Goal: Task Accomplishment & Management: Manage account settings

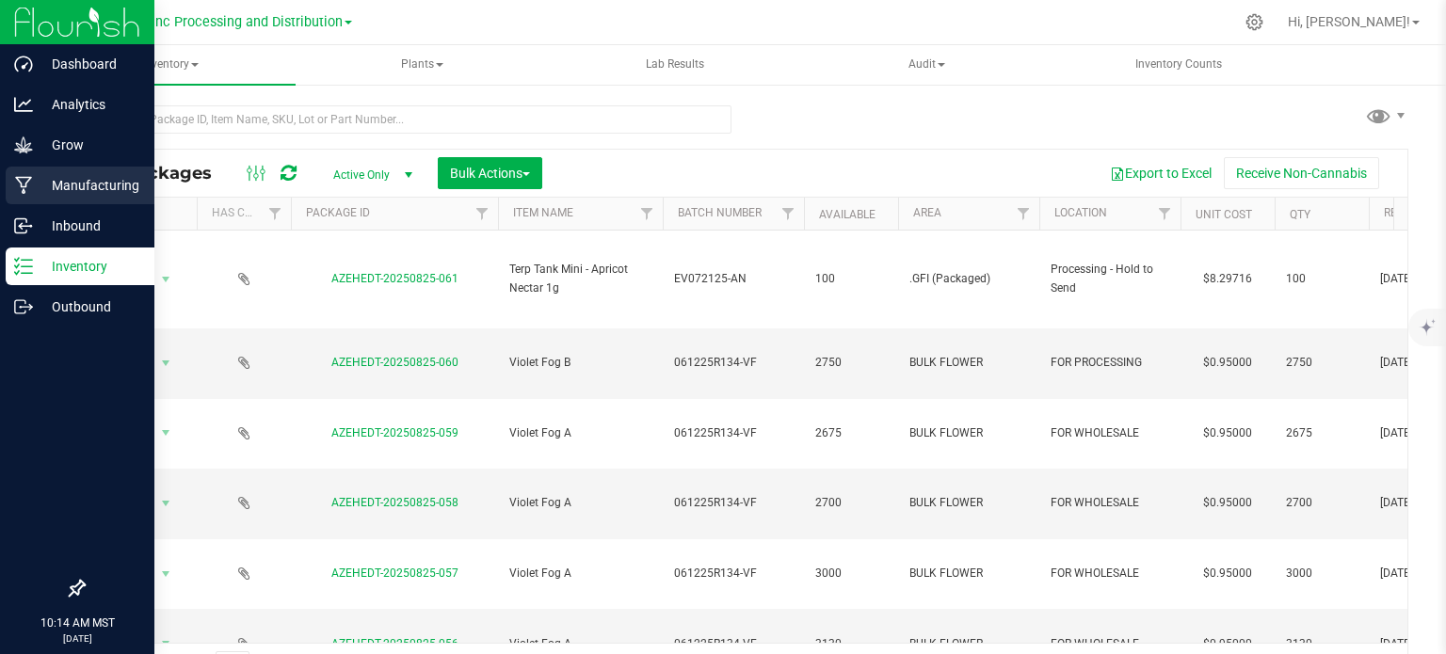
click at [56, 191] on p "Manufacturing" at bounding box center [89, 185] width 113 height 23
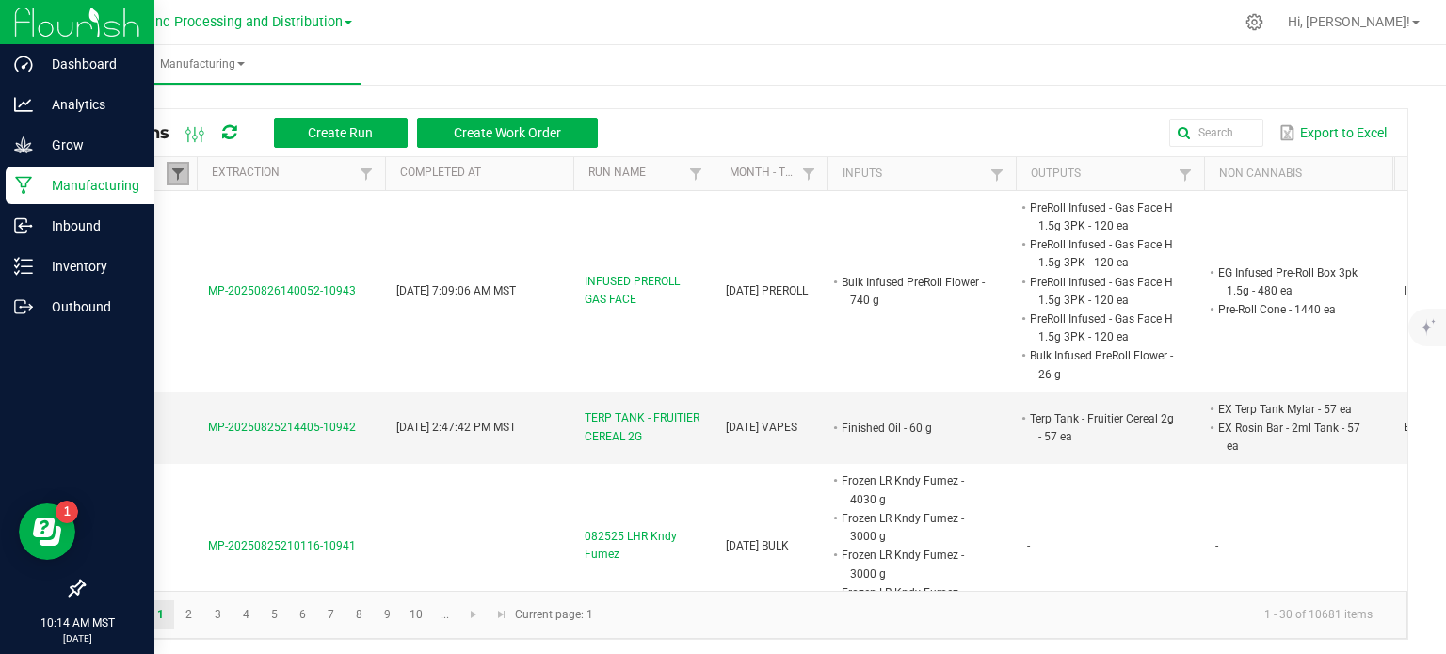
click at [181, 169] on span at bounding box center [177, 174] width 15 height 15
click at [193, 278] on li "Completed" at bounding box center [270, 276] width 183 height 24
checkbox input "false"
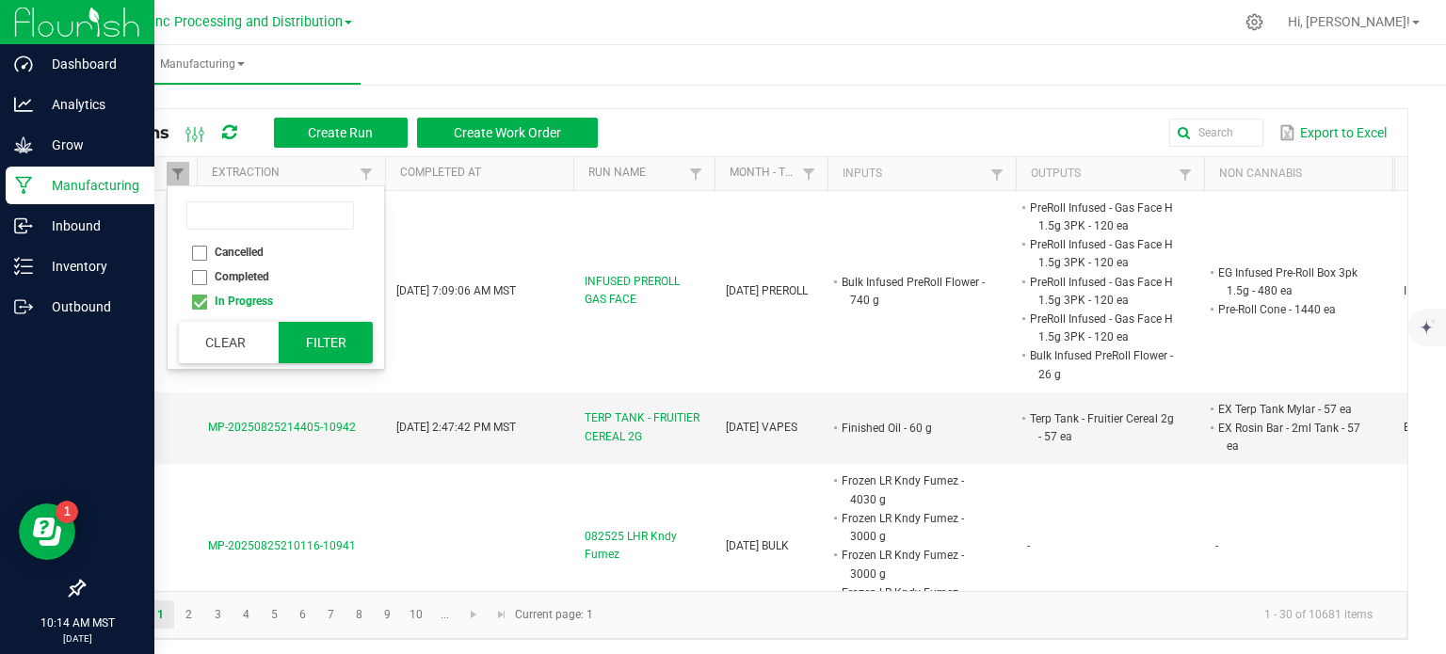
click at [321, 348] on button "Filter" at bounding box center [326, 342] width 94 height 41
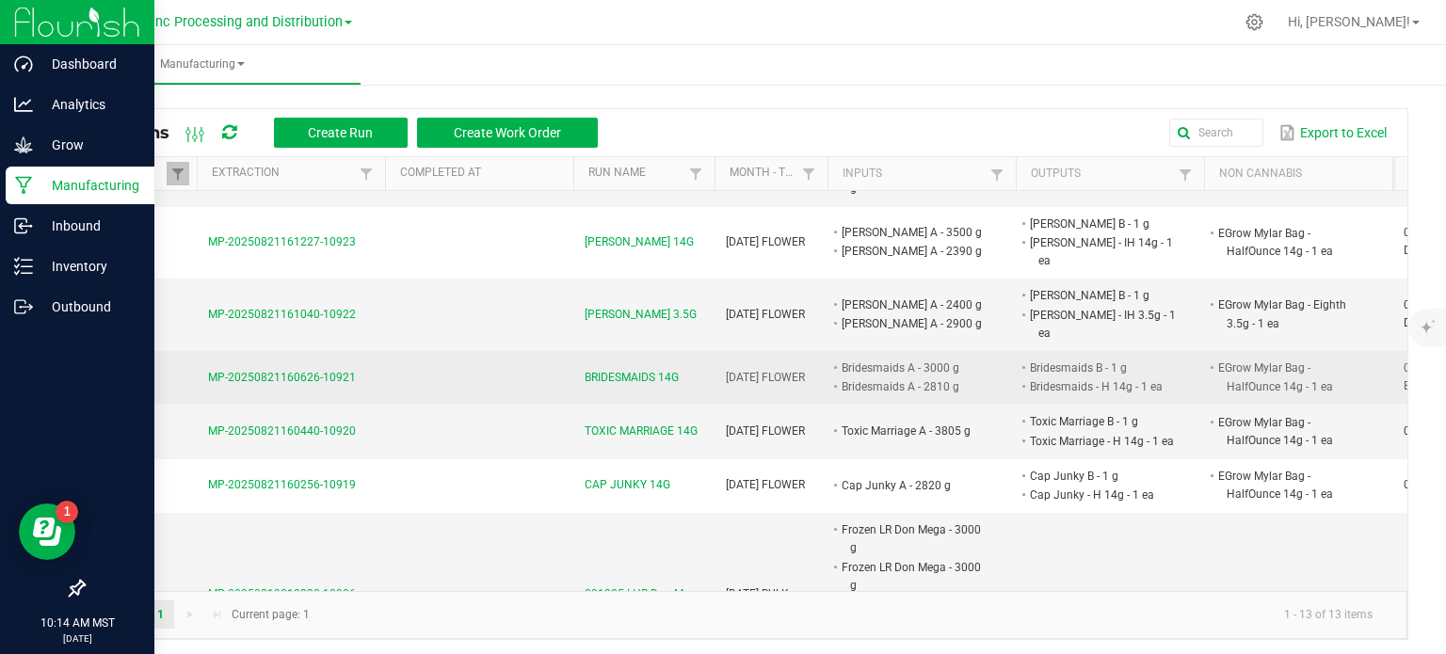
scroll to position [188, 0]
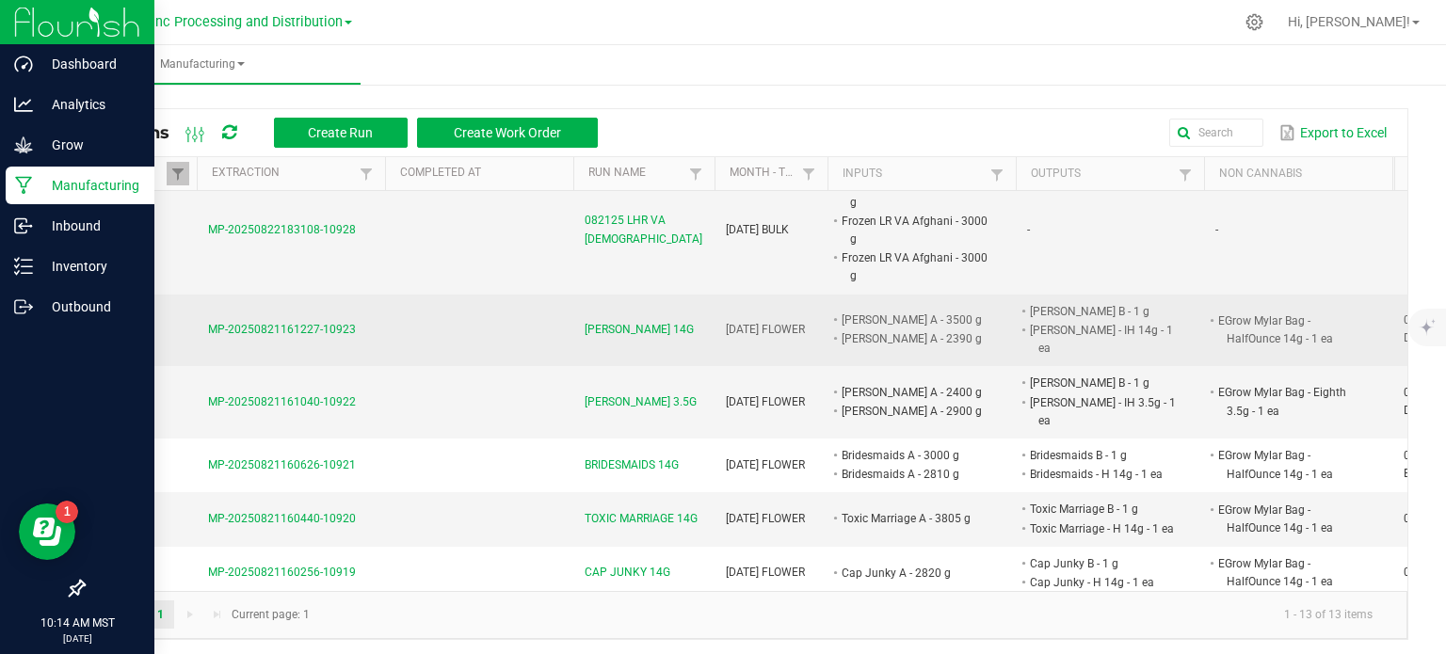
click at [632, 323] on span "[PERSON_NAME] 14G" at bounding box center [638, 330] width 109 height 18
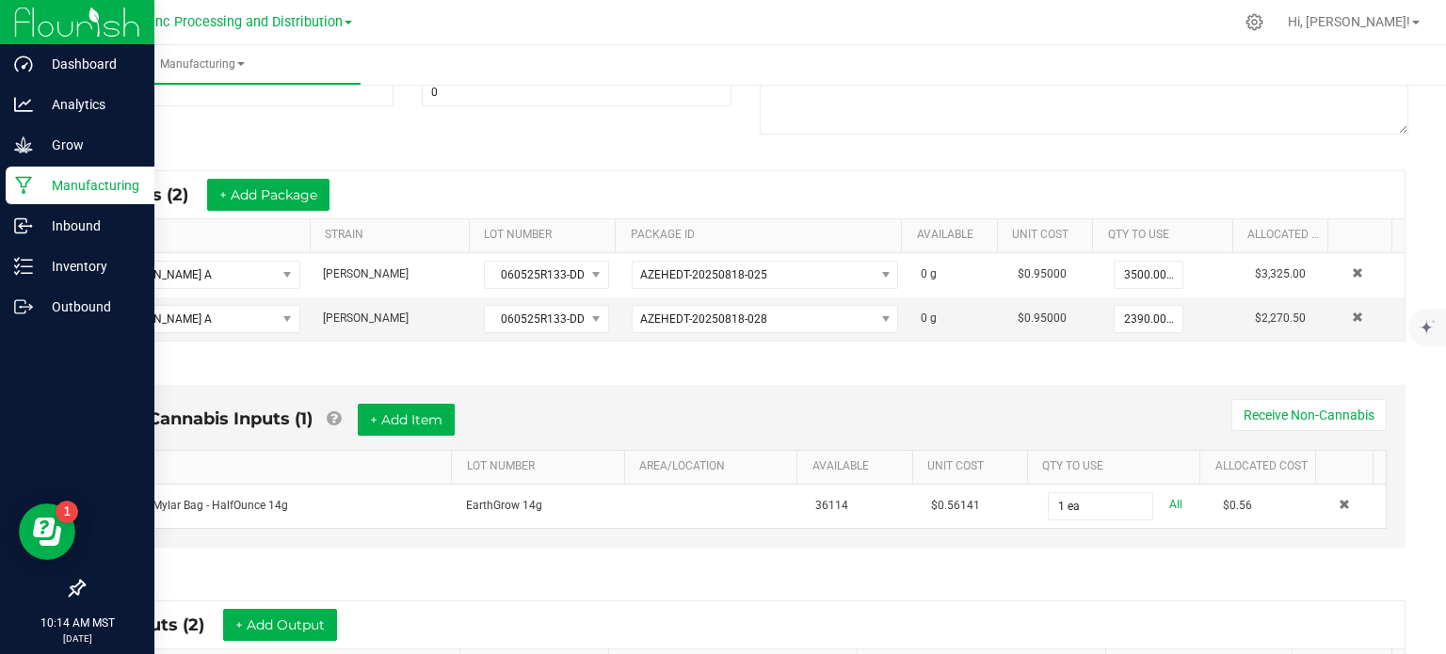
scroll to position [376, 0]
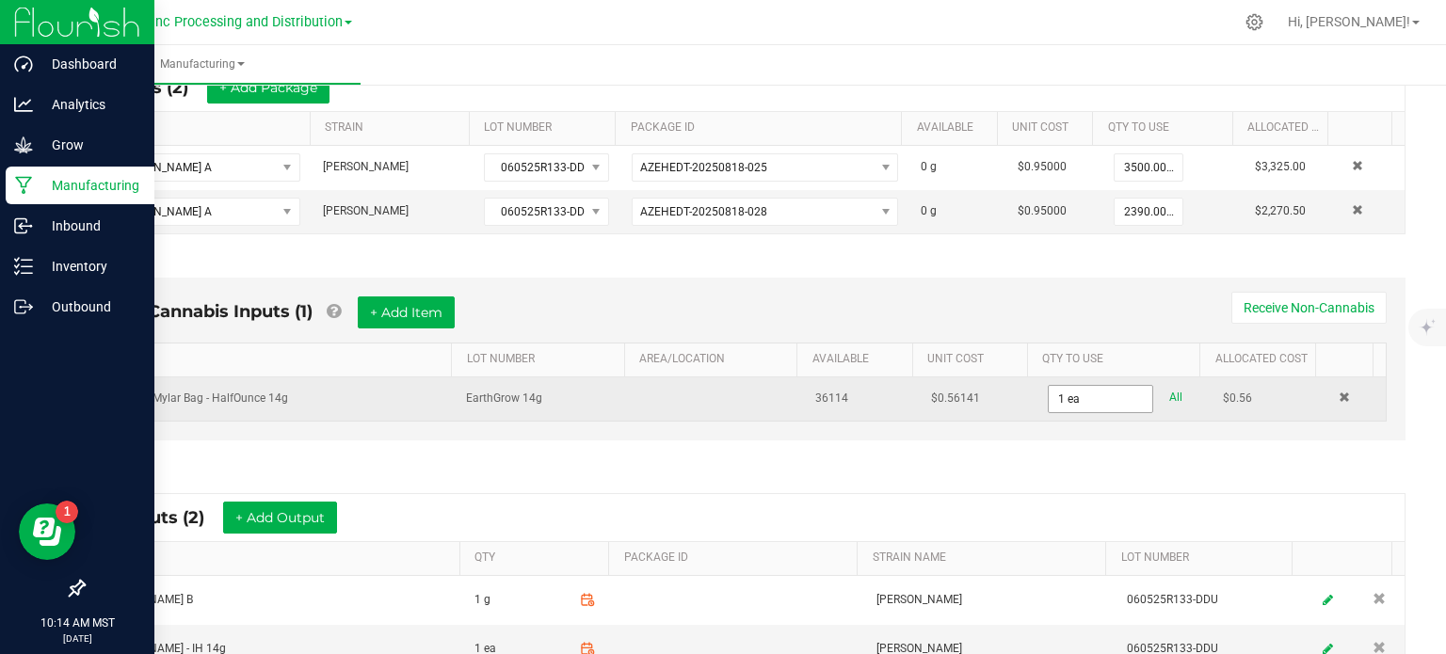
click at [1069, 406] on input "1 ea" at bounding box center [1100, 399] width 104 height 26
type input "0"
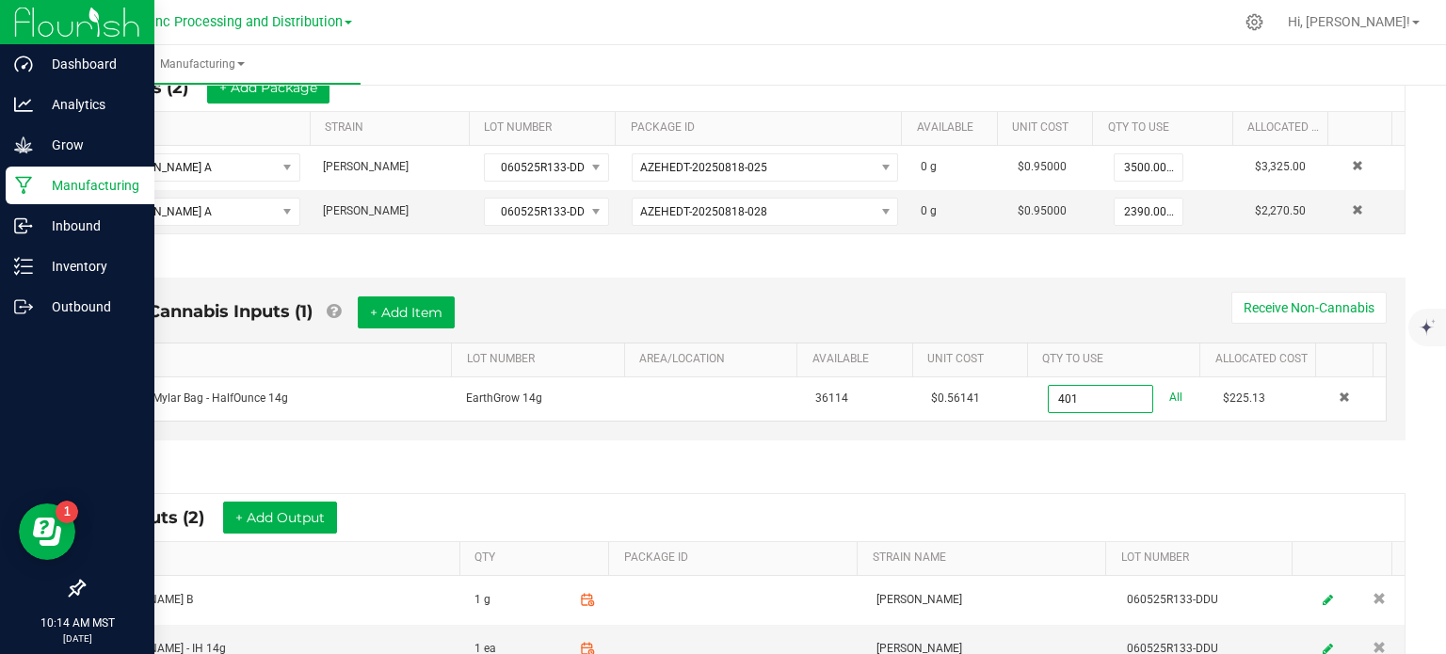
type input "401 ea"
click at [1099, 437] on div "Non-Cannabis Inputs (1) + Add Item Receive Non-Cannabis ITEM LOT NUMBER AREA/LO…" at bounding box center [745, 363] width 1353 height 225
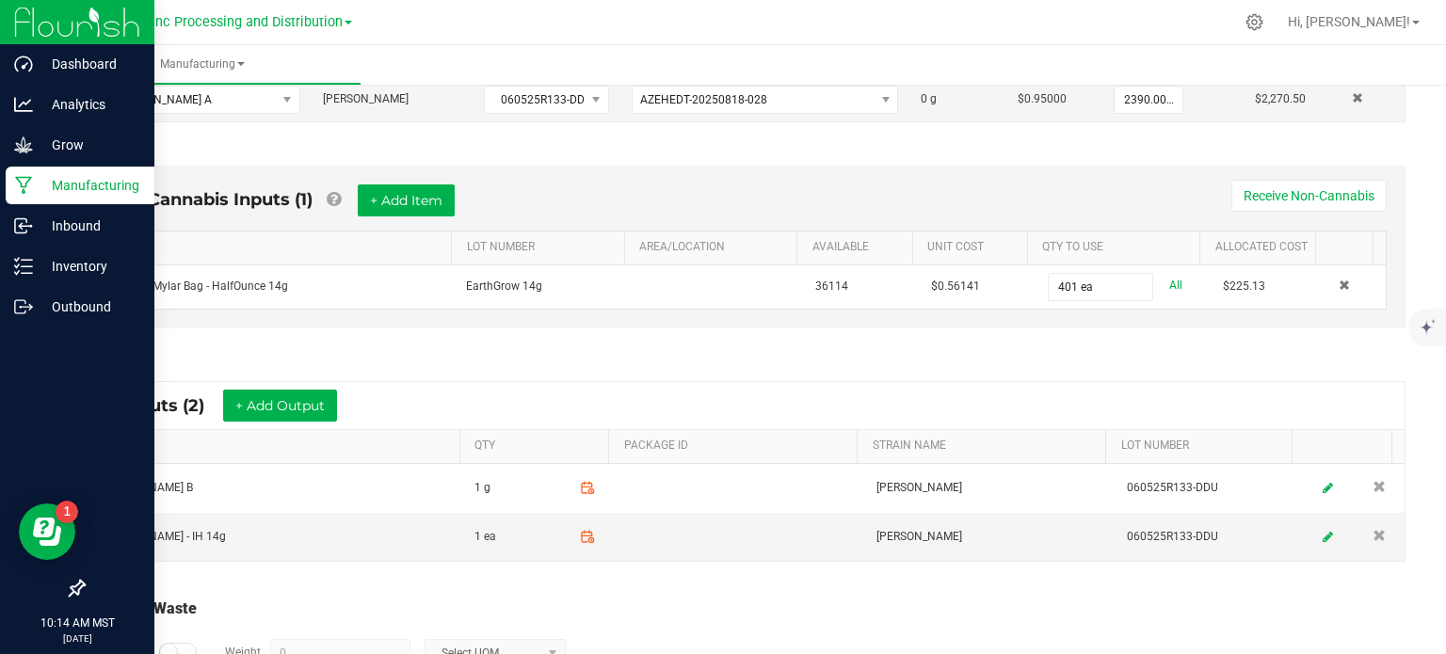
scroll to position [605, 0]
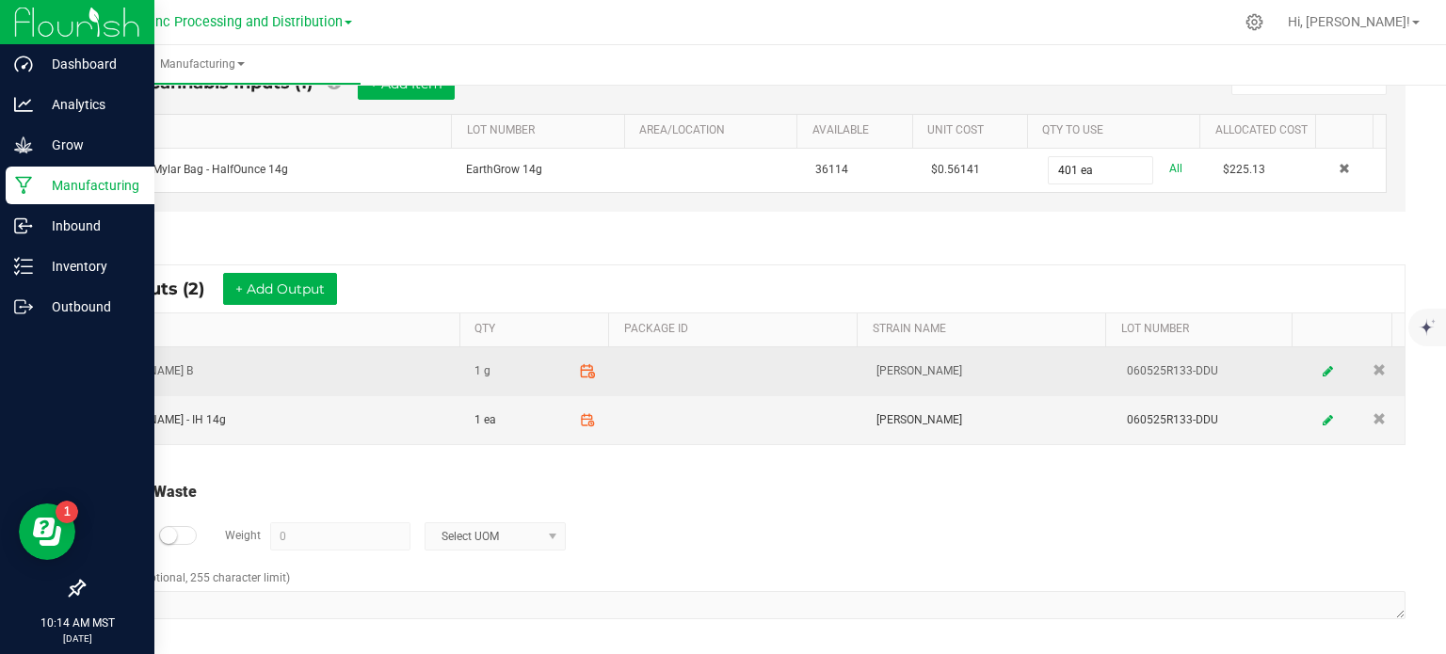
click at [579, 364] on icon at bounding box center [587, 370] width 17 height 17
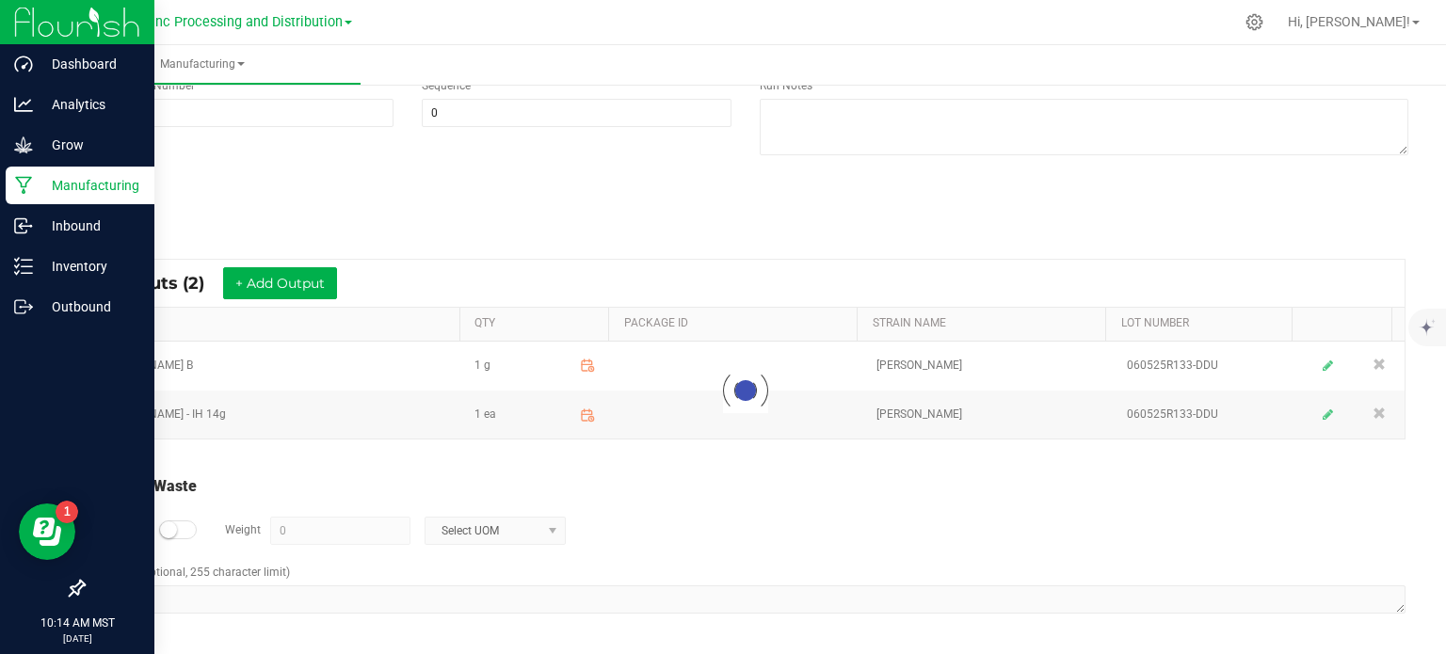
scroll to position [247, 0]
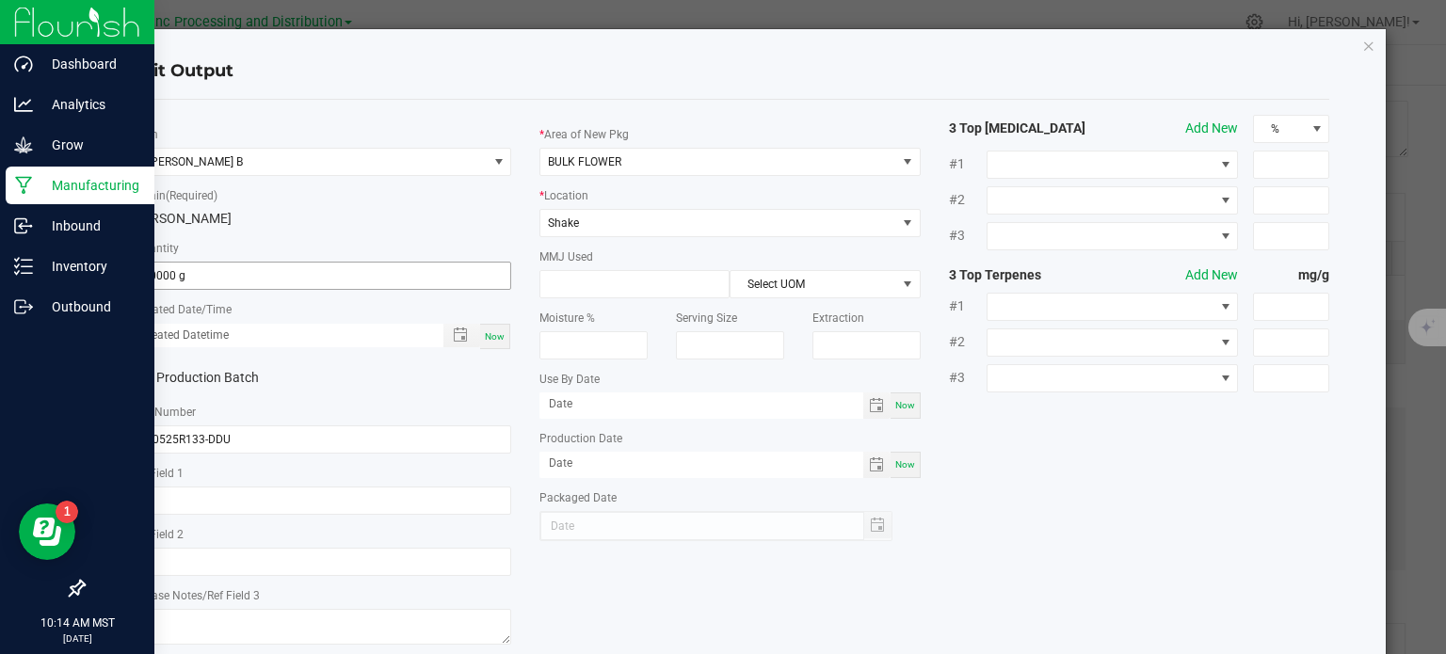
click at [194, 278] on input "1.0000 g" at bounding box center [321, 276] width 379 height 26
type input "156.0000 g"
click at [488, 336] on span "Now" at bounding box center [495, 336] width 20 height 10
type input "[DATE] 10:15 AM"
type input "[DATE]"
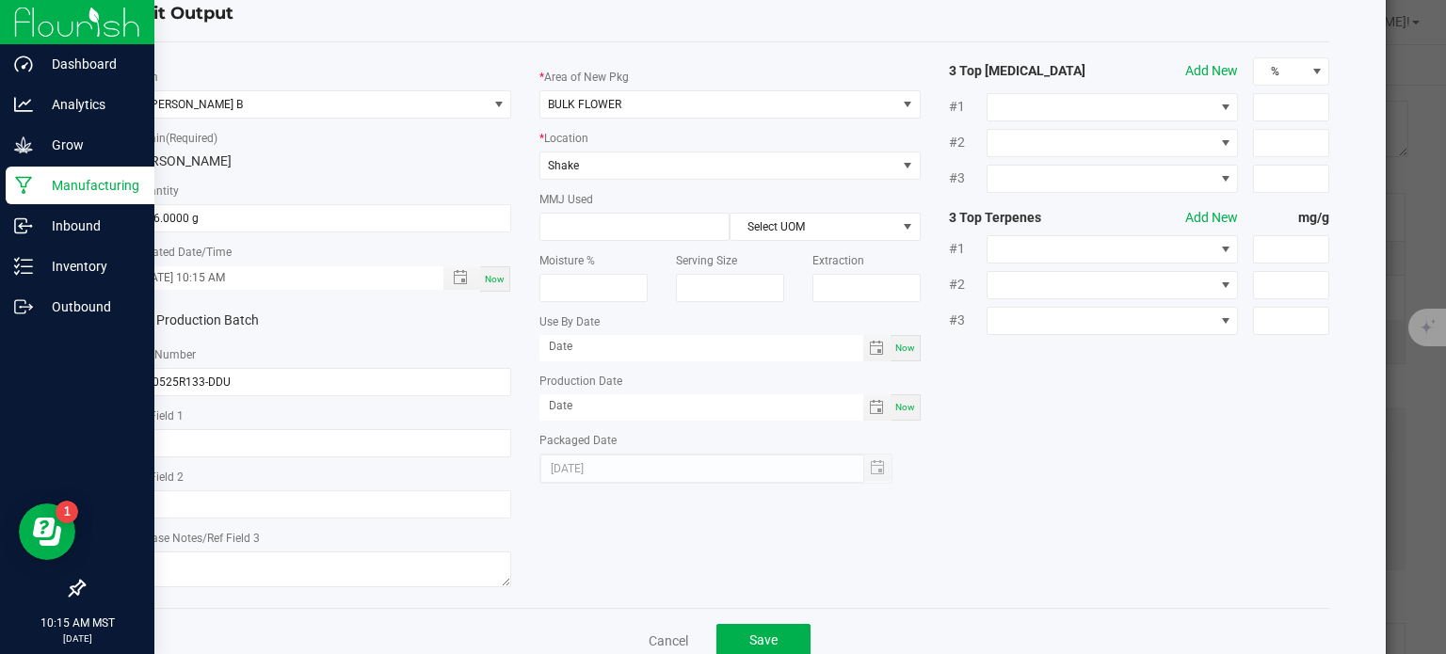
scroll to position [105, 0]
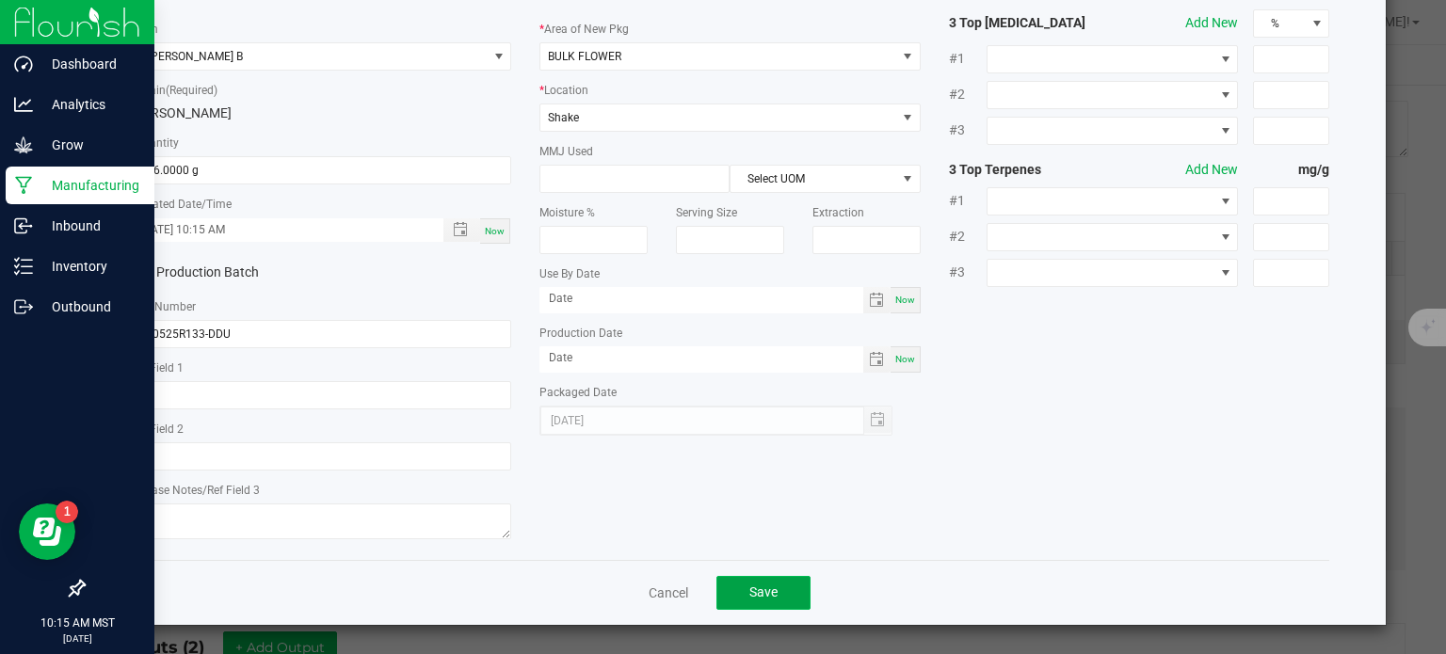
click at [776, 589] on button "Save" at bounding box center [763, 593] width 94 height 34
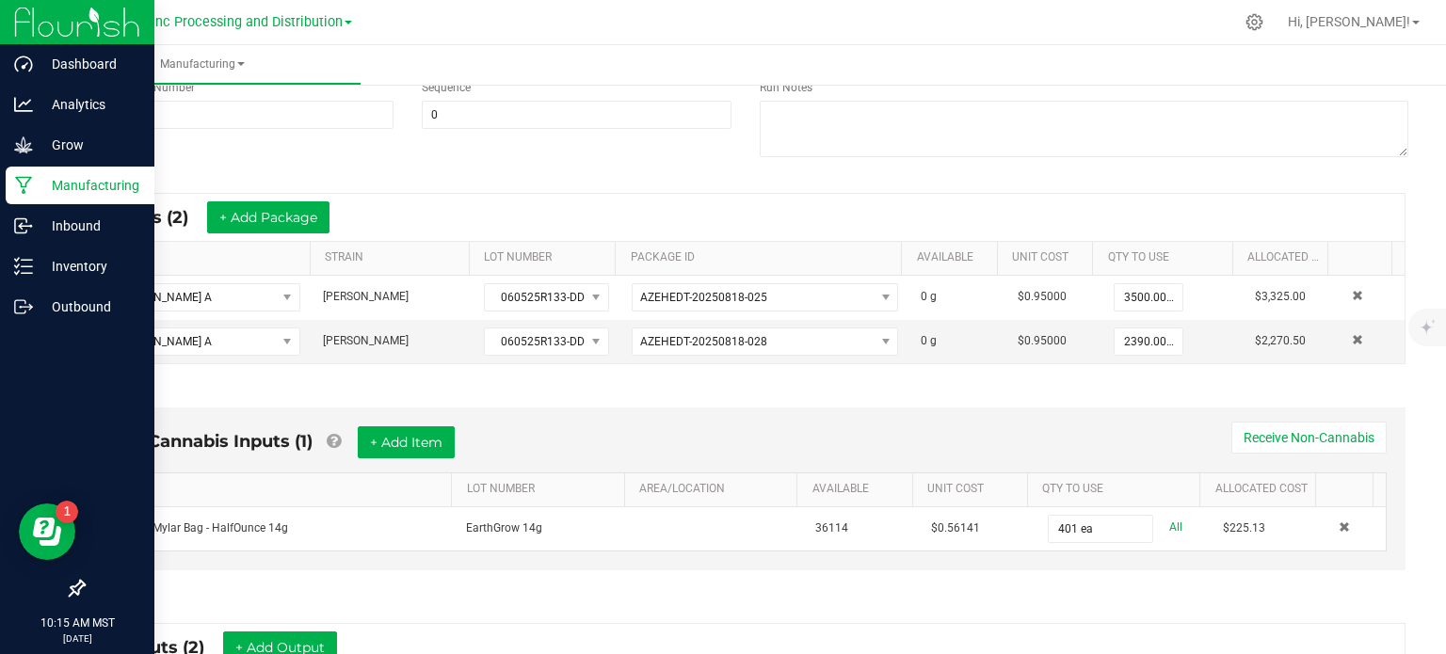
scroll to position [605, 0]
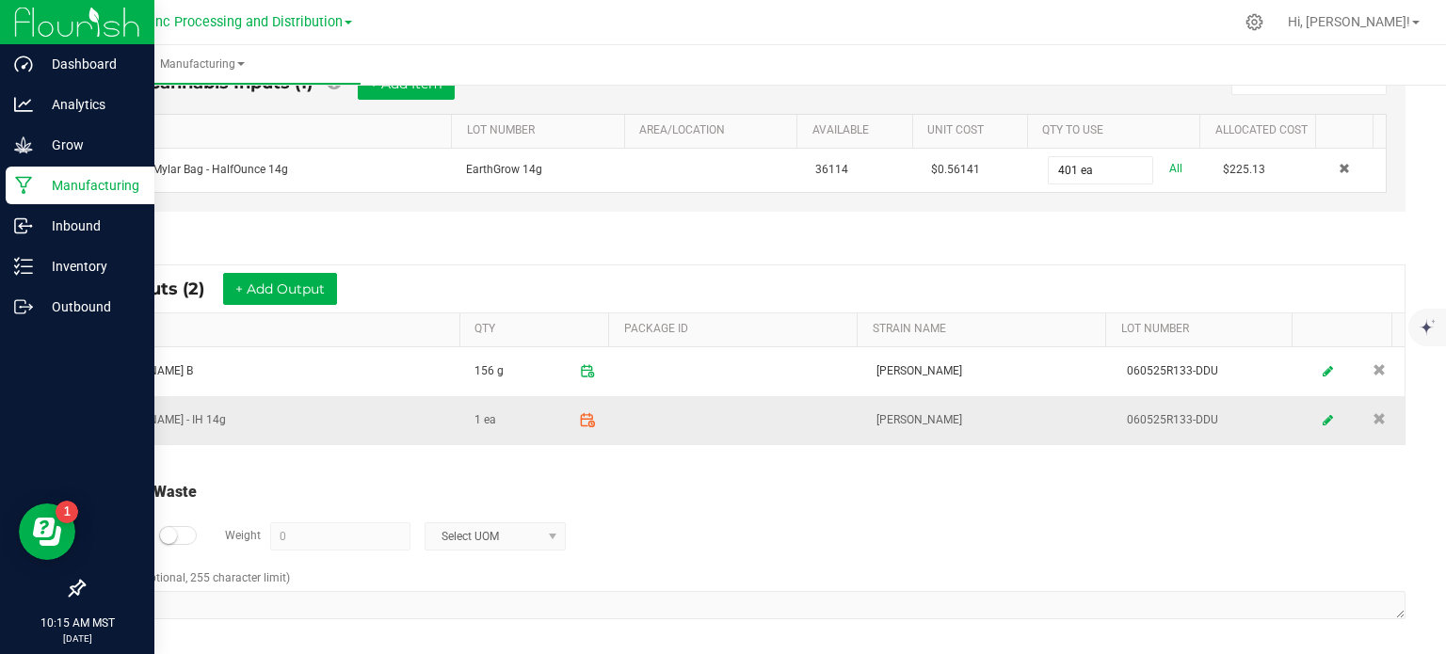
click at [579, 417] on icon at bounding box center [587, 420] width 17 height 17
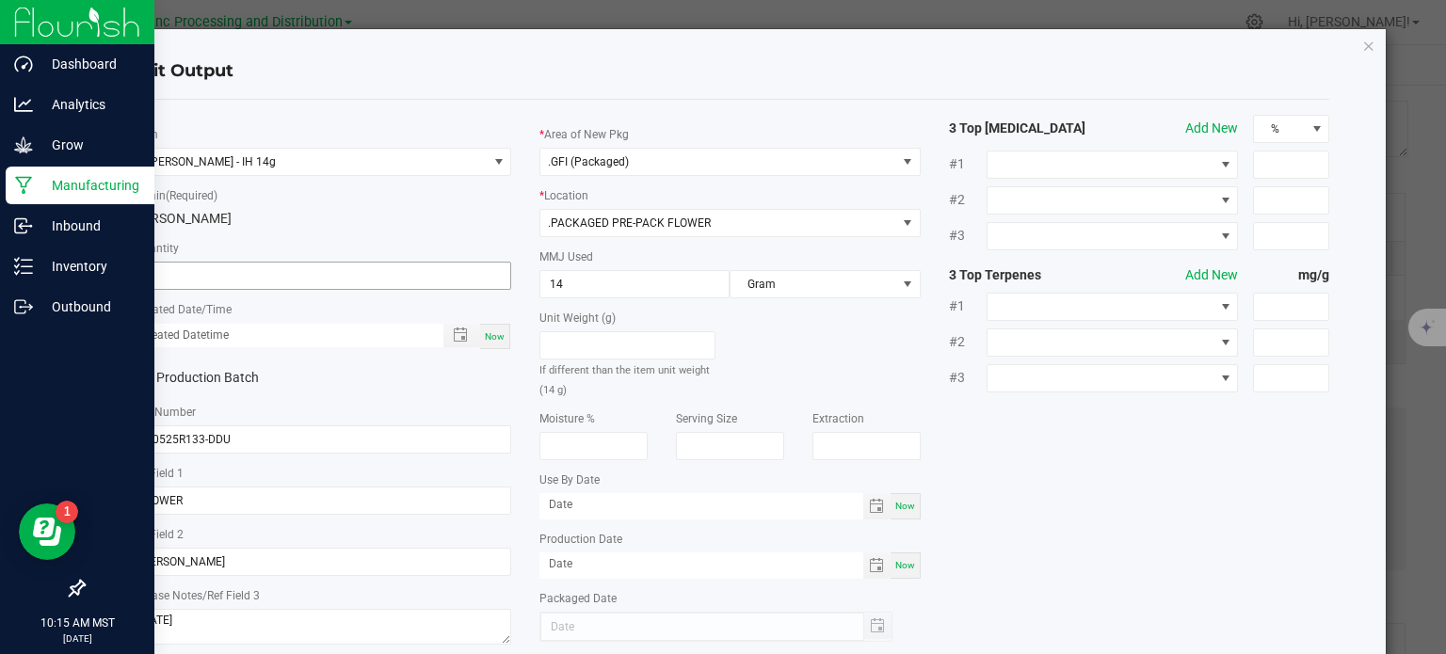
click at [171, 280] on input "1" at bounding box center [321, 276] width 379 height 26
type input "401 ea"
click at [495, 334] on span "Now" at bounding box center [495, 336] width 20 height 10
type input "[DATE] 10:15 AM"
type input "[DATE]"
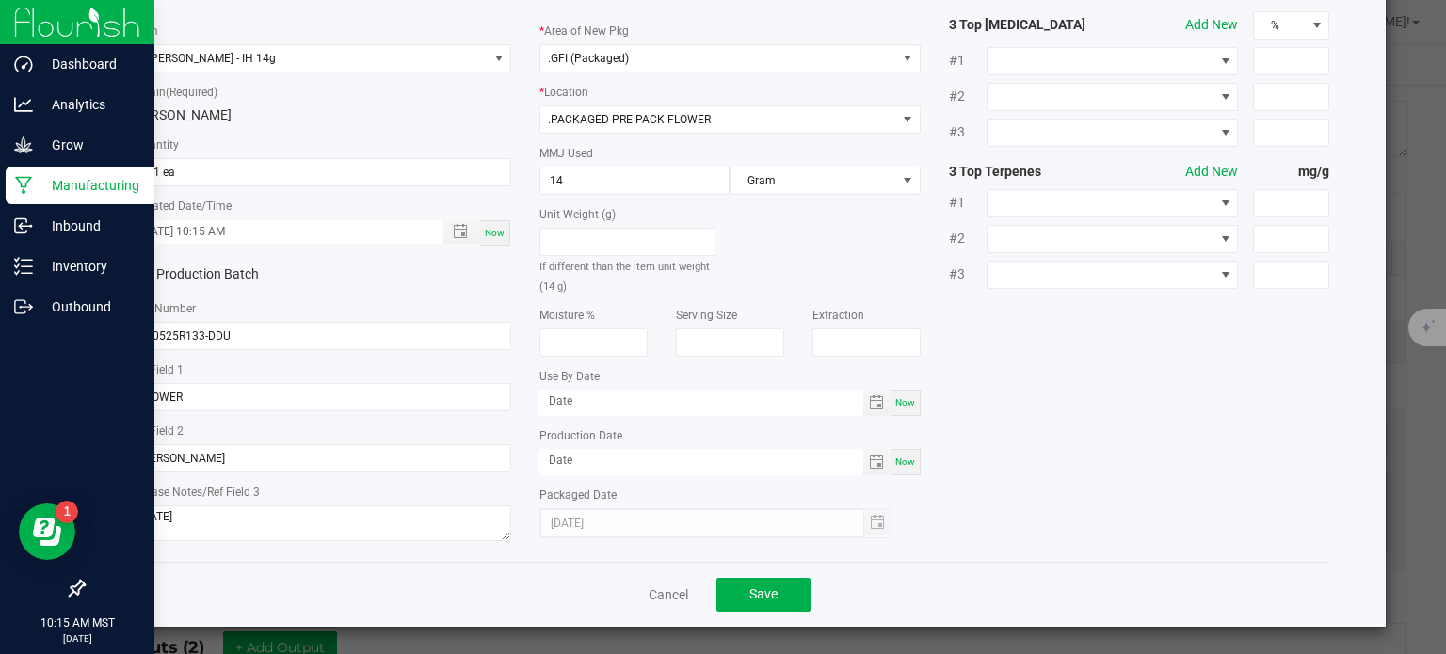
scroll to position [105, 0]
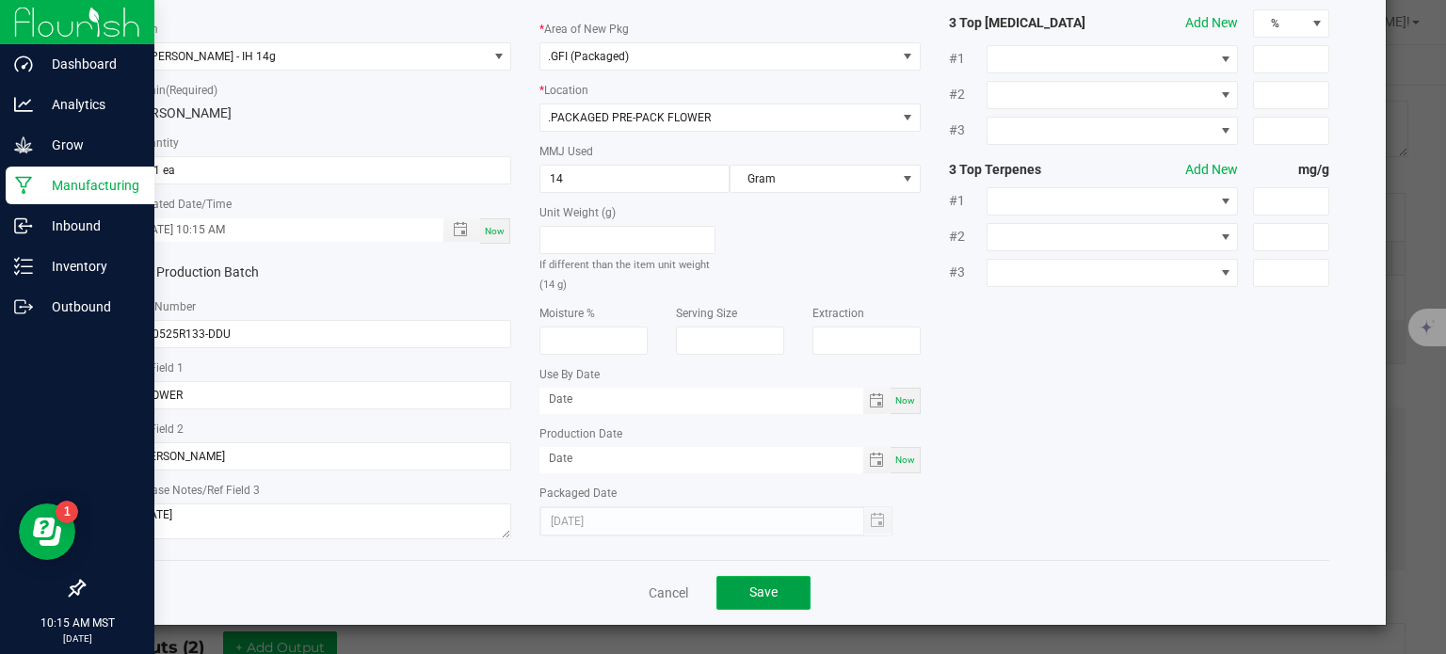
click at [759, 579] on button "Save" at bounding box center [763, 593] width 94 height 34
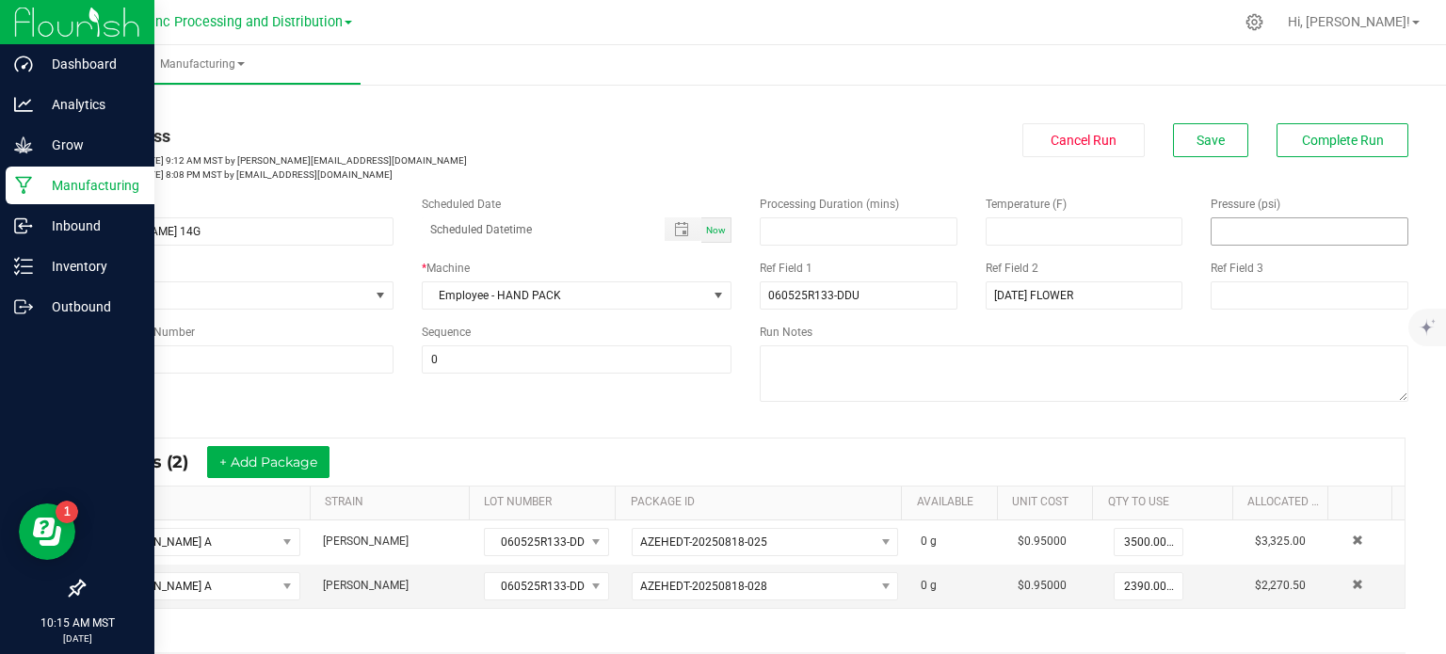
scroll to position [0, 0]
click at [1299, 152] on button "Complete Run" at bounding box center [1342, 142] width 132 height 34
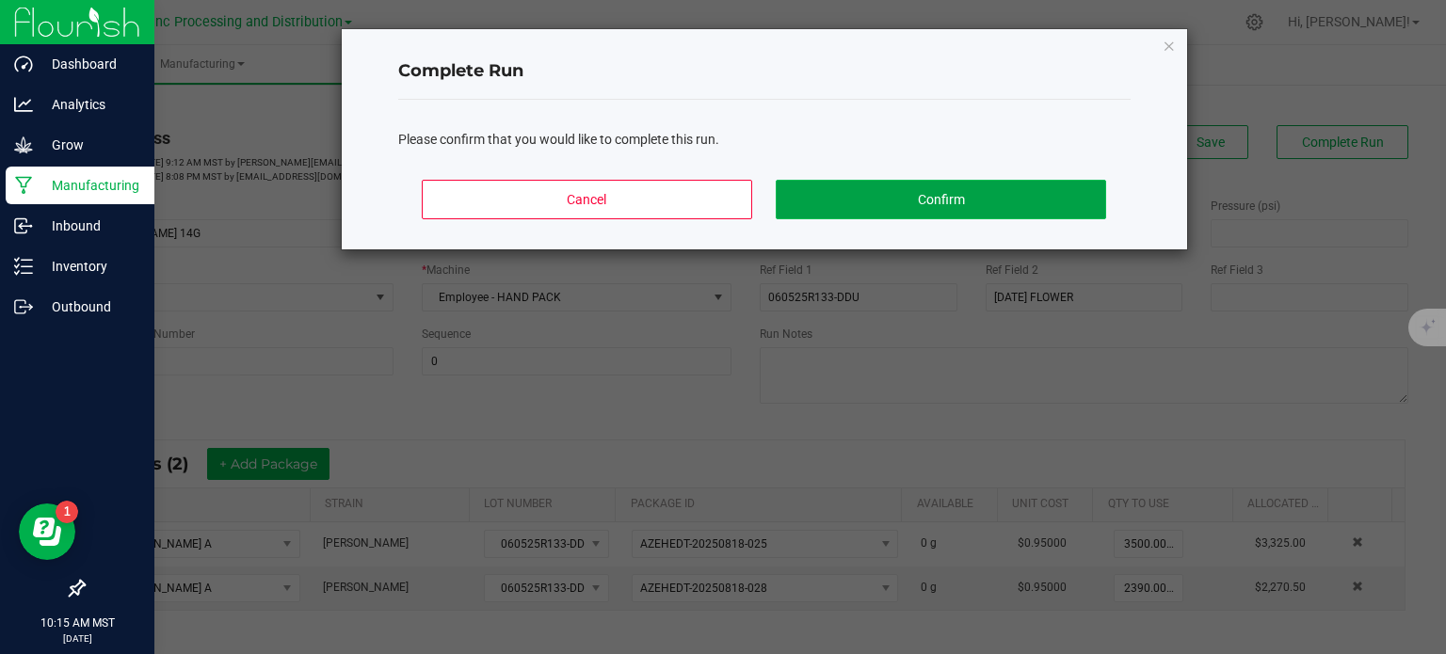
click at [1060, 191] on button "Confirm" at bounding box center [940, 200] width 329 height 40
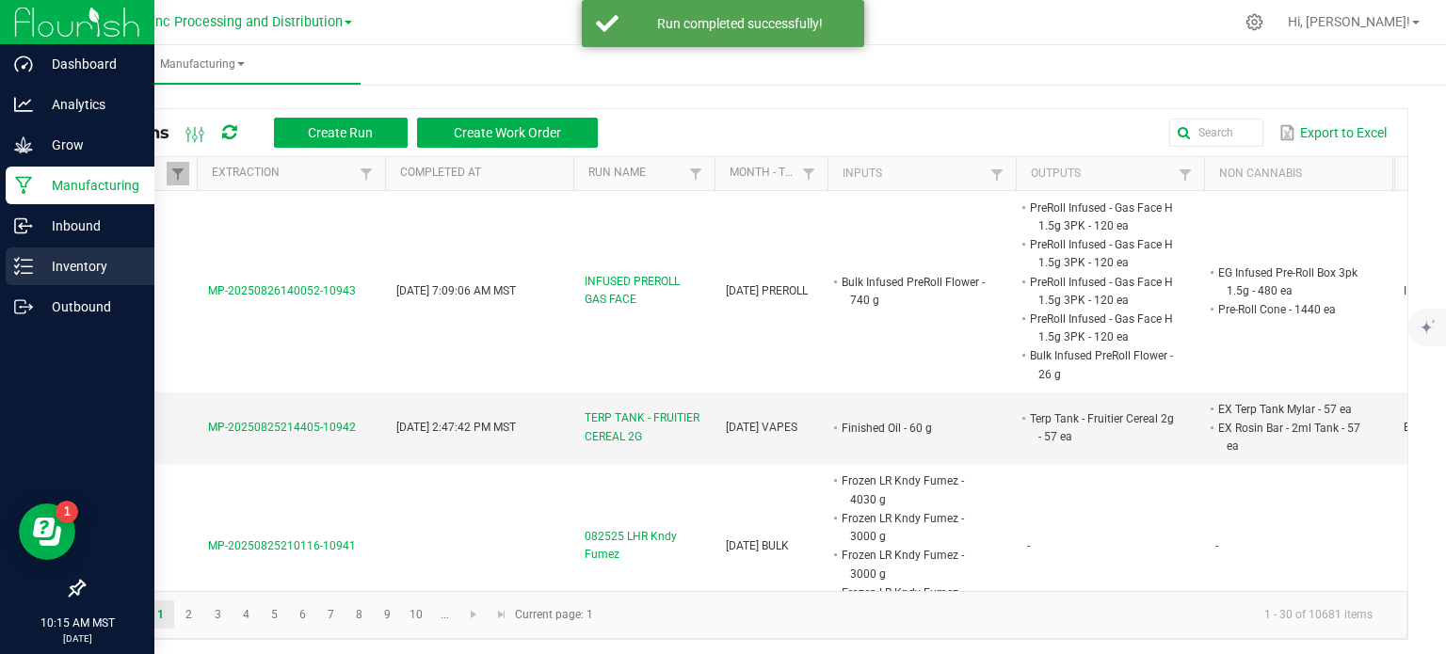
drag, startPoint x: 28, startPoint y: 267, endPoint x: 53, endPoint y: 266, distance: 24.5
click at [28, 267] on icon at bounding box center [23, 266] width 19 height 19
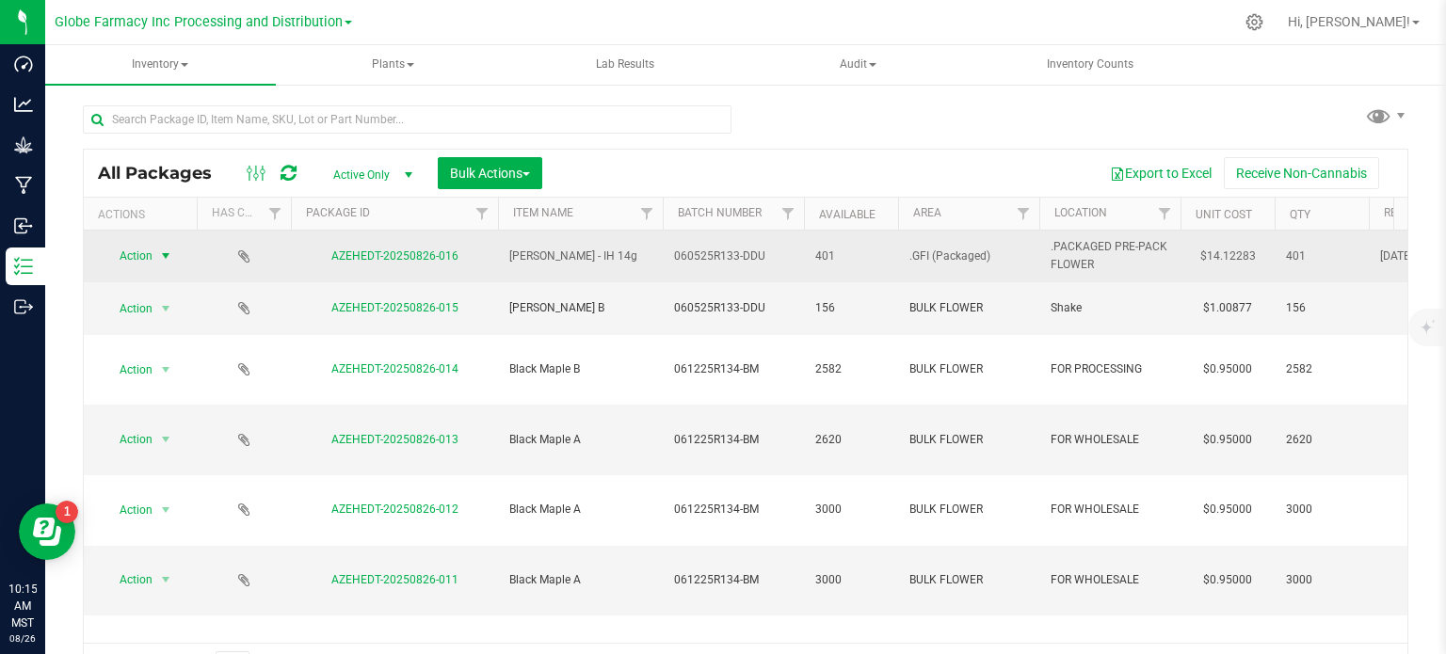
click at [147, 258] on span "Action" at bounding box center [128, 256] width 51 height 26
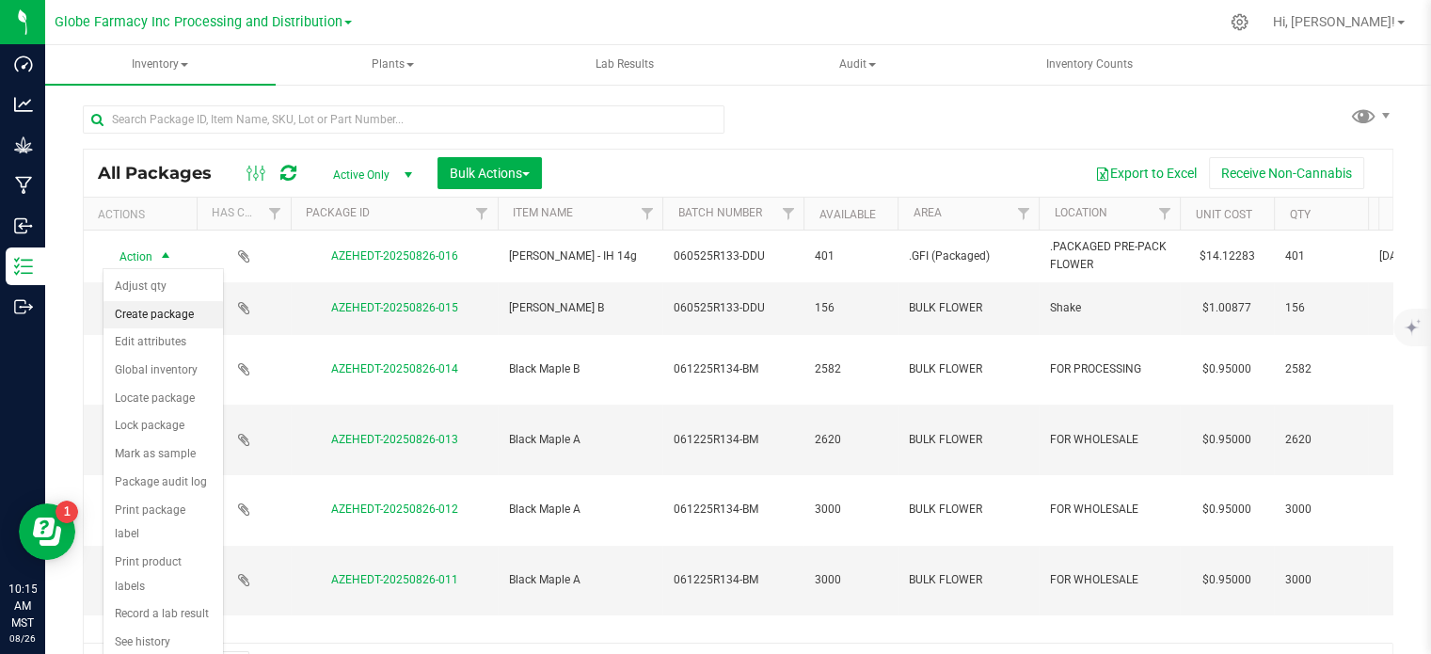
click at [155, 312] on li "Create package" at bounding box center [164, 315] width 120 height 28
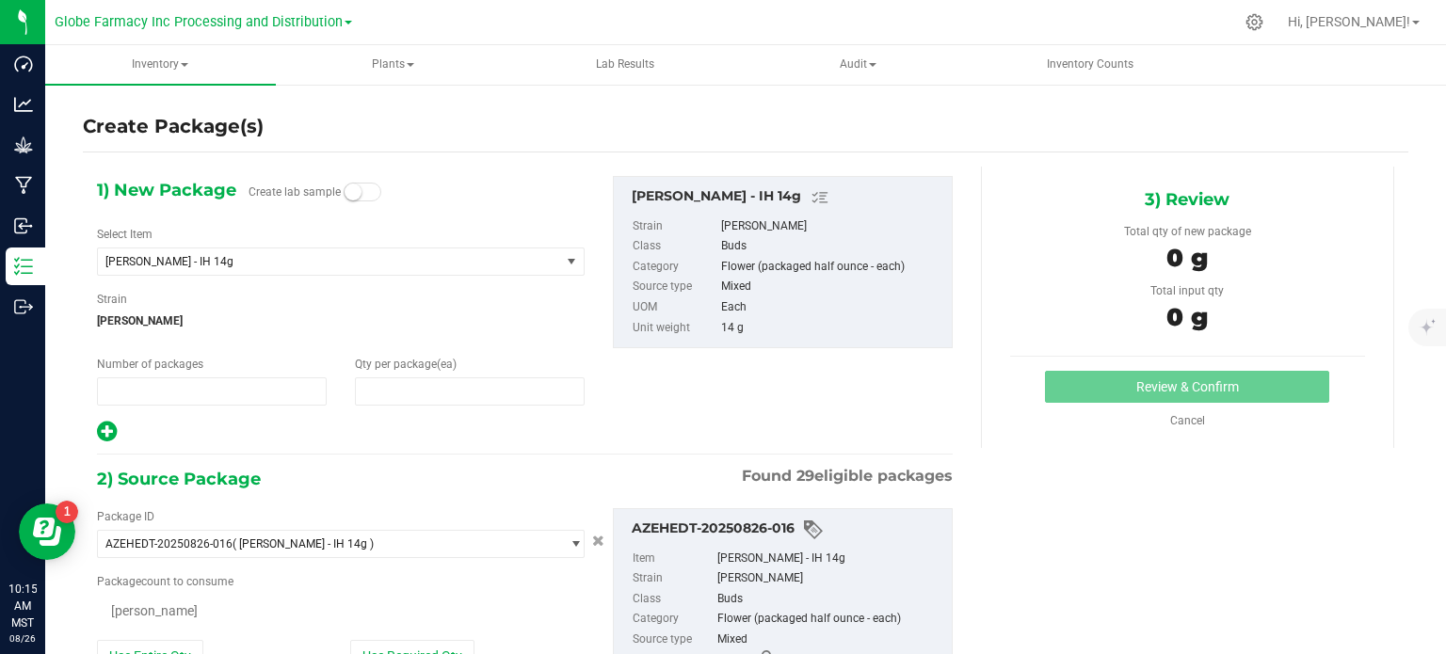
type input "1"
type input "0"
click at [159, 392] on input "1" at bounding box center [212, 391] width 228 height 26
type input "7"
click at [446, 390] on input "0" at bounding box center [470, 391] width 228 height 26
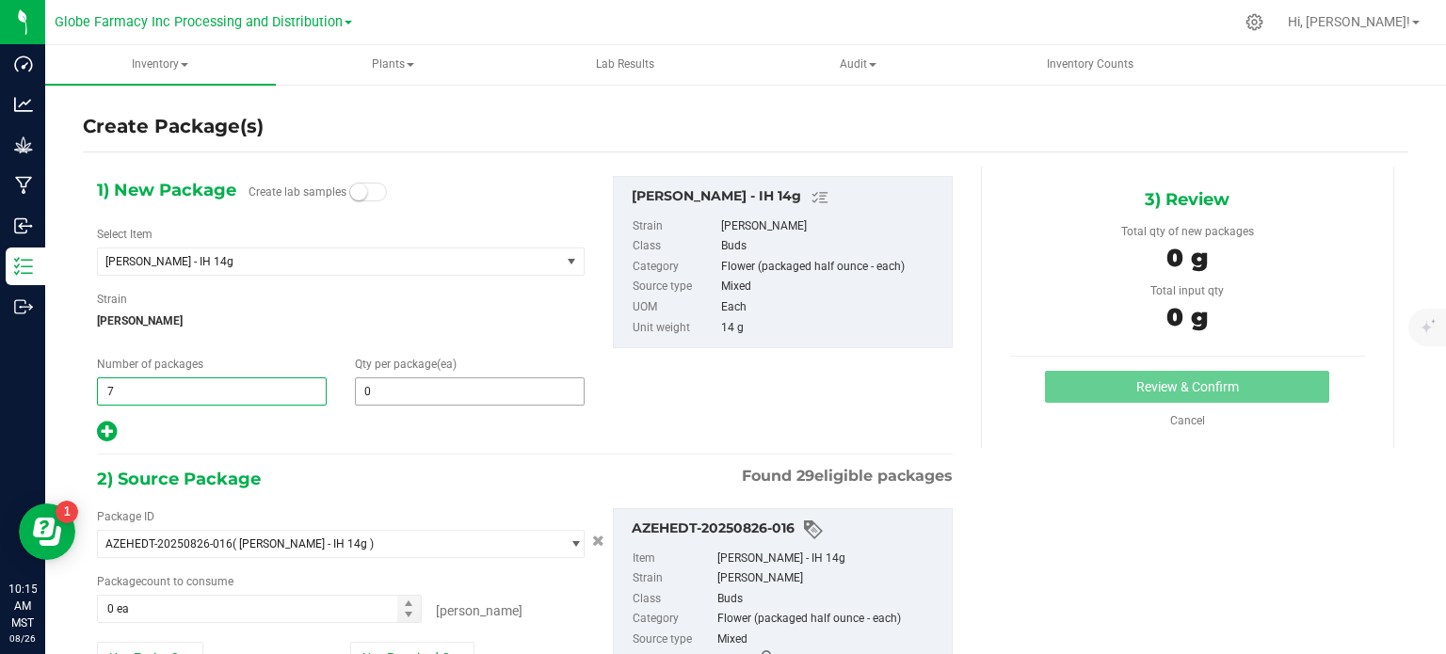
type input "7"
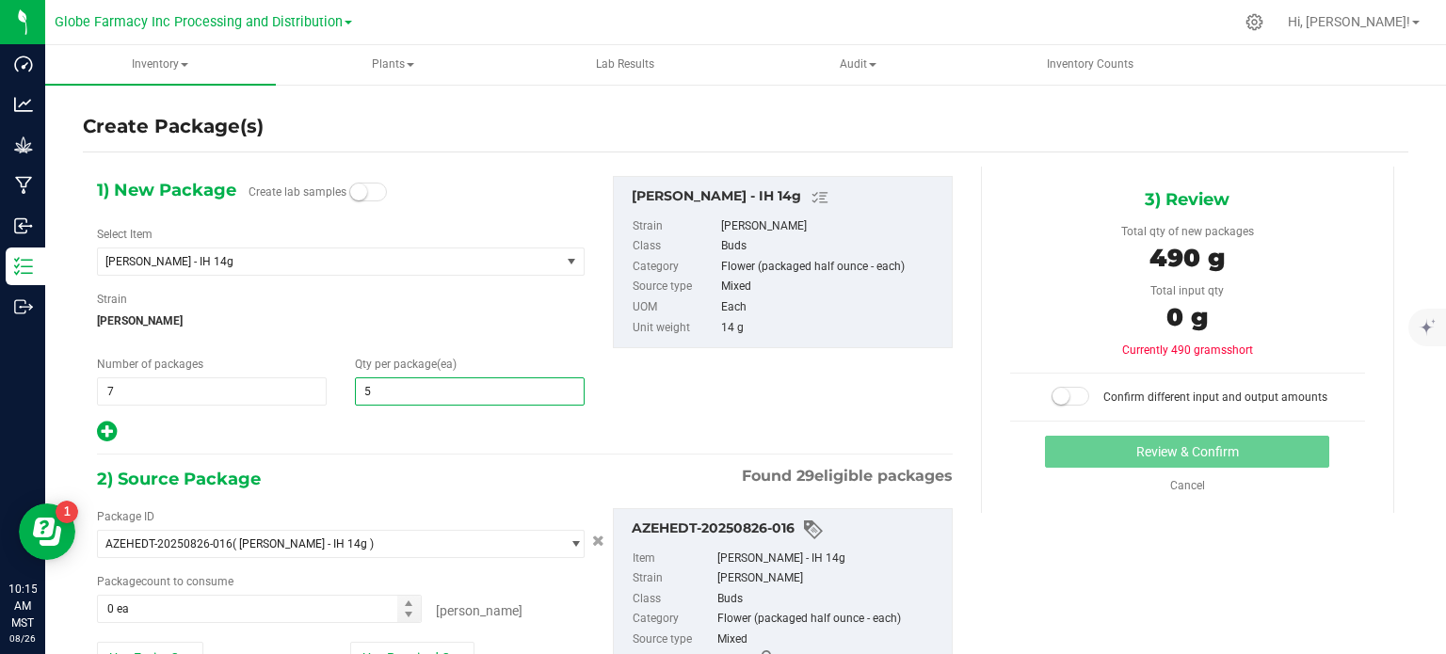
type input "50"
click at [109, 432] on icon at bounding box center [107, 432] width 20 height 24
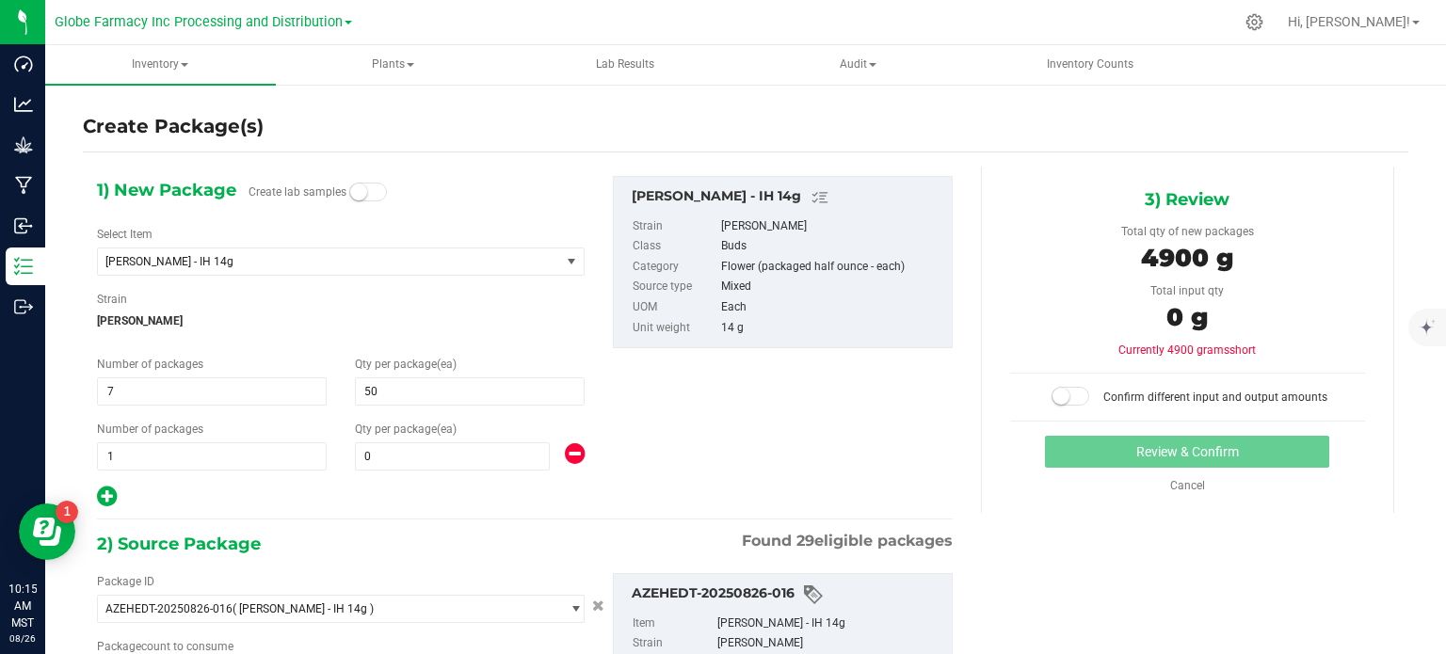
type input "50"
click at [401, 463] on input "0" at bounding box center [452, 456] width 193 height 26
type input "51"
click at [478, 315] on span "[PERSON_NAME]" at bounding box center [341, 321] width 488 height 28
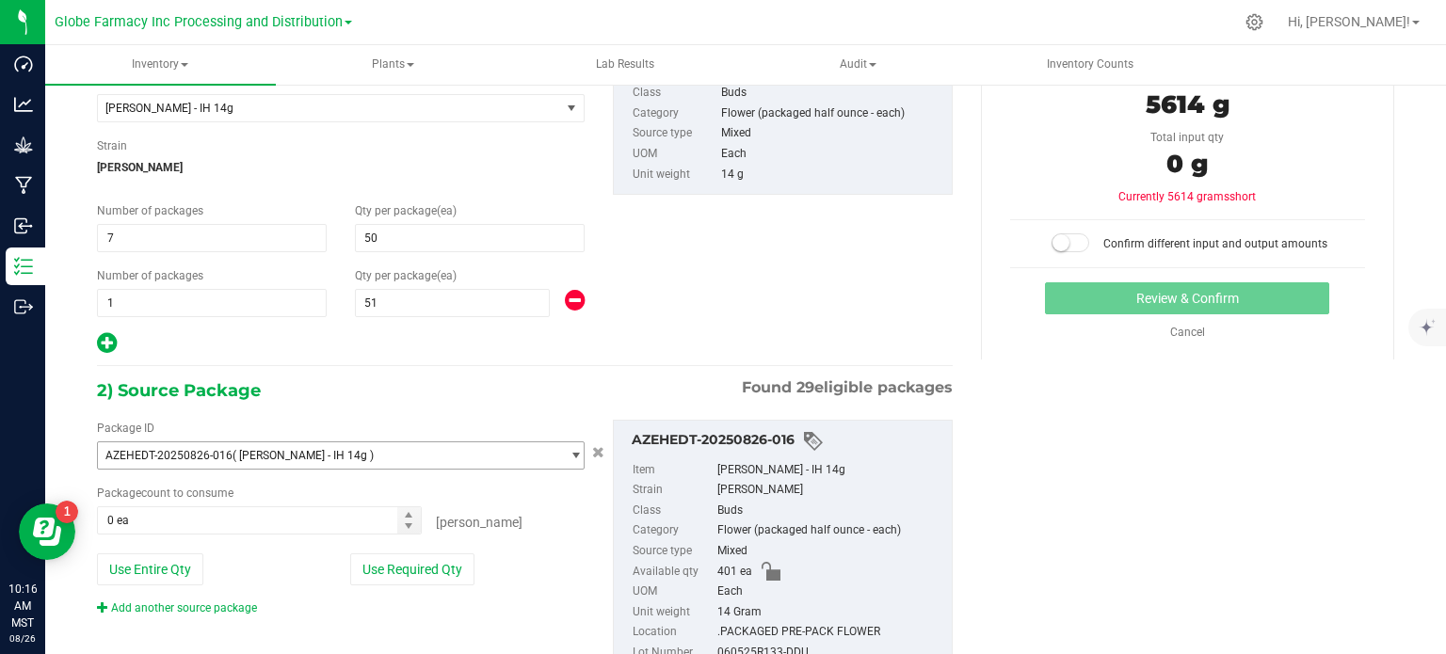
scroll to position [225, 0]
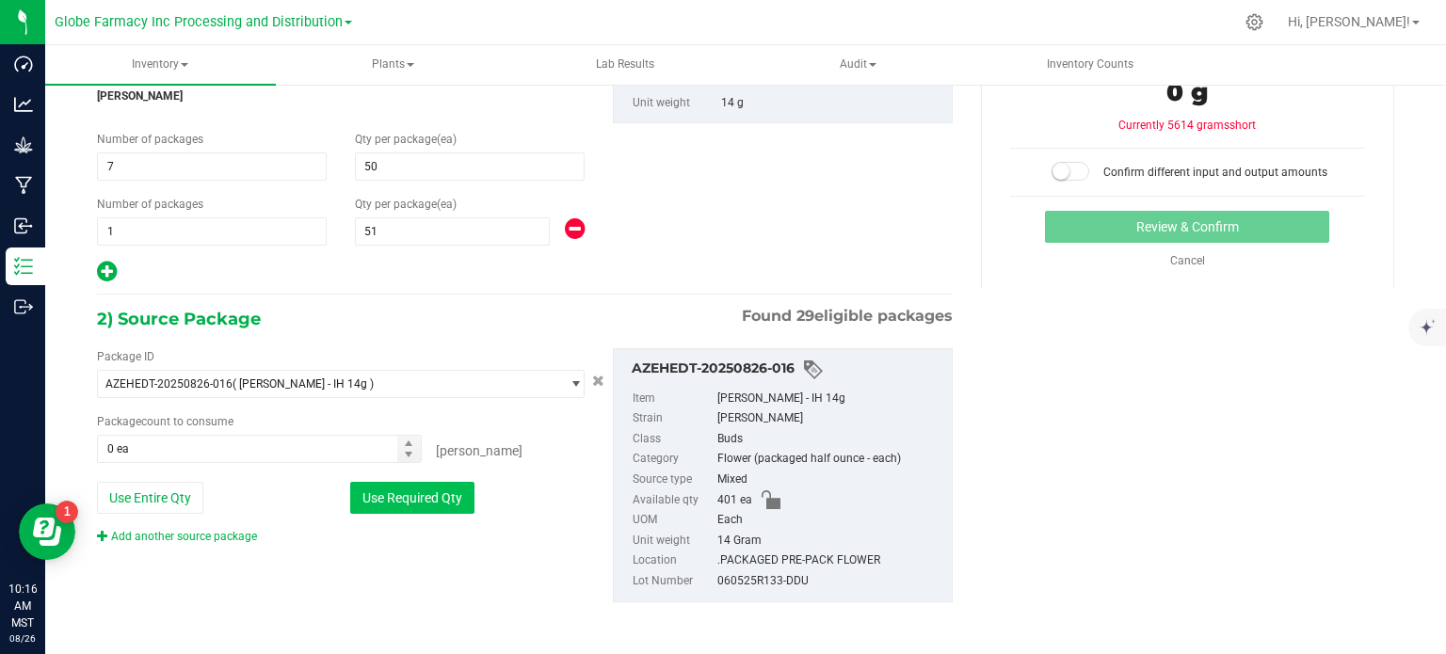
click at [407, 485] on button "Use Required Qty" at bounding box center [412, 498] width 124 height 32
type input "401 ea"
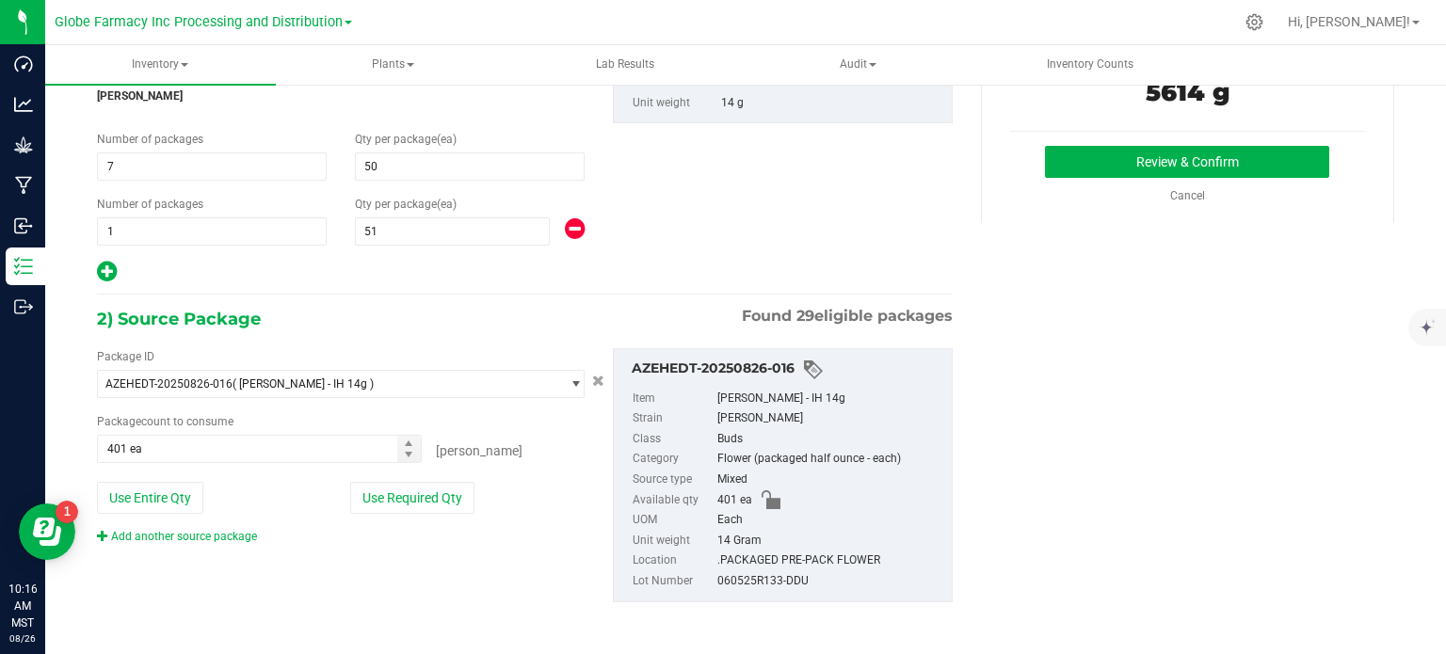
scroll to position [0, 0]
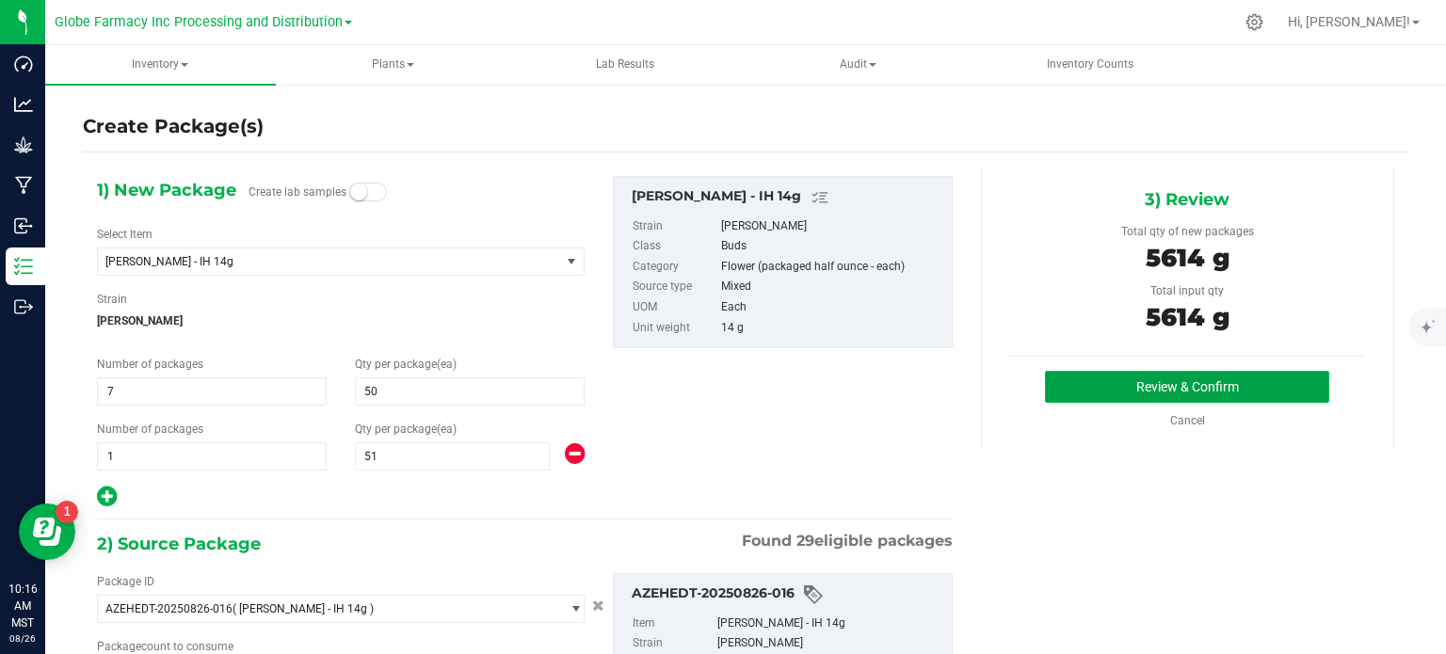
click at [1126, 399] on button "Review & Confirm" at bounding box center [1187, 387] width 284 height 32
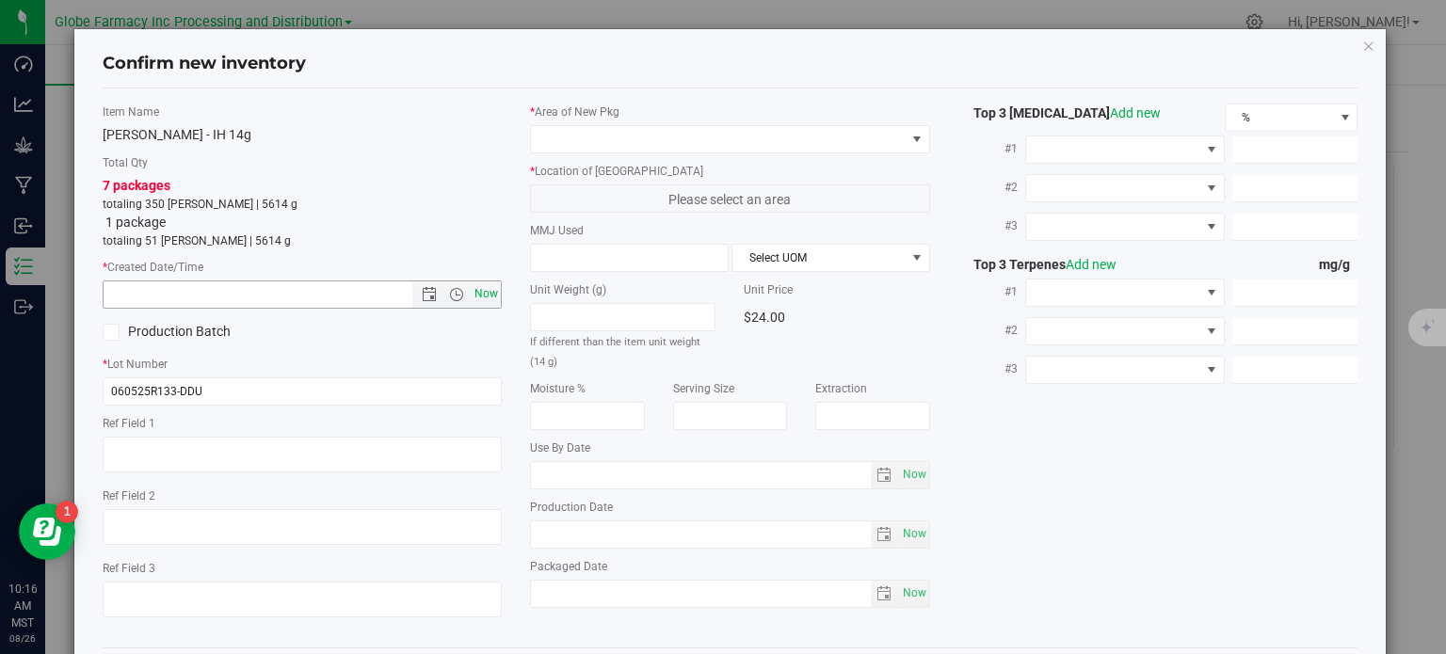
click at [485, 296] on span "Now" at bounding box center [487, 293] width 32 height 27
type input "[DATE] 10:16 AM"
click at [242, 460] on textarea at bounding box center [303, 455] width 400 height 36
type textarea "f"
type textarea "FLOWER"
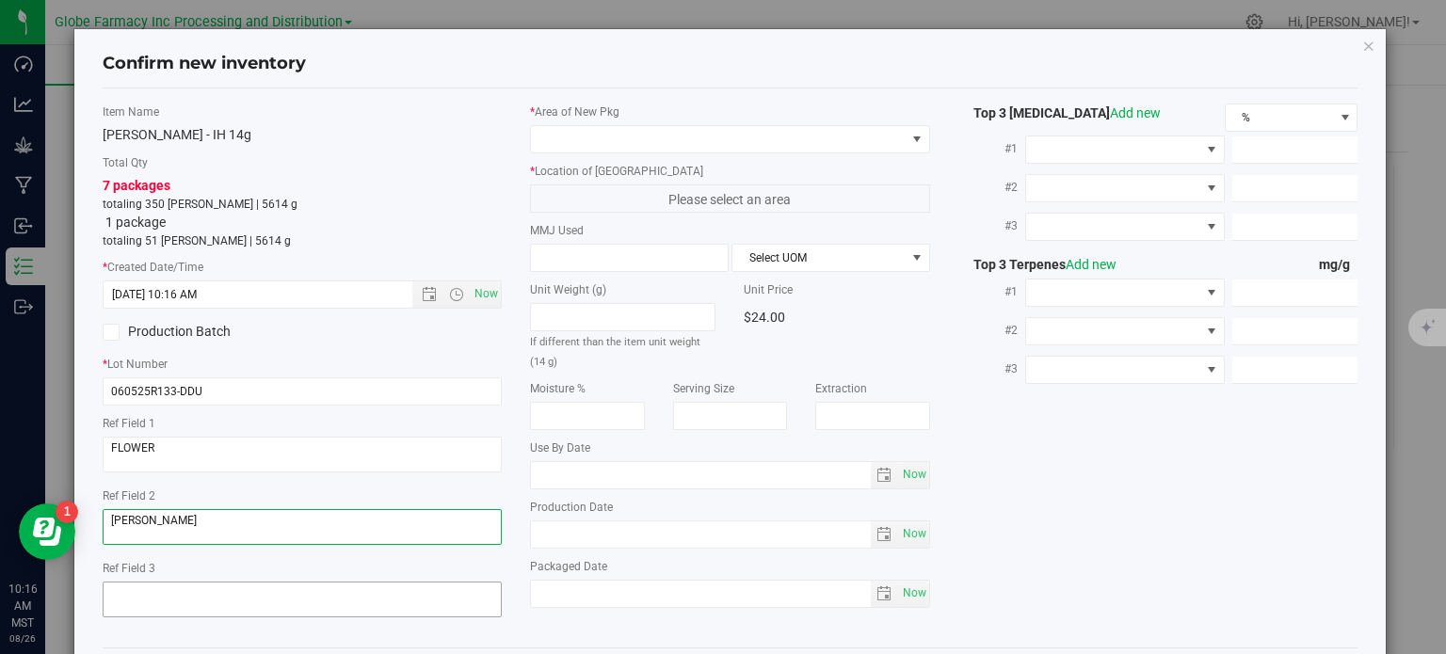
type textarea "[PERSON_NAME]"
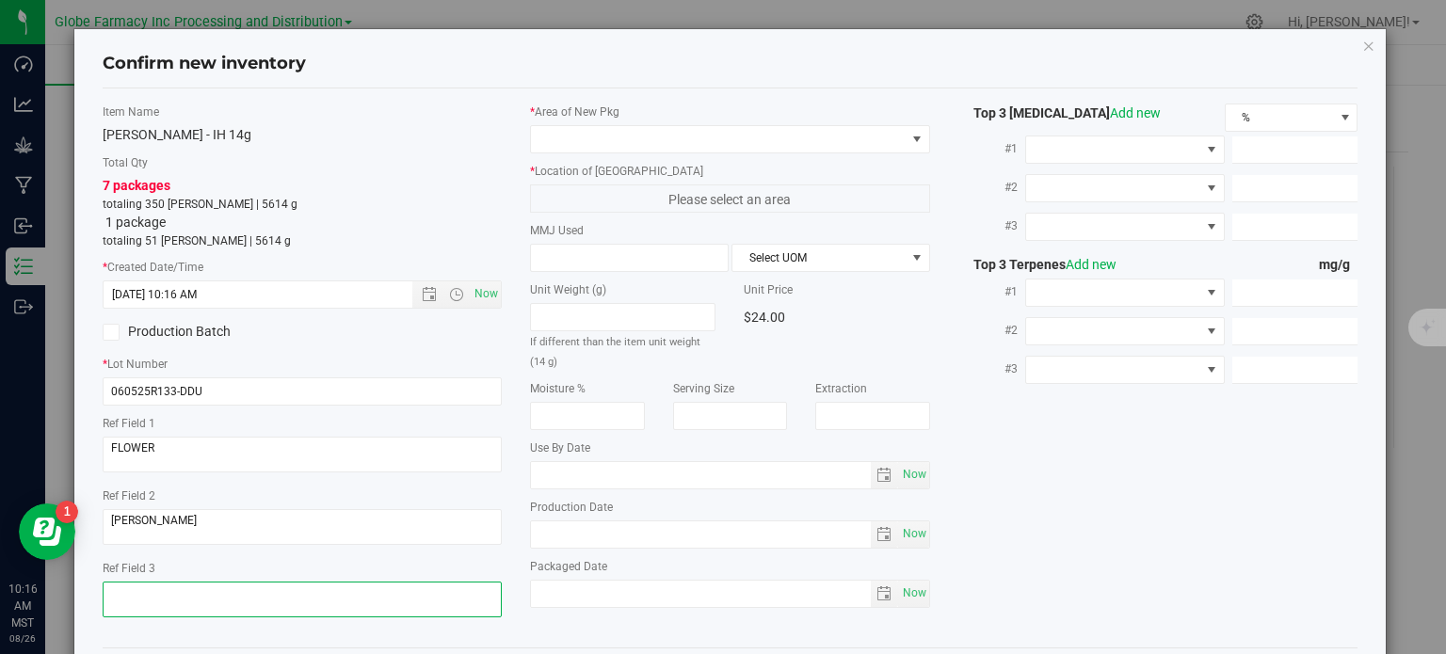
click at [233, 607] on textarea at bounding box center [303, 600] width 400 height 36
type textarea "[DATE]"
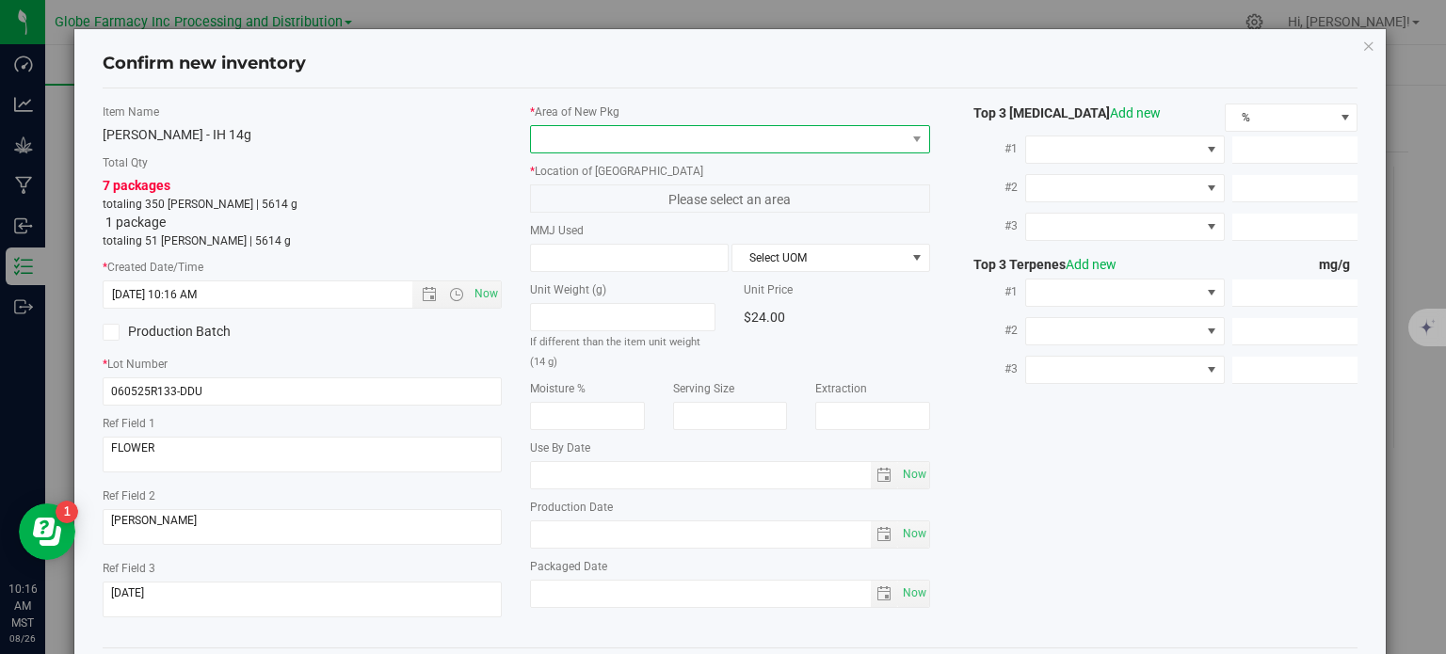
click at [673, 136] on span at bounding box center [718, 139] width 375 height 26
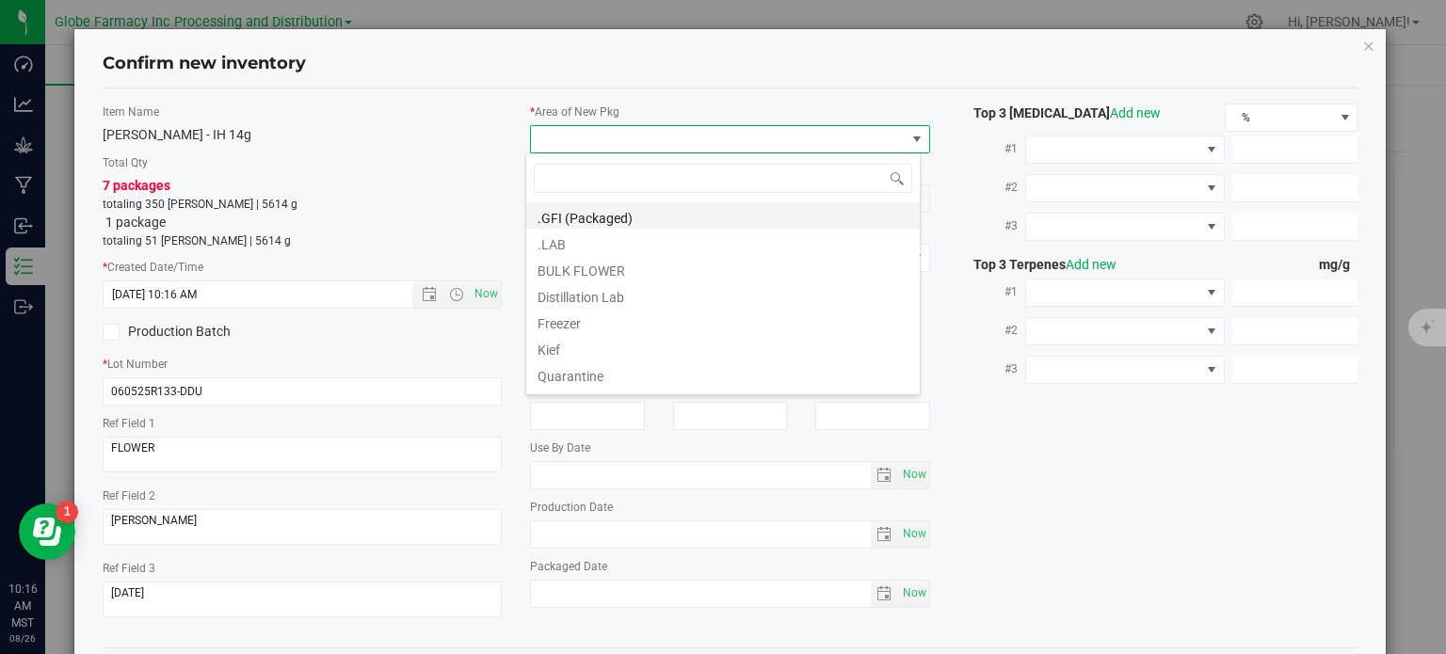
scroll to position [27, 395]
click at [617, 209] on li ".GFI (Packaged)" at bounding box center [722, 215] width 393 height 26
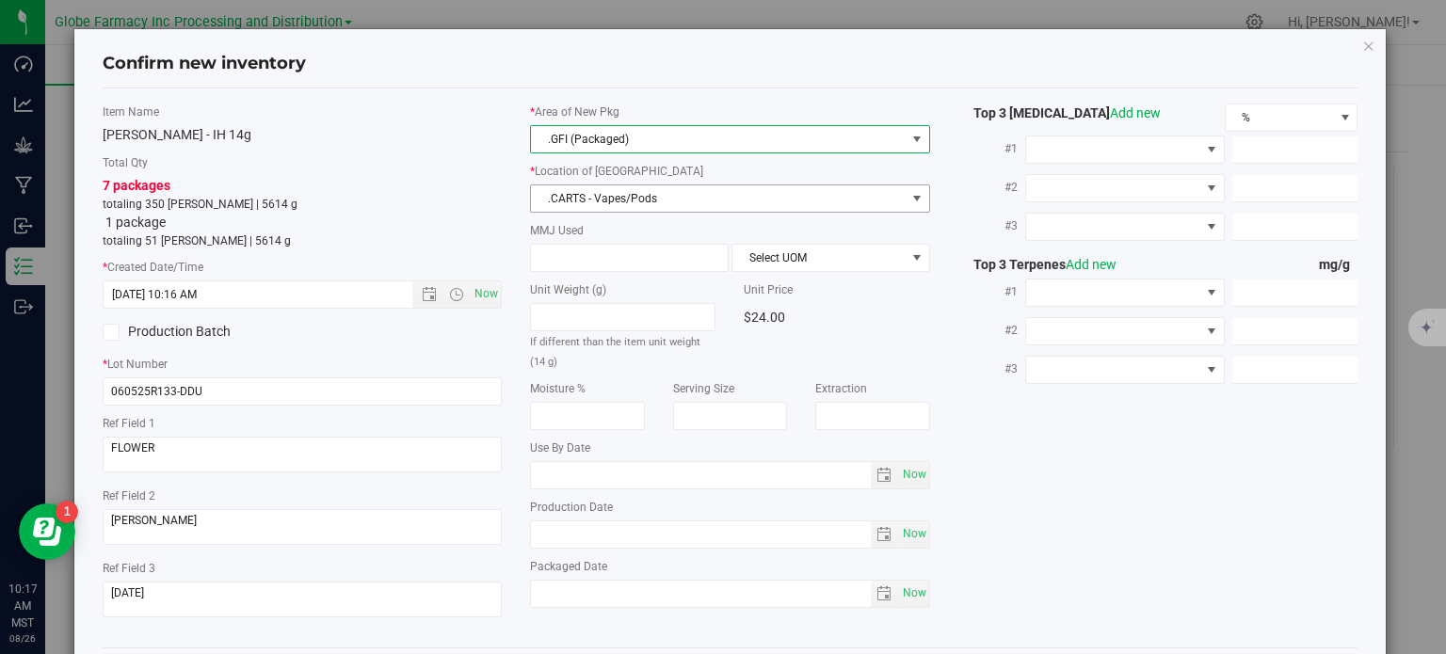
click at [623, 202] on span ".CARTS - Vapes/Pods" at bounding box center [718, 198] width 375 height 26
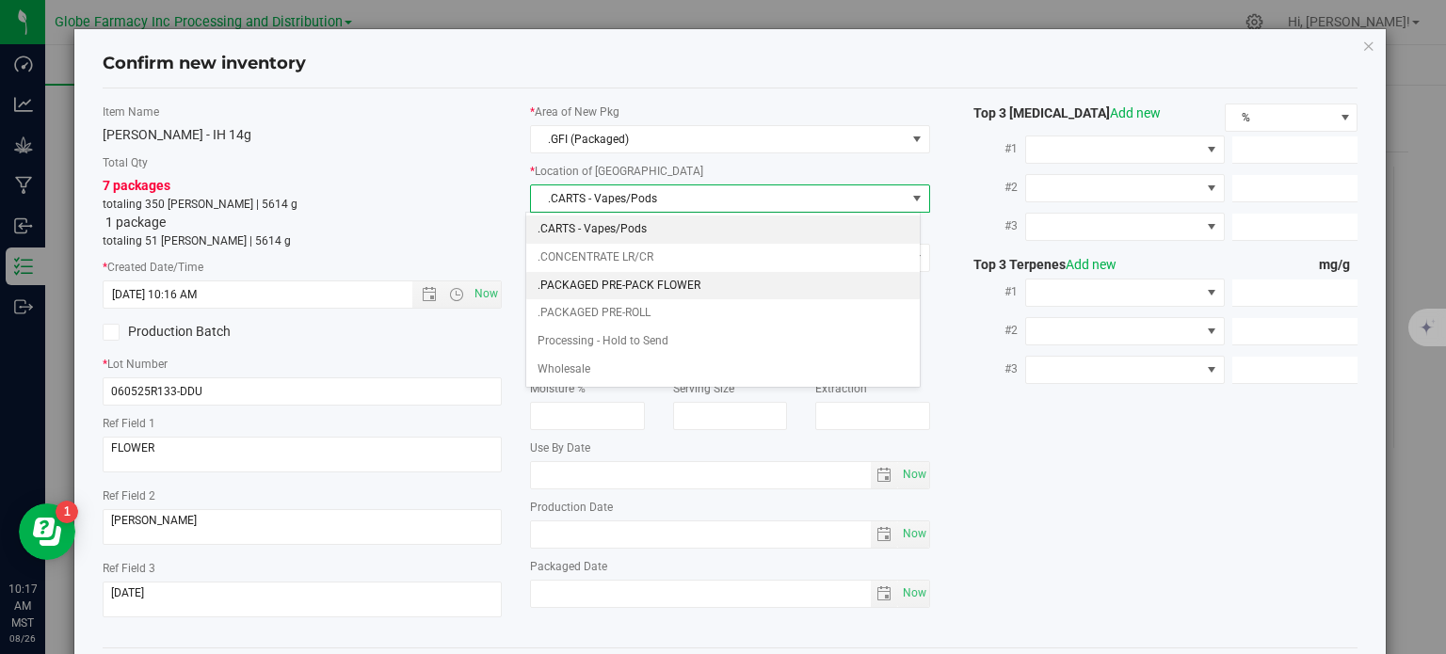
click at [632, 295] on li ".PACKAGED PRE-PACK FLOWER" at bounding box center [722, 286] width 393 height 28
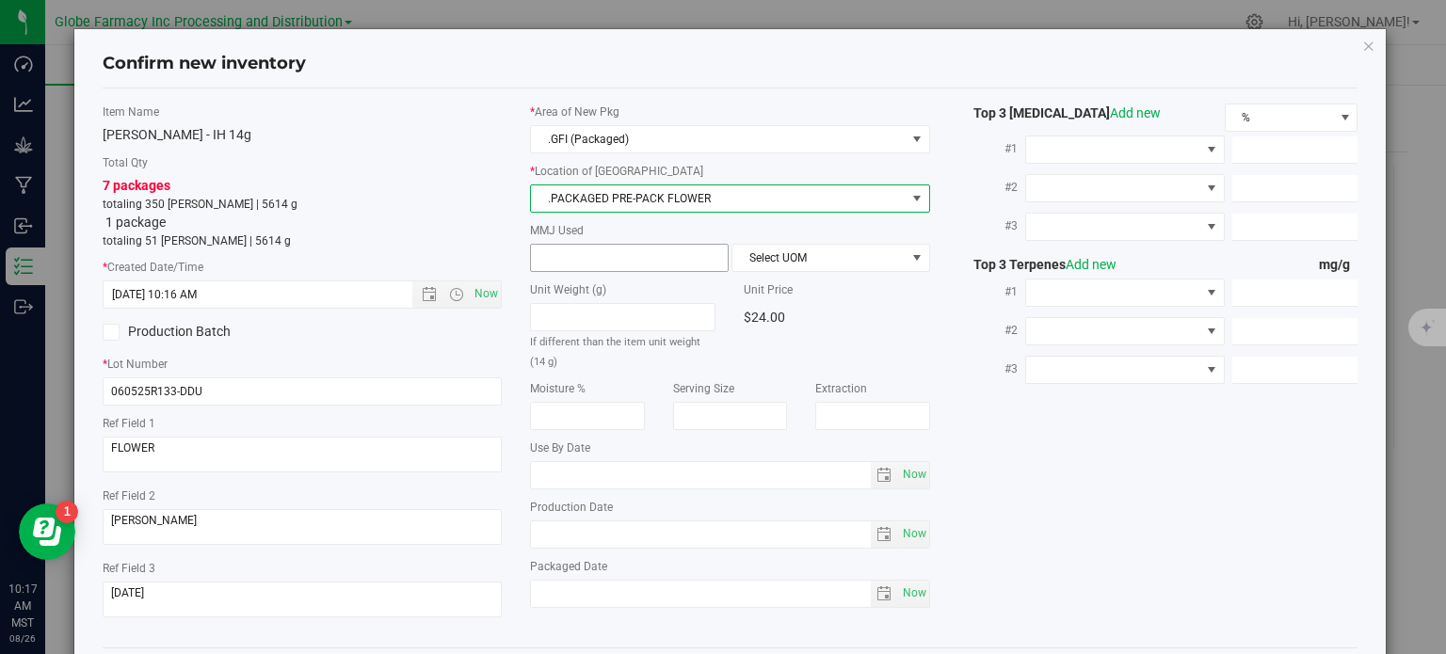
click at [605, 267] on span at bounding box center [629, 258] width 199 height 28
type input "14"
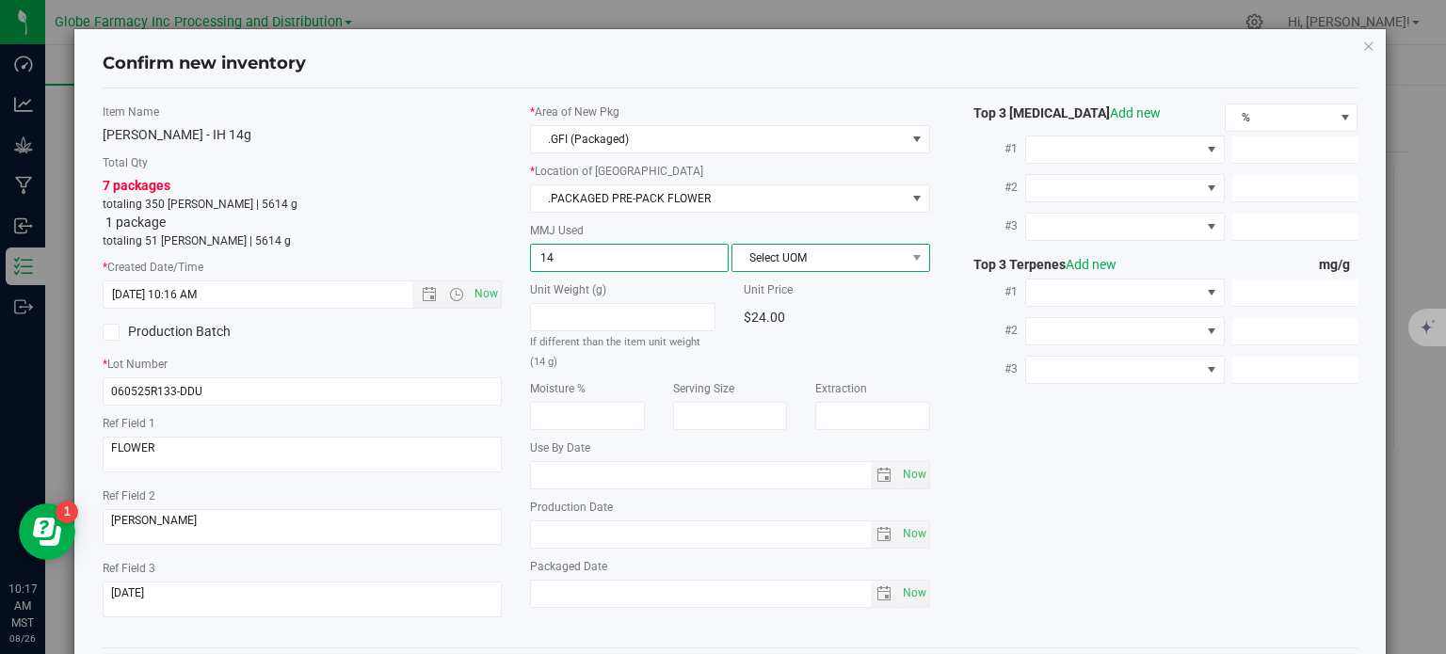
click at [779, 247] on span "Select UOM" at bounding box center [818, 258] width 173 height 26
type input "14.0000"
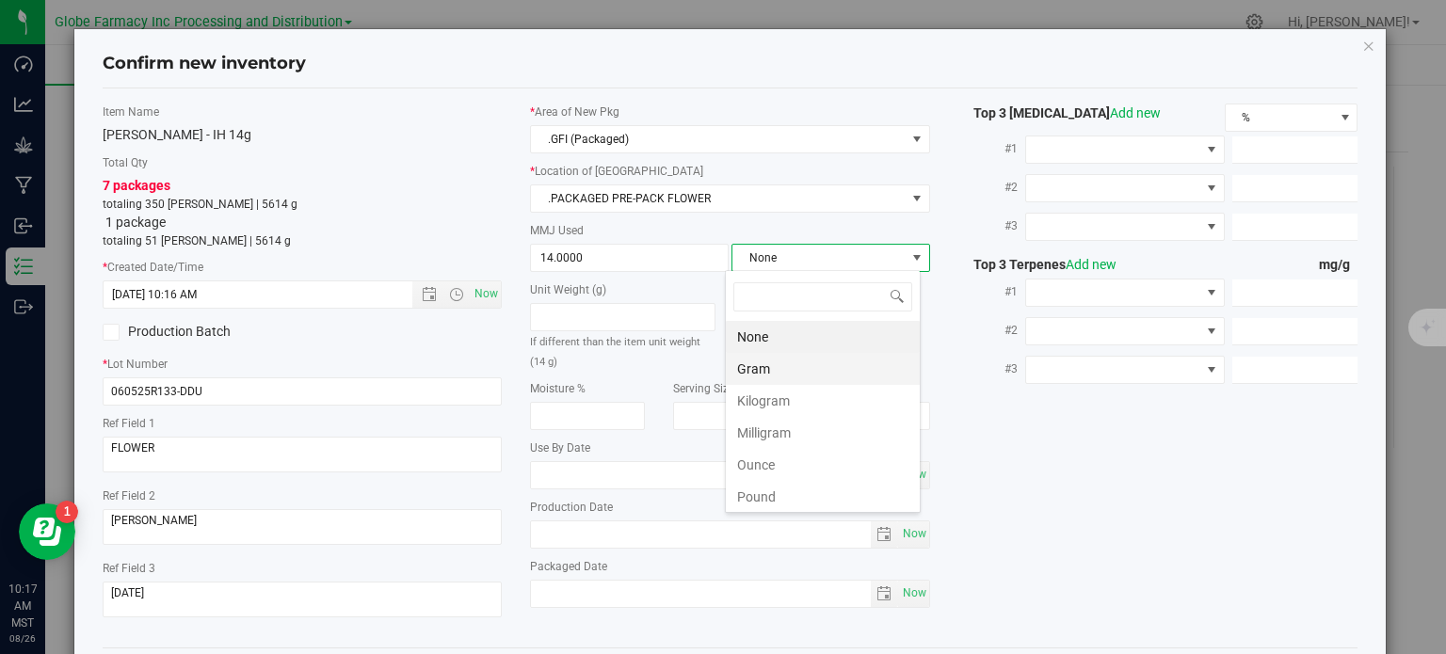
scroll to position [27, 196]
click at [767, 362] on li "Gram" at bounding box center [823, 369] width 194 height 32
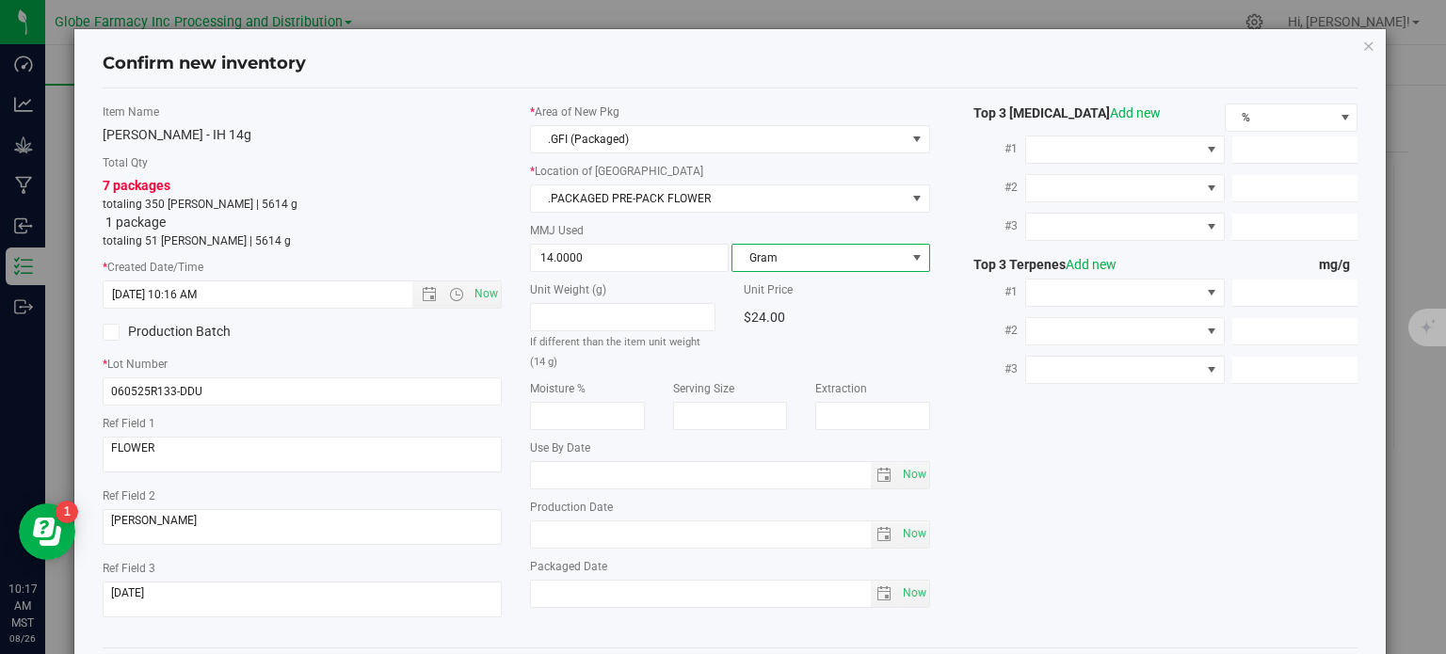
click at [986, 460] on div "Item Name [PERSON_NAME] - IH 14g Total Qty 7 packages totaling 350 [PERSON_NAME…" at bounding box center [730, 368] width 1284 height 529
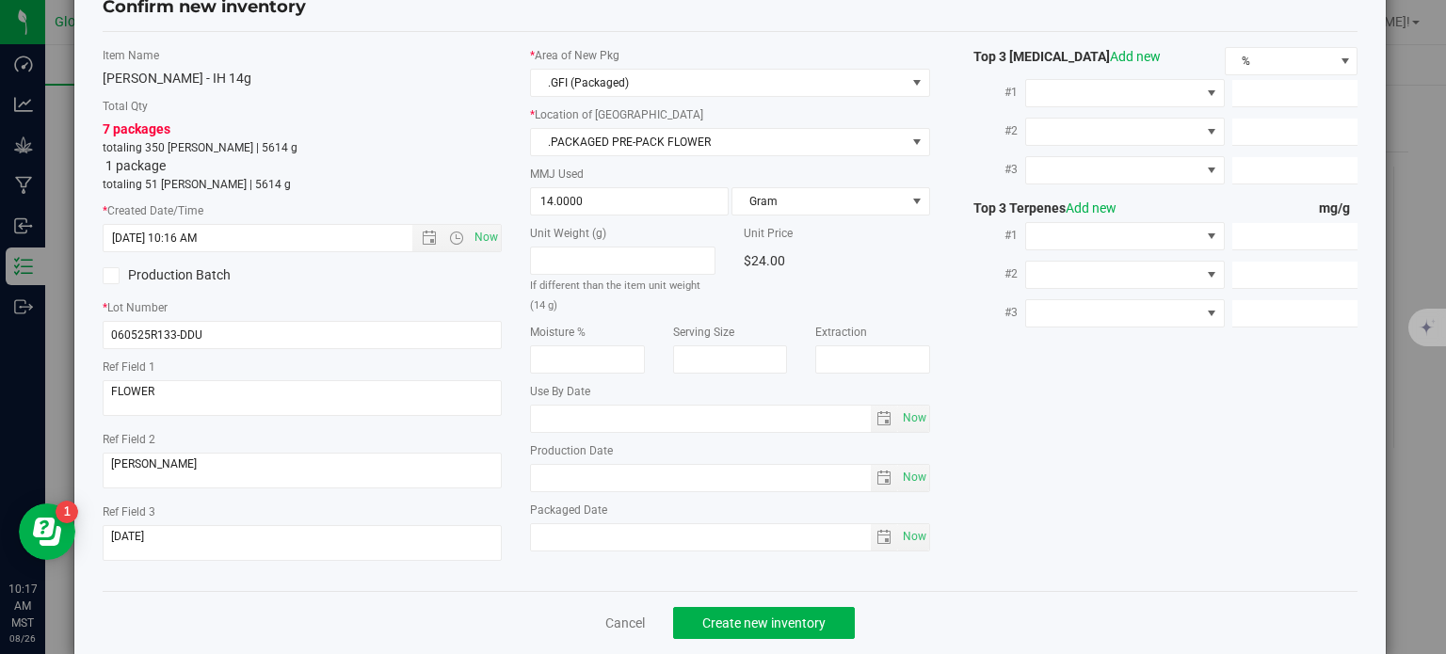
scroll to position [84, 0]
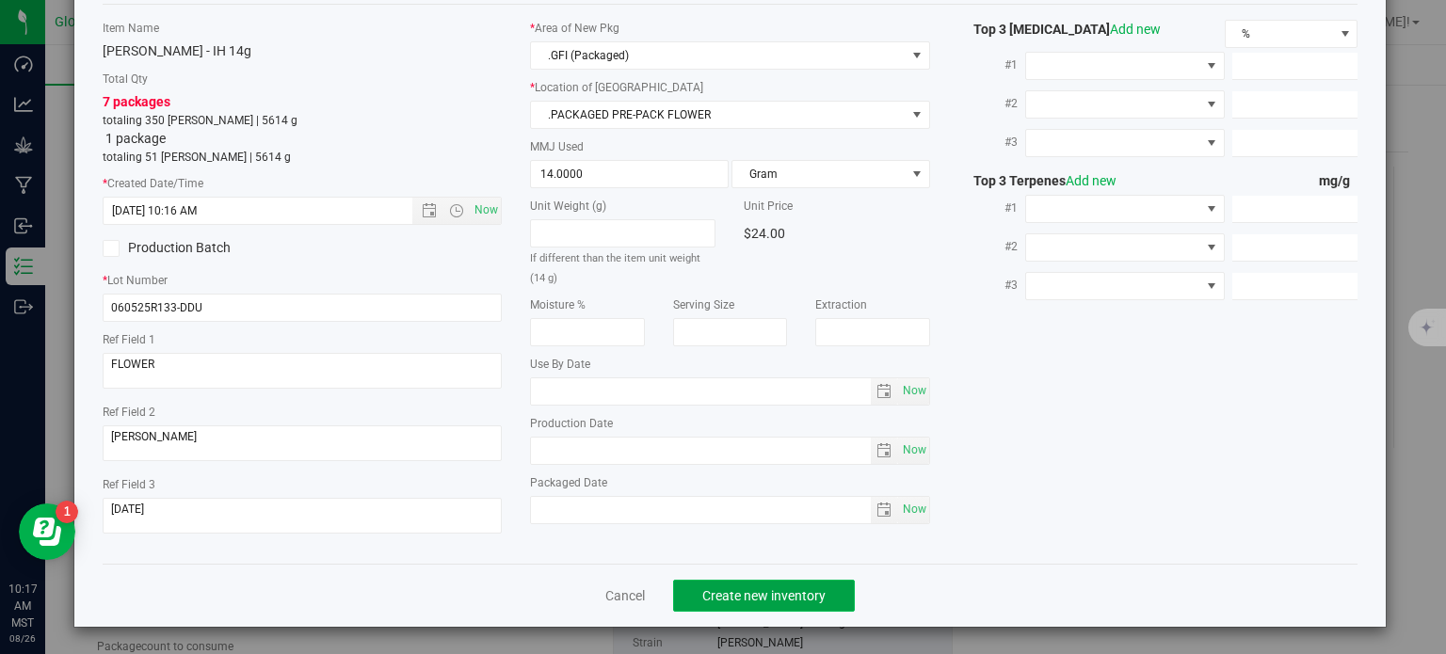
click at [797, 600] on span "Create new inventory" at bounding box center [763, 595] width 123 height 15
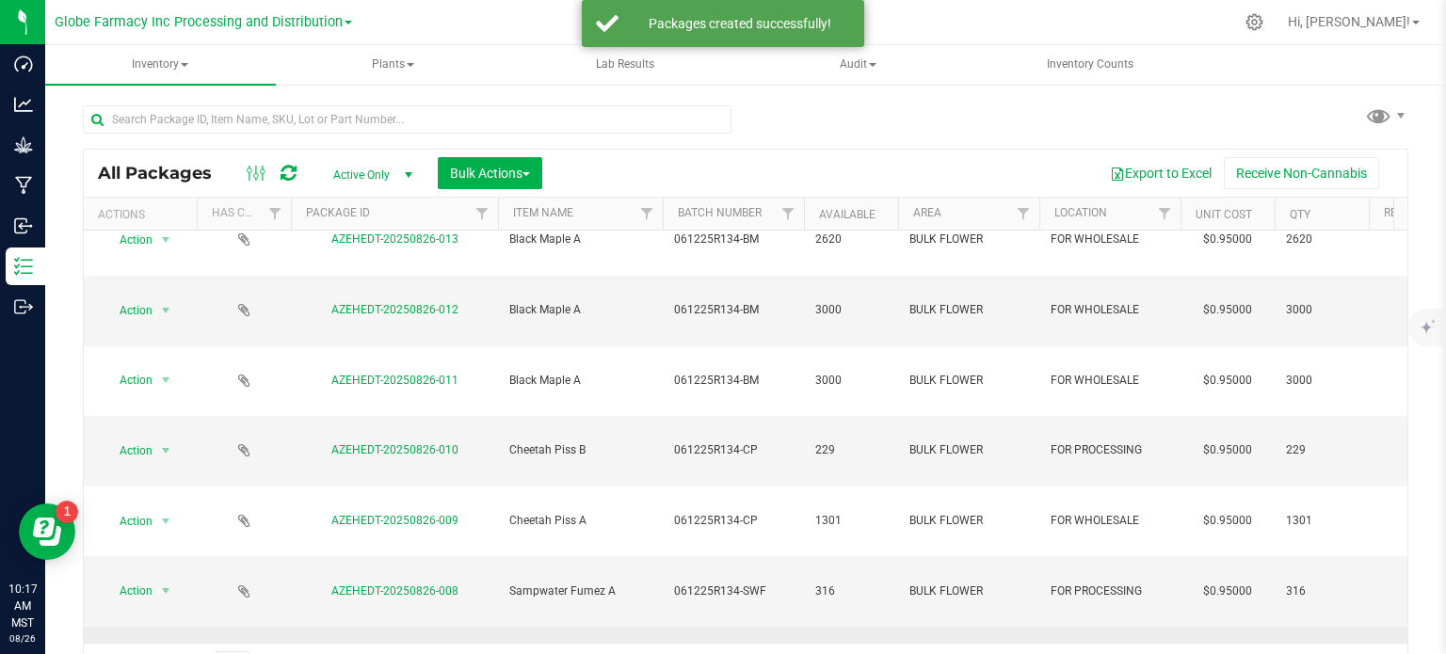
scroll to position [282, 0]
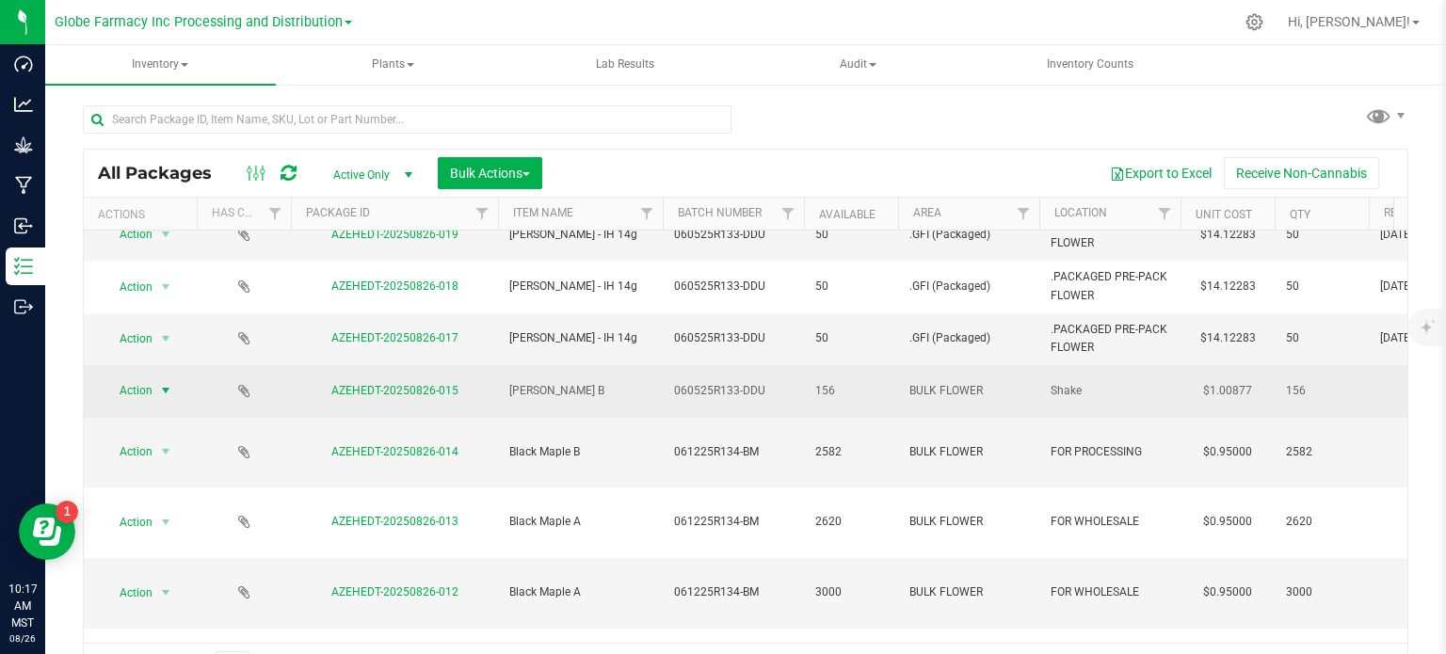
click at [155, 378] on span "select" at bounding box center [166, 390] width 24 height 26
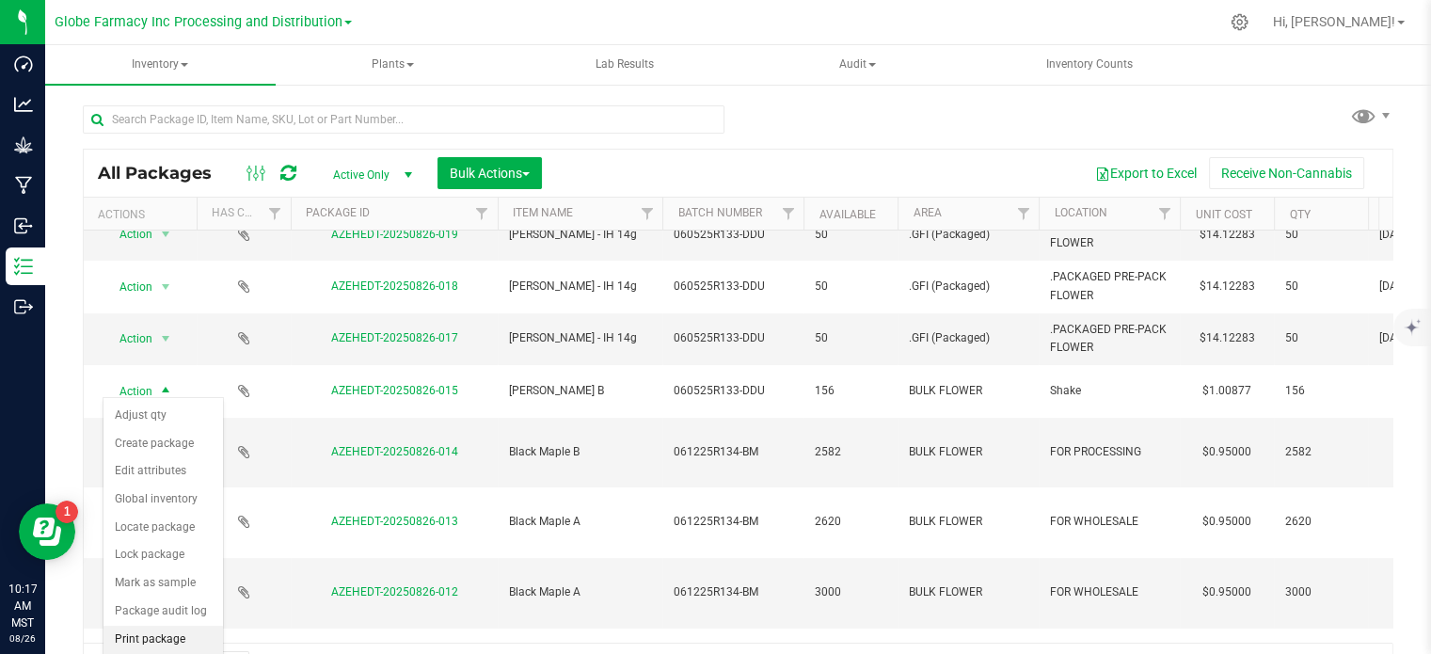
click at [156, 632] on li "Print package label" at bounding box center [164, 652] width 120 height 52
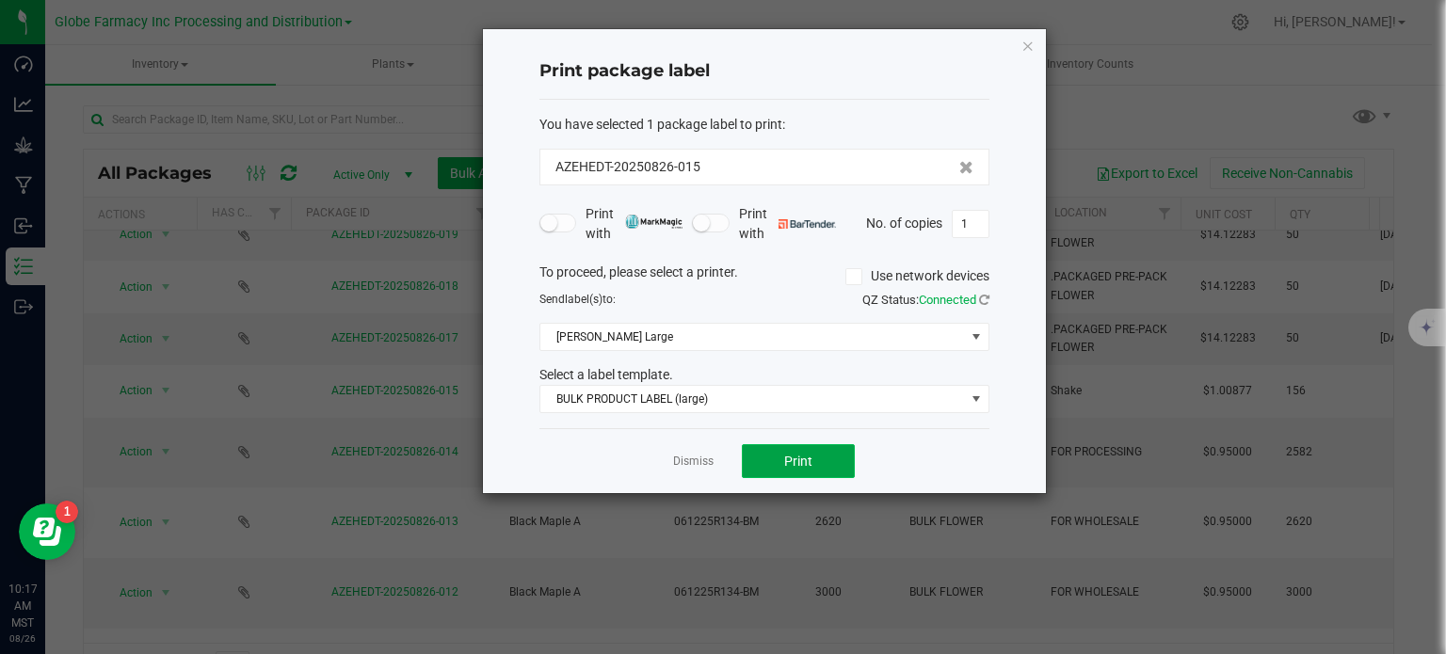
click at [770, 453] on button "Print" at bounding box center [798, 461] width 113 height 34
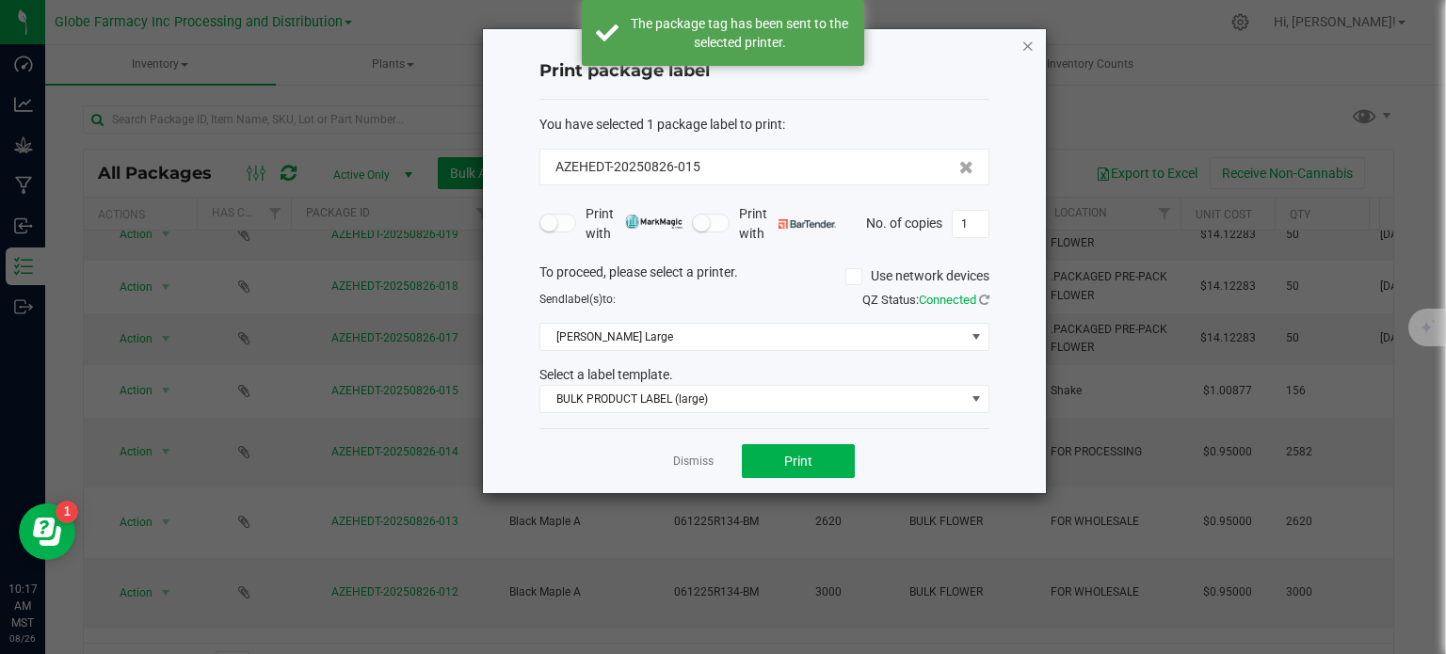
click at [1026, 48] on icon "button" at bounding box center [1027, 45] width 13 height 23
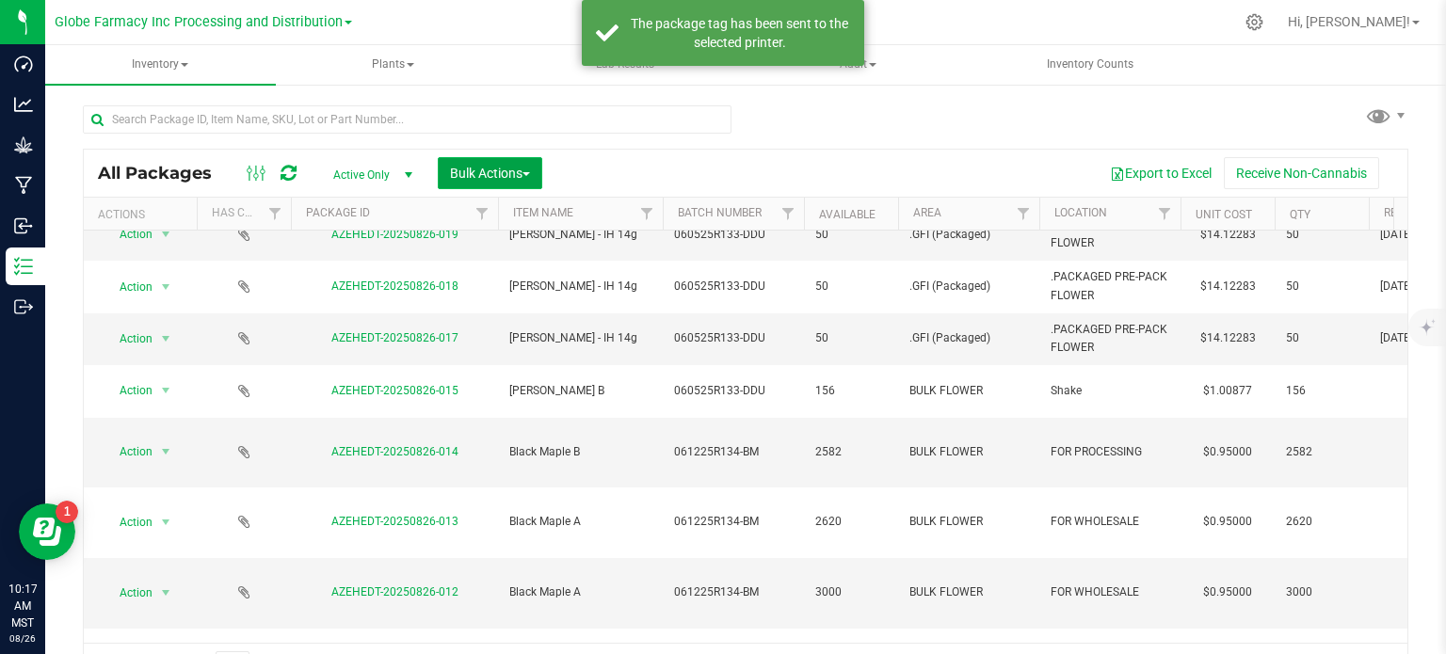
click at [506, 172] on span "Bulk Actions" at bounding box center [490, 173] width 80 height 15
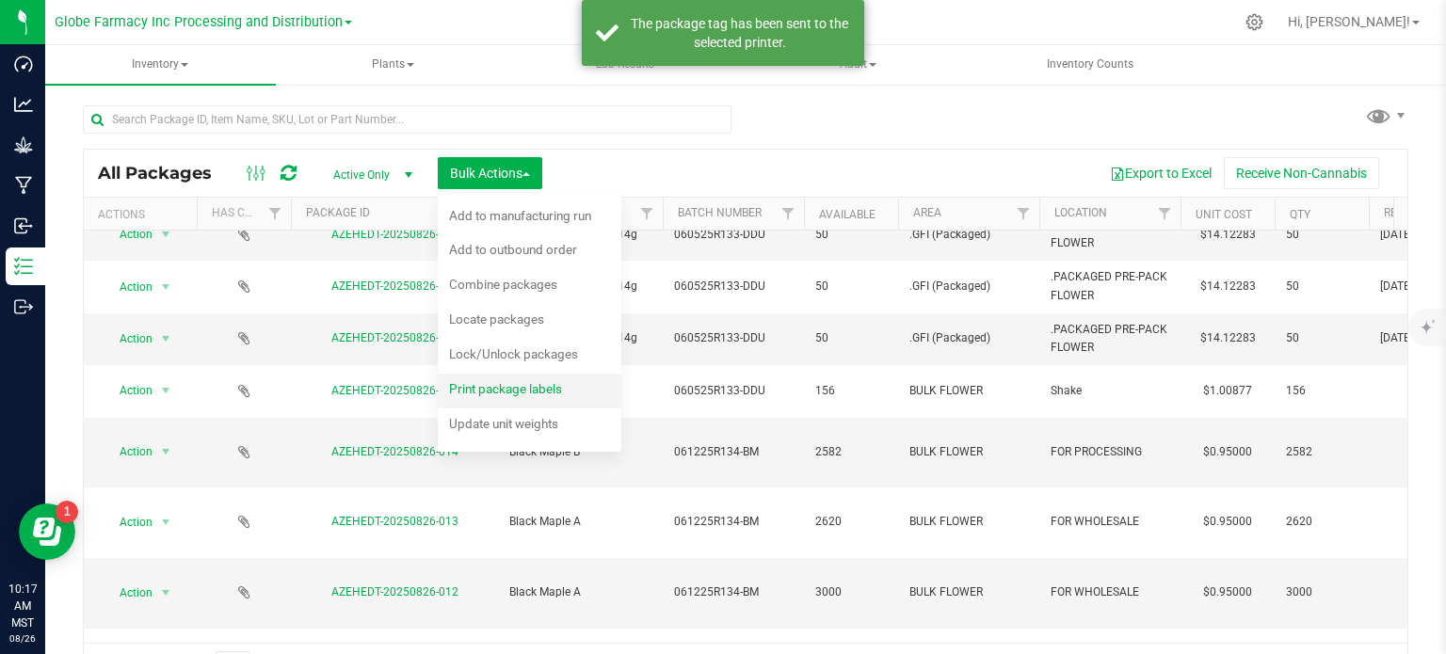
click at [514, 399] on div "Print package labels" at bounding box center [518, 391] width 138 height 30
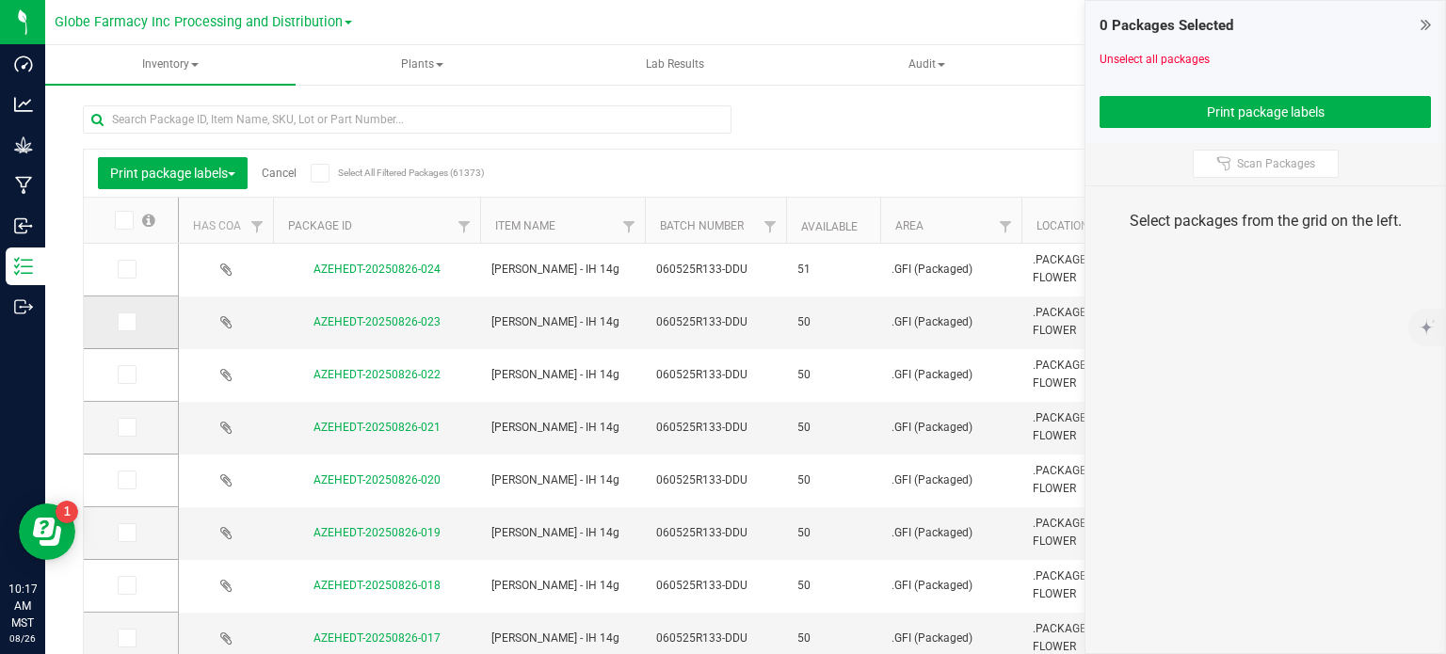
drag, startPoint x: 125, startPoint y: 266, endPoint x: 132, endPoint y: 317, distance: 51.2
click at [125, 269] on icon at bounding box center [126, 269] width 12 height 0
click at [0, 0] on input "checkbox" at bounding box center [0, 0] width 0 height 0
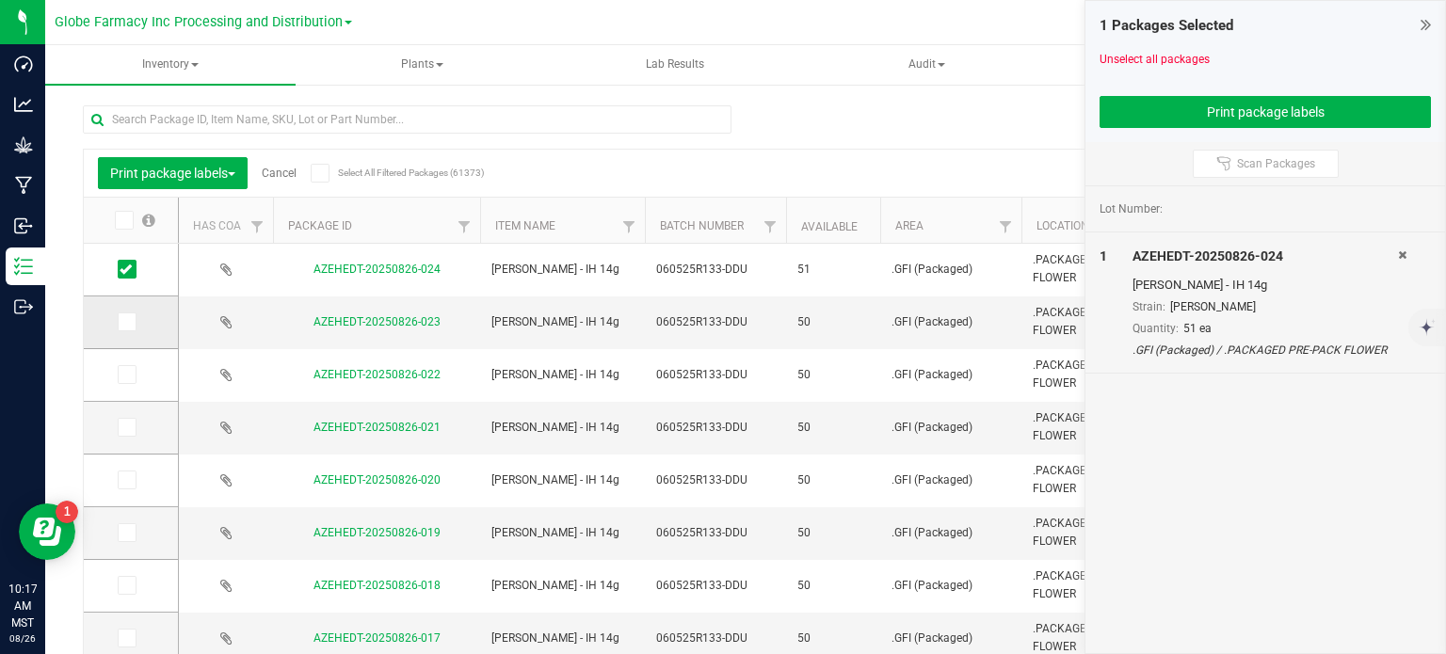
click at [132, 321] on span at bounding box center [127, 321] width 19 height 19
click at [0, 0] on input "checkbox" at bounding box center [0, 0] width 0 height 0
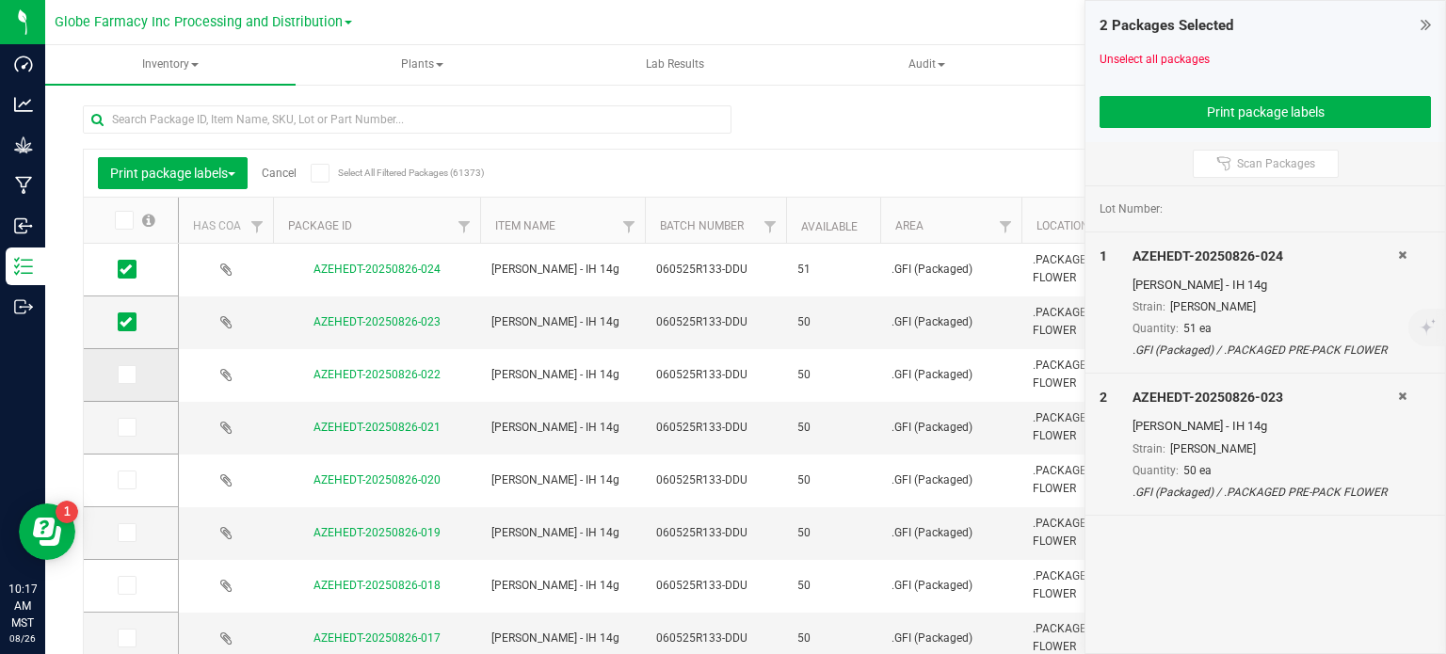
click at [124, 375] on icon at bounding box center [126, 375] width 12 height 0
click at [0, 0] on input "checkbox" at bounding box center [0, 0] width 0 height 0
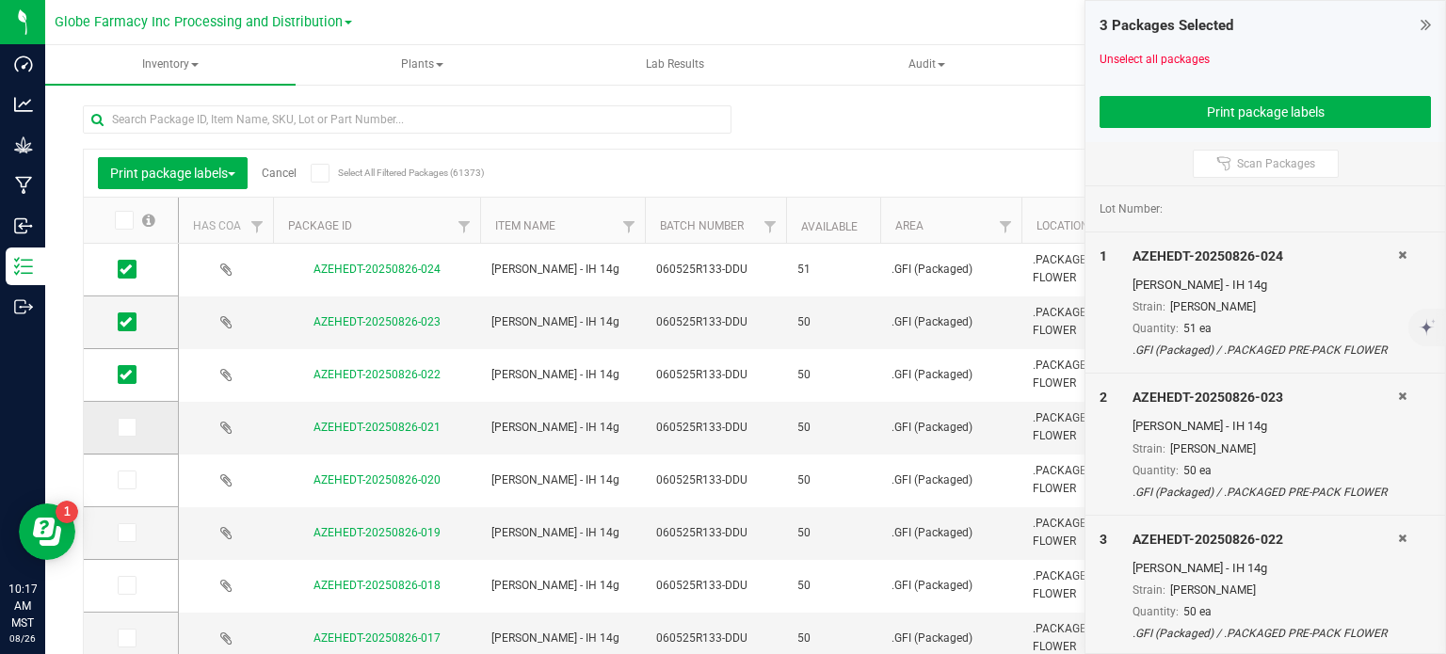
drag, startPoint x: 125, startPoint y: 424, endPoint x: 125, endPoint y: 440, distance: 15.1
click at [125, 427] on icon at bounding box center [126, 427] width 12 height 0
click at [0, 0] on input "checkbox" at bounding box center [0, 0] width 0 height 0
click at [126, 480] on icon at bounding box center [126, 480] width 12 height 0
click at [0, 0] on input "checkbox" at bounding box center [0, 0] width 0 height 0
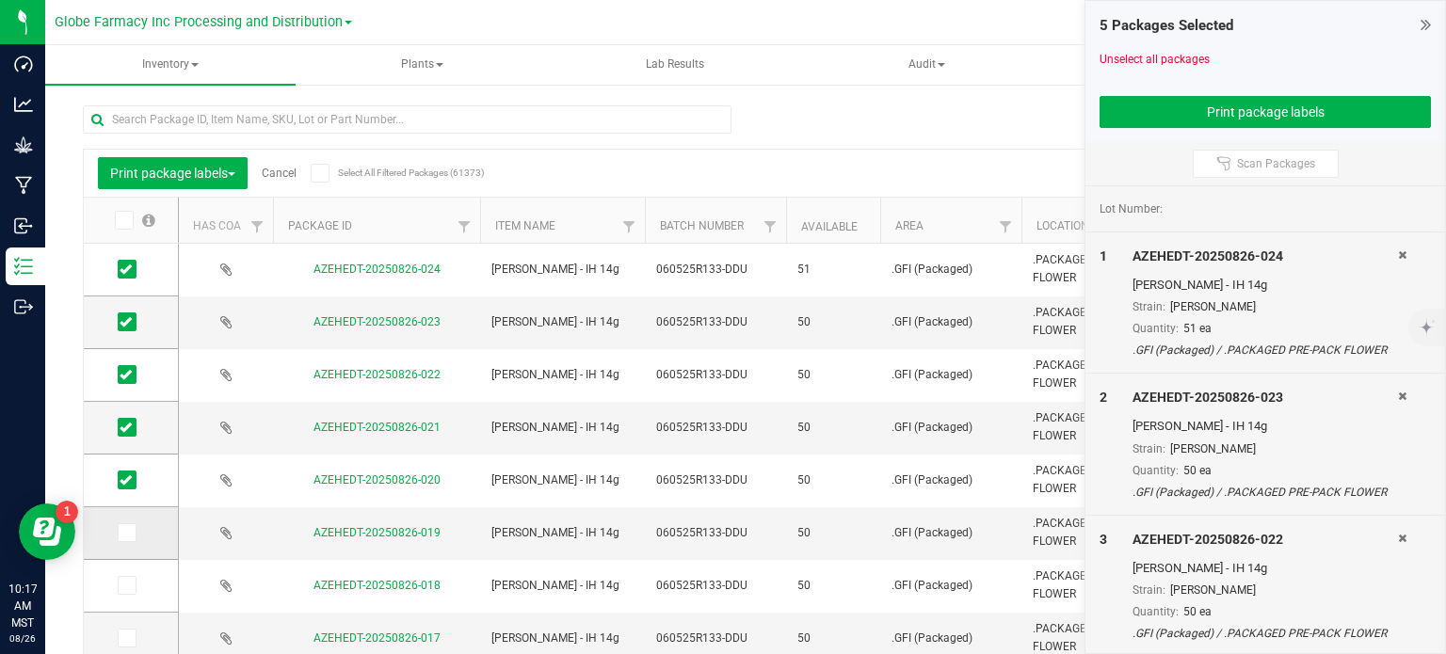
click at [127, 533] on icon at bounding box center [126, 533] width 12 height 0
click at [0, 0] on input "checkbox" at bounding box center [0, 0] width 0 height 0
drag, startPoint x: 125, startPoint y: 583, endPoint x: 149, endPoint y: 571, distance: 26.1
click at [127, 585] on icon at bounding box center [126, 585] width 12 height 0
click at [0, 0] on input "checkbox" at bounding box center [0, 0] width 0 height 0
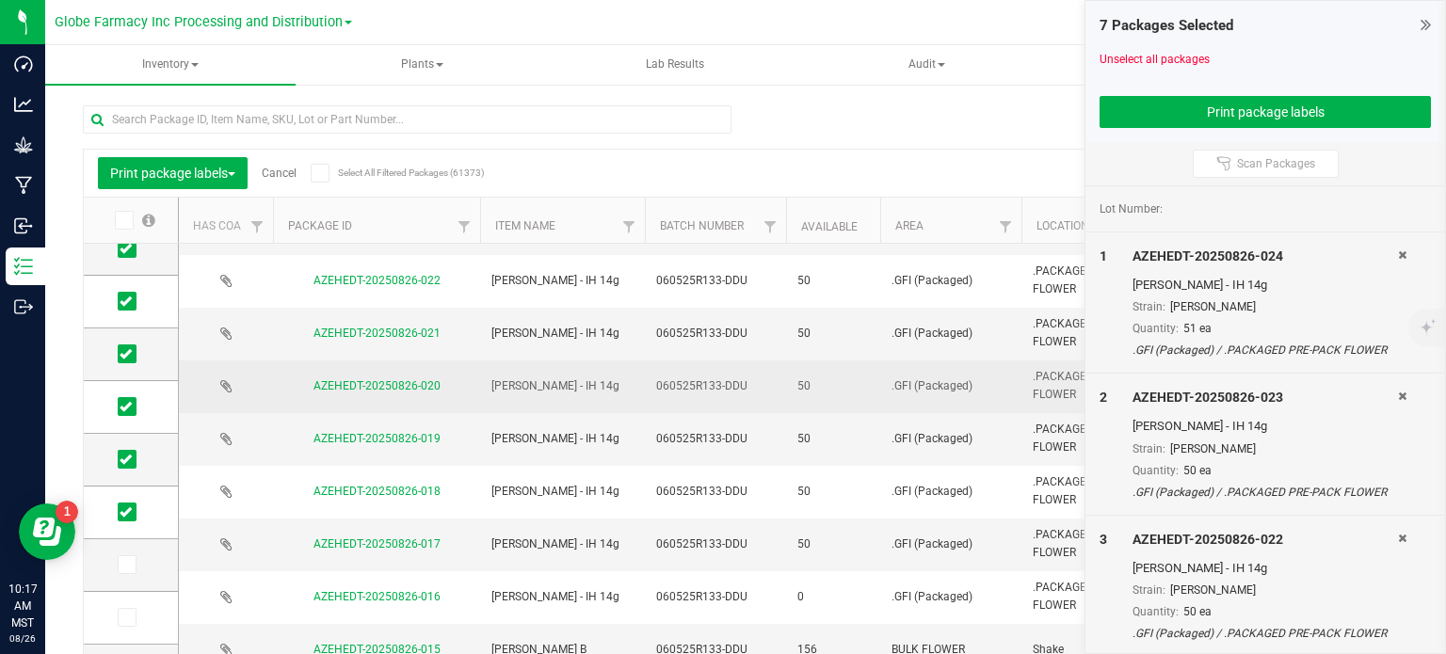
scroll to position [94, 0]
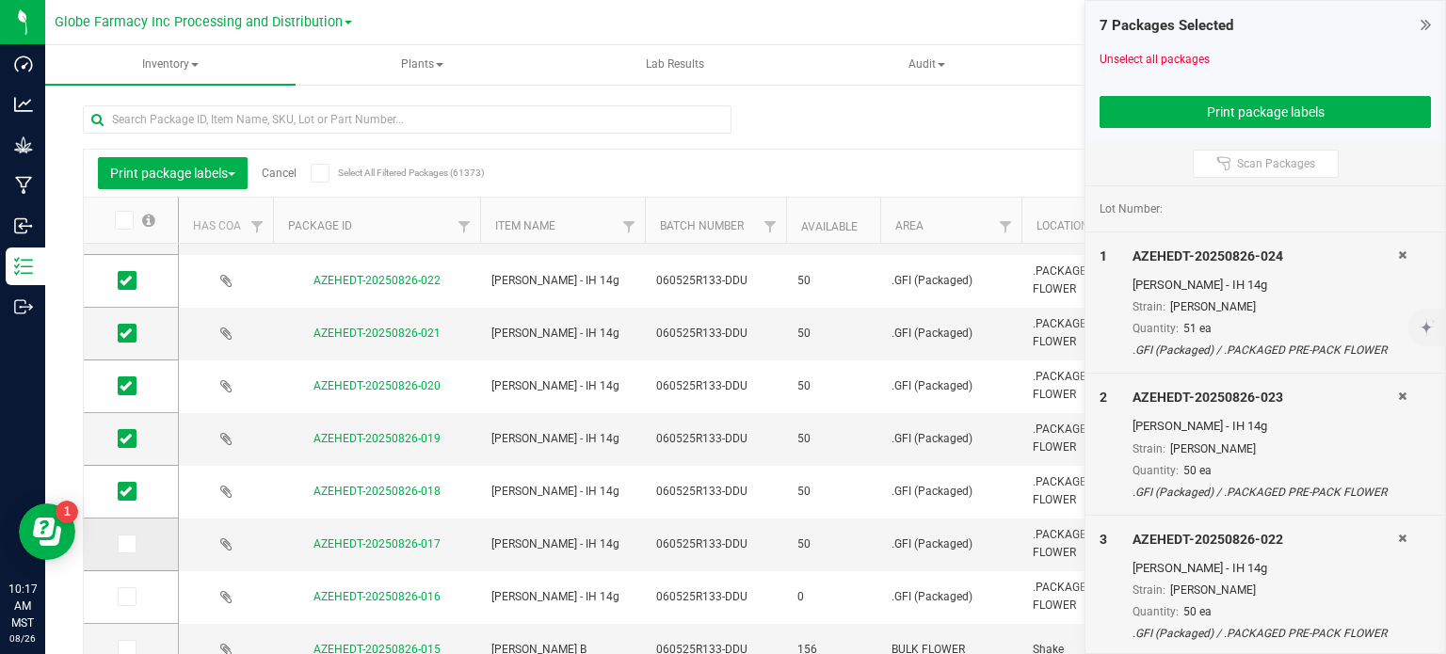
click at [133, 542] on span at bounding box center [127, 544] width 19 height 19
click at [0, 0] on input "checkbox" at bounding box center [0, 0] width 0 height 0
click at [1162, 108] on button "Print package labels" at bounding box center [1264, 112] width 331 height 32
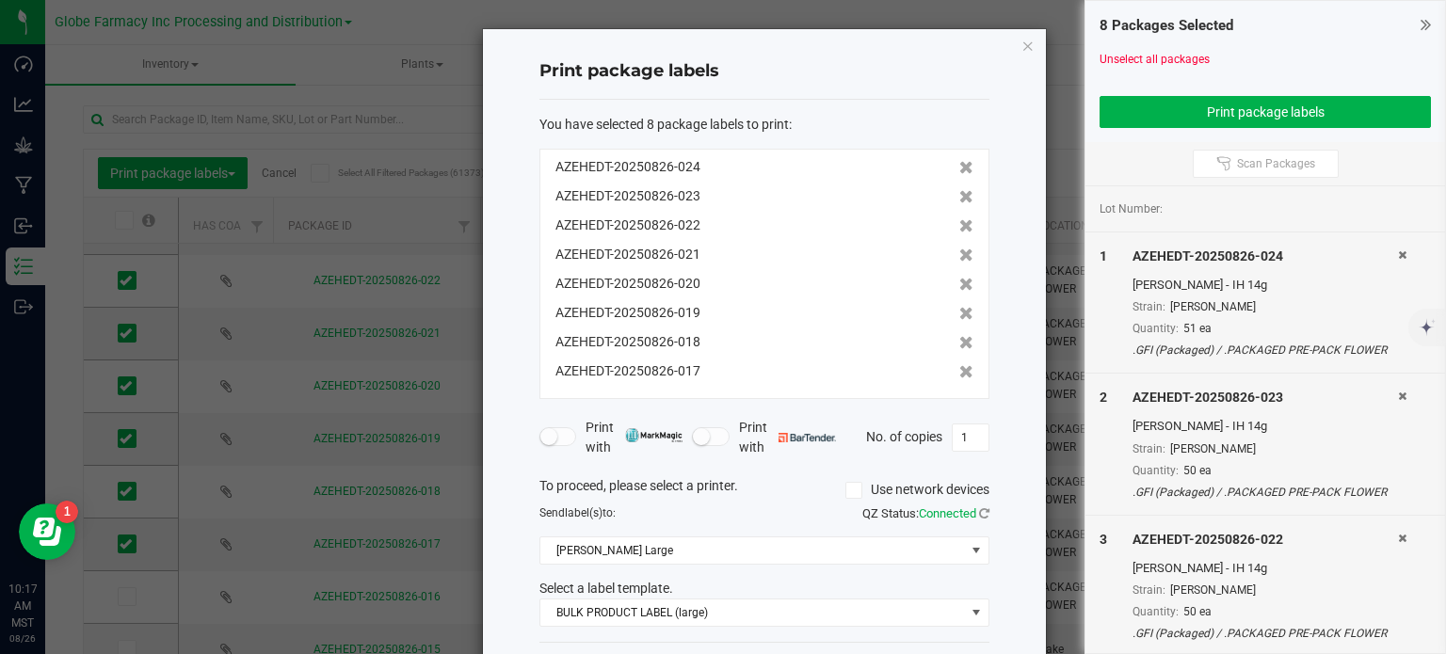
scroll to position [79, 0]
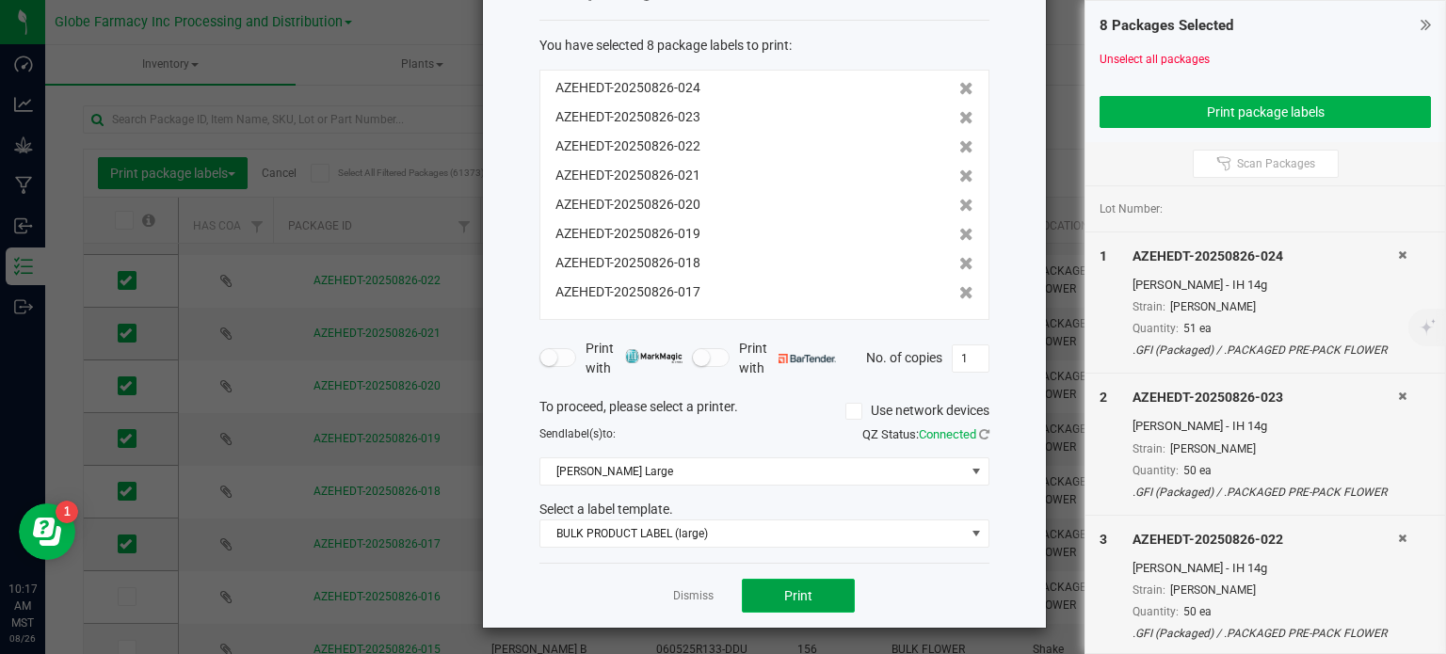
click at [776, 600] on button "Print" at bounding box center [798, 596] width 113 height 34
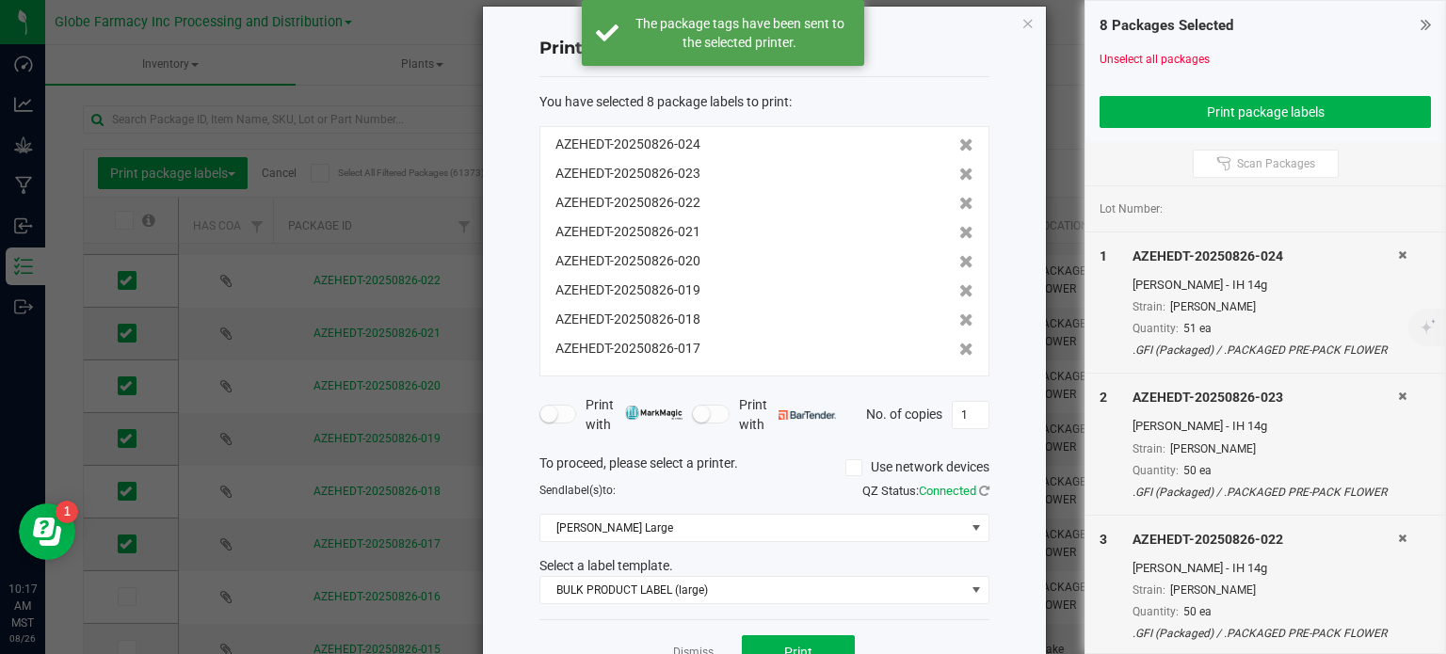
scroll to position [0, 0]
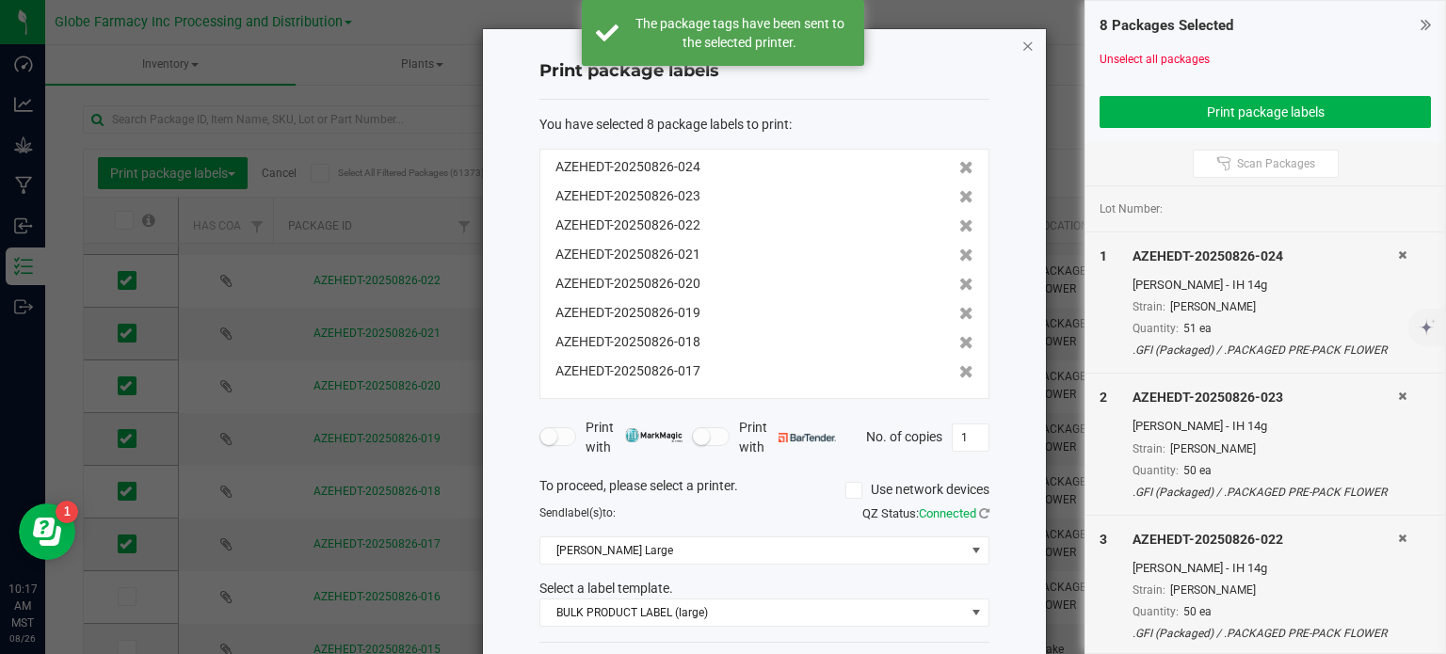
click at [1021, 49] on icon "button" at bounding box center [1027, 45] width 13 height 23
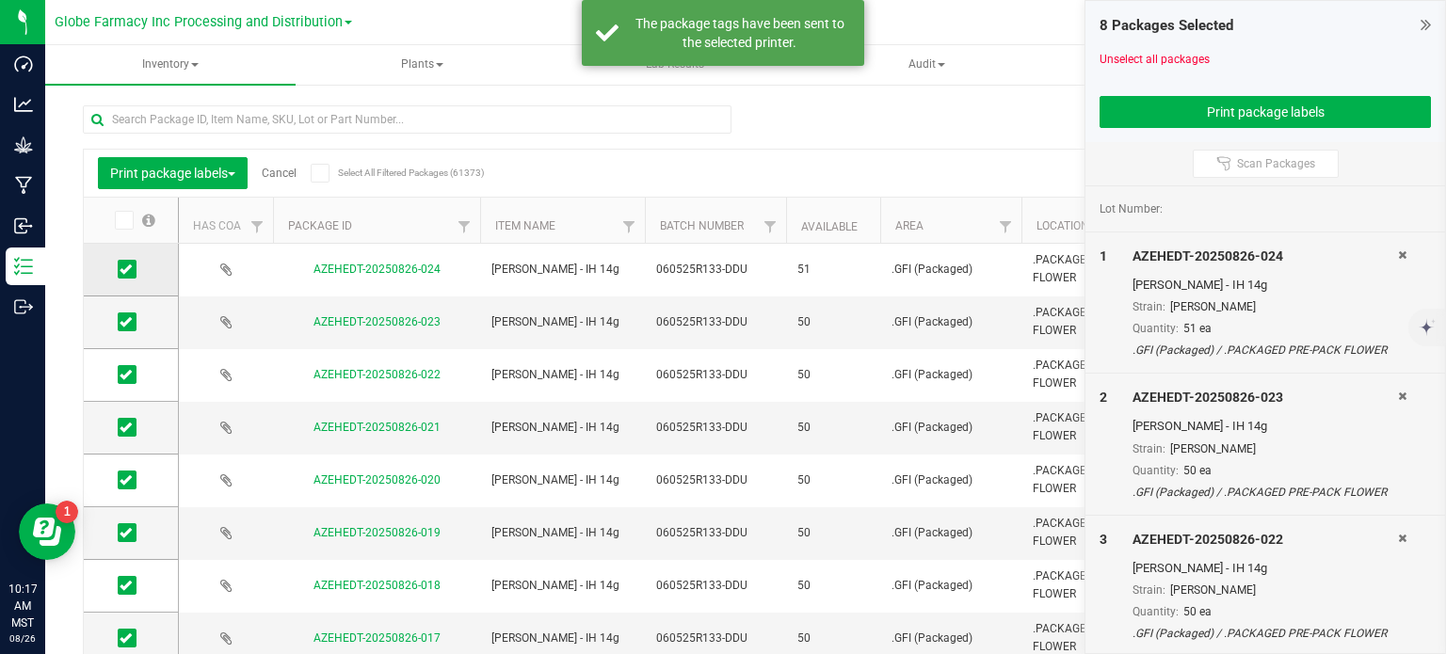
click at [130, 269] on icon at bounding box center [126, 269] width 12 height 0
click at [0, 0] on input "checkbox" at bounding box center [0, 0] width 0 height 0
click at [1163, 103] on button "Print package labels" at bounding box center [1264, 112] width 331 height 32
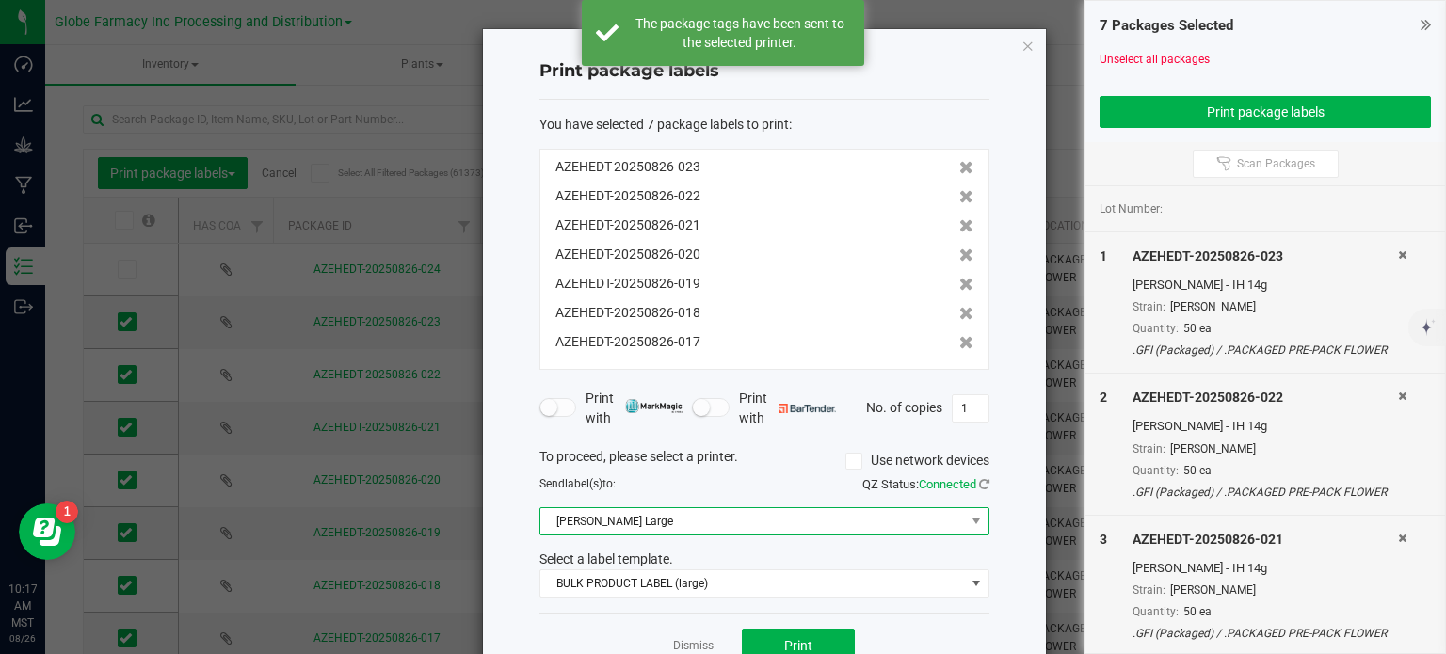
click at [709, 524] on span "[PERSON_NAME] Large" at bounding box center [752, 521] width 424 height 26
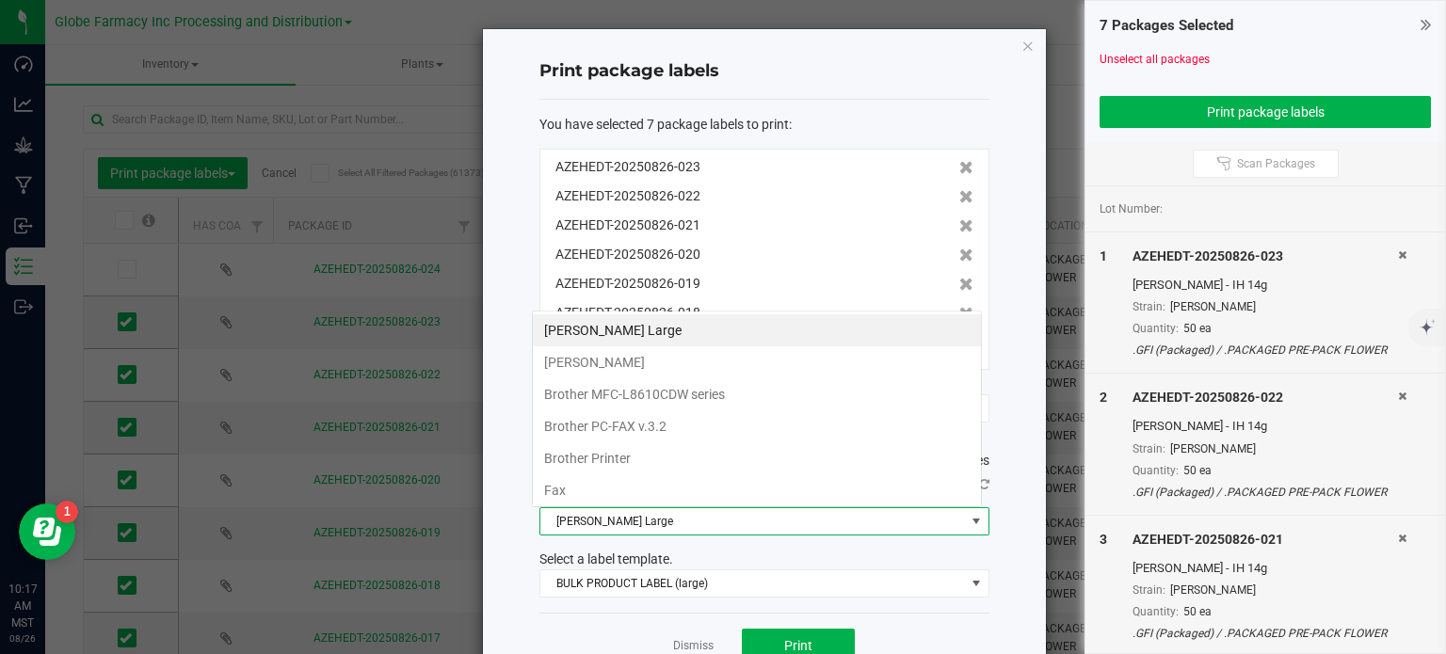
scroll to position [27, 450]
click at [632, 369] on Small "[PERSON_NAME]" at bounding box center [757, 362] width 448 height 32
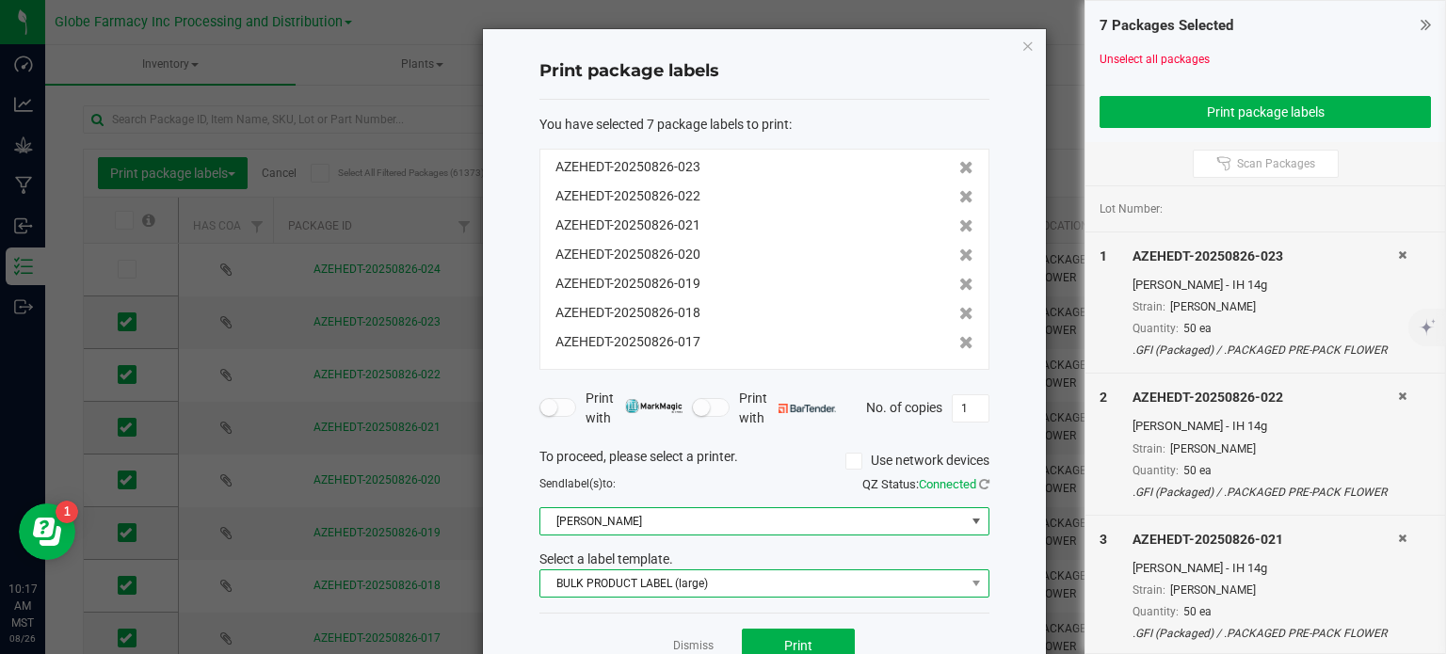
click at [672, 570] on span "BULK PRODUCT LABEL (large)" at bounding box center [752, 583] width 424 height 26
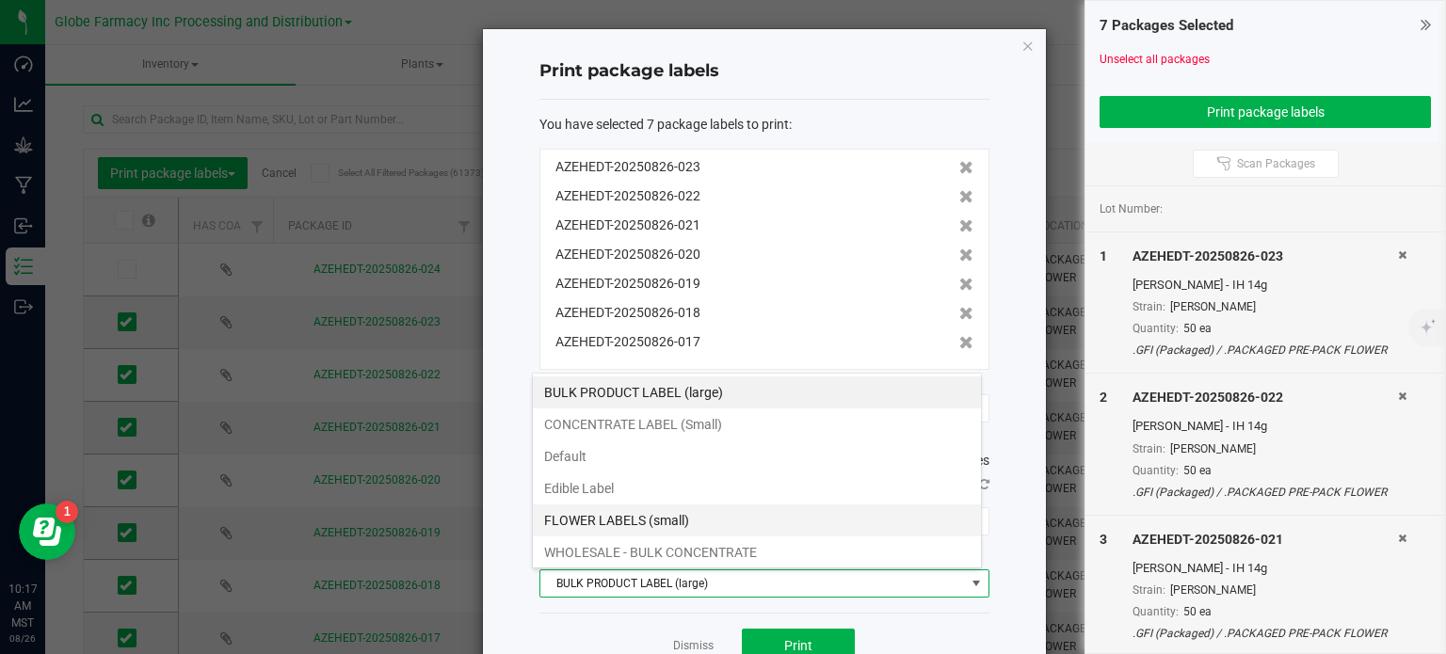
click at [688, 523] on li "FLOWER LABELS (small)" at bounding box center [757, 520] width 448 height 32
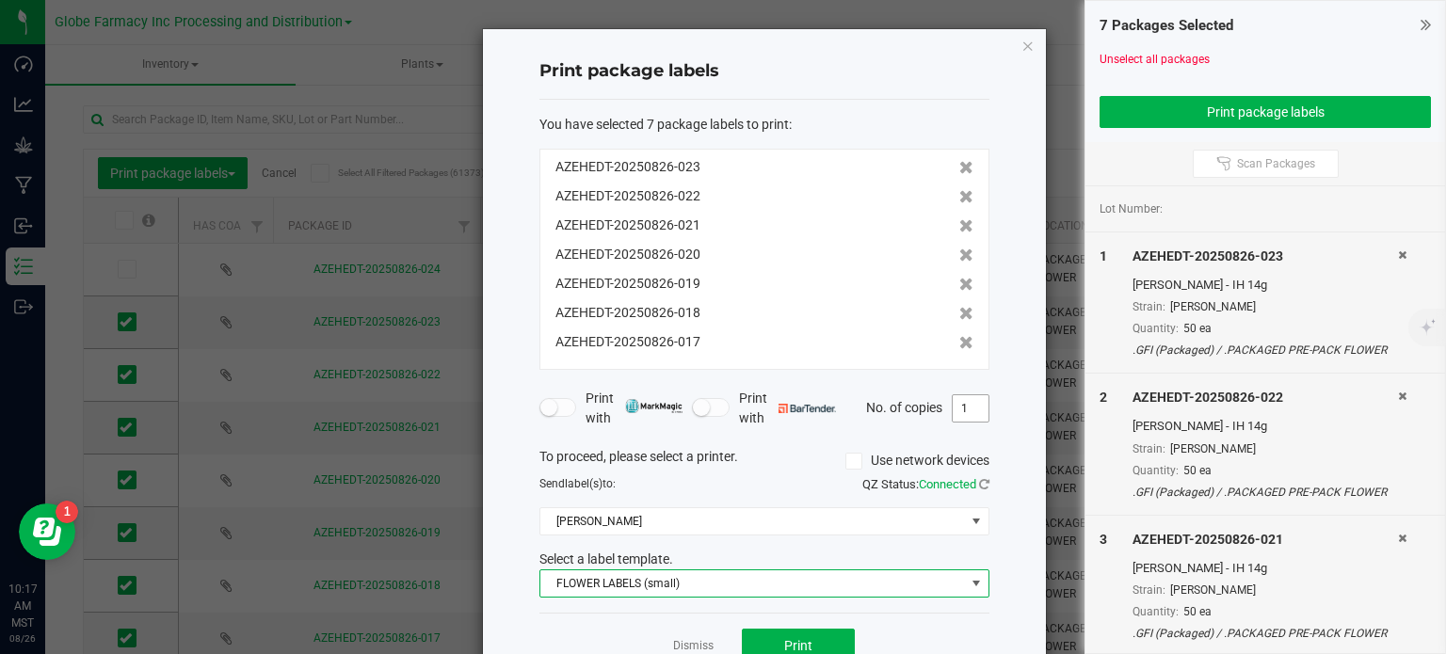
click at [965, 408] on input "1" at bounding box center [970, 408] width 36 height 26
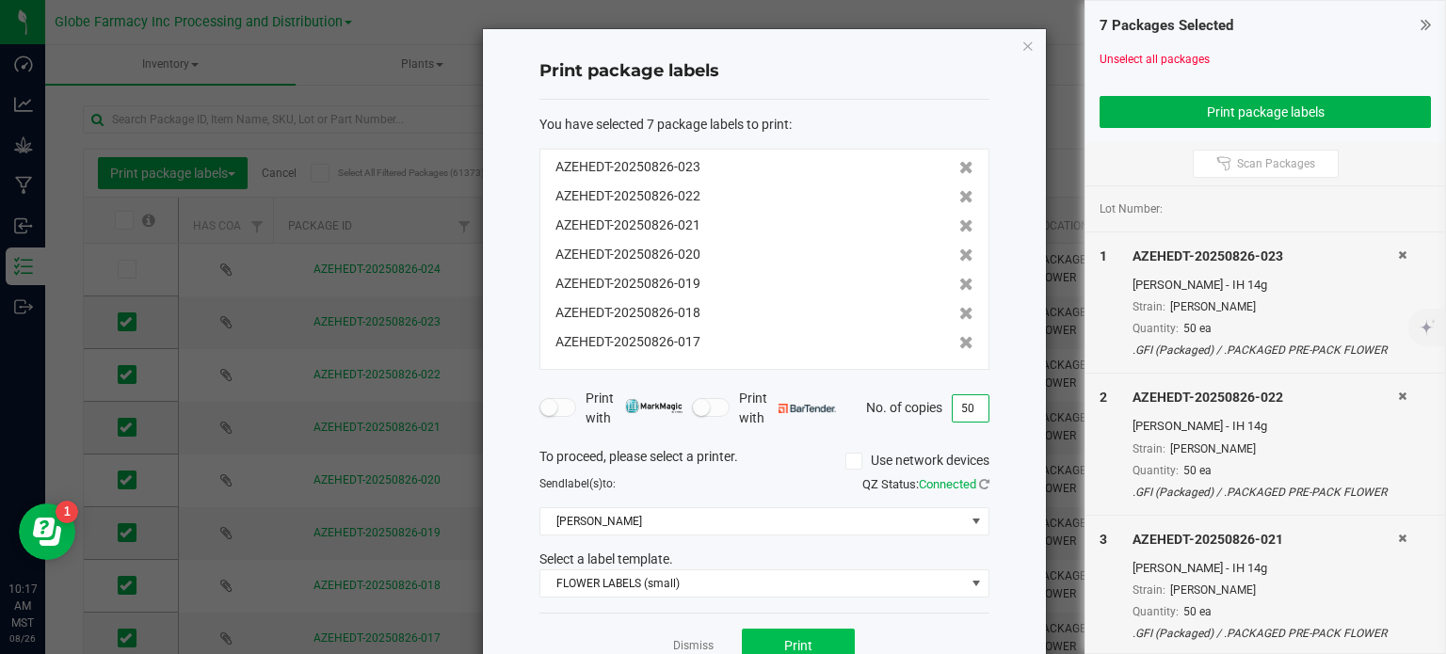
type input "50"
click at [796, 638] on span "Print" at bounding box center [798, 645] width 28 height 15
click at [1021, 44] on icon "button" at bounding box center [1027, 45] width 13 height 23
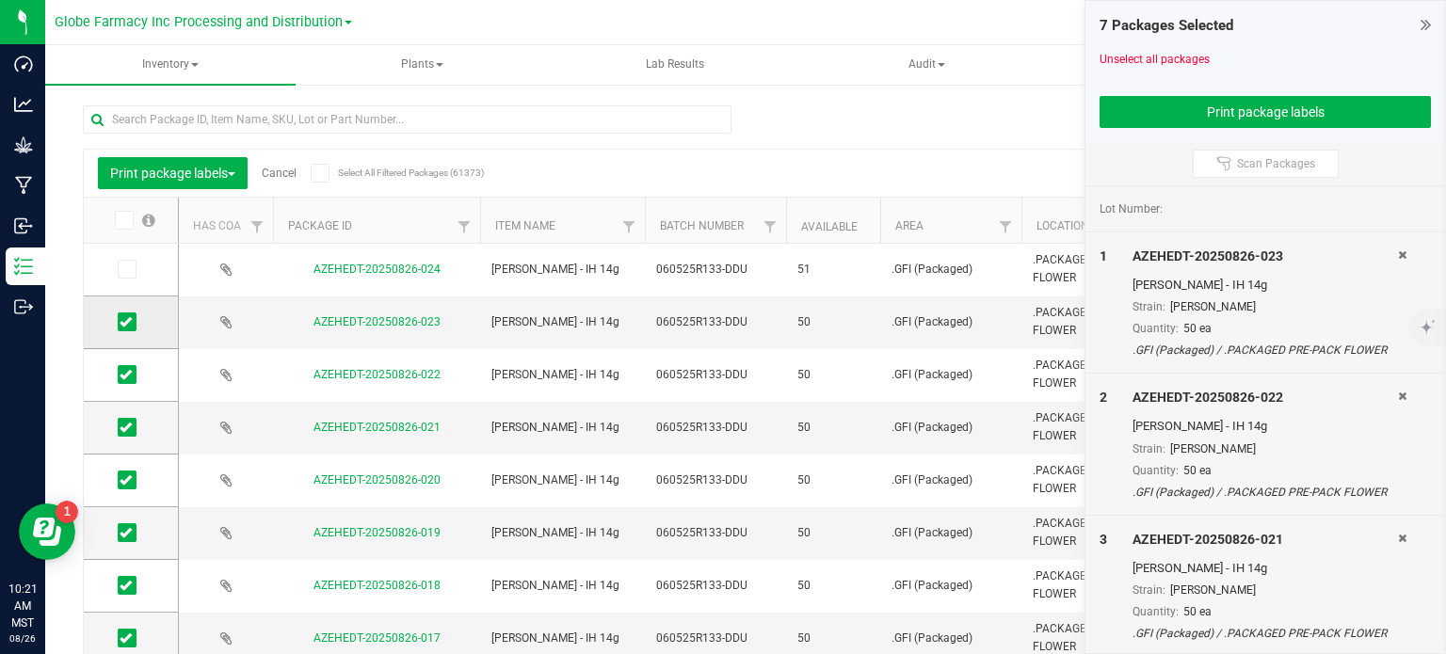
drag, startPoint x: 123, startPoint y: 269, endPoint x: 129, endPoint y: 322, distance: 53.0
click at [123, 269] on icon at bounding box center [126, 269] width 12 height 0
click at [0, 0] on input "checkbox" at bounding box center [0, 0] width 0 height 0
click at [129, 322] on icon at bounding box center [126, 322] width 12 height 0
click at [0, 0] on input "checkbox" at bounding box center [0, 0] width 0 height 0
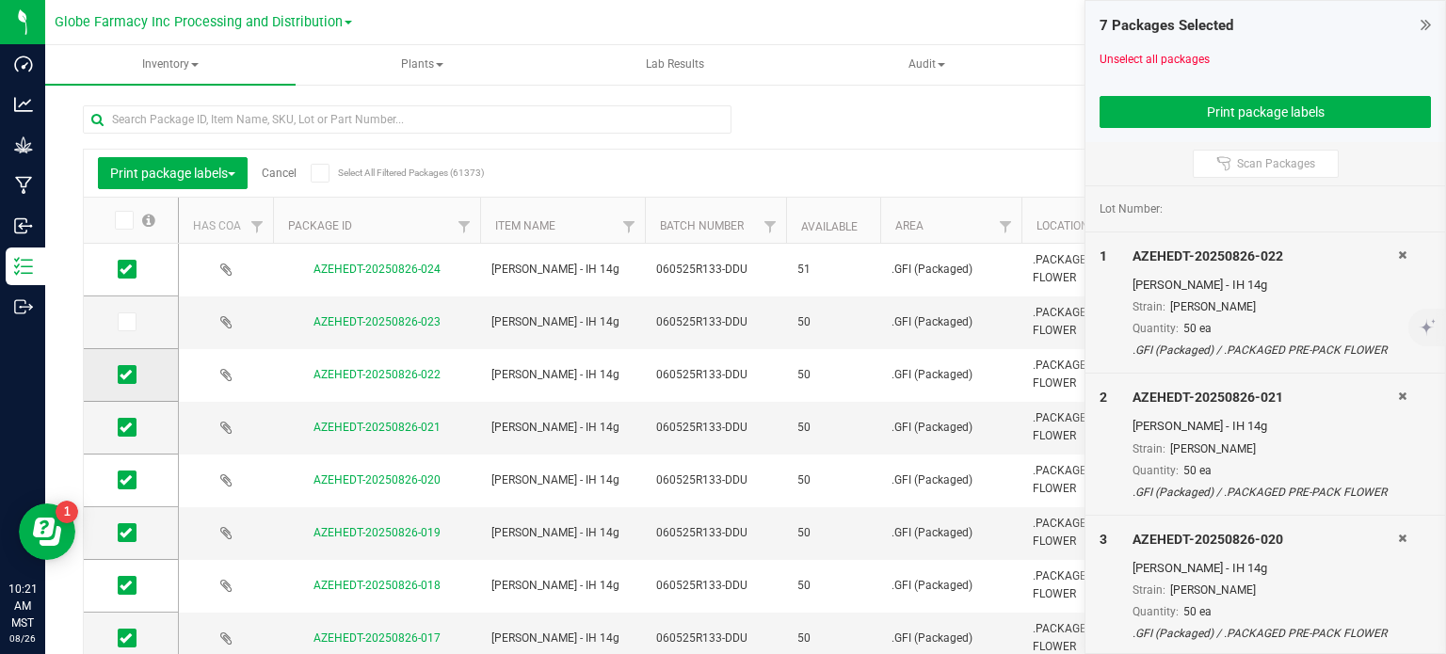
click at [125, 375] on icon at bounding box center [126, 375] width 12 height 0
click at [0, 0] on input "checkbox" at bounding box center [0, 0] width 0 height 0
click at [125, 427] on icon at bounding box center [126, 427] width 12 height 0
click at [0, 0] on input "checkbox" at bounding box center [0, 0] width 0 height 0
click at [123, 480] on icon at bounding box center [126, 480] width 12 height 0
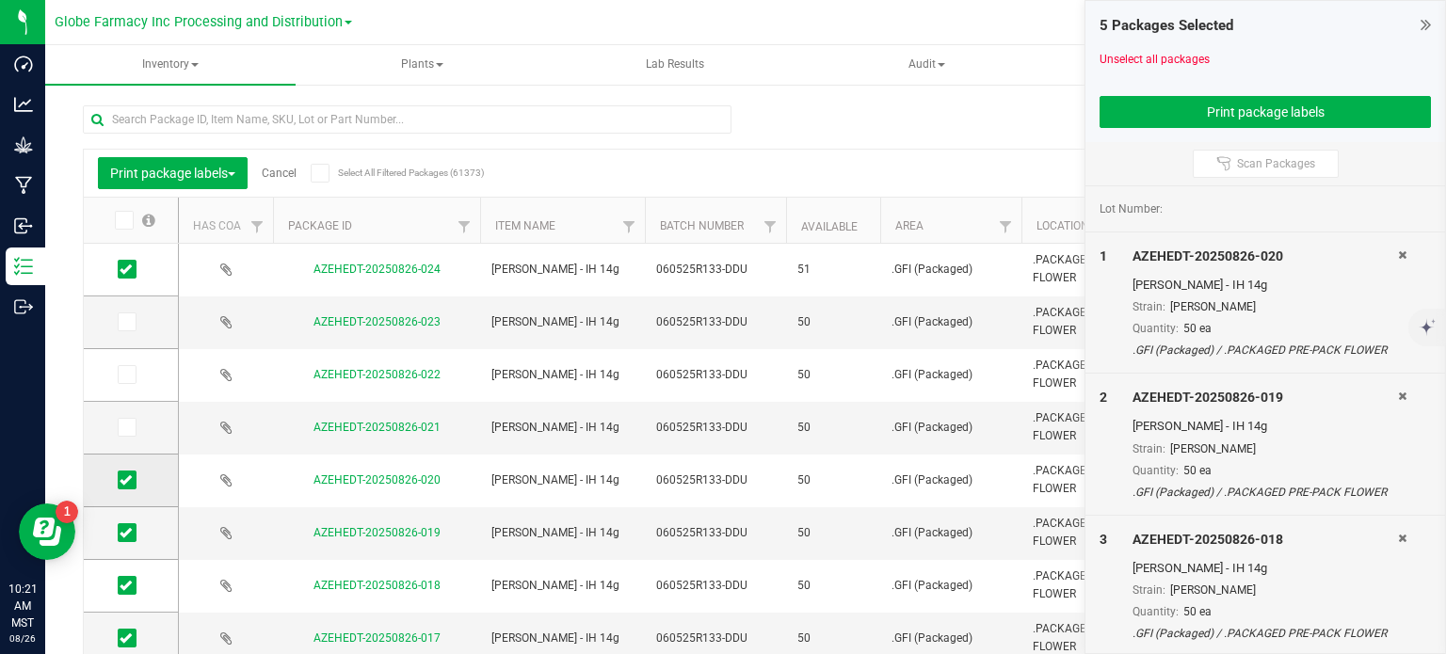
click at [0, 0] on input "checkbox" at bounding box center [0, 0] width 0 height 0
click at [128, 533] on icon at bounding box center [126, 533] width 12 height 0
click at [0, 0] on input "checkbox" at bounding box center [0, 0] width 0 height 0
click at [129, 592] on span at bounding box center [127, 585] width 19 height 19
click at [0, 0] on input "checkbox" at bounding box center [0, 0] width 0 height 0
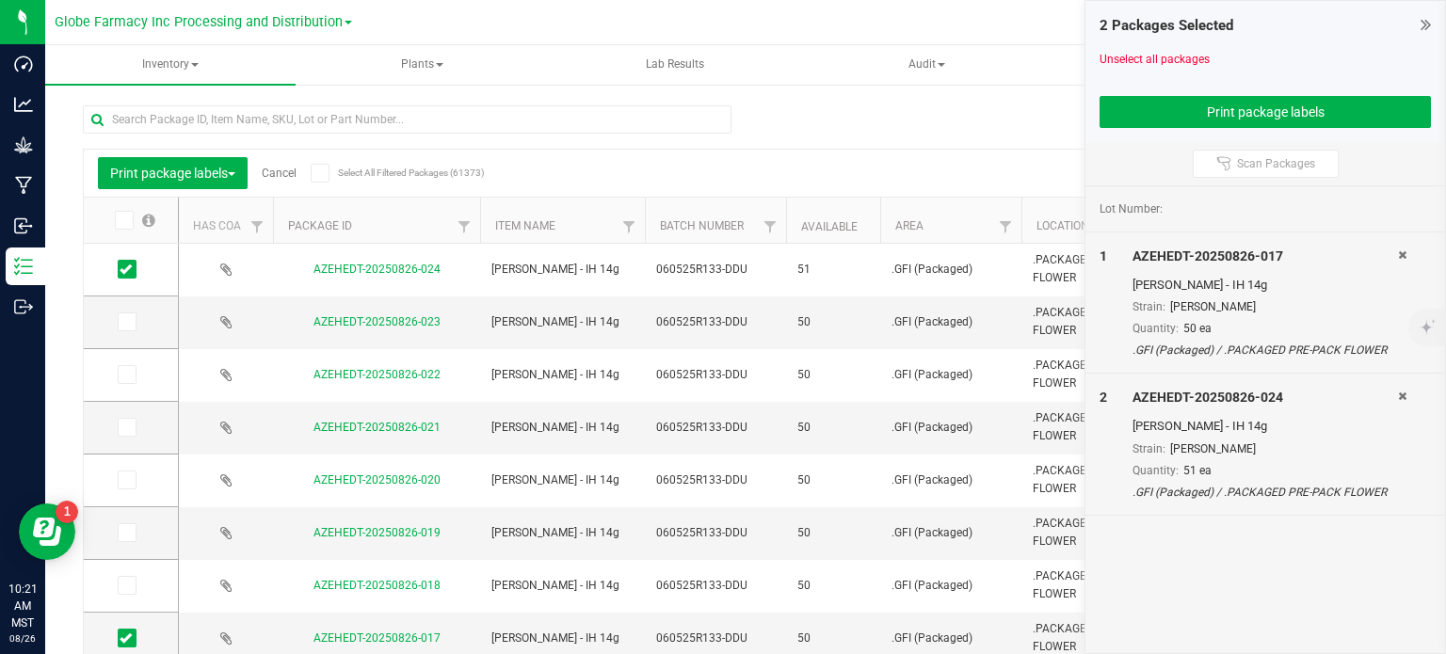
scroll to position [113, 0]
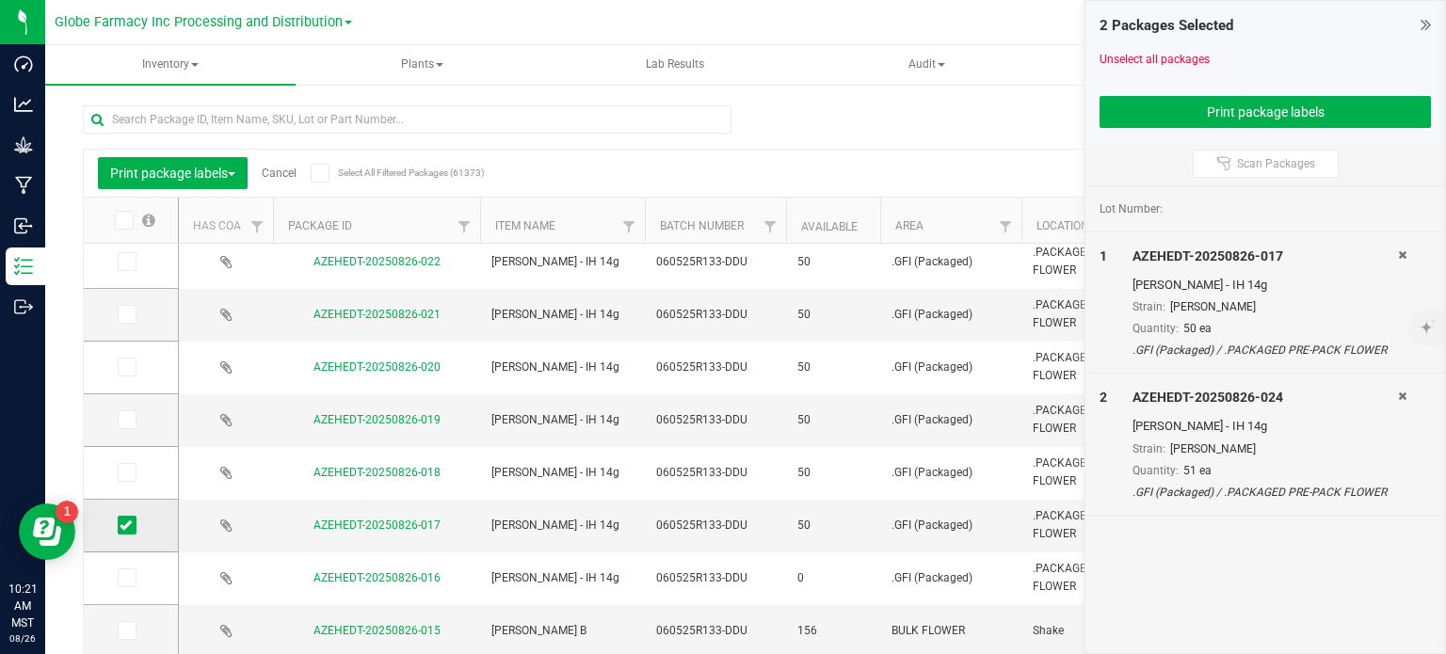
click at [127, 525] on icon at bounding box center [126, 525] width 12 height 0
click at [0, 0] on input "checkbox" at bounding box center [0, 0] width 0 height 0
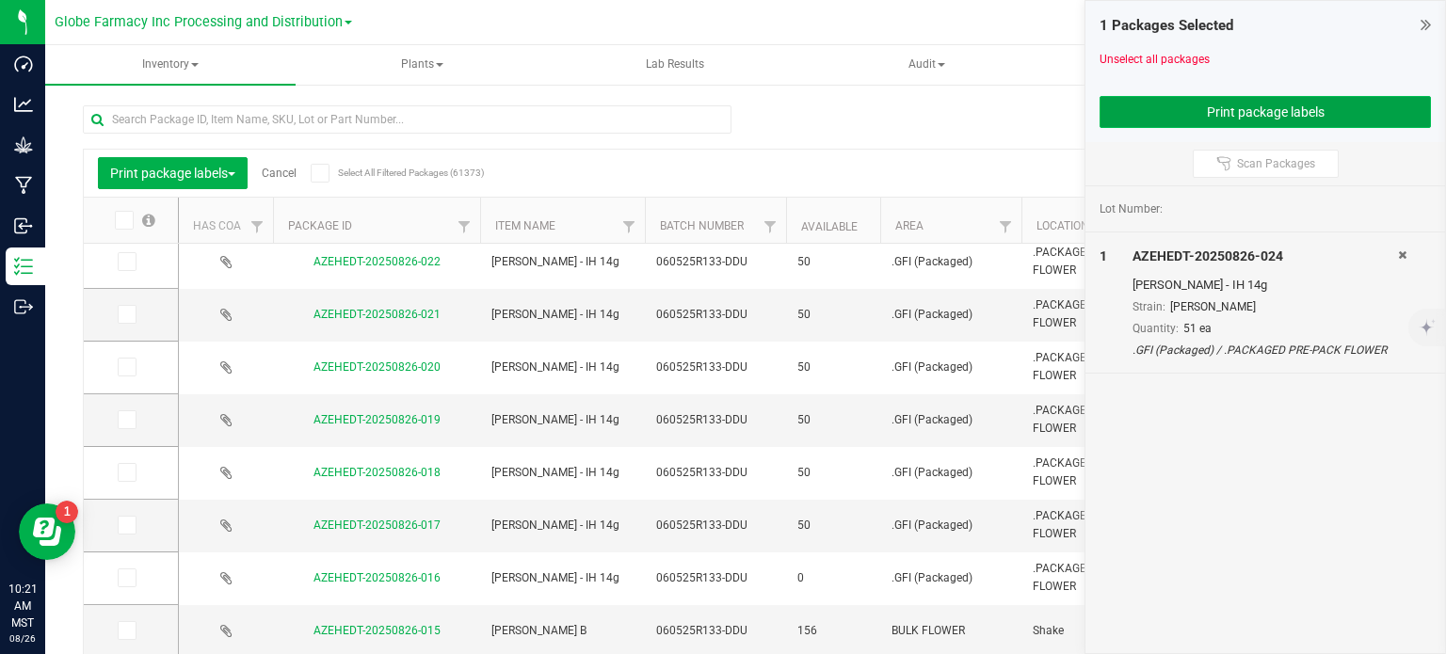
click at [1199, 96] on button "Print package labels" at bounding box center [1264, 112] width 331 height 32
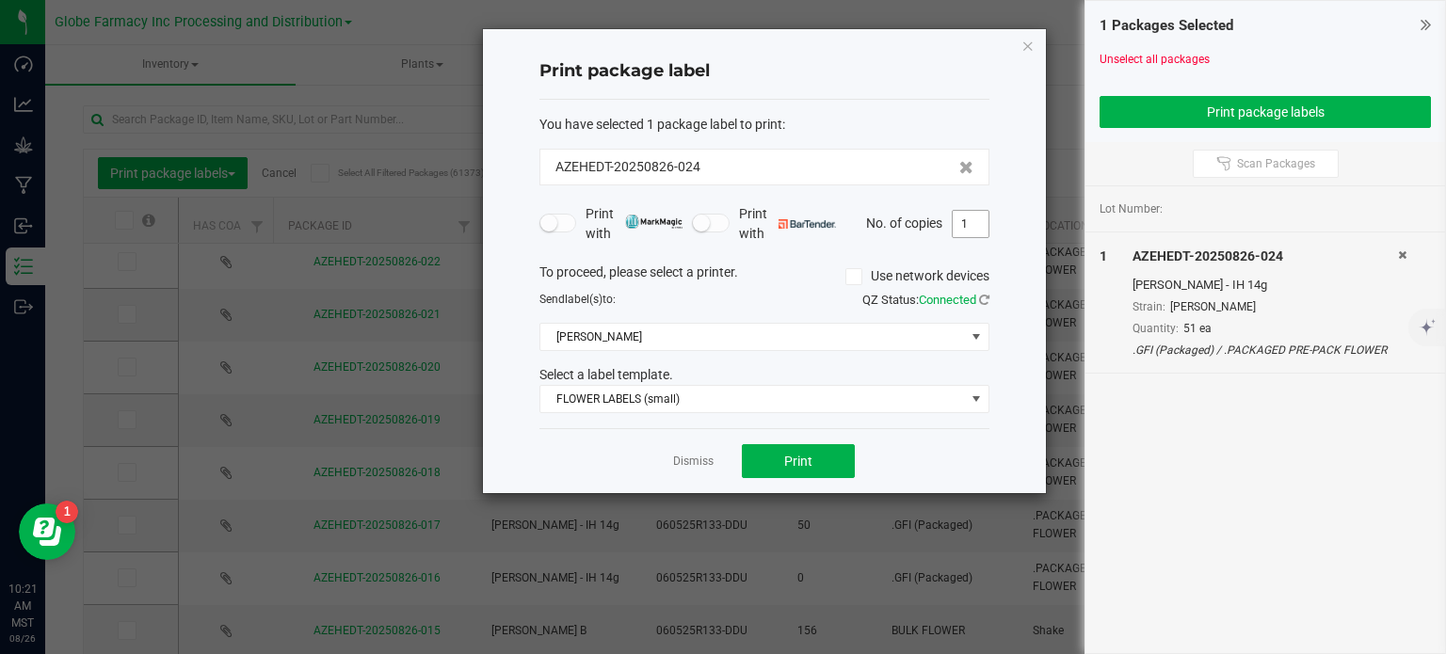
click at [974, 236] on span "1" at bounding box center [970, 224] width 38 height 28
click at [971, 232] on input "1" at bounding box center [970, 224] width 36 height 26
type input "51"
click at [994, 247] on div "Print package label You have selected 1 package label to print : AZEHEDT-202508…" at bounding box center [764, 261] width 563 height 464
click at [796, 449] on button "Print" at bounding box center [798, 461] width 113 height 34
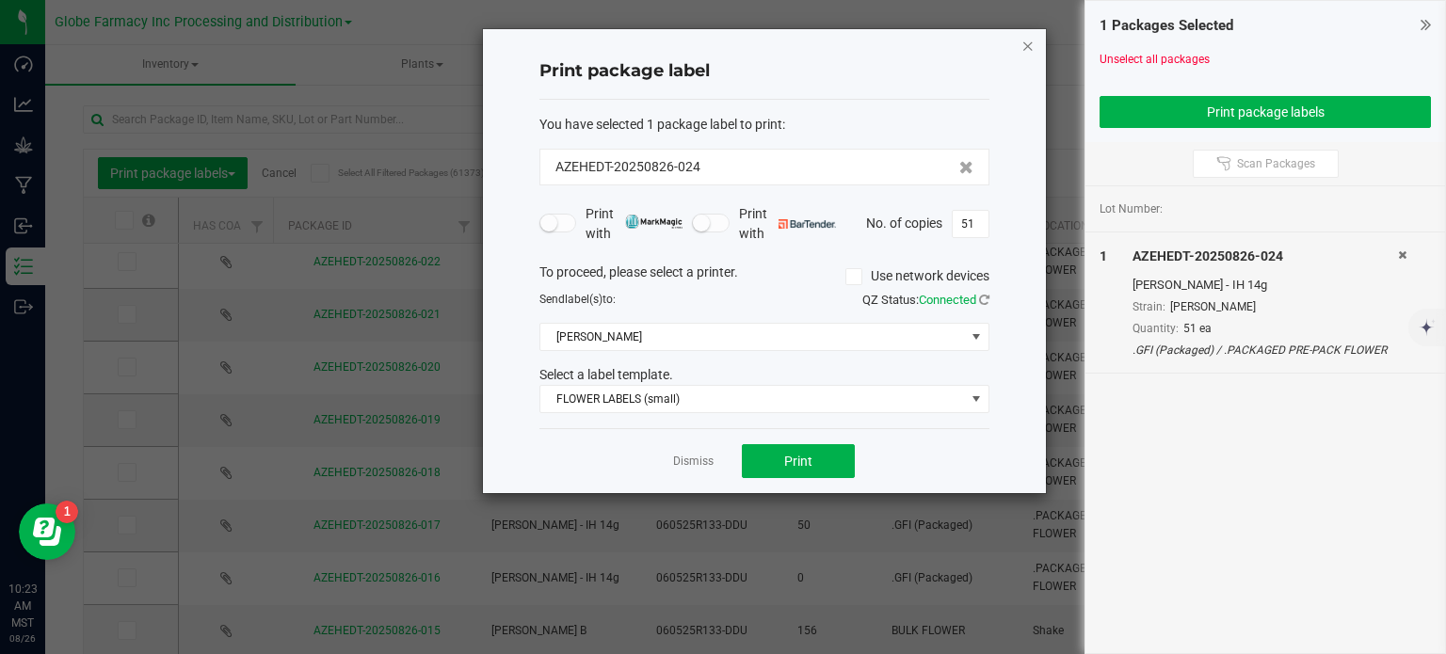
click at [1031, 44] on icon "button" at bounding box center [1027, 45] width 13 height 23
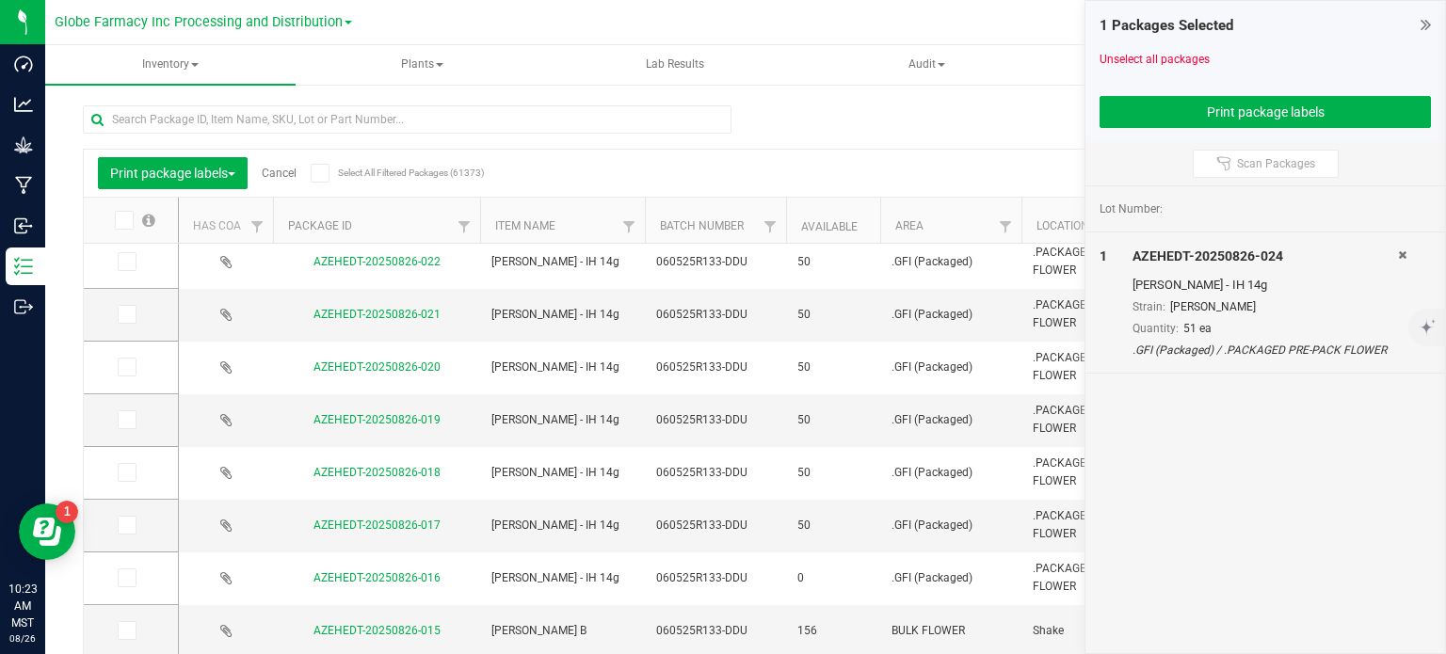
click at [279, 179] on link "Cancel" at bounding box center [279, 173] width 35 height 13
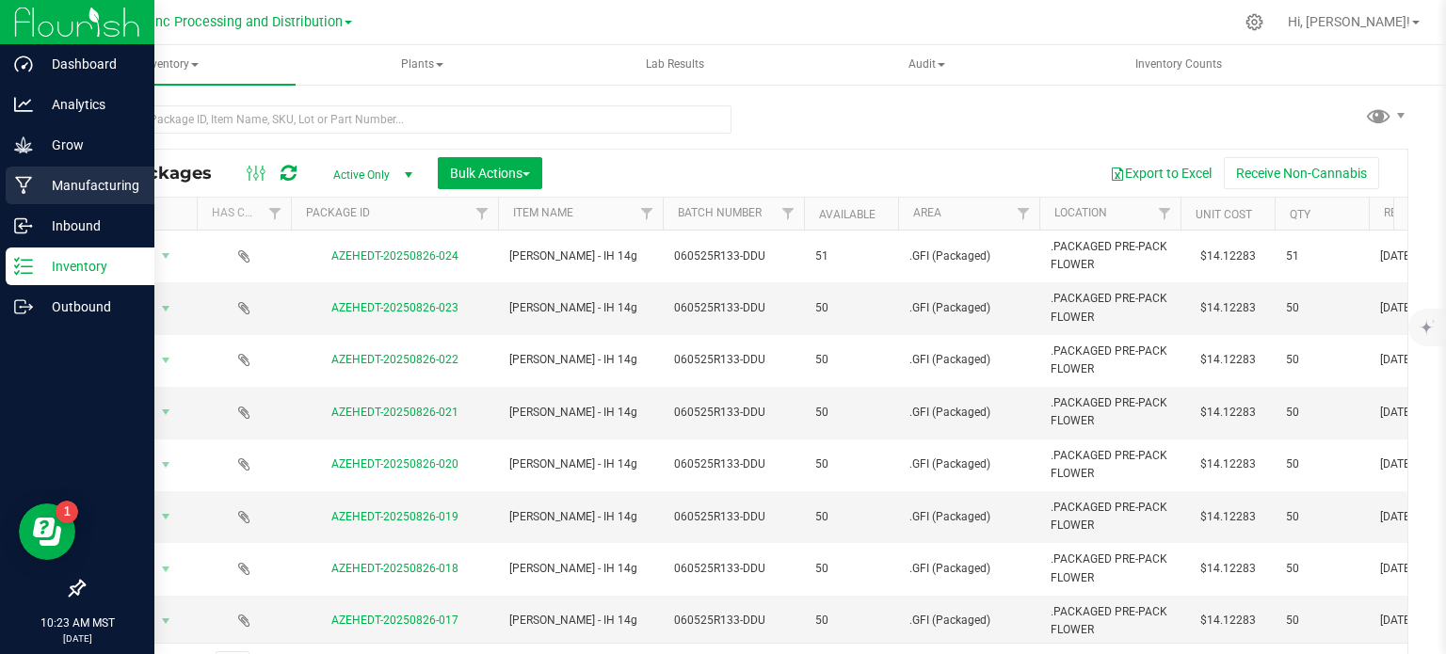
click at [70, 189] on p "Manufacturing" at bounding box center [89, 185] width 113 height 23
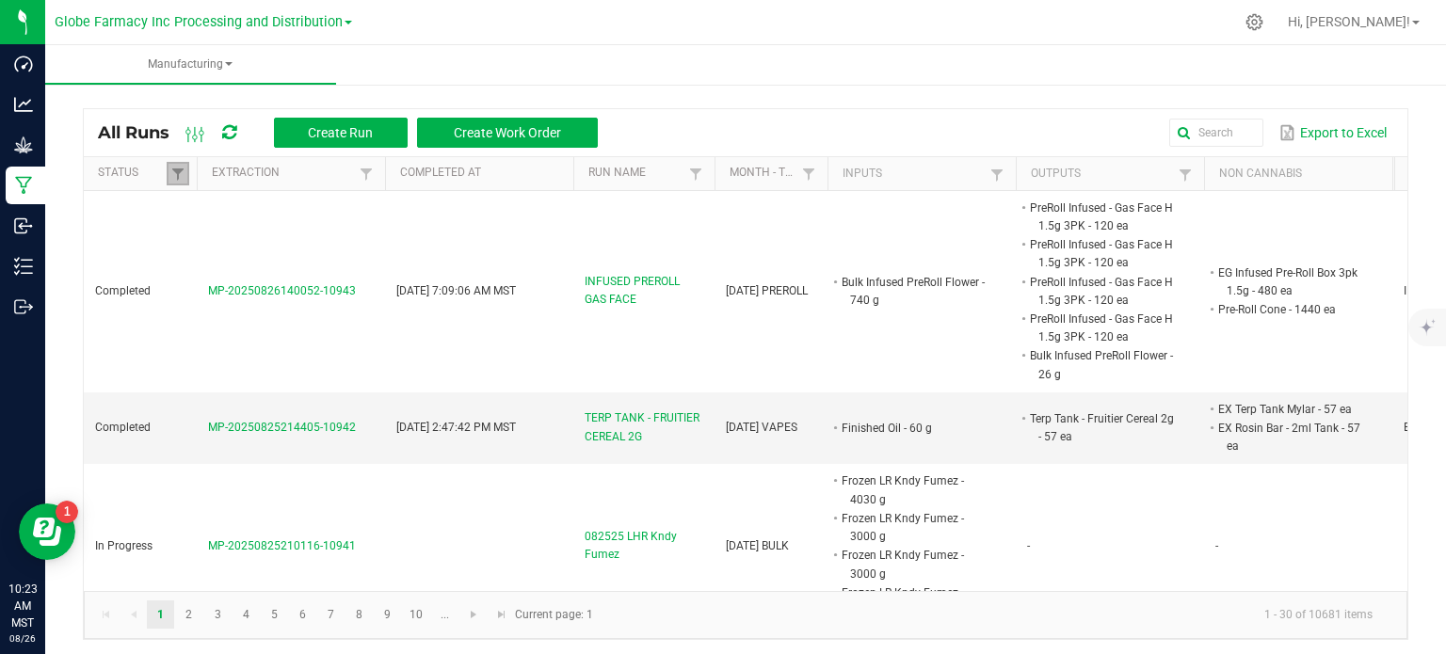
drag, startPoint x: 177, startPoint y: 168, endPoint x: 181, endPoint y: 184, distance: 15.5
click at [177, 168] on span at bounding box center [177, 174] width 15 height 15
click at [198, 276] on li "Completed" at bounding box center [270, 276] width 183 height 24
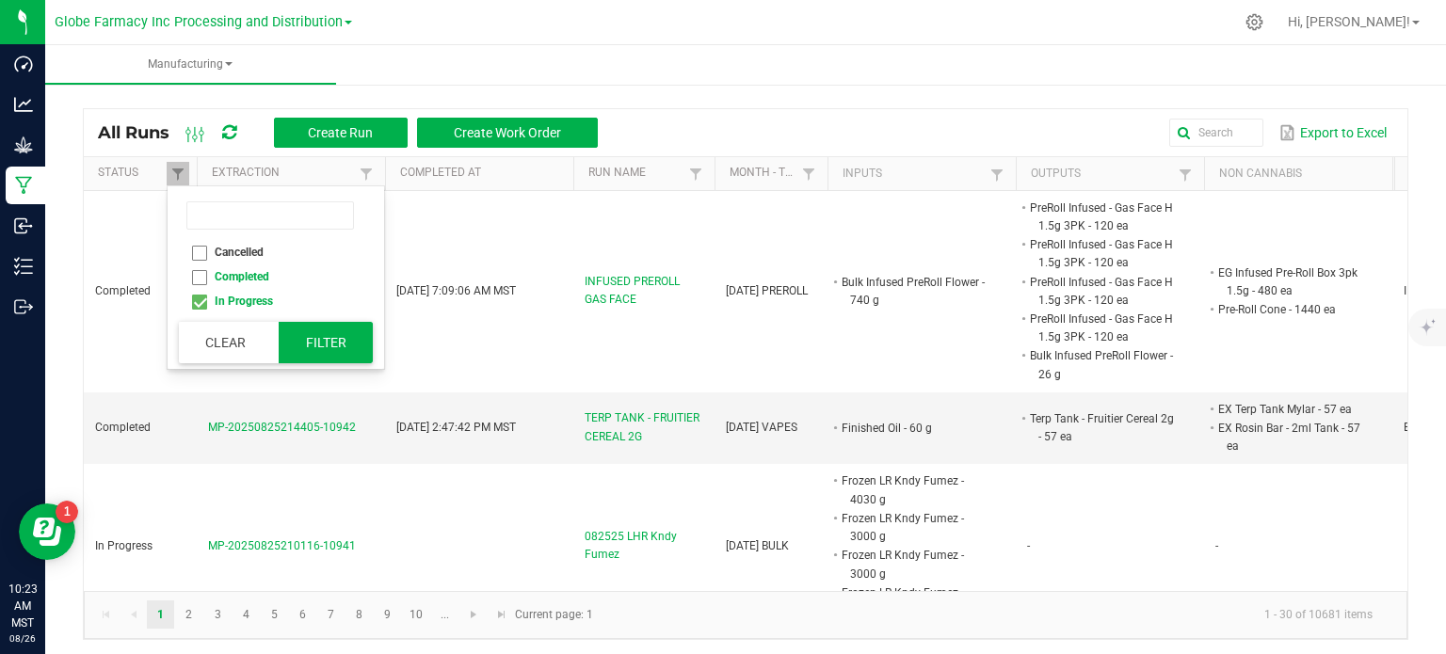
checkbox input "false"
click at [335, 343] on button "Filter" at bounding box center [326, 342] width 94 height 41
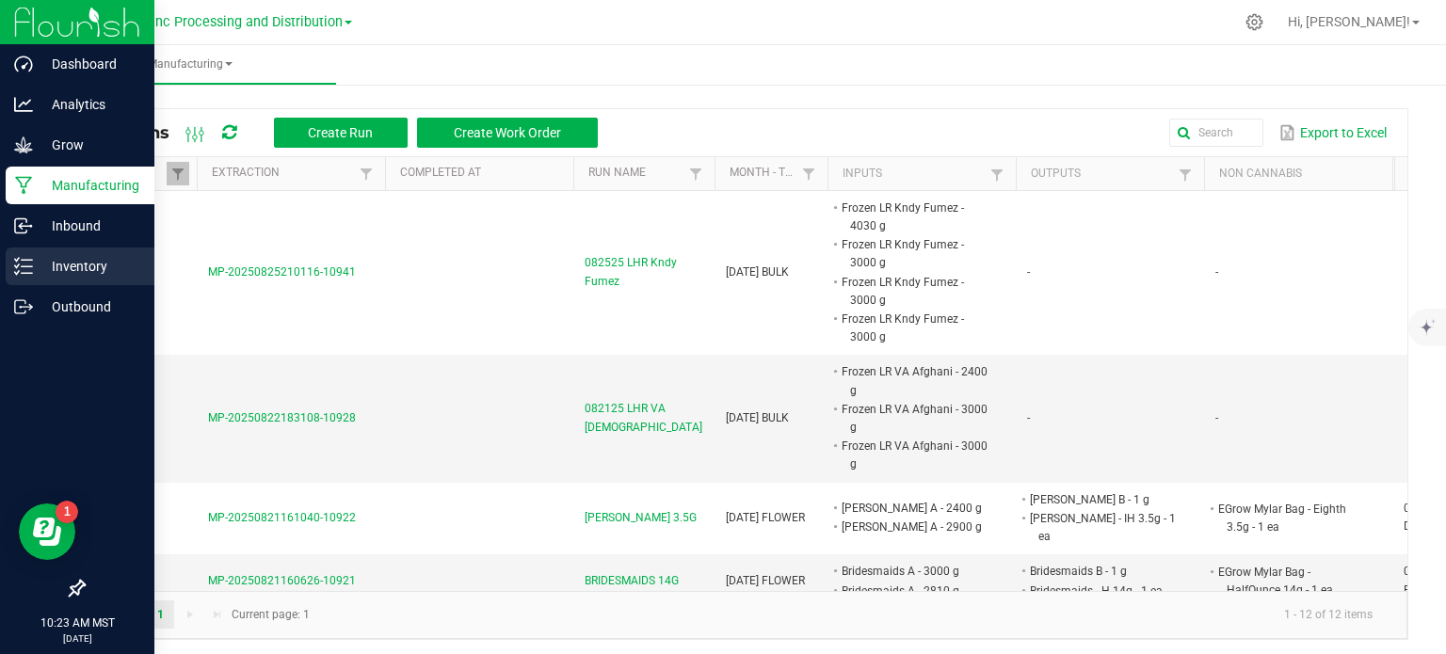
click at [22, 266] on line at bounding box center [27, 266] width 10 height 0
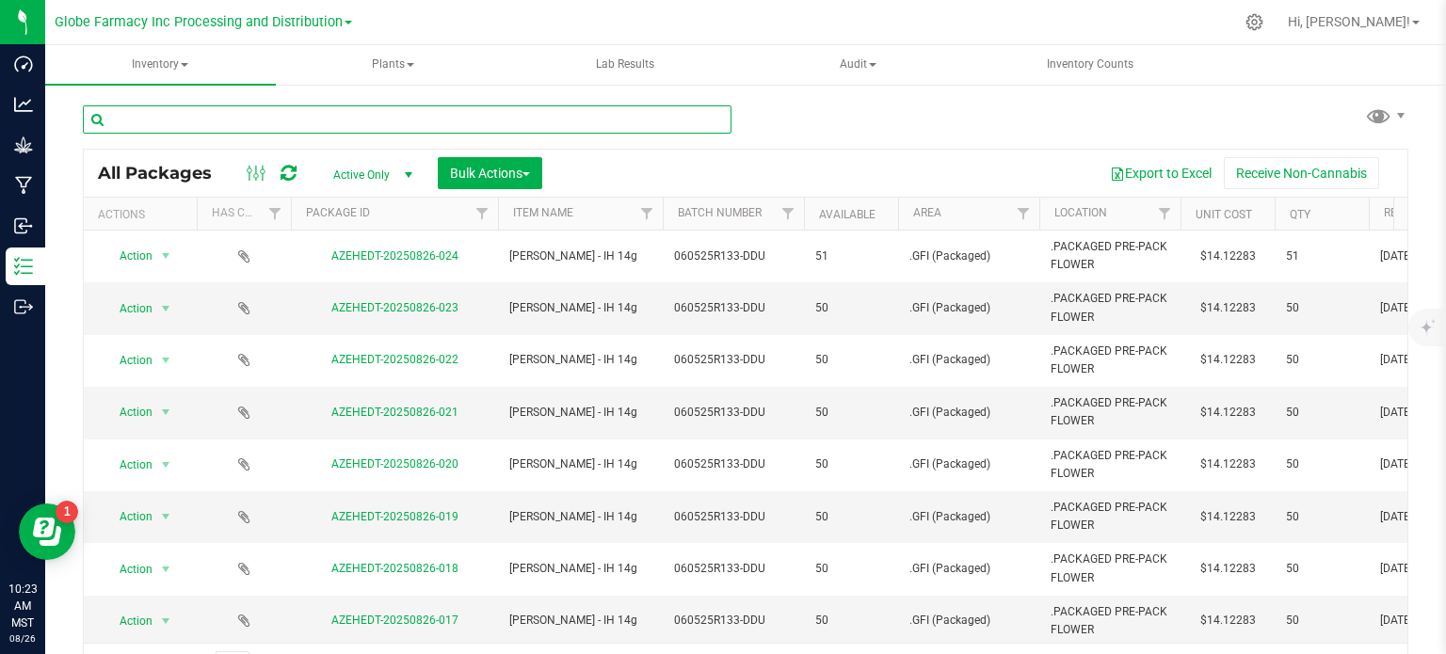
click at [263, 112] on input "text" at bounding box center [407, 119] width 648 height 28
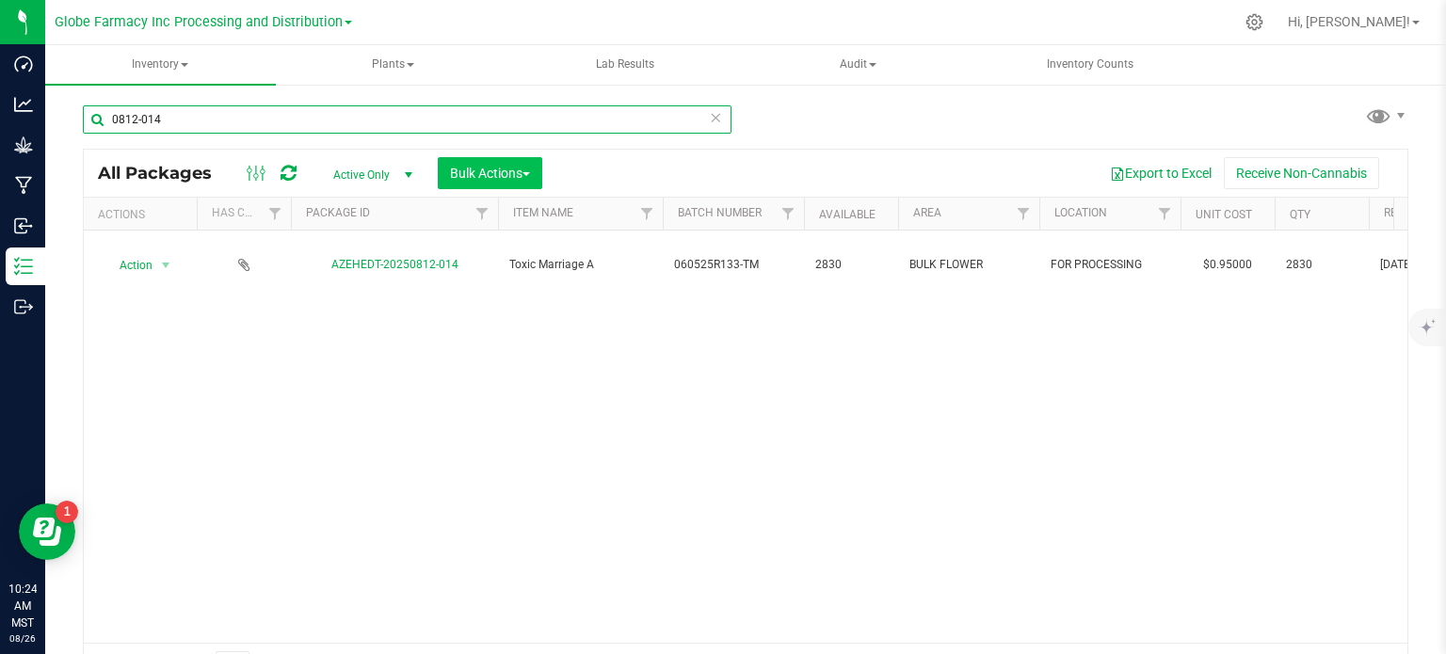
type input "0812-014"
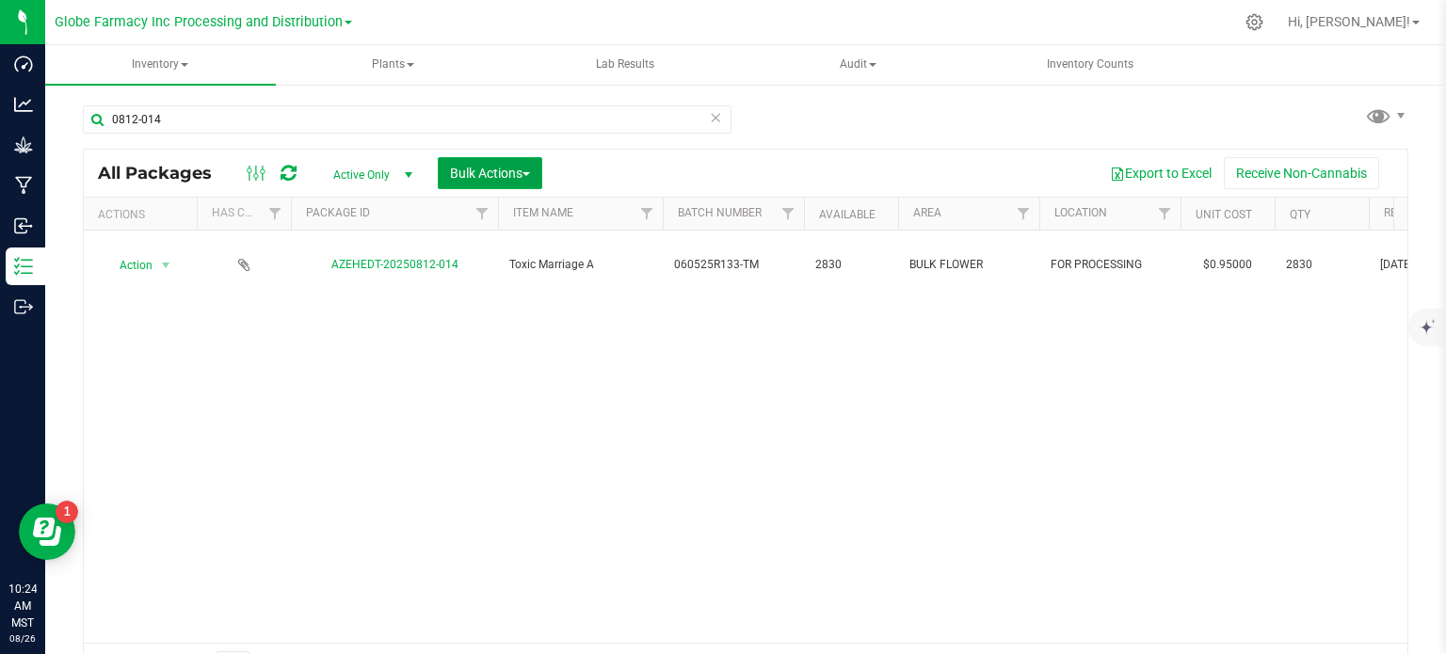
drag, startPoint x: 466, startPoint y: 176, endPoint x: 497, endPoint y: 210, distance: 46.0
click at [466, 176] on span "Bulk Actions" at bounding box center [490, 173] width 80 height 15
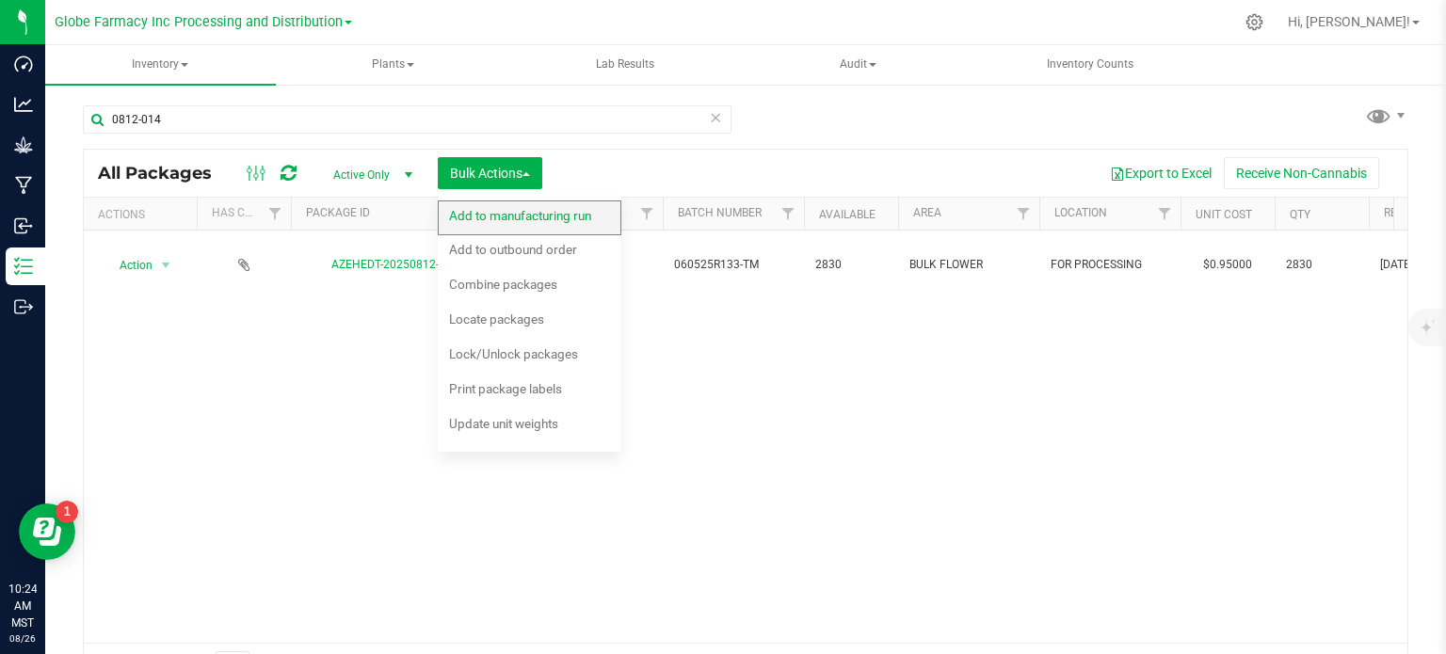
click at [517, 232] on div "Add to manufacturing run" at bounding box center [533, 218] width 168 height 30
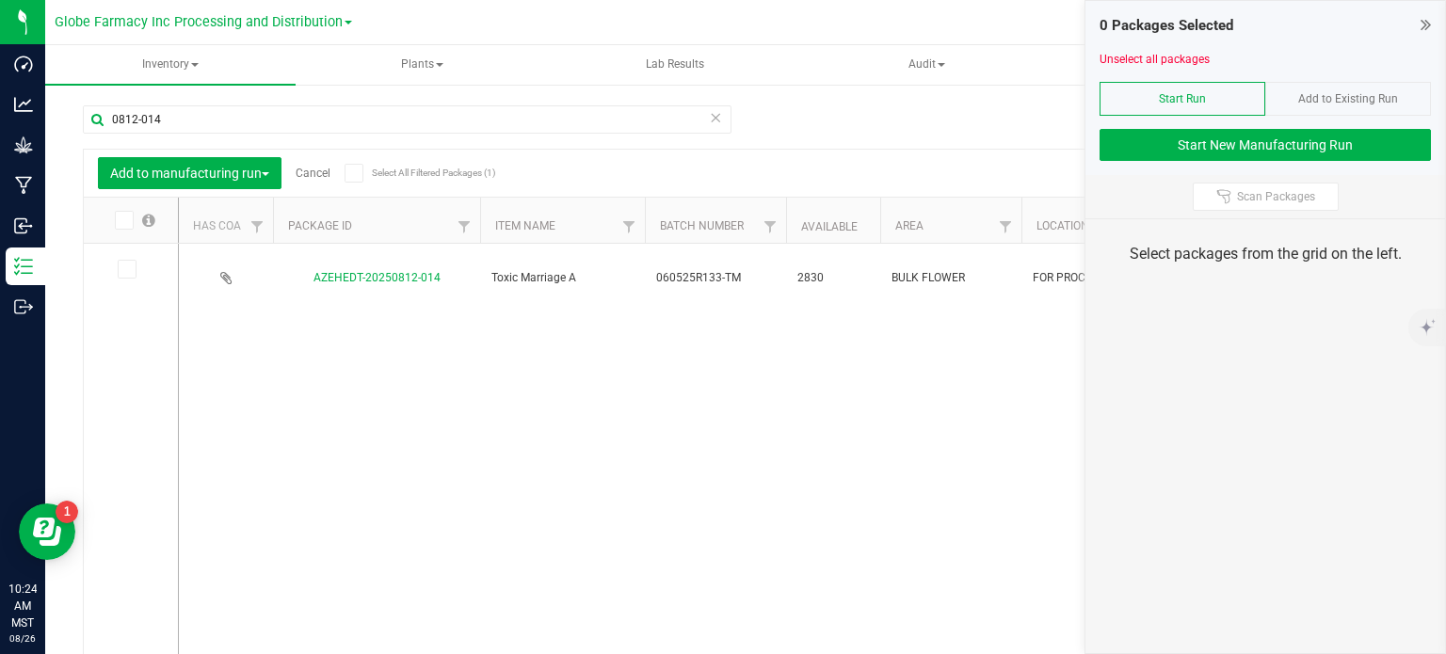
click at [129, 269] on icon at bounding box center [126, 269] width 12 height 0
click at [0, 0] on input "checkbox" at bounding box center [0, 0] width 0 height 0
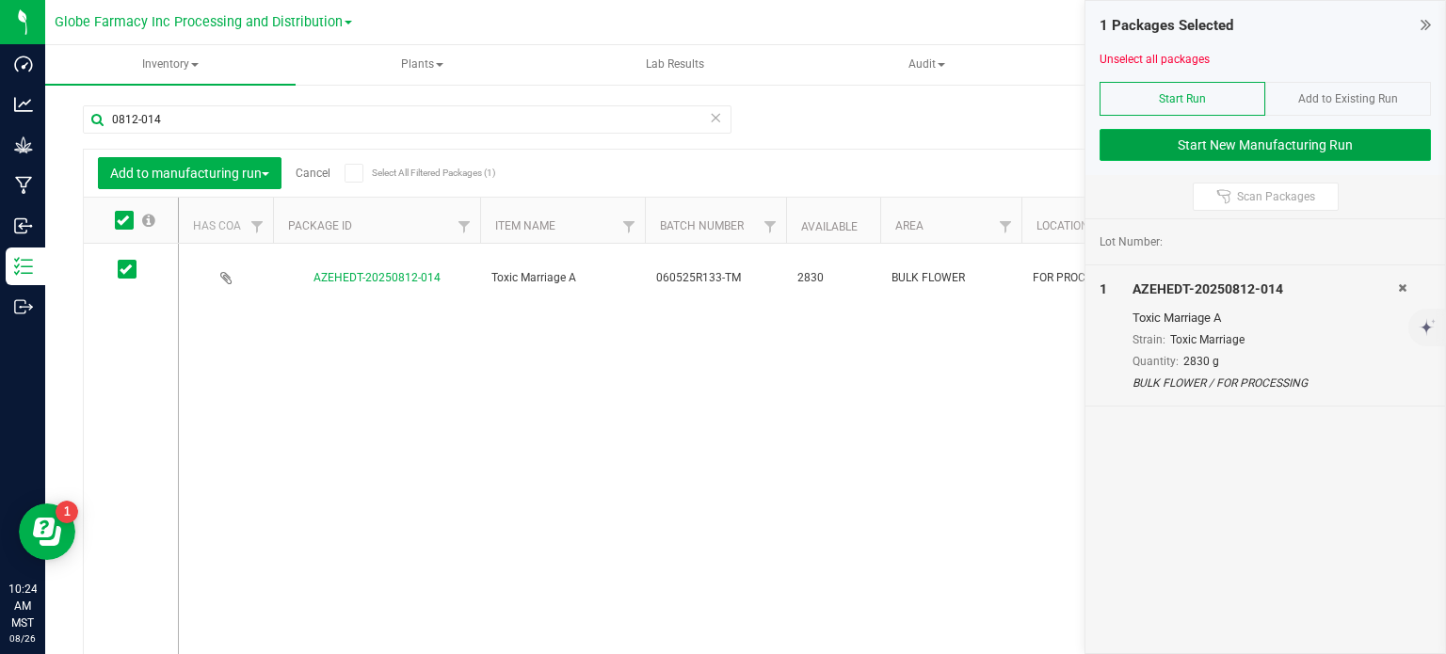
click at [1248, 145] on button "Start New Manufacturing Run" at bounding box center [1264, 145] width 331 height 32
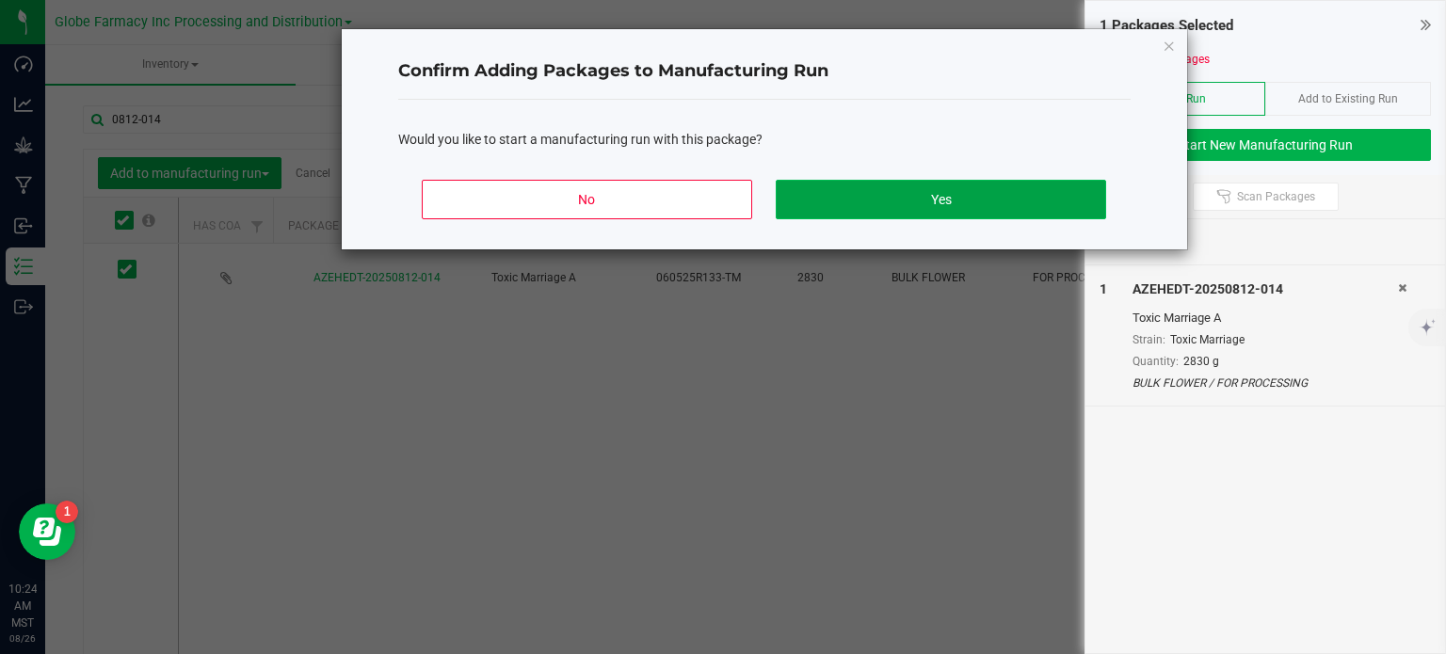
click at [877, 203] on button "Yes" at bounding box center [940, 200] width 329 height 40
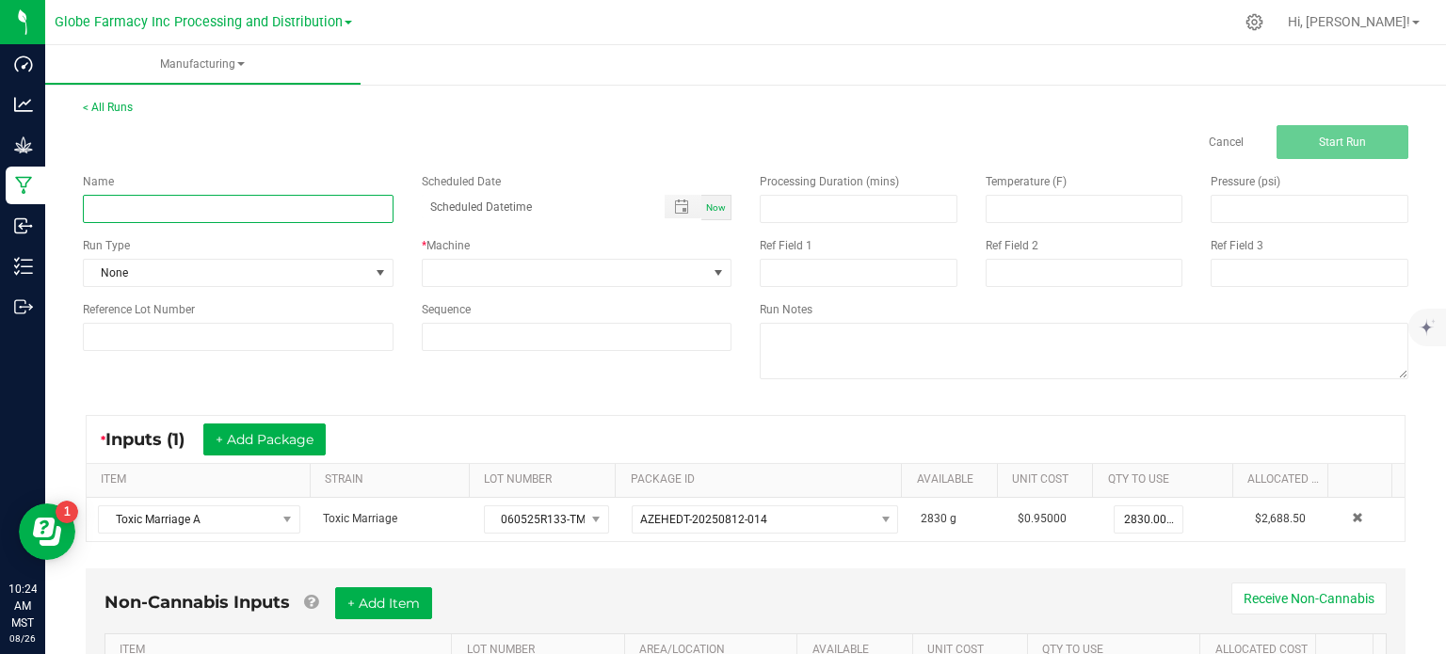
click at [187, 199] on input at bounding box center [238, 209] width 311 height 28
type input "TOXIC MARRIAGE 3.5G"
click at [444, 284] on span at bounding box center [565, 273] width 285 height 26
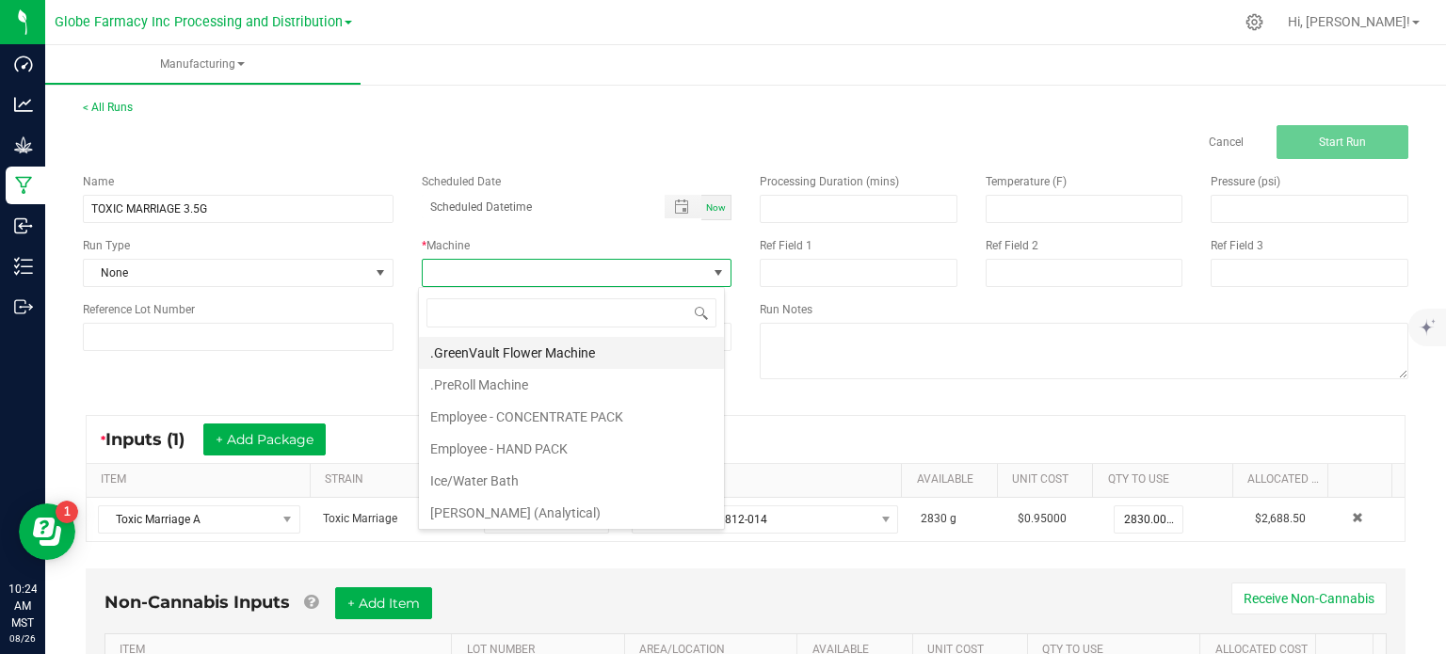
scroll to position [27, 306]
click at [490, 439] on li "Employee - HAND PACK" at bounding box center [571, 449] width 305 height 32
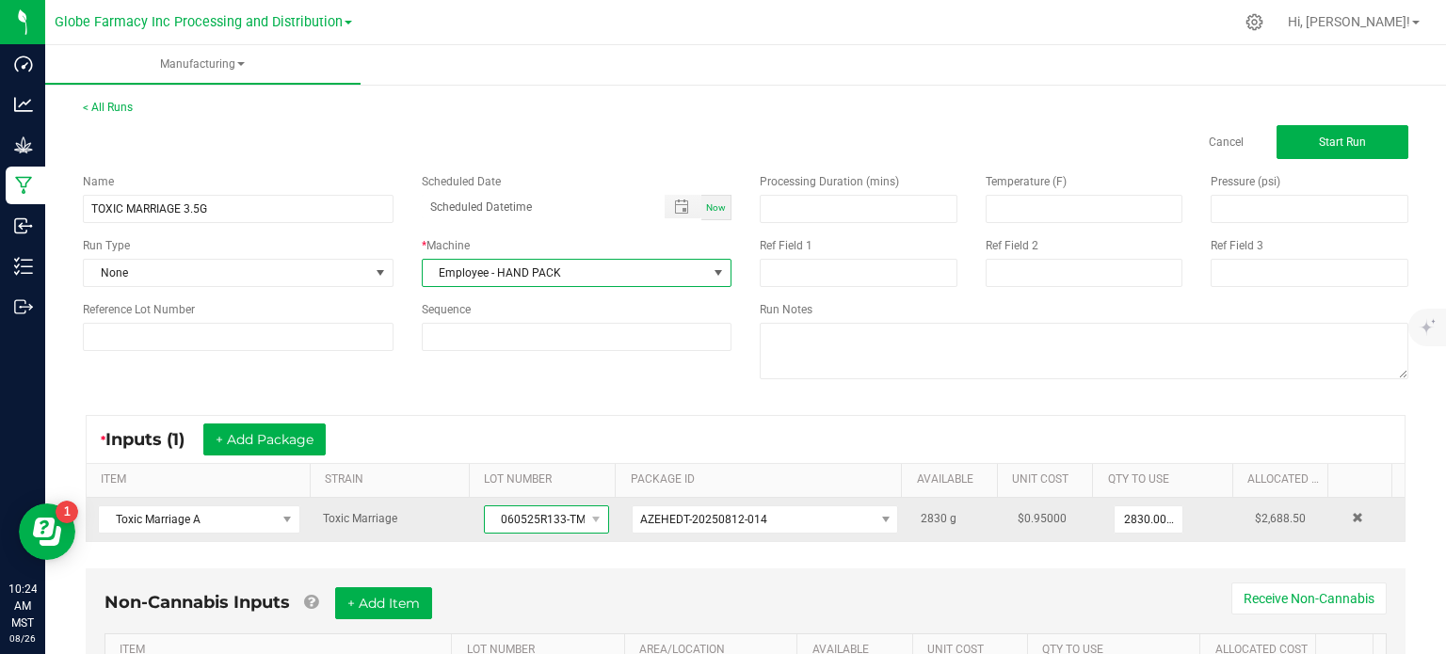
click at [544, 519] on span "060525R133-TM" at bounding box center [535, 519] width 100 height 26
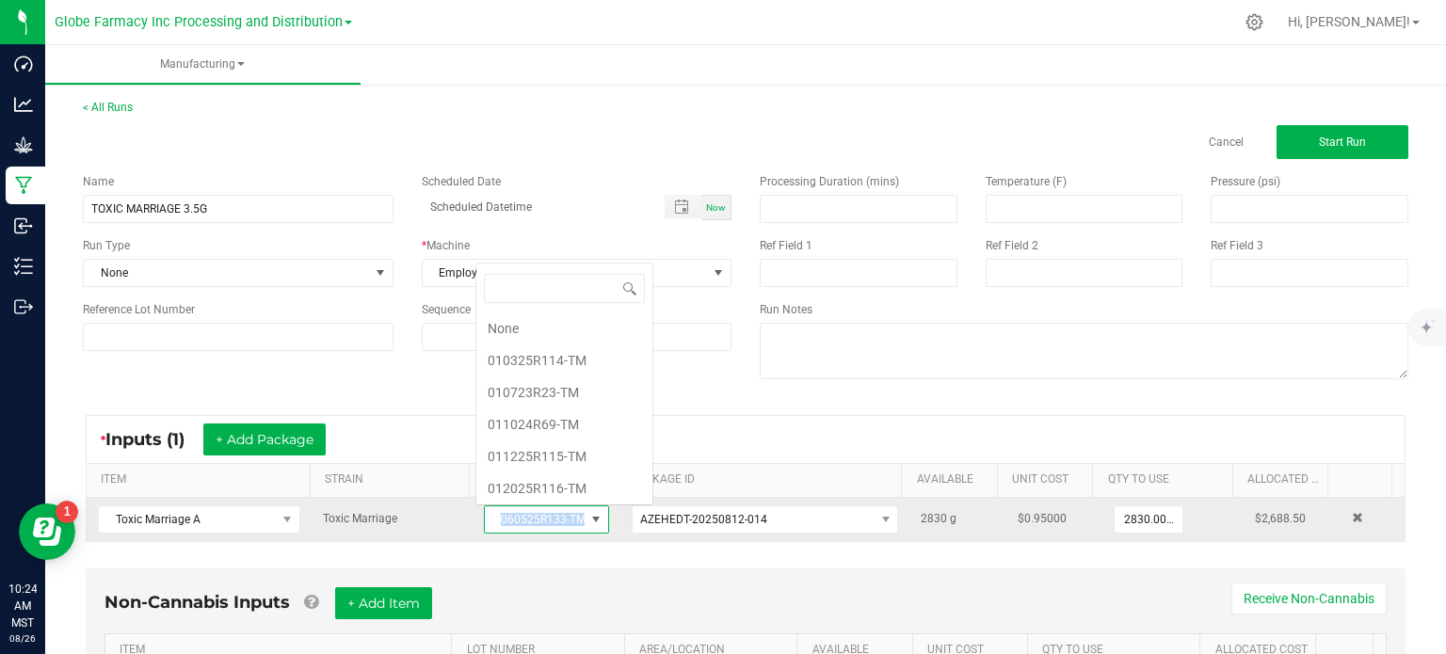
click at [544, 519] on span "060525R133-TM" at bounding box center [535, 519] width 100 height 26
copy span "060525R133-TM"
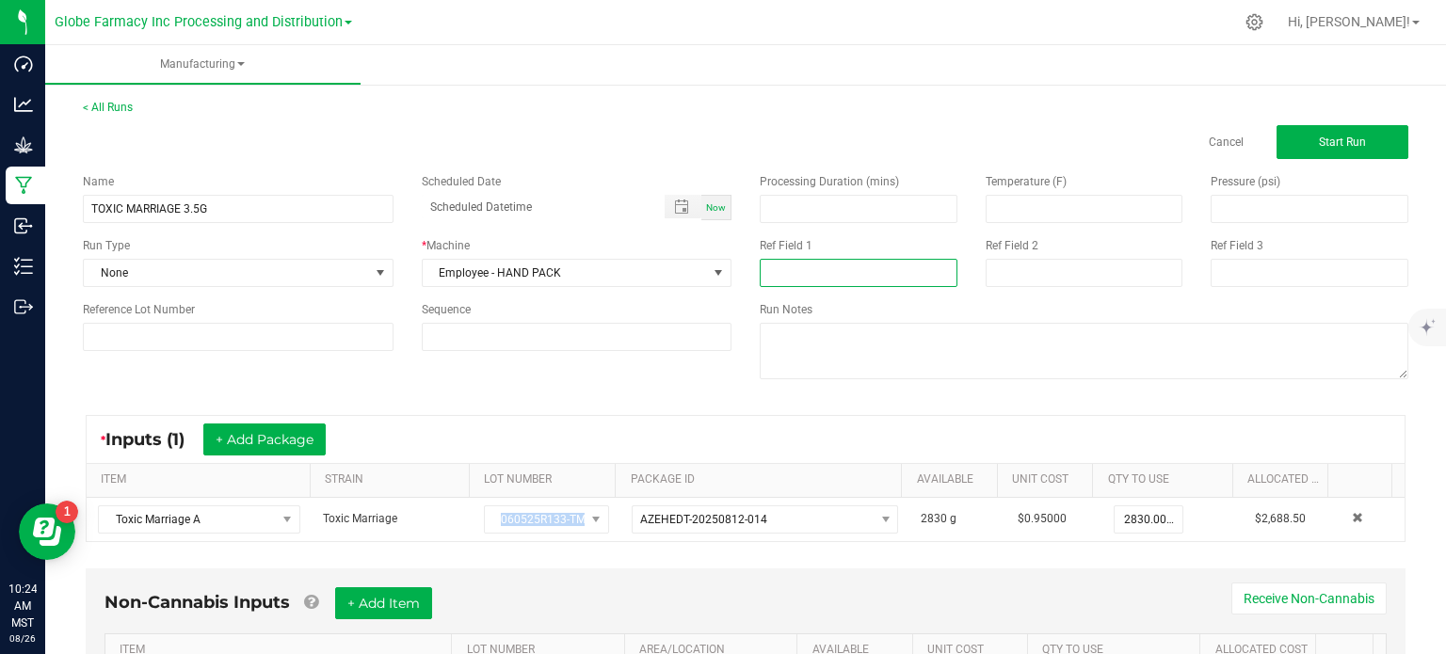
click at [805, 265] on input at bounding box center [859, 273] width 198 height 28
paste input "060525R133-TM"
type input "060525R133-TM"
click at [1019, 267] on input at bounding box center [1084, 273] width 198 height 28
type input "[DATE] FLOWER"
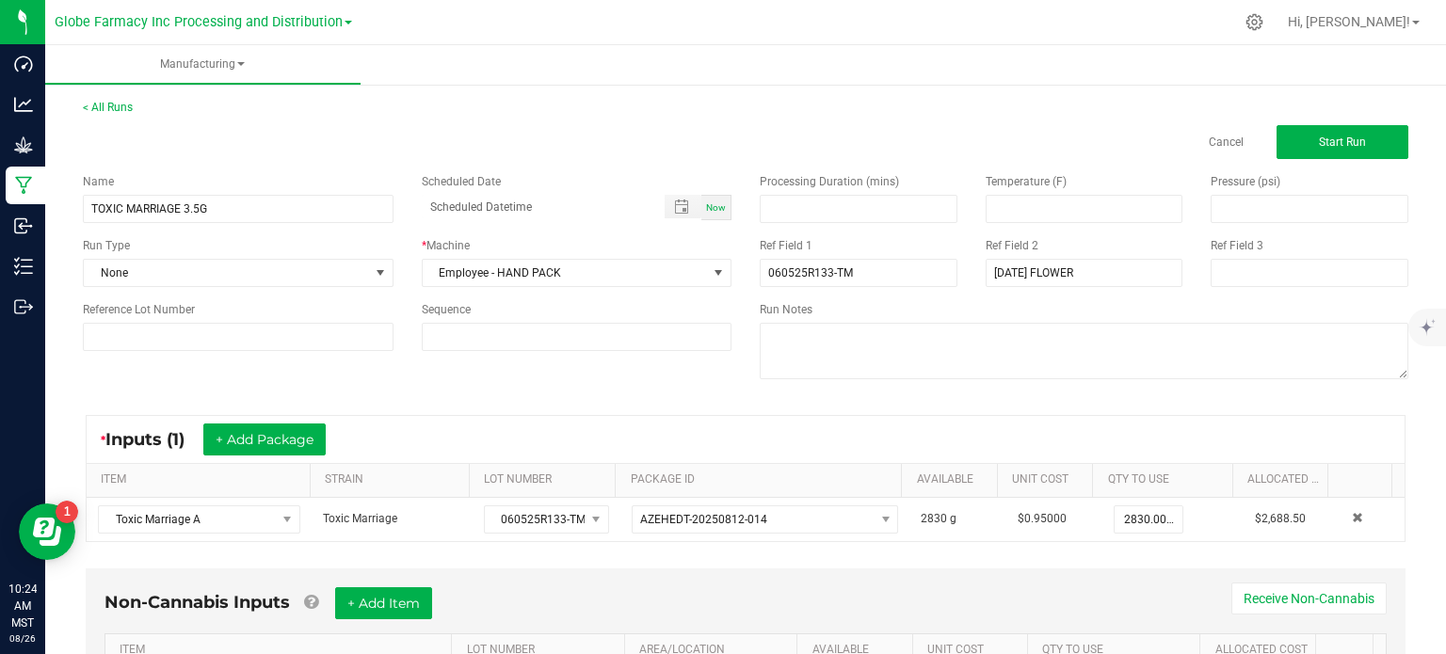
click at [641, 378] on div "Name TOXIC MARRIAGE 3.5G Scheduled Date Now Run Type None * Machine Employee - …" at bounding box center [745, 278] width 1353 height 239
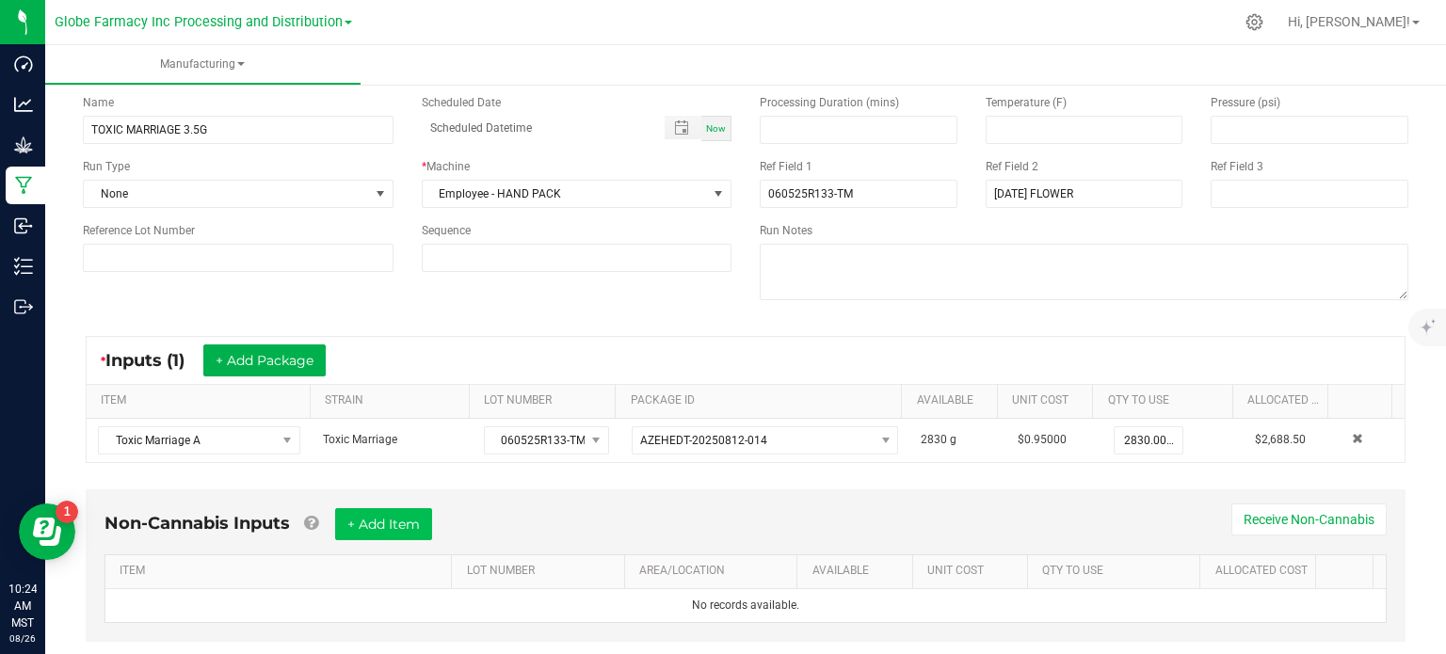
scroll to position [118, 0]
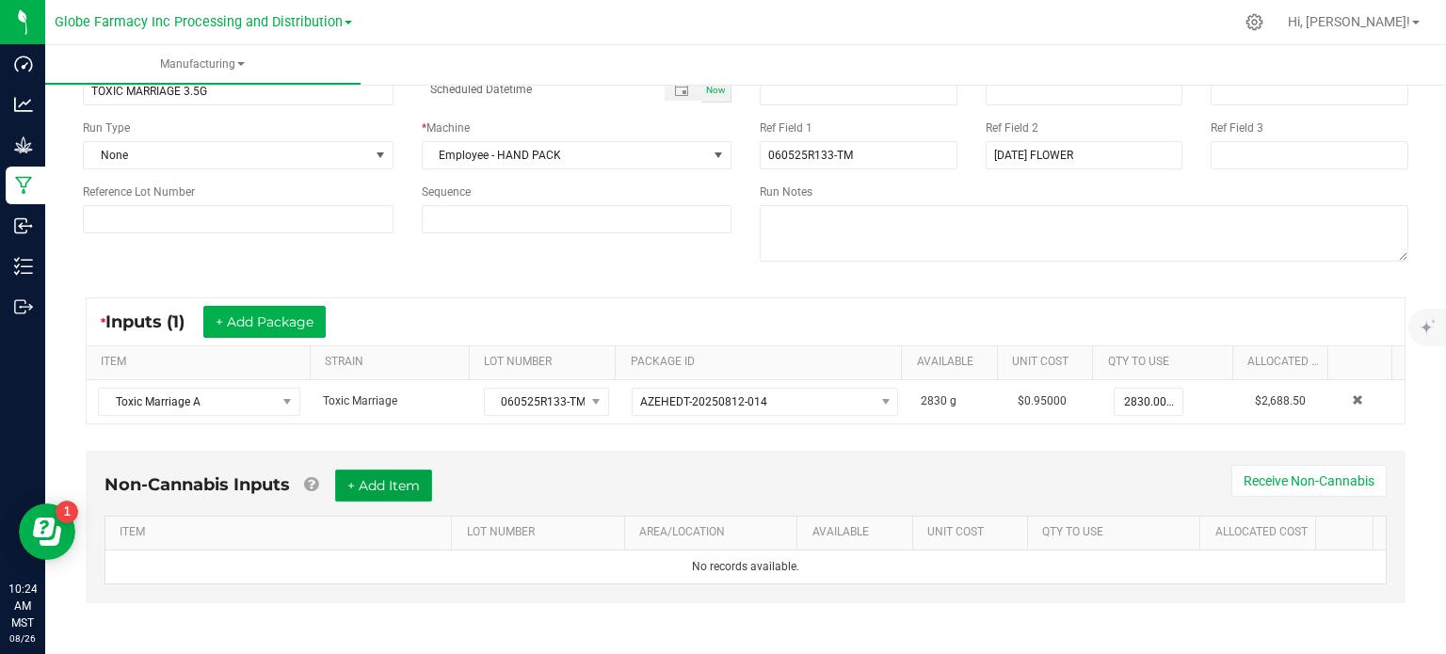
click at [360, 482] on button "+ Add Item" at bounding box center [383, 486] width 97 height 32
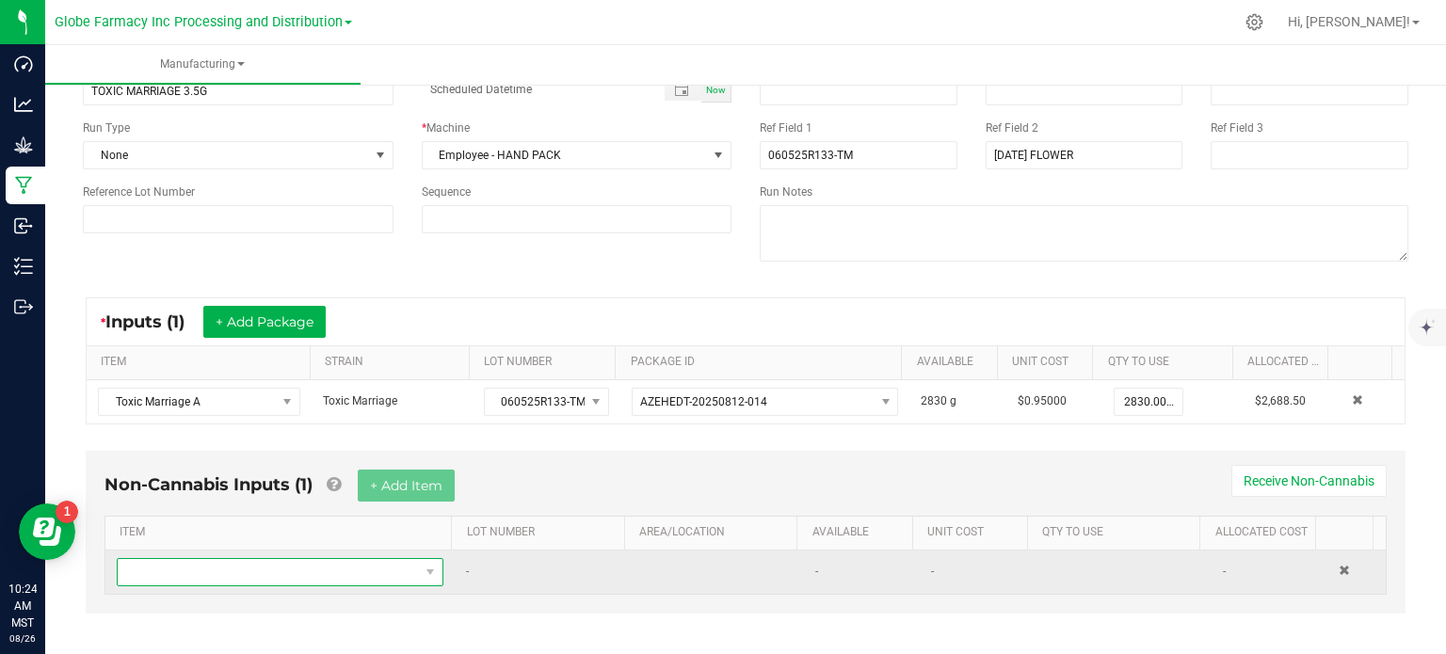
click at [328, 578] on span "NO DATA FOUND" at bounding box center [268, 572] width 301 height 26
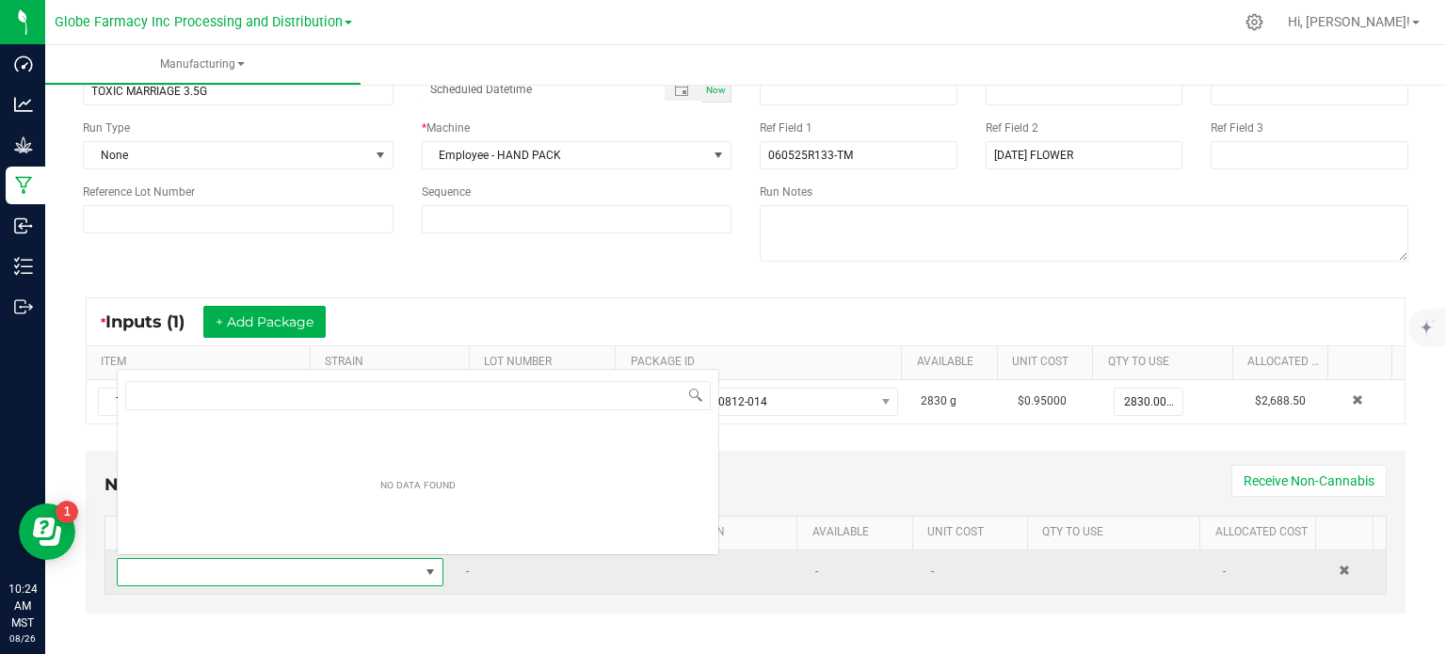
scroll to position [27, 314]
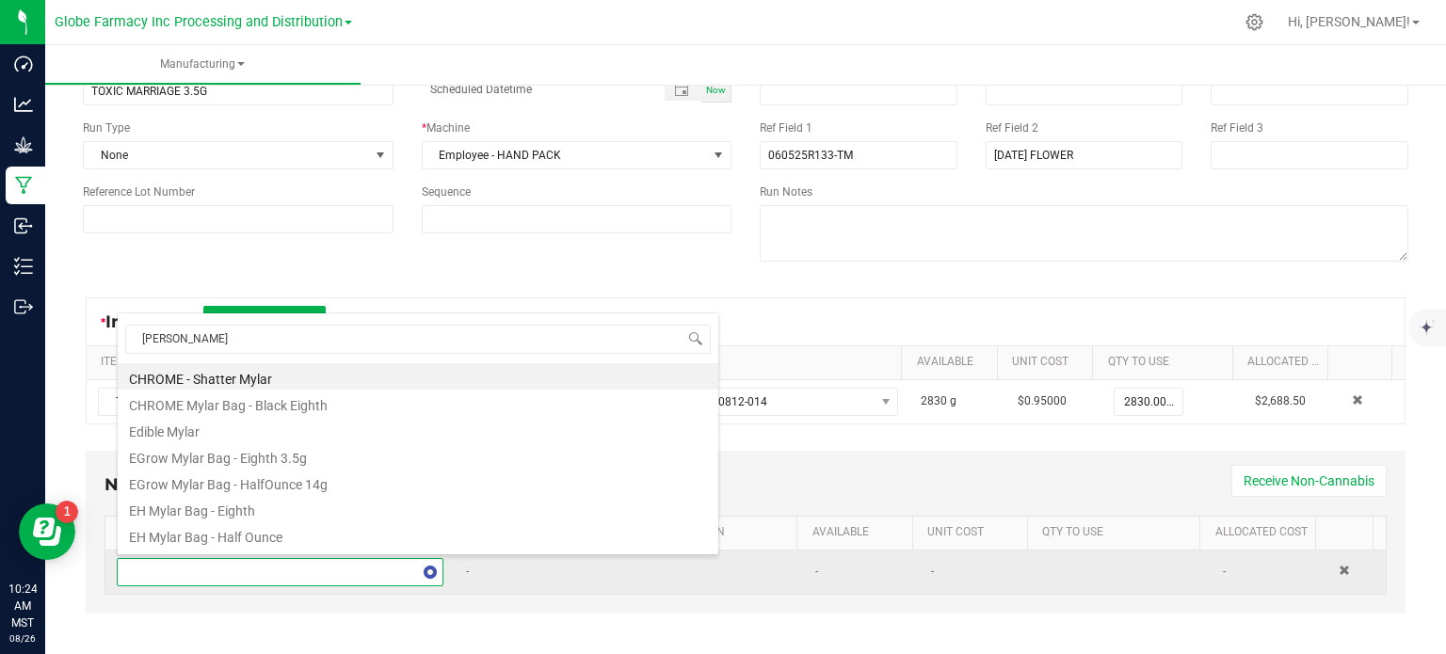
type input "MYLAR"
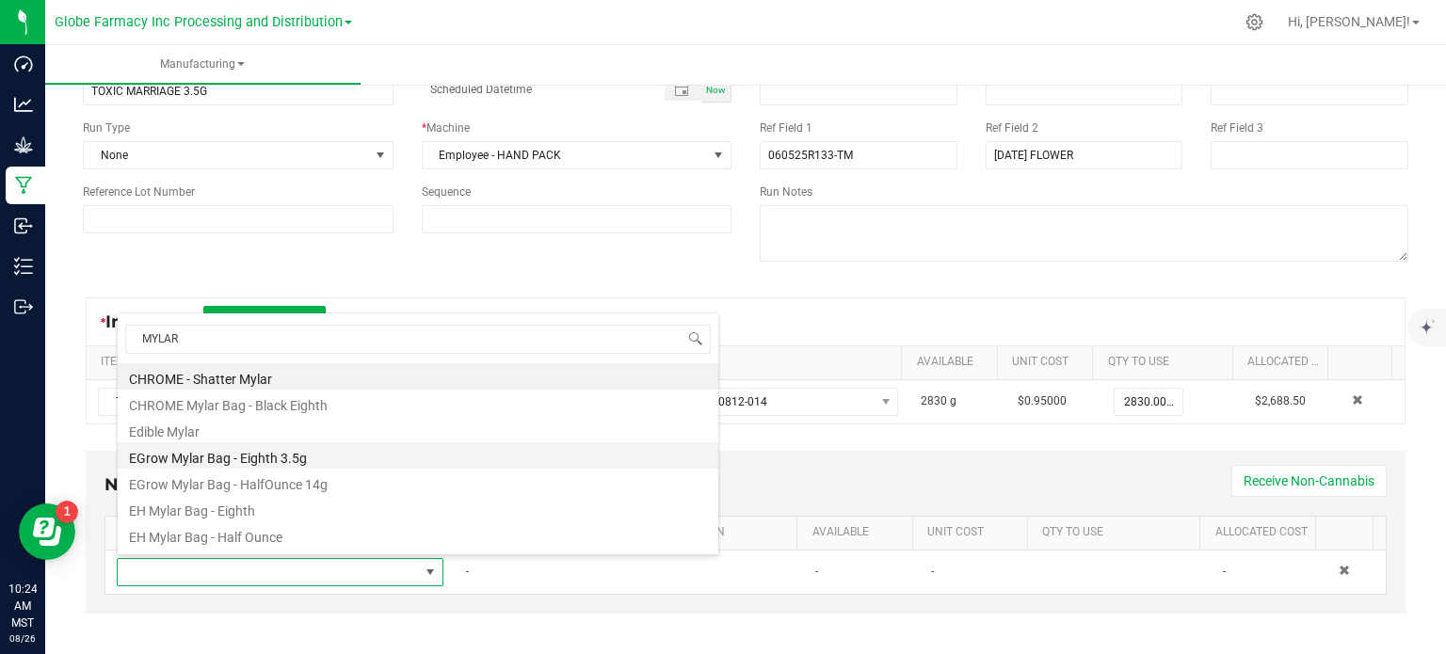
click at [316, 463] on li "EGrow Mylar Bag - Eighth 3.5g" at bounding box center [418, 455] width 600 height 26
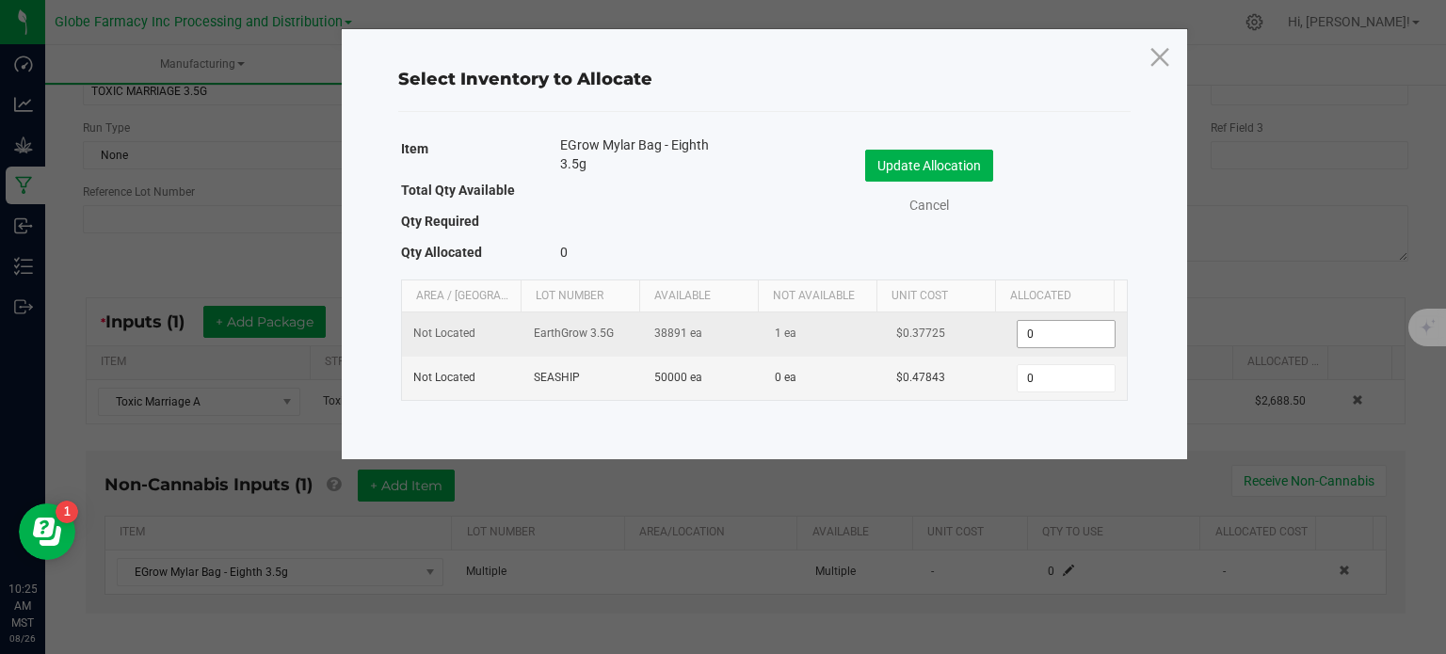
click at [1031, 326] on input "0" at bounding box center [1065, 334] width 96 height 26
type input "734"
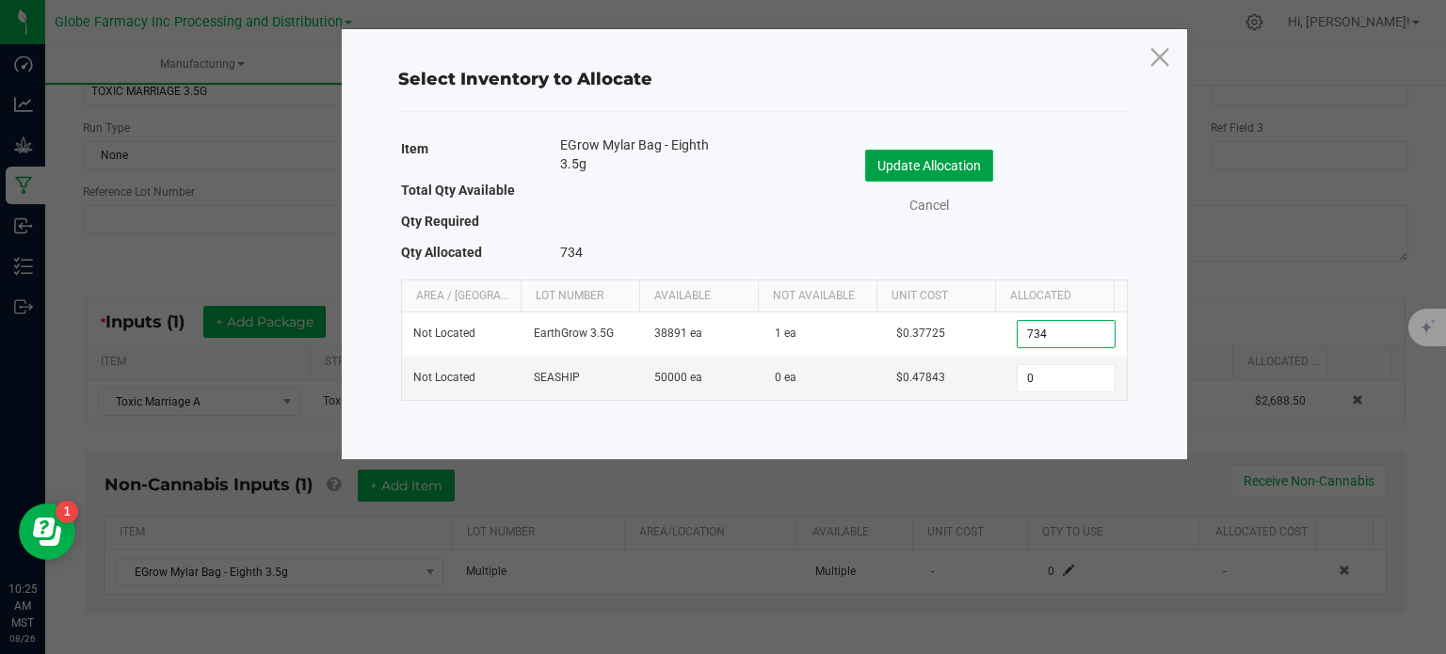
click at [967, 174] on button "Update Allocation" at bounding box center [929, 166] width 128 height 32
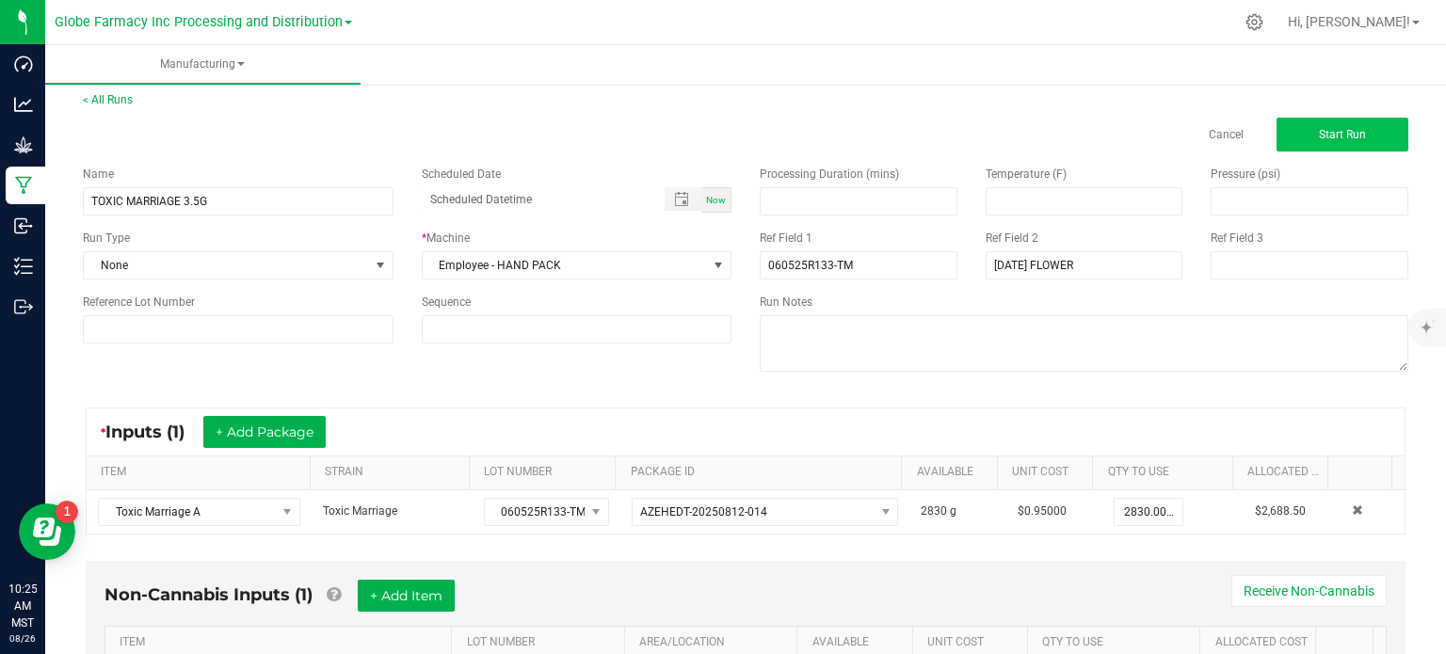
scroll to position [0, 0]
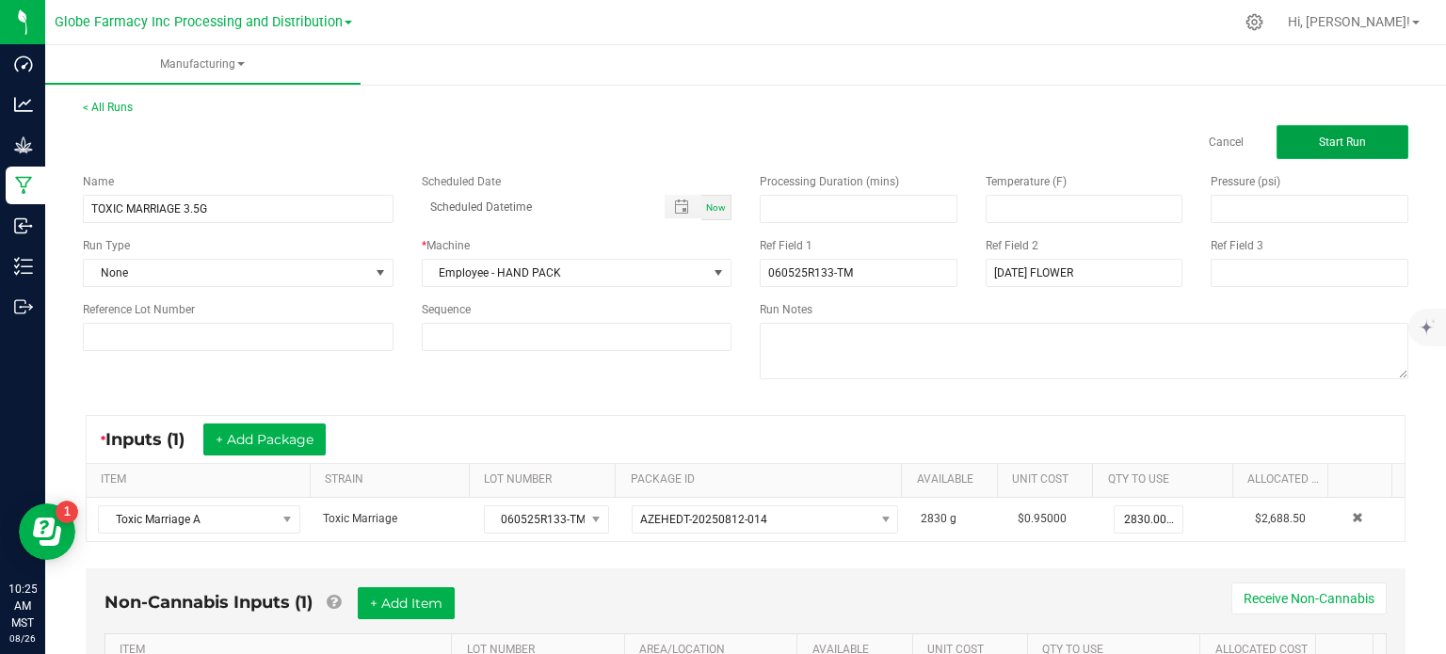
click at [1319, 136] on span "Start Run" at bounding box center [1342, 142] width 47 height 13
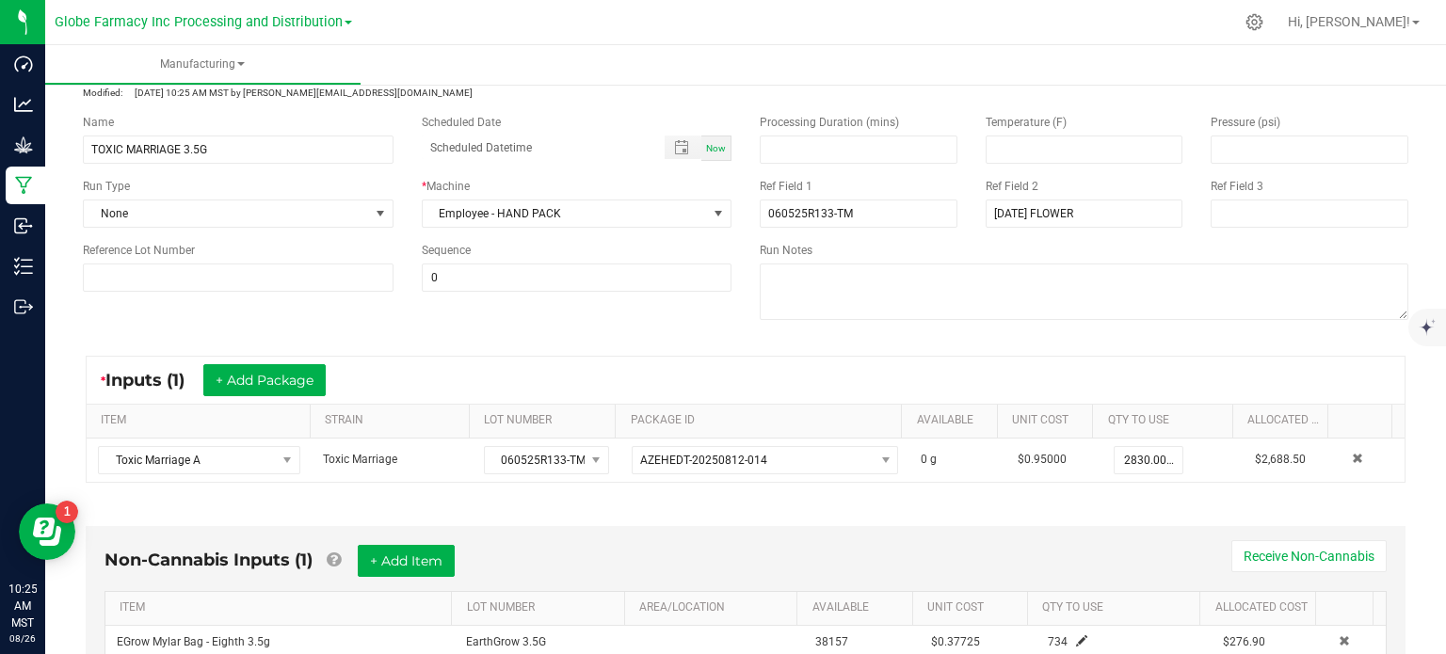
scroll to position [376, 0]
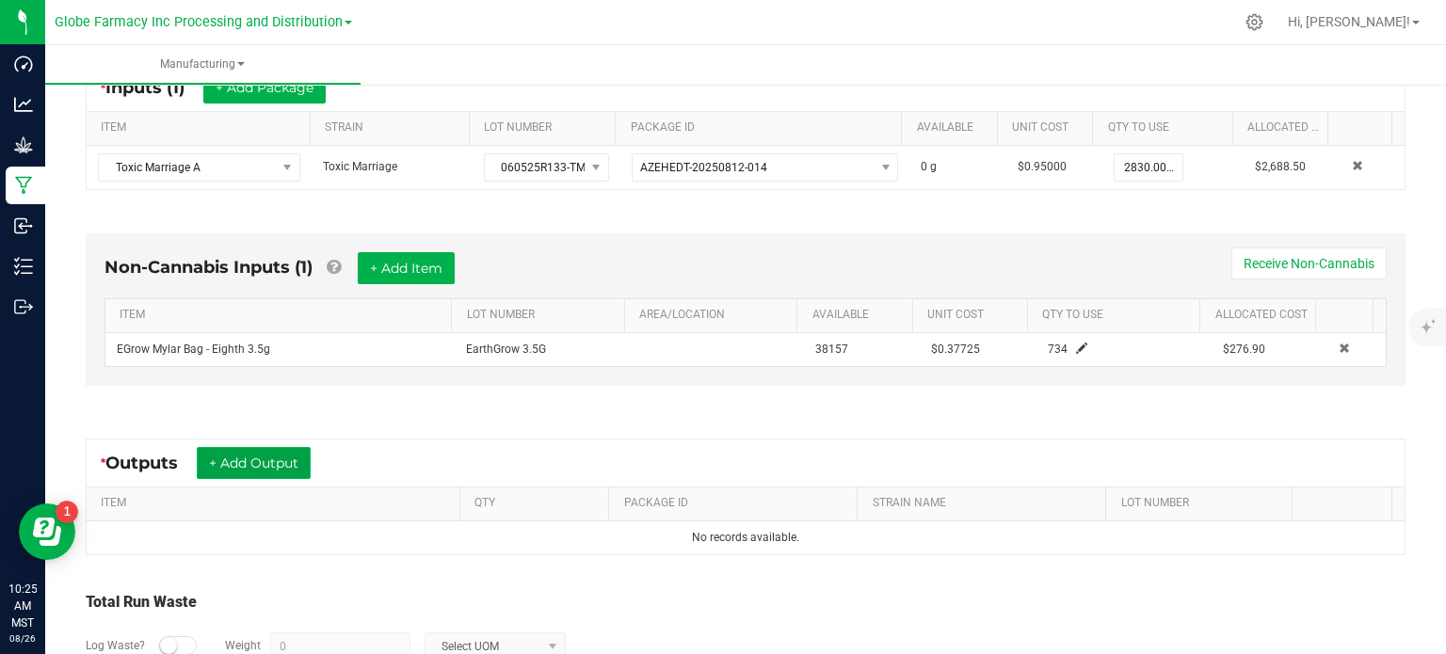
click at [279, 462] on button "+ Add Output" at bounding box center [254, 463] width 114 height 32
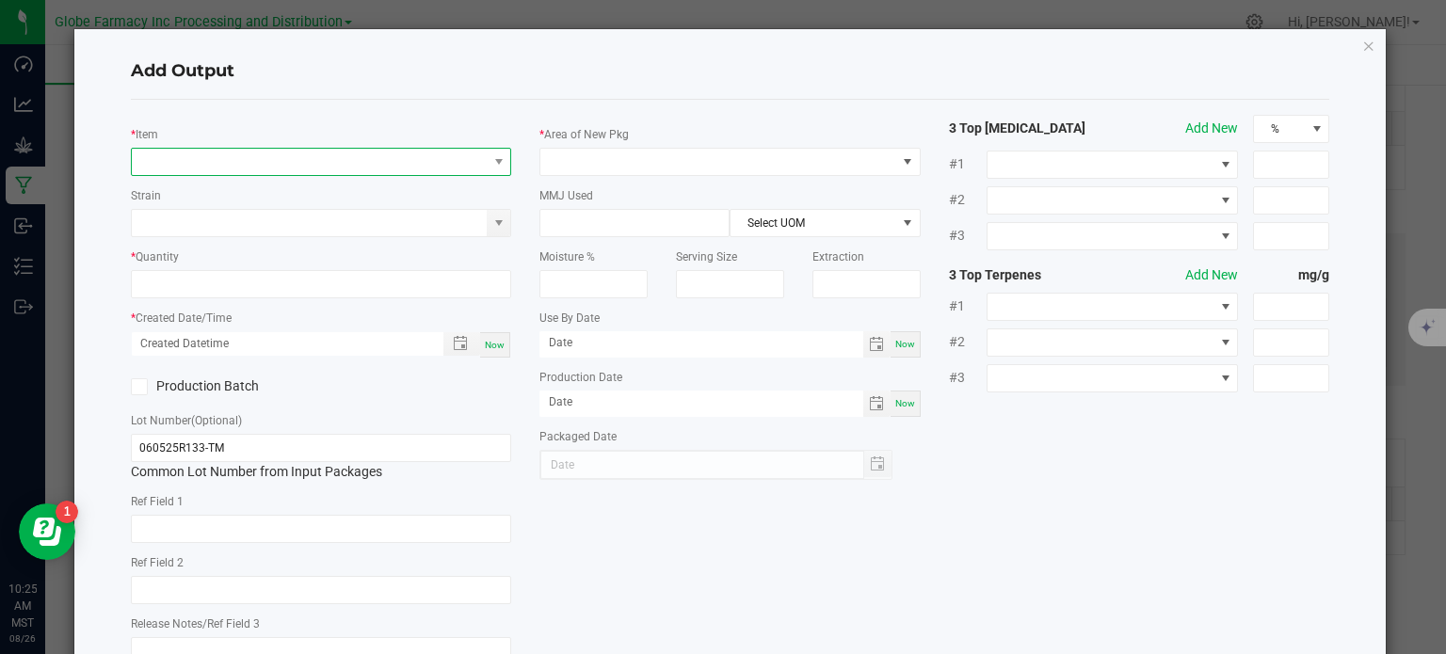
click at [301, 165] on span "NO DATA FOUND" at bounding box center [310, 162] width 356 height 26
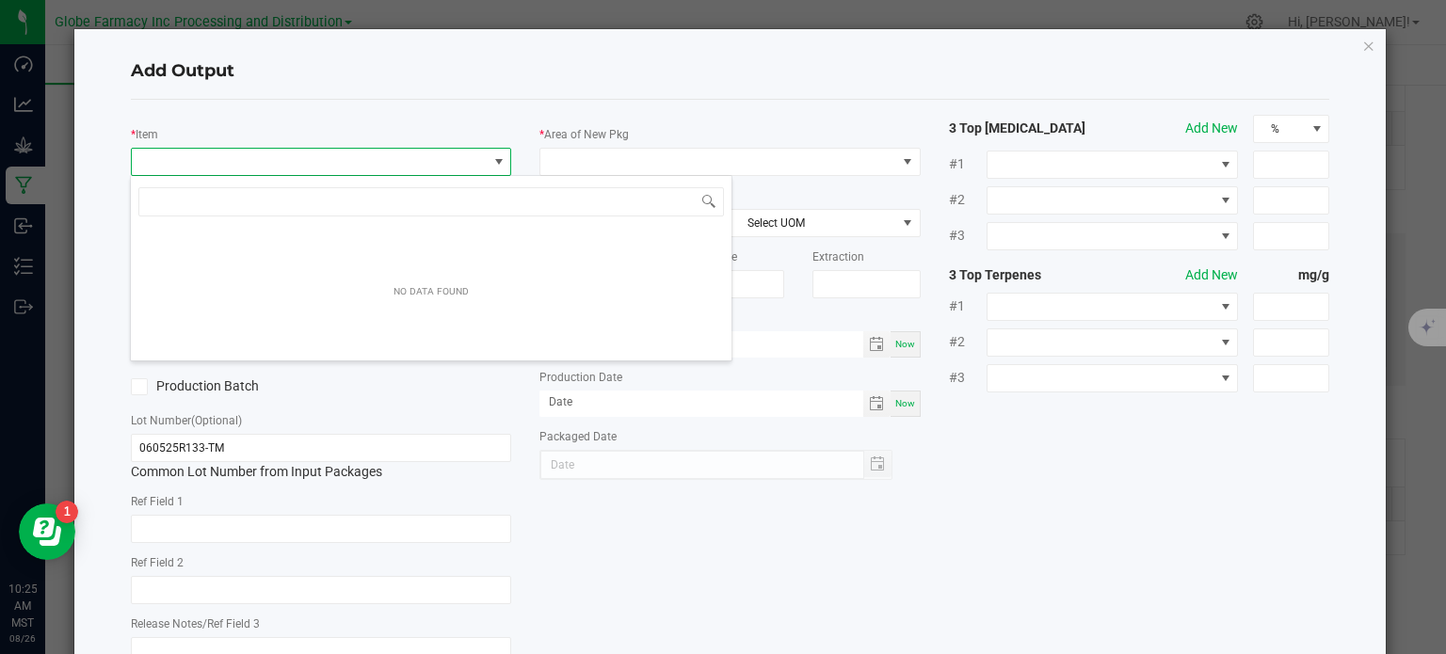
scroll to position [27, 376]
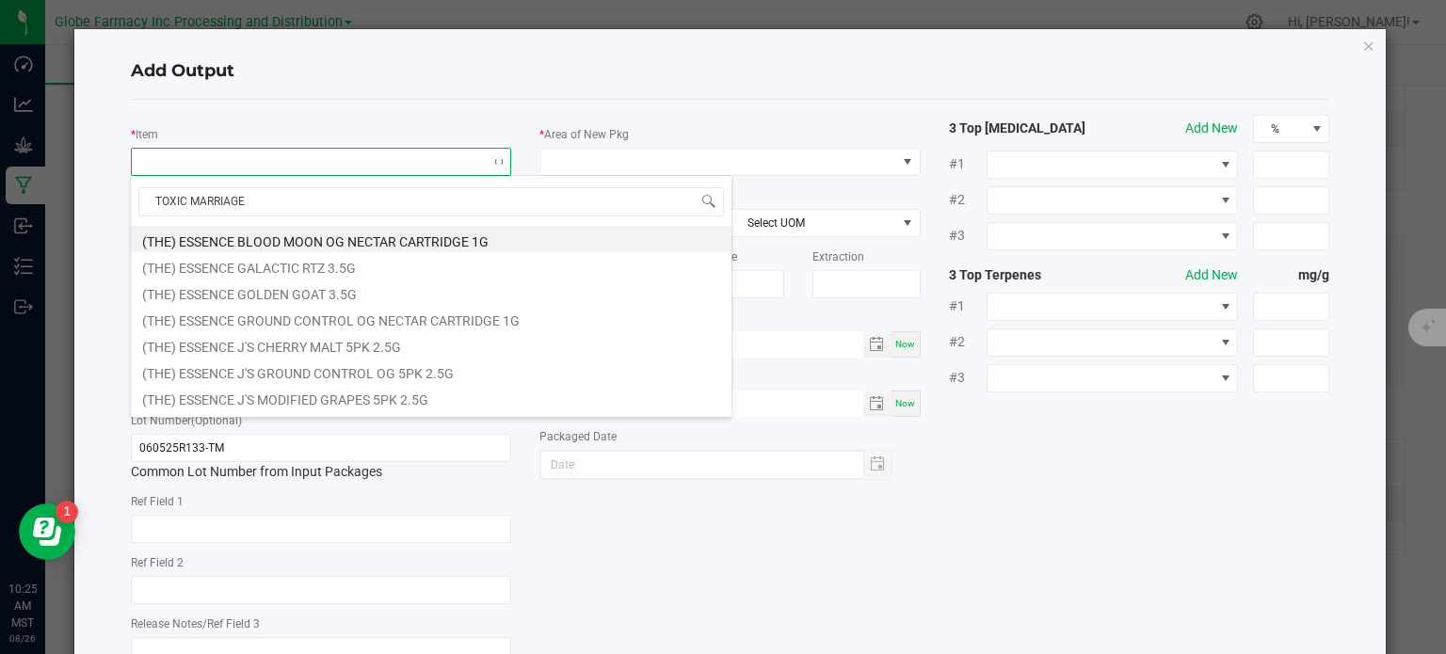
type input "TOXIC MARRIAGE B"
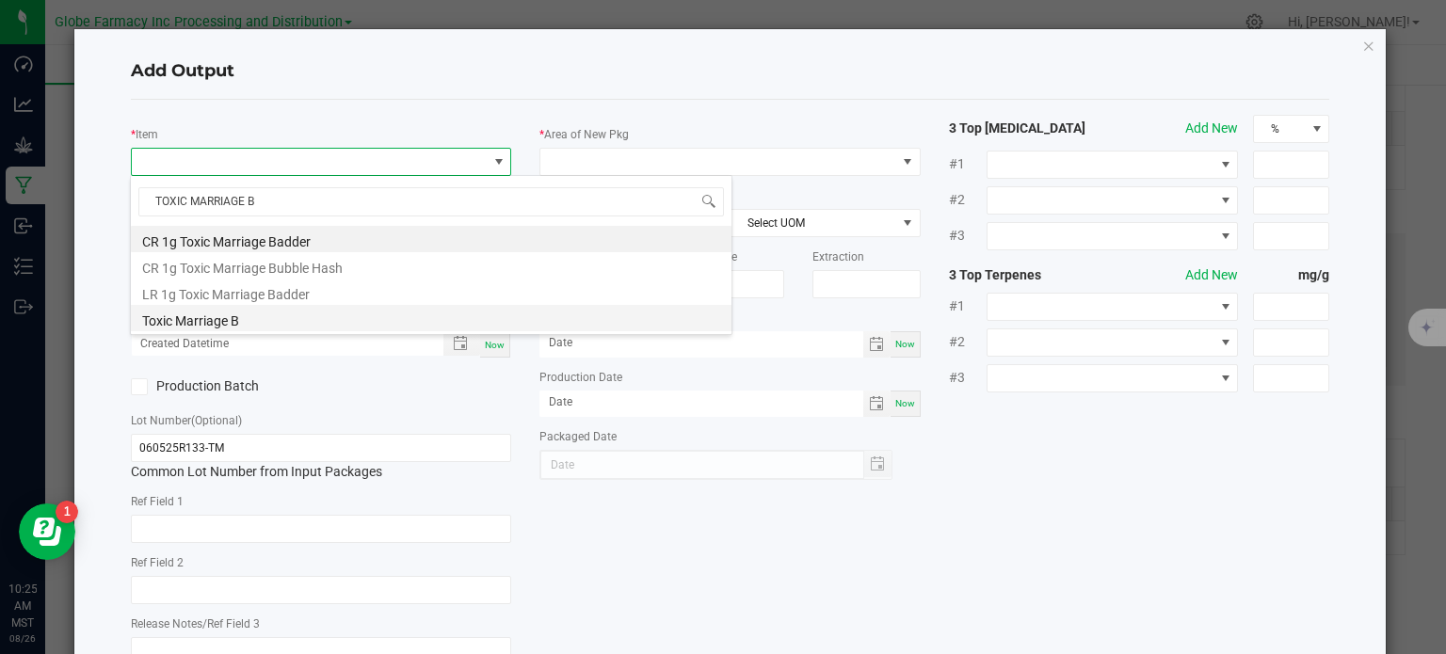
click at [252, 323] on li "Toxic Marriage B" at bounding box center [431, 318] width 600 height 26
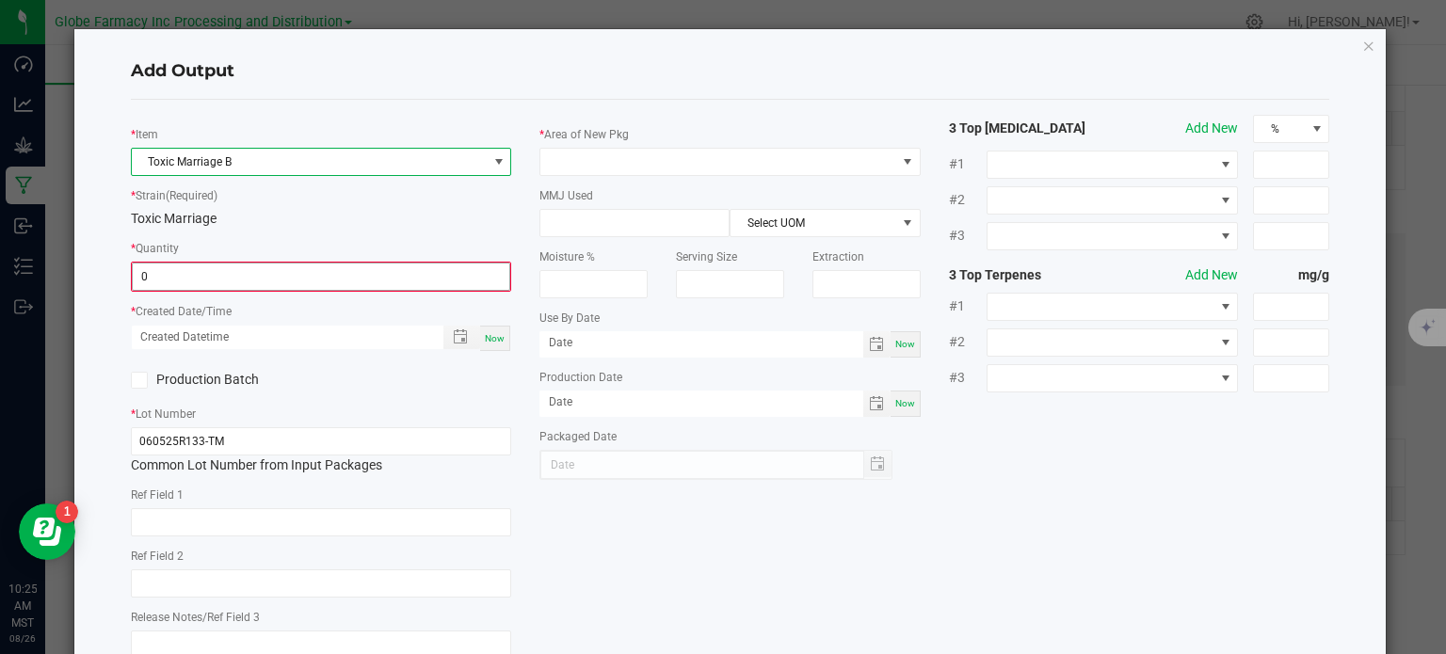
click at [212, 279] on input "0" at bounding box center [321, 277] width 377 height 26
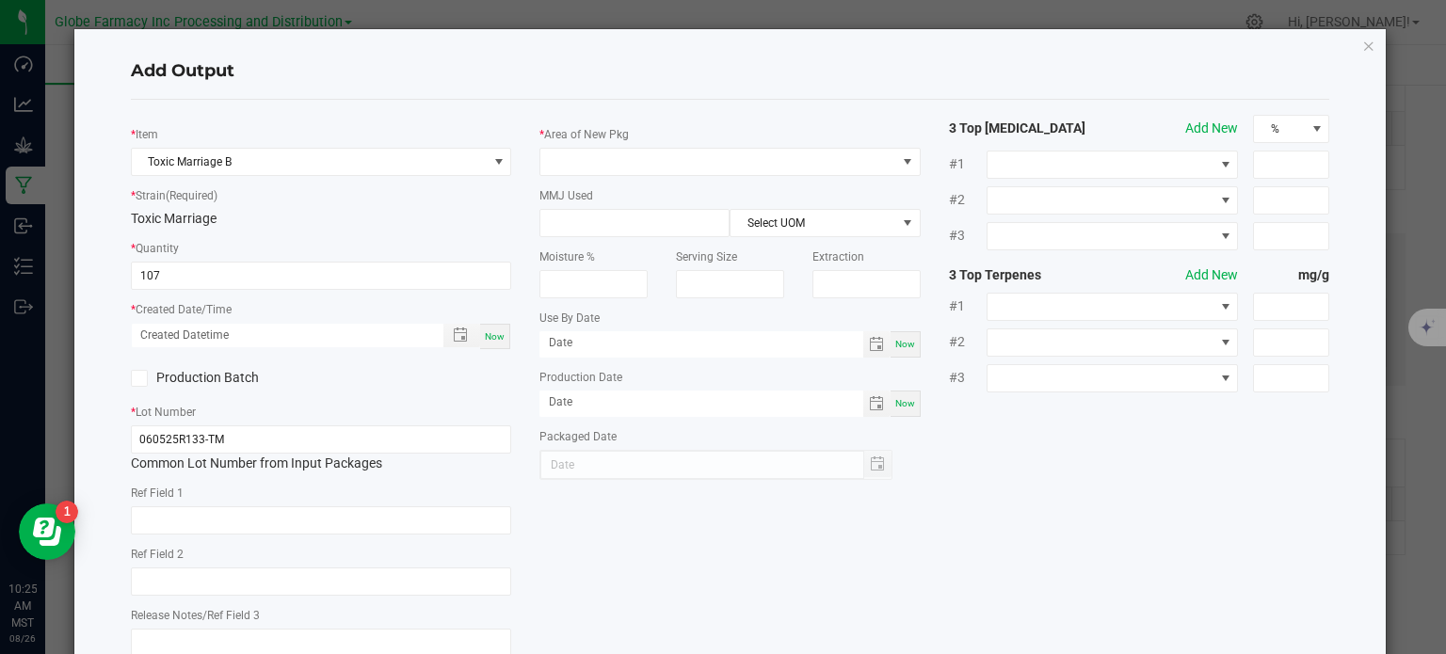
type input "107.0000 g"
click at [485, 334] on span "Now" at bounding box center [495, 336] width 20 height 10
type input "[DATE] 10:25 AM"
type input "[DATE]"
click at [653, 153] on span at bounding box center [718, 162] width 356 height 26
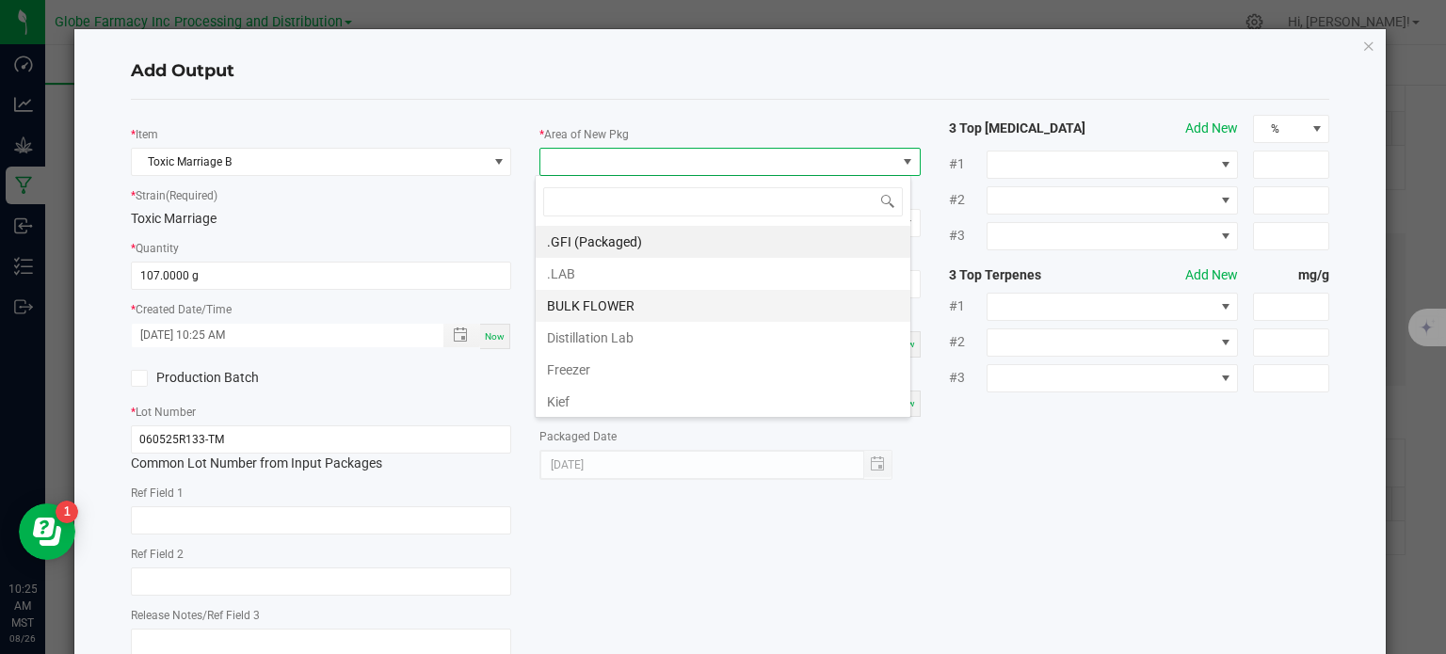
click at [608, 307] on li "BULK FLOWER" at bounding box center [723, 306] width 375 height 32
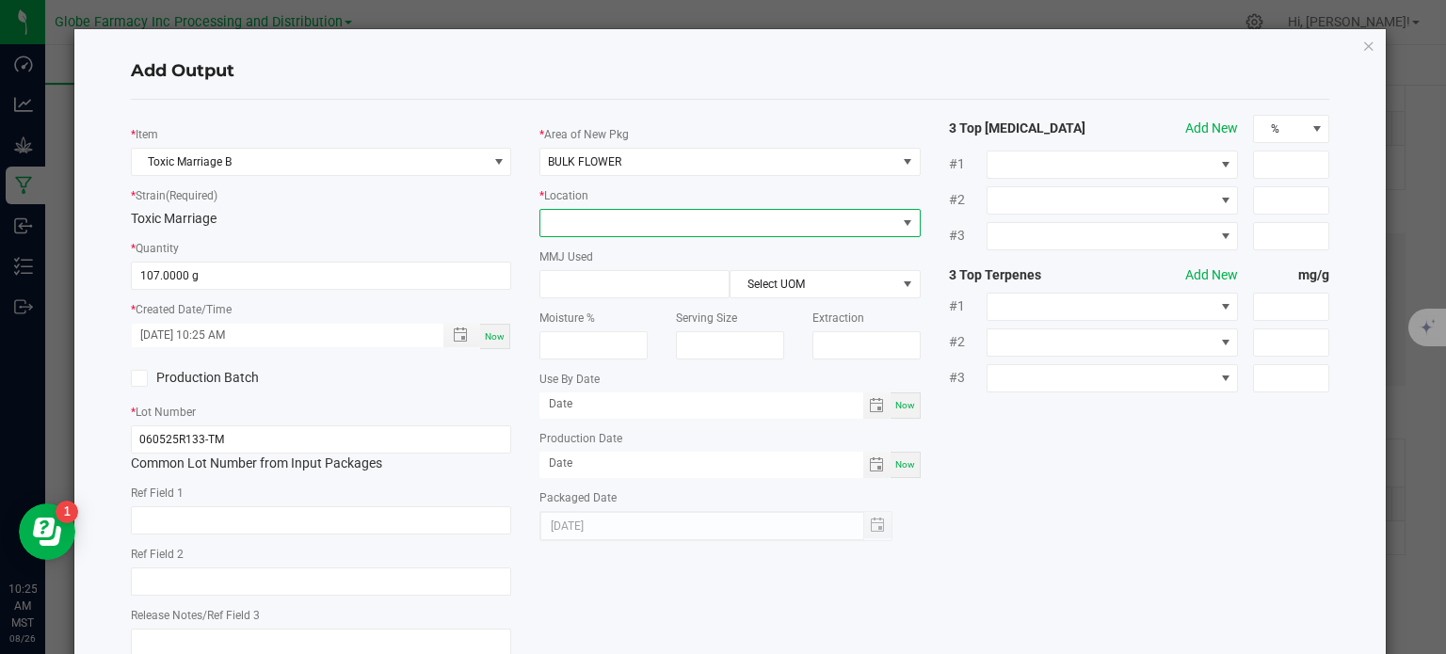
click at [614, 221] on span at bounding box center [718, 223] width 356 height 26
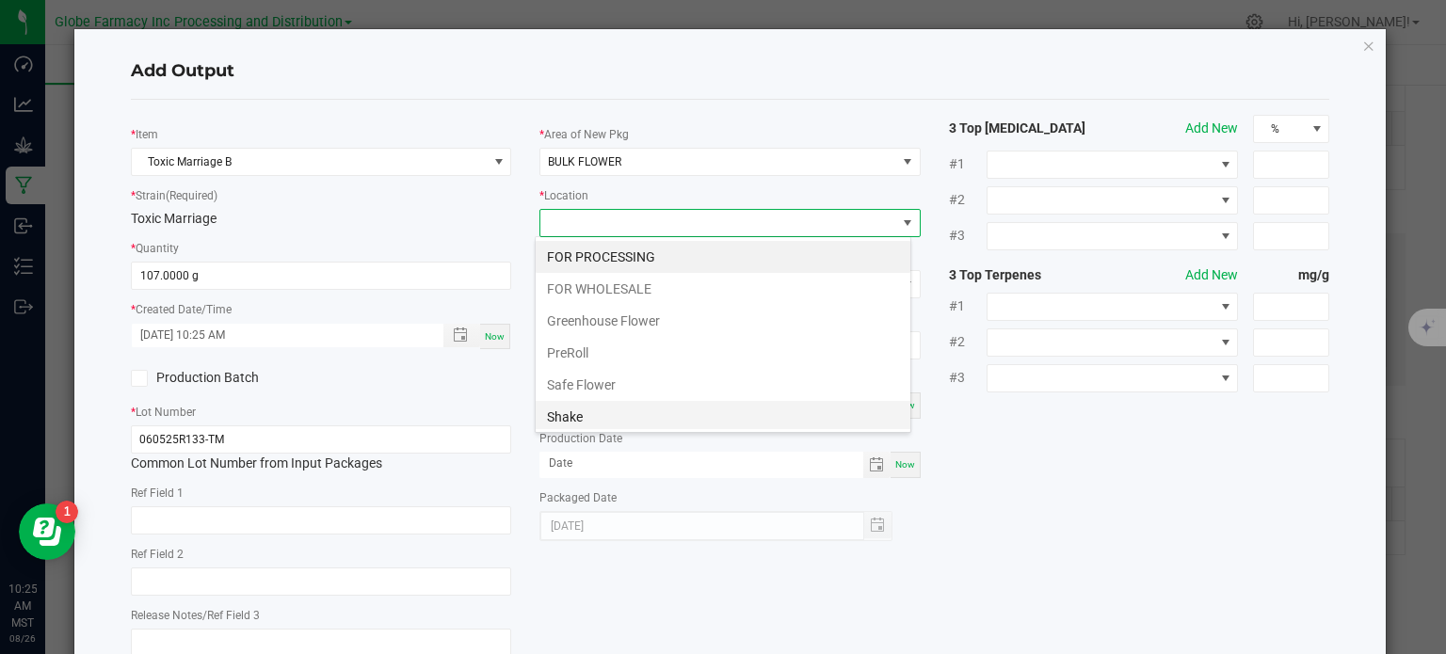
click at [587, 413] on li "Shake" at bounding box center [723, 417] width 375 height 32
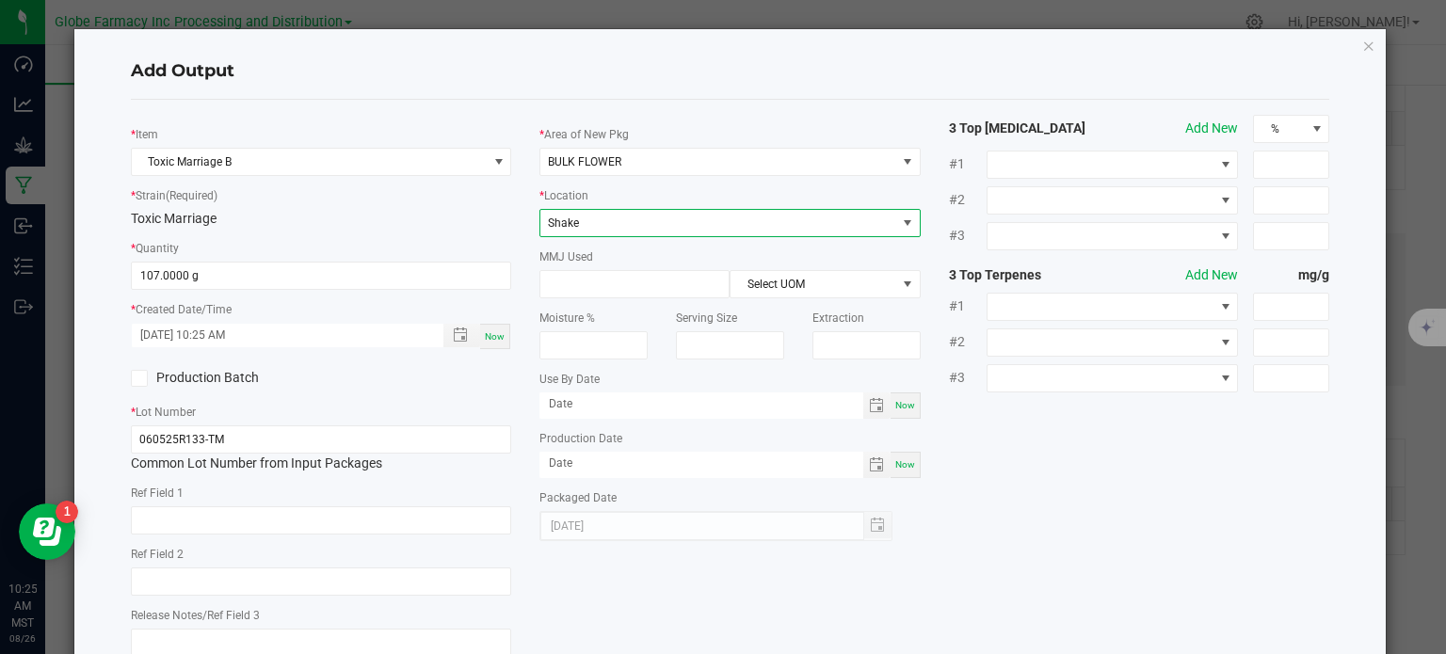
click at [1087, 470] on div "* Item Toxic Marriage B * Strain (Required) Toxic Marriage * Quantity 107.0000 …" at bounding box center [730, 392] width 1227 height 555
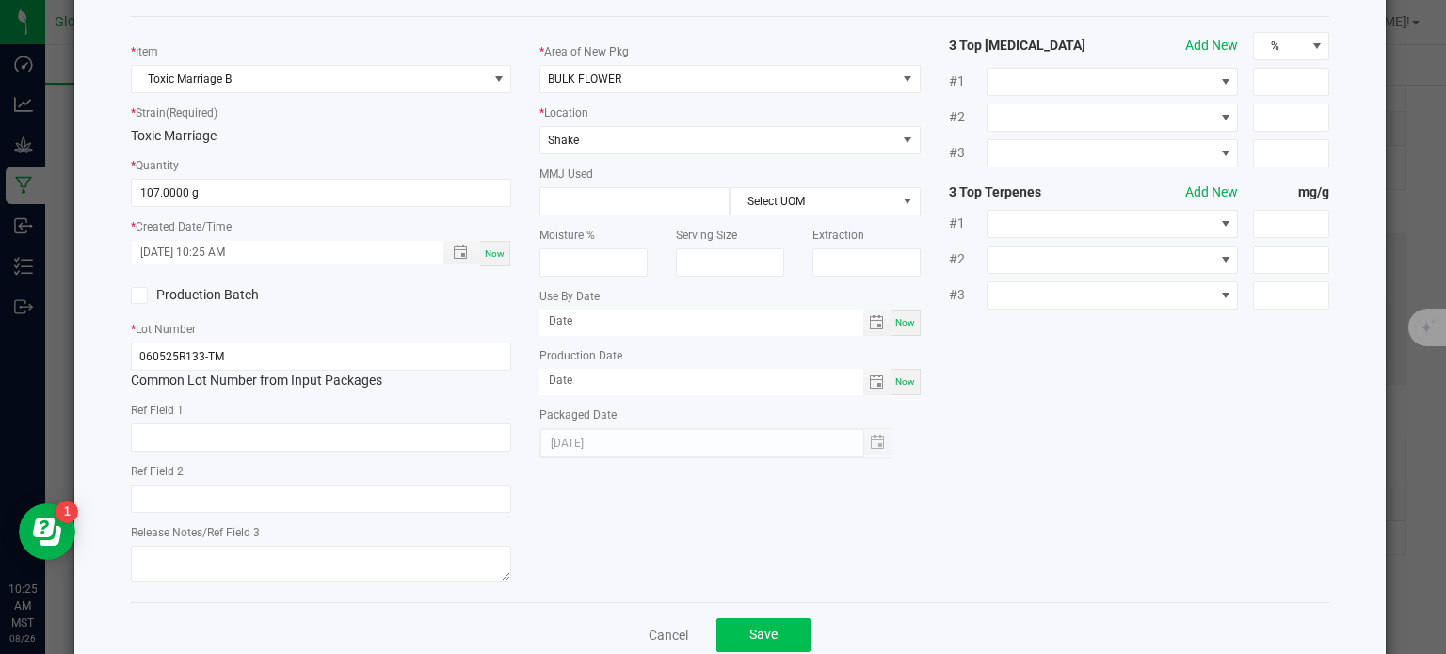
scroll to position [125, 0]
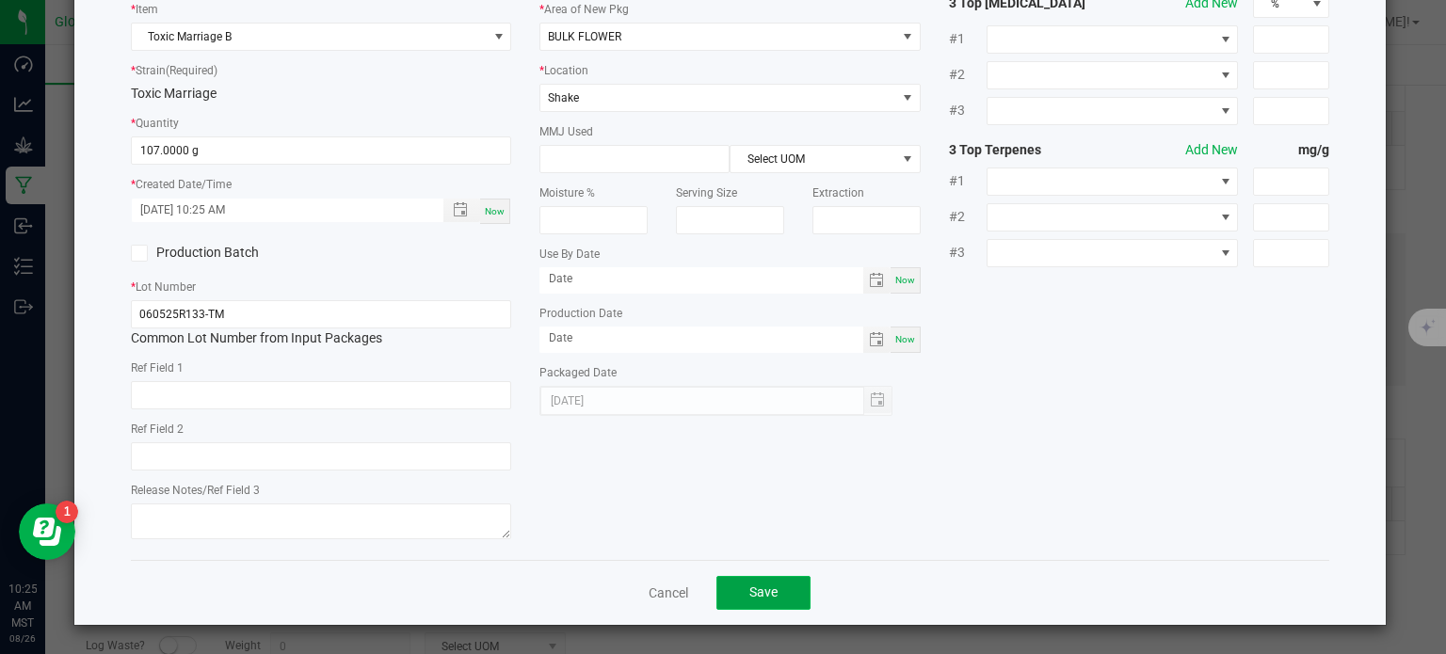
click at [718, 590] on button "Save" at bounding box center [763, 593] width 94 height 34
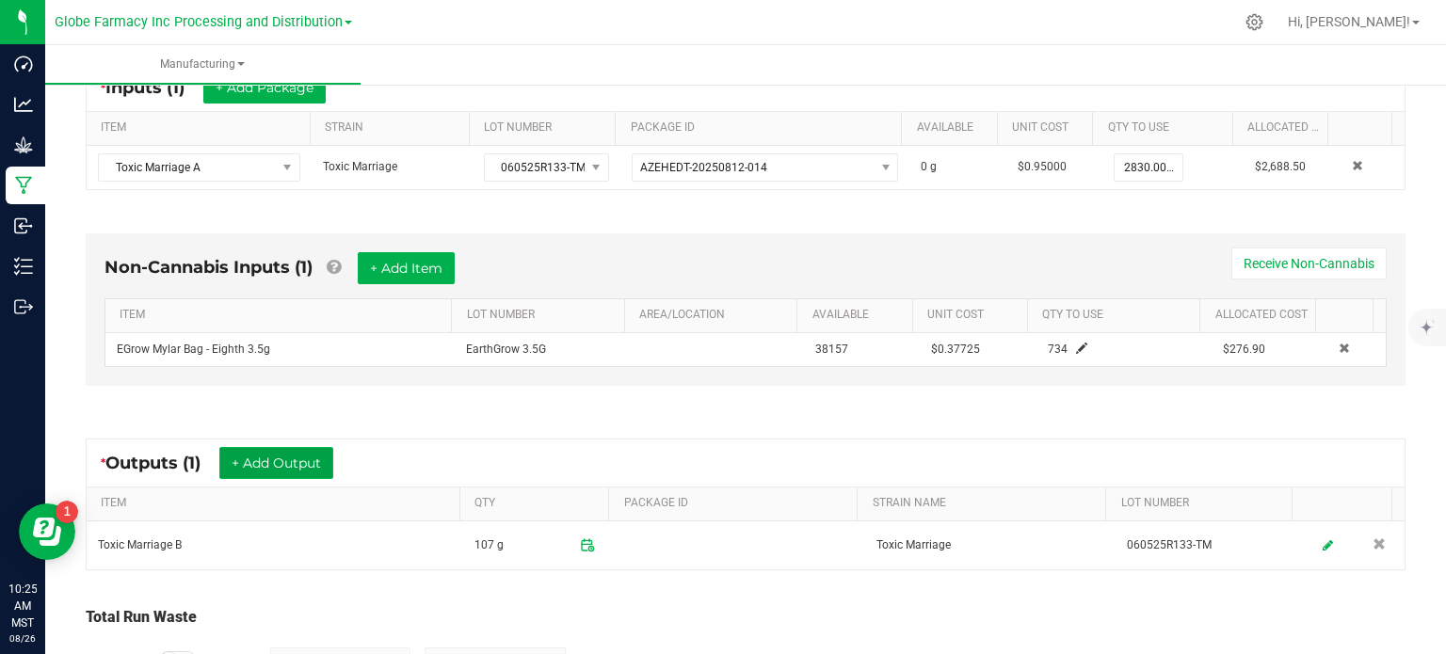
click at [266, 472] on button "+ Add Output" at bounding box center [276, 463] width 114 height 32
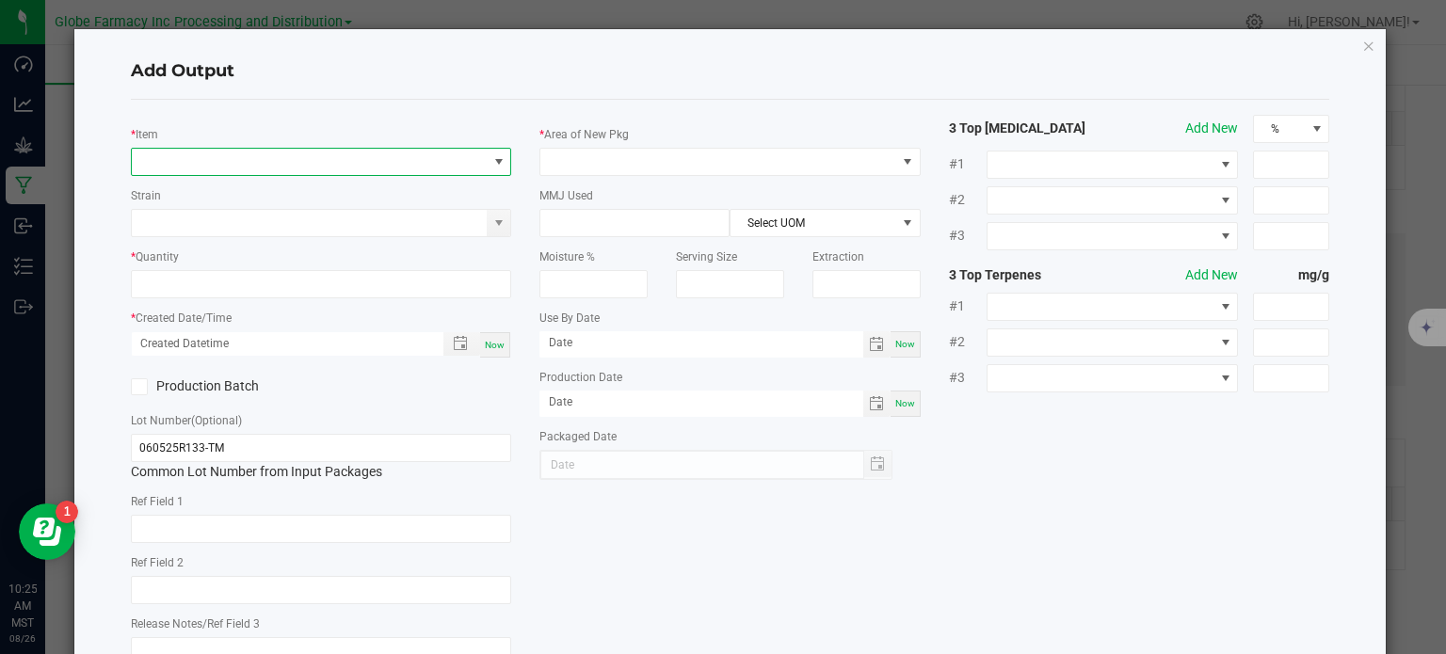
click at [275, 153] on span "NO DATA FOUND" at bounding box center [310, 162] width 356 height 26
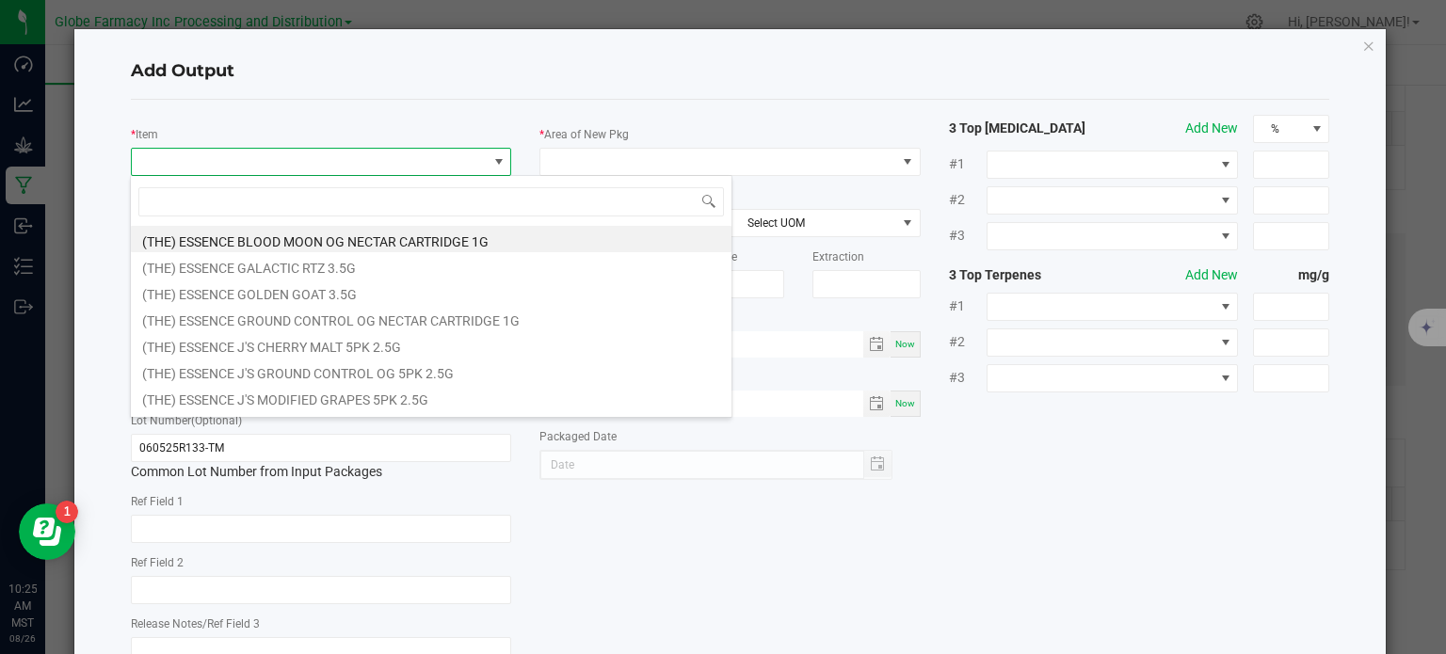
scroll to position [27, 376]
type input "TOXIC MARRIAGE"
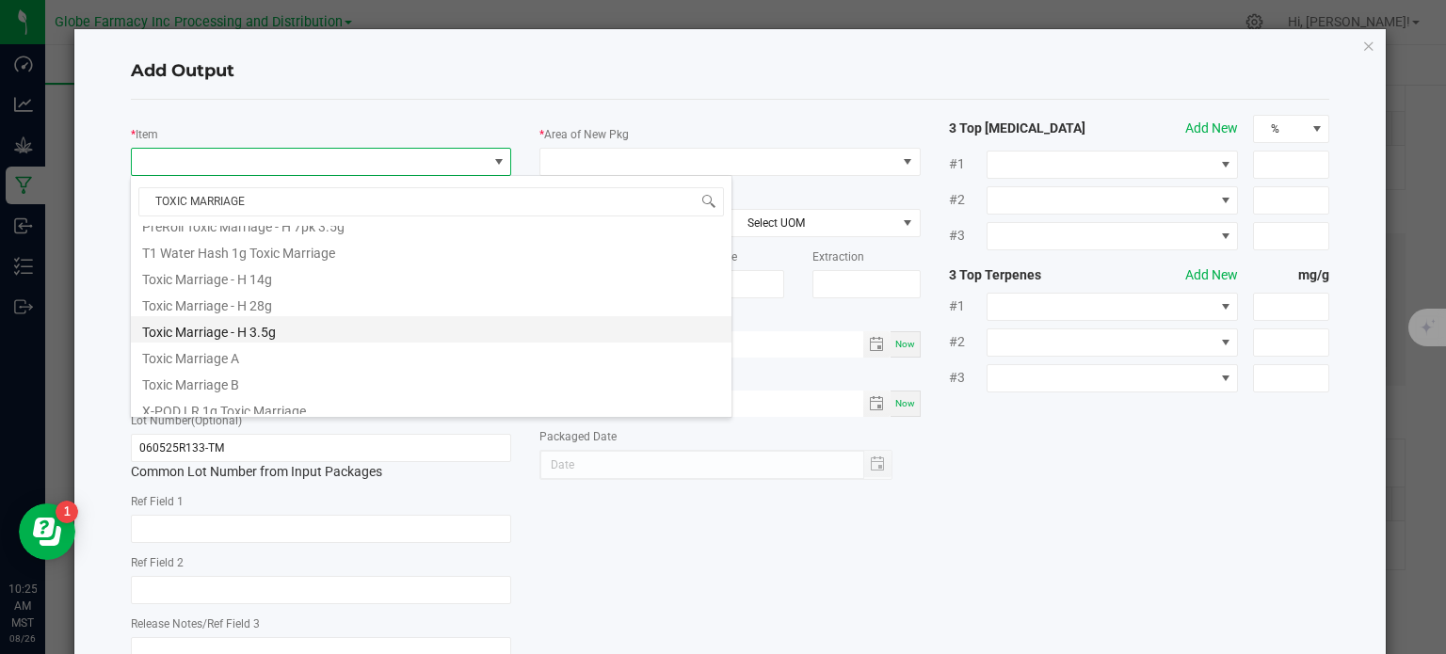
scroll to position [760, 0]
click at [282, 314] on li "Toxic Marriage - H 3.5g" at bounding box center [431, 322] width 600 height 26
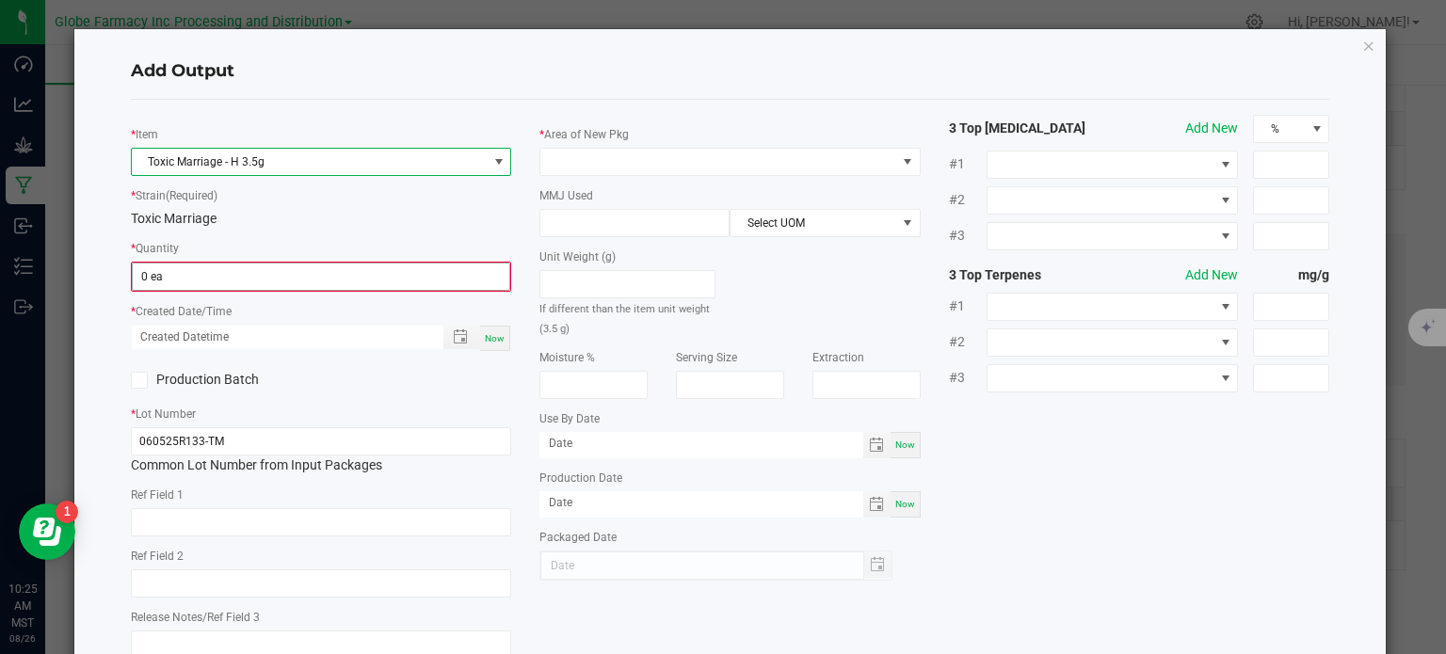
click at [200, 268] on input "0 ea" at bounding box center [321, 277] width 377 height 26
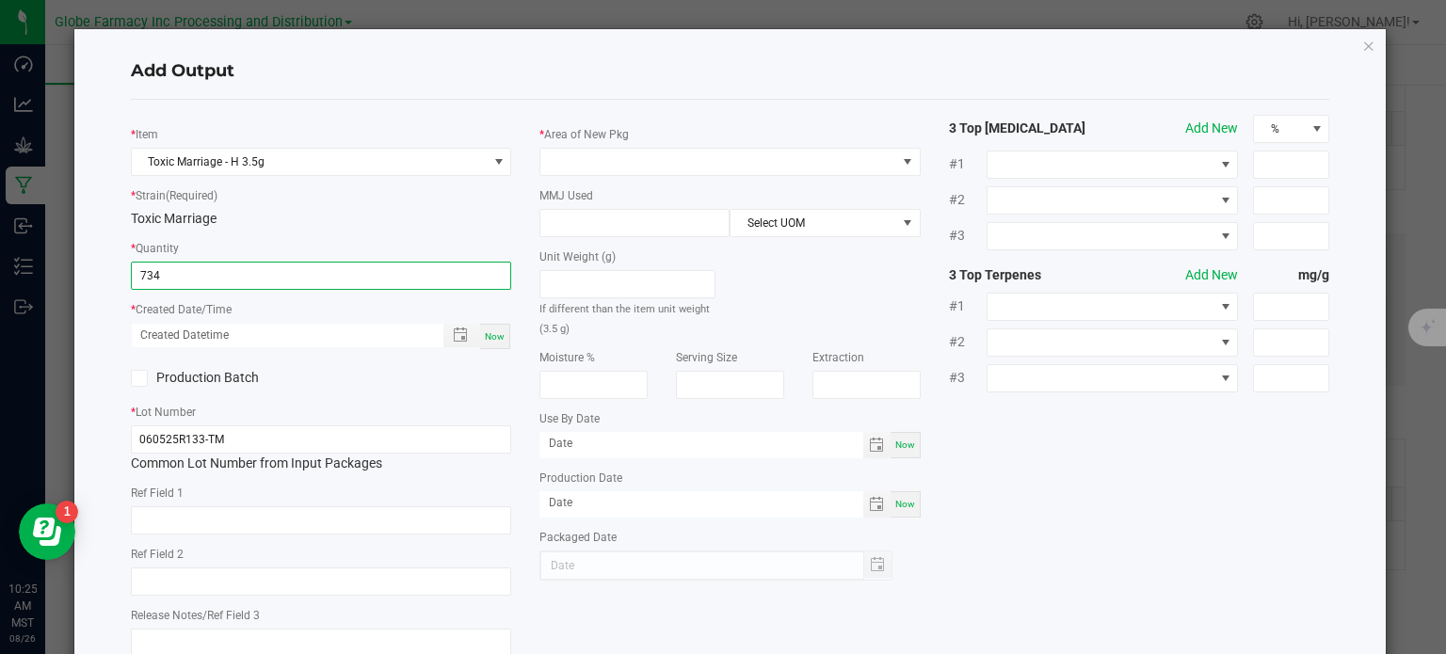
type input "734 ea"
click at [493, 339] on span "Now" at bounding box center [495, 336] width 20 height 10
type input "[DATE] 10:25 AM"
type input "[DATE]"
click at [309, 519] on input "text" at bounding box center [321, 520] width 381 height 28
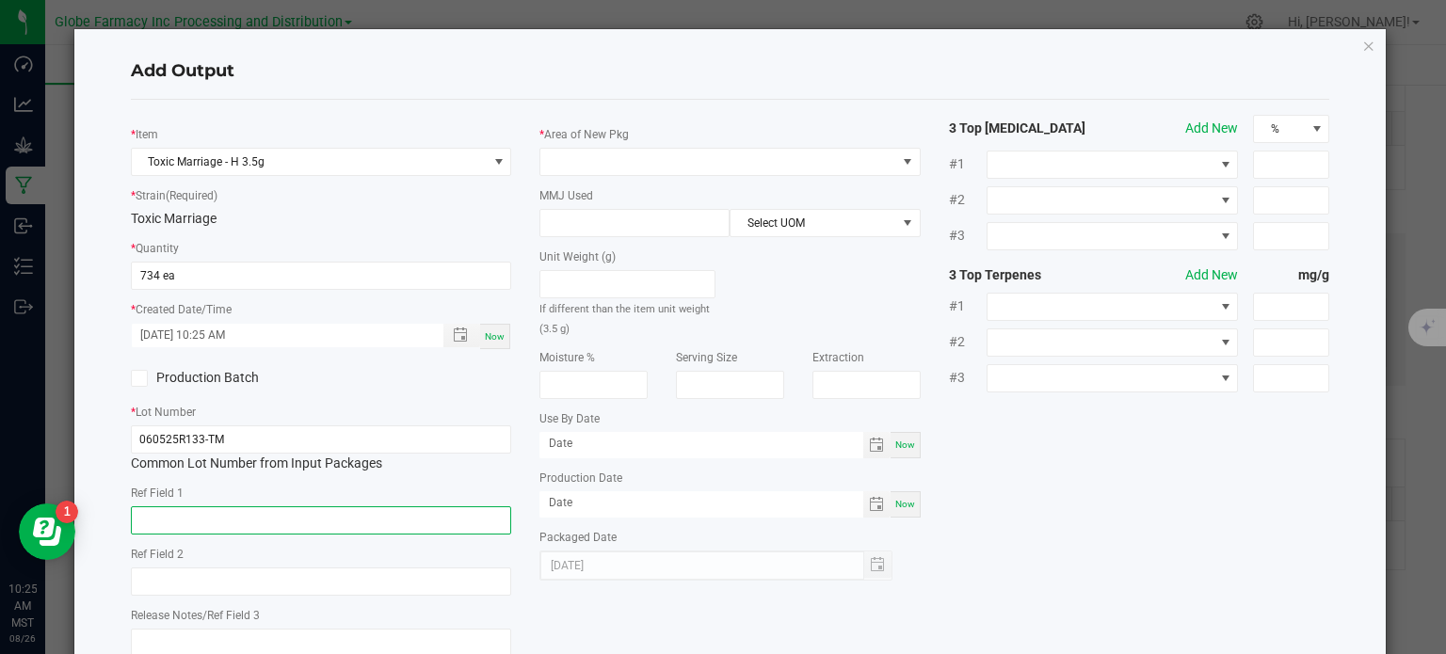
type input "F"
type input "FLOWER"
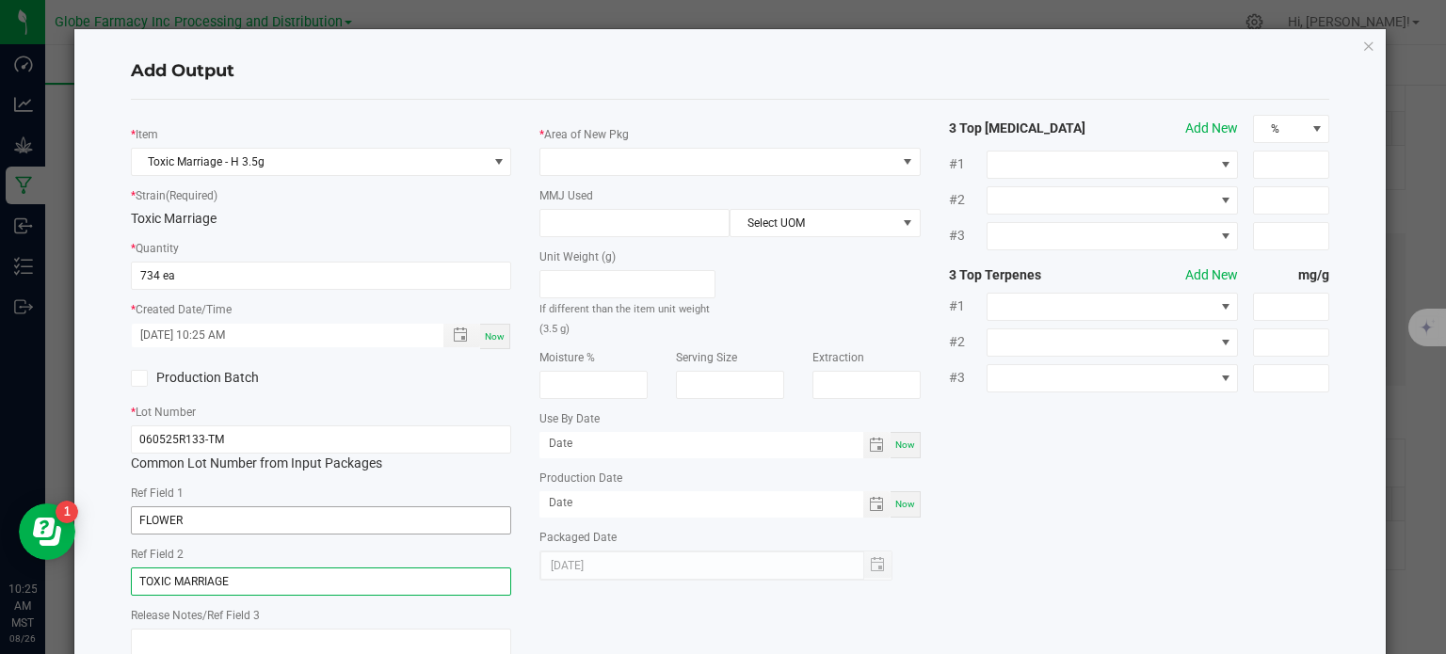
type input "TOXIC MARRIAGE"
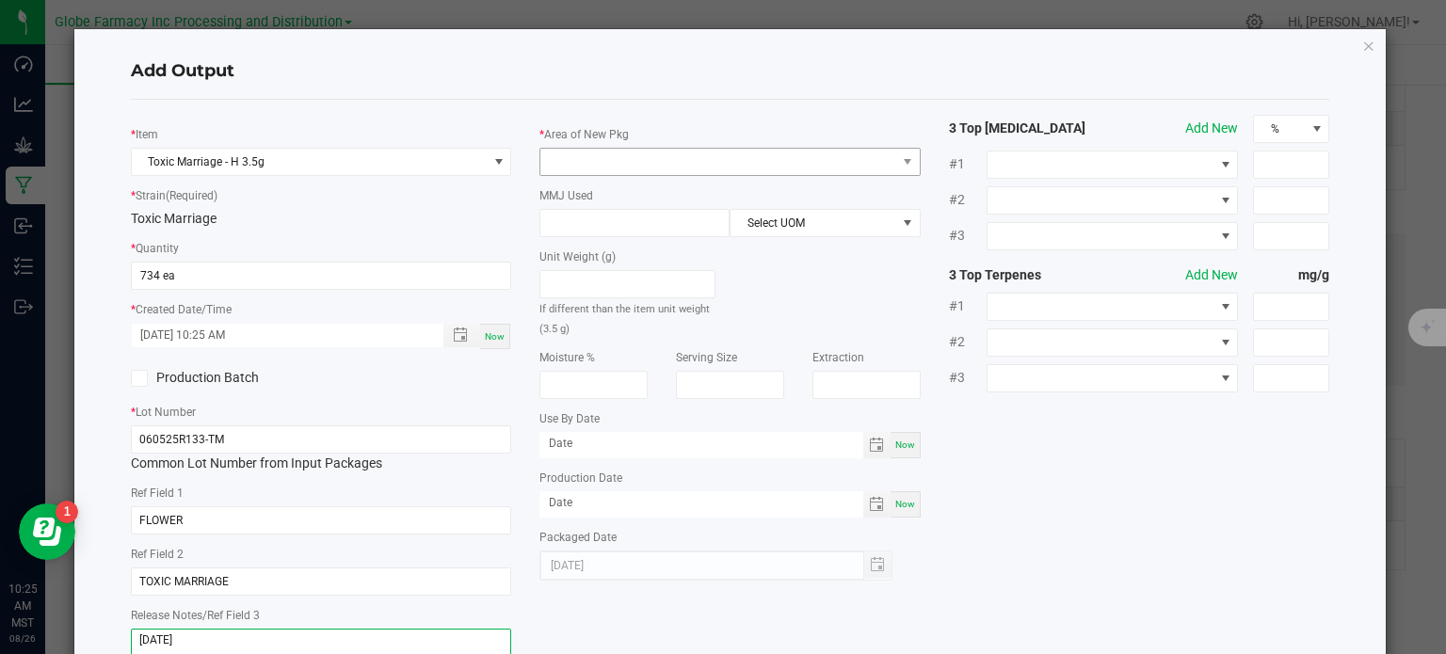
type textarea "[DATE]"
click at [609, 162] on span at bounding box center [718, 162] width 356 height 26
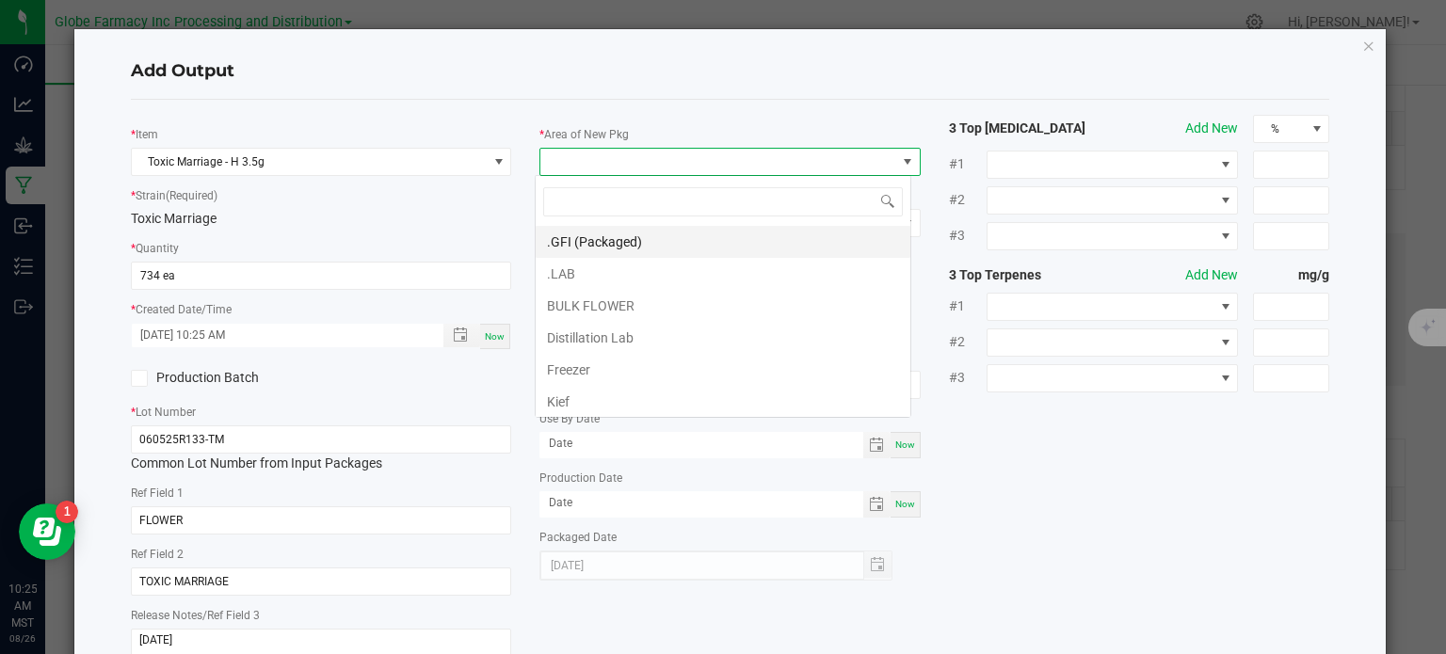
scroll to position [27, 376]
click at [574, 244] on li ".GFI (Packaged)" at bounding box center [723, 242] width 375 height 32
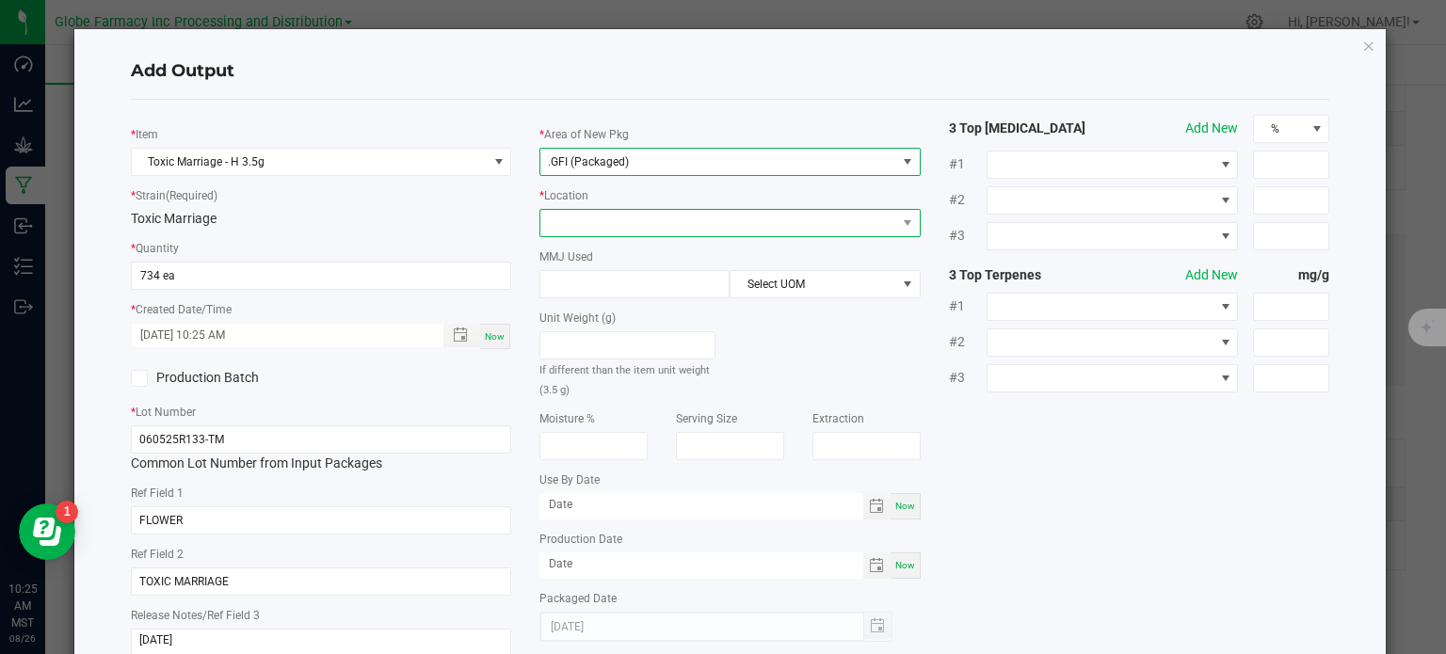
click at [581, 226] on span at bounding box center [718, 223] width 356 height 26
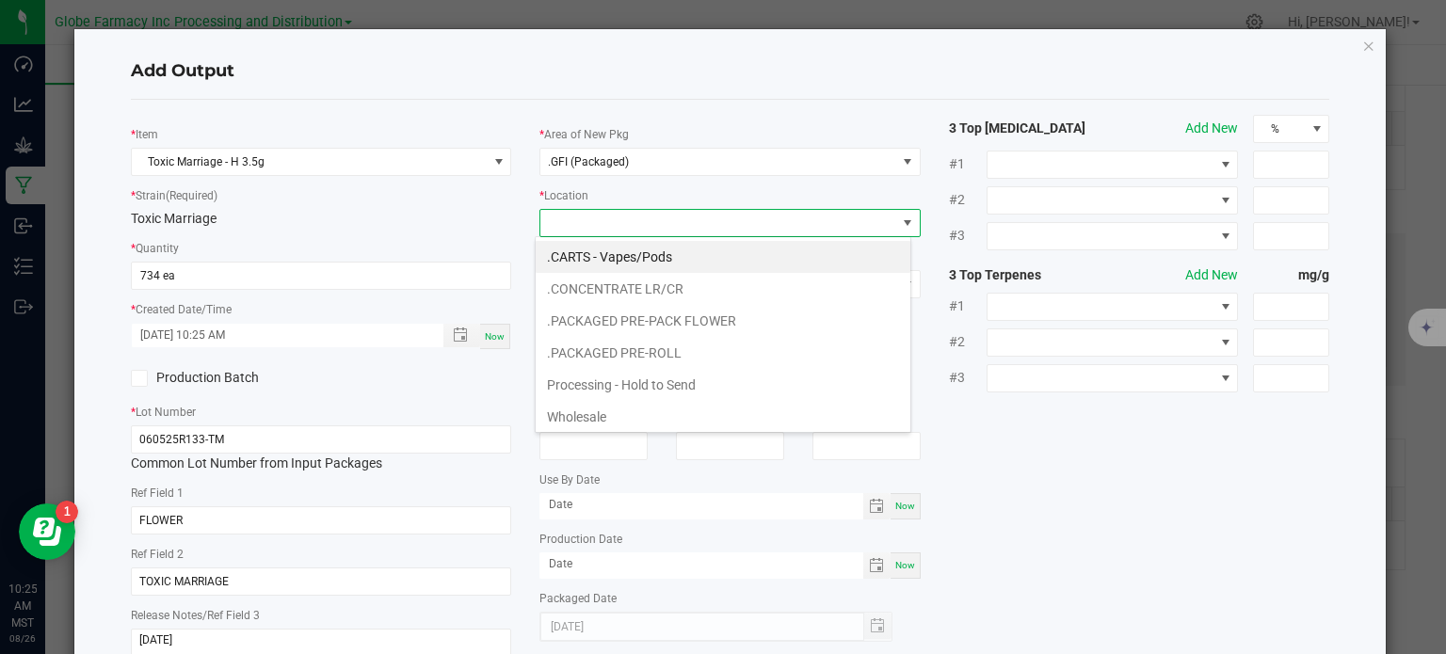
click at [618, 328] on li ".PACKAGED PRE-PACK FLOWER" at bounding box center [723, 321] width 375 height 32
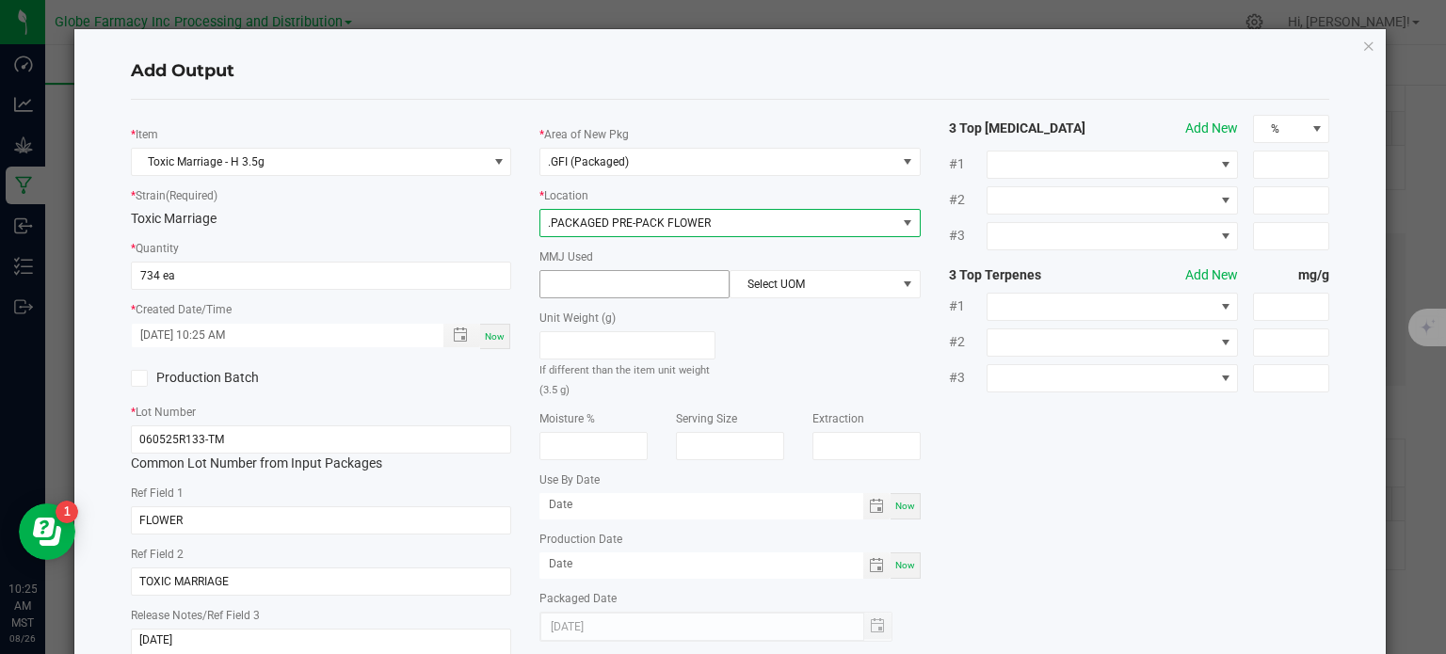
click at [636, 293] on input at bounding box center [634, 284] width 188 height 26
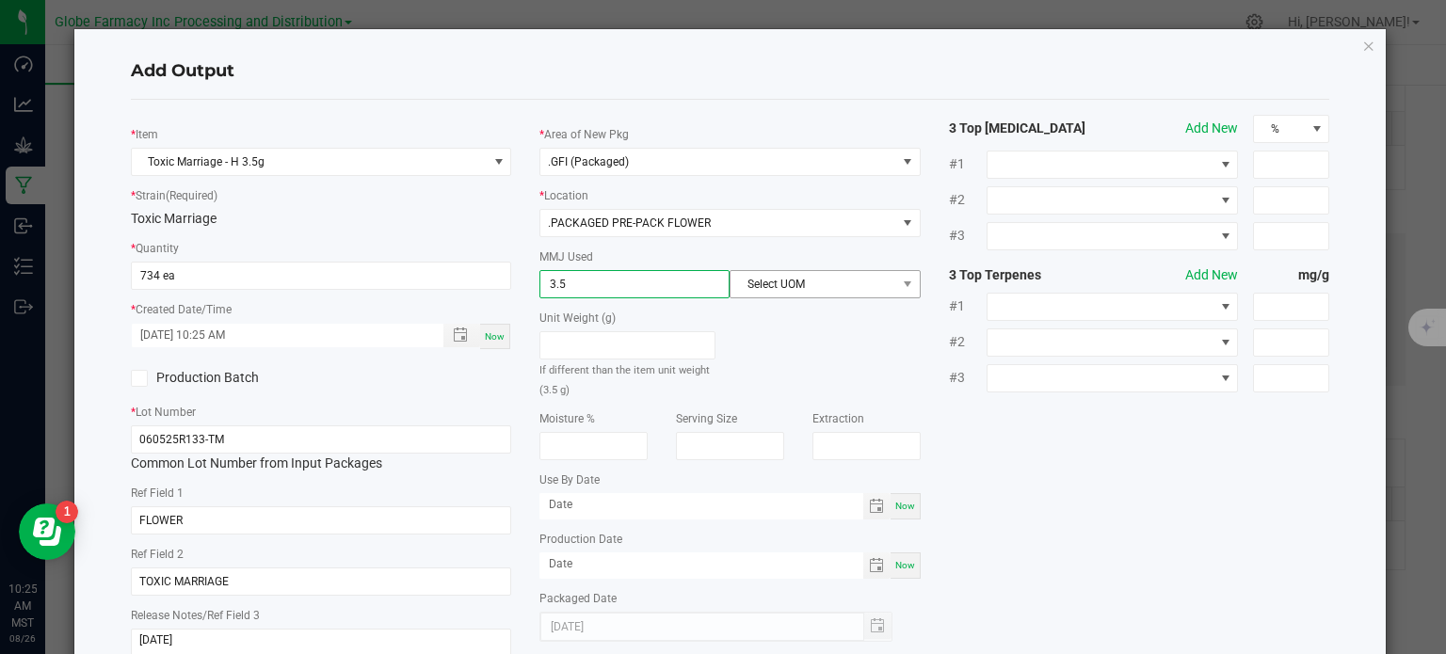
type input "3.5"
click at [781, 275] on span "Select UOM" at bounding box center [812, 284] width 165 height 26
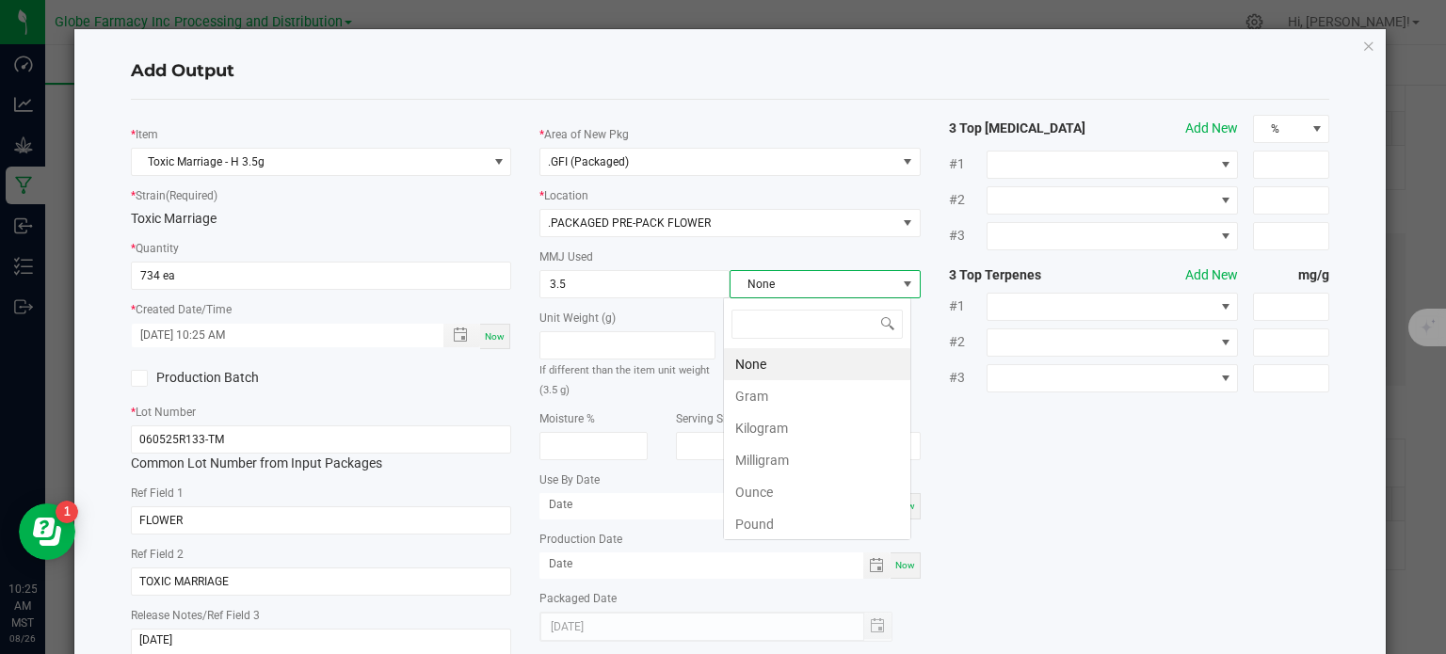
scroll to position [27, 188]
click at [793, 381] on li "Gram" at bounding box center [817, 396] width 186 height 32
click at [979, 454] on div "* Item Toxic Marriage - H 3.5g * Strain (Required) Toxic Marriage * Quantity 73…" at bounding box center [730, 392] width 1227 height 555
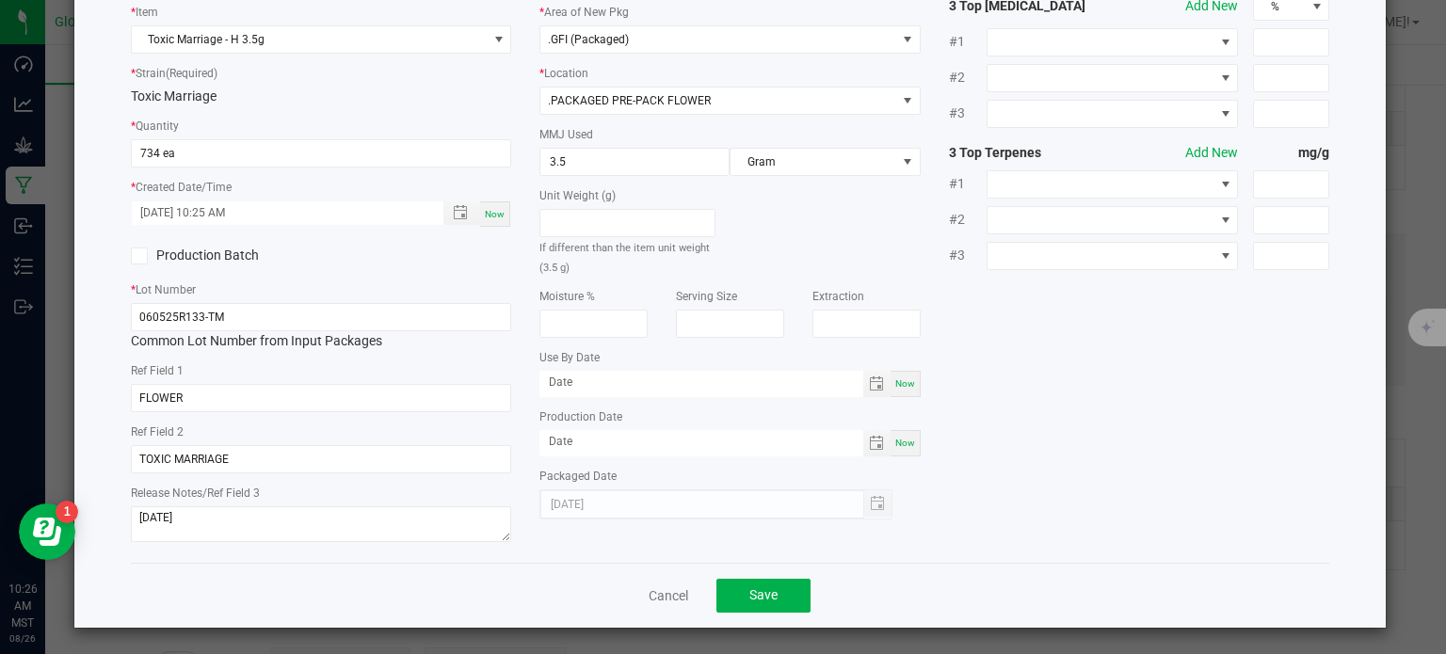
scroll to position [125, 0]
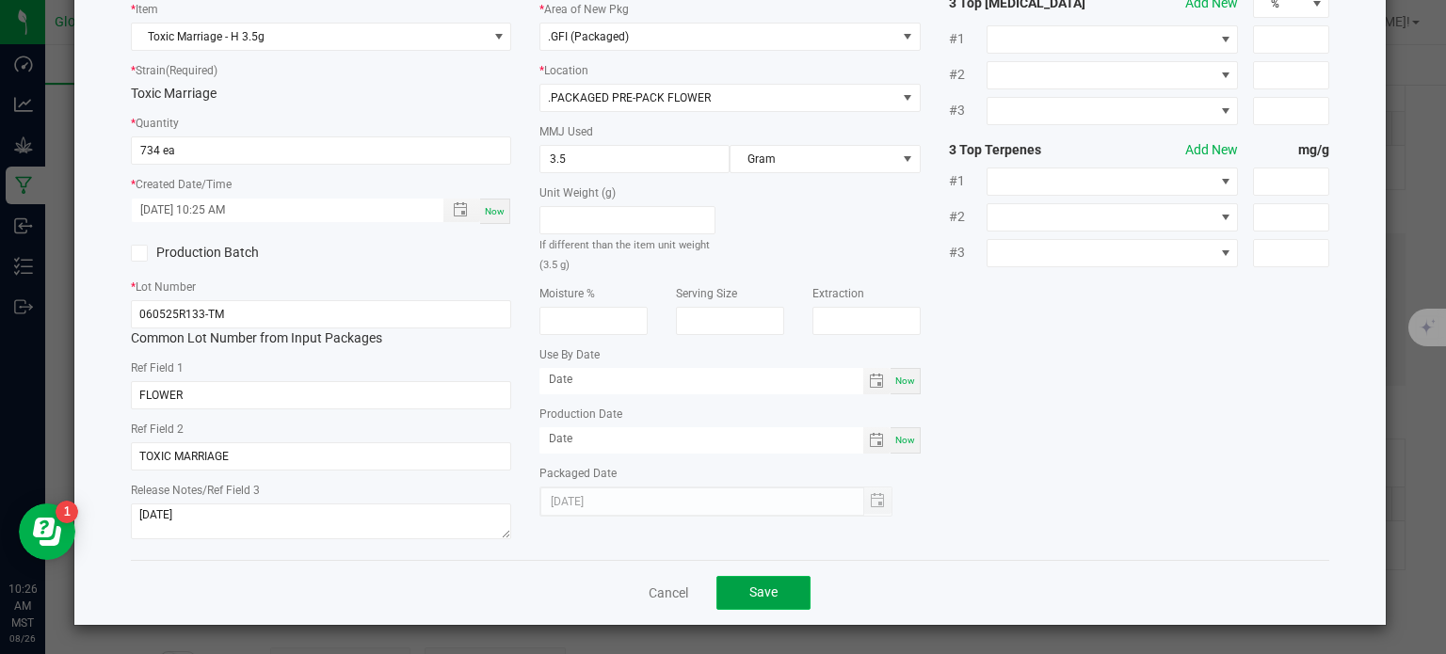
click at [783, 600] on button "Save" at bounding box center [763, 593] width 94 height 34
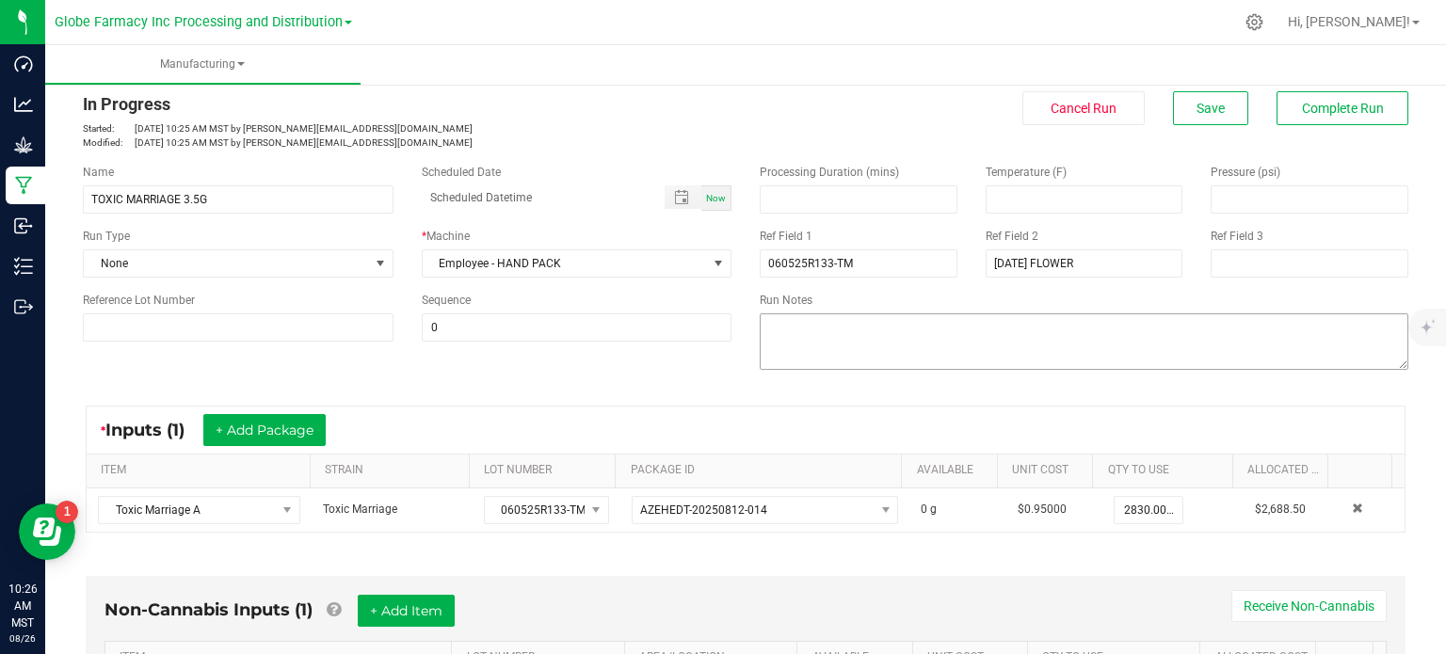
scroll to position [0, 0]
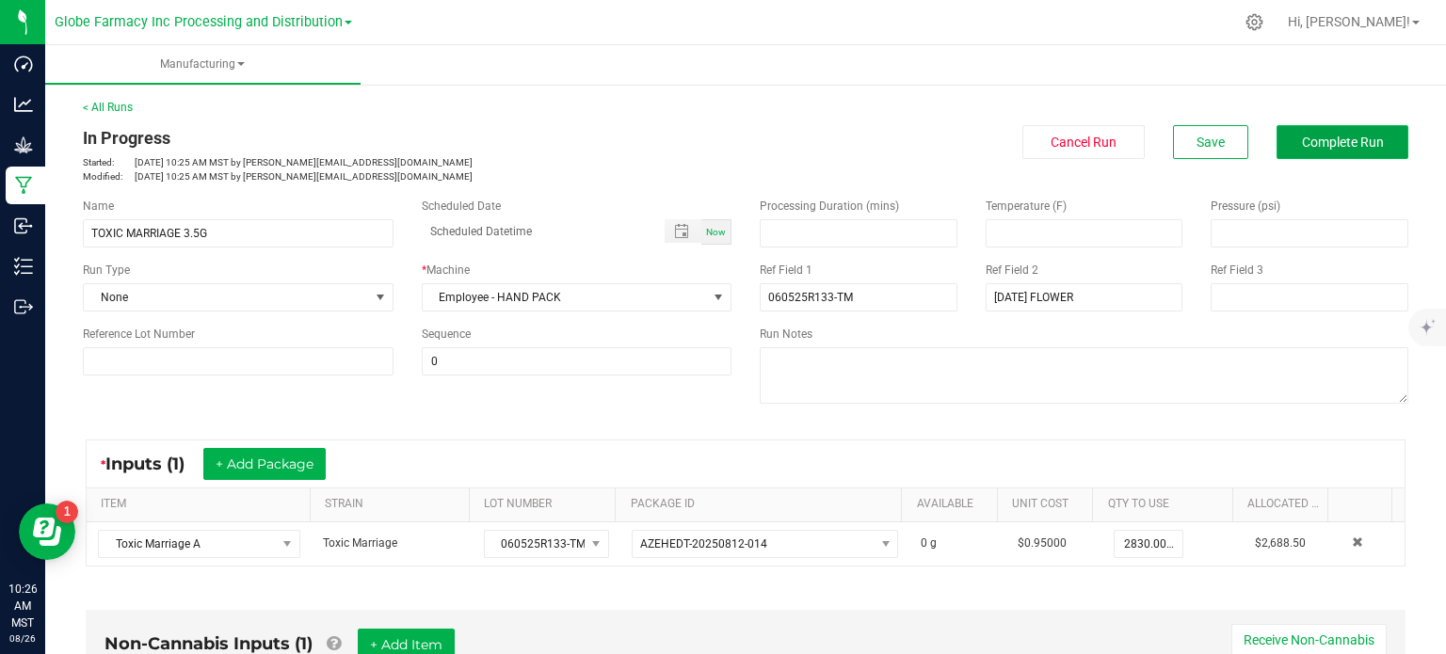
click at [1343, 140] on span "Complete Run" at bounding box center [1343, 142] width 82 height 15
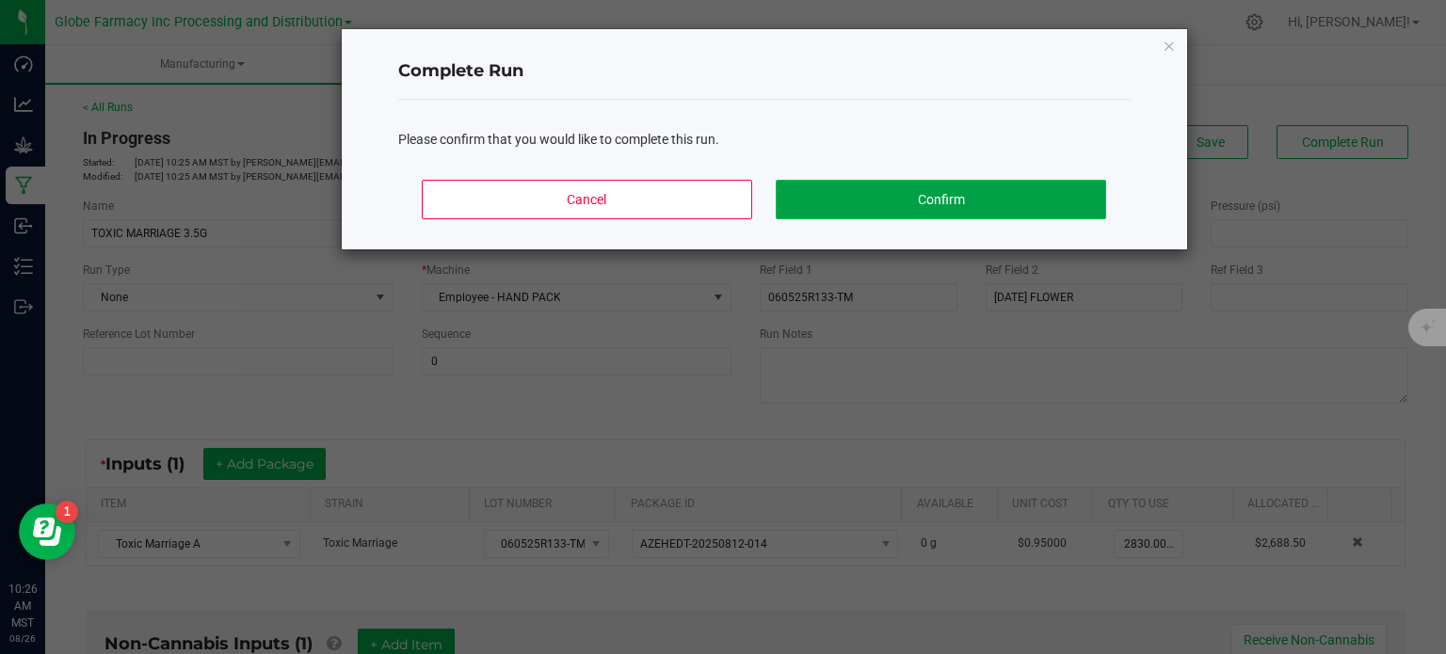
click at [1075, 195] on button "Confirm" at bounding box center [940, 200] width 329 height 40
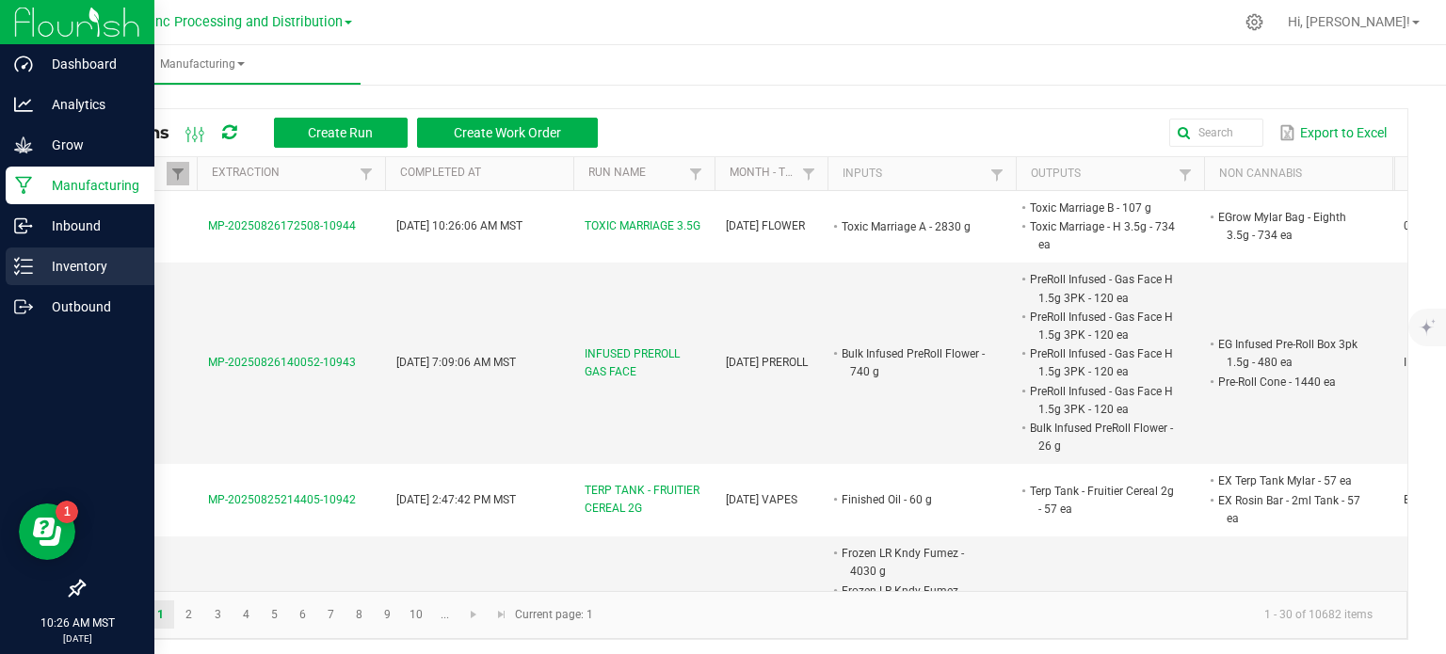
click at [25, 264] on icon at bounding box center [23, 266] width 19 height 19
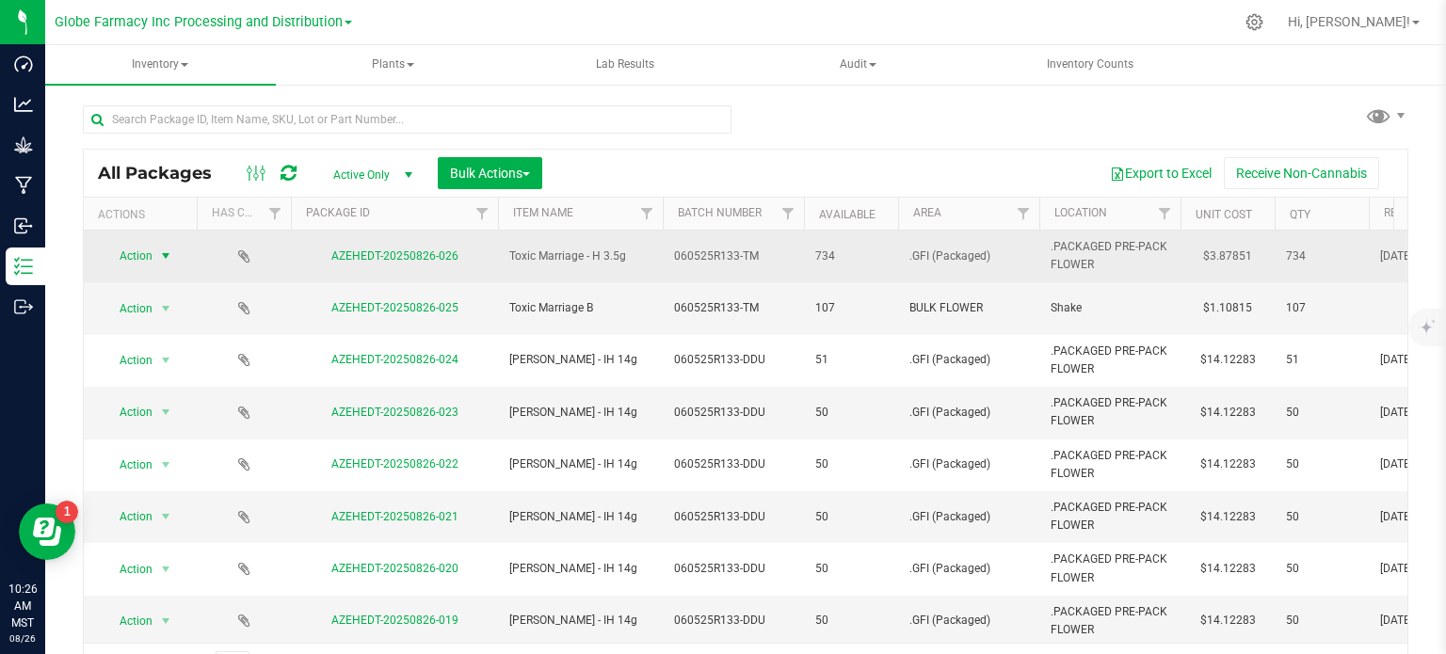
click at [162, 252] on span "select" at bounding box center [165, 255] width 15 height 15
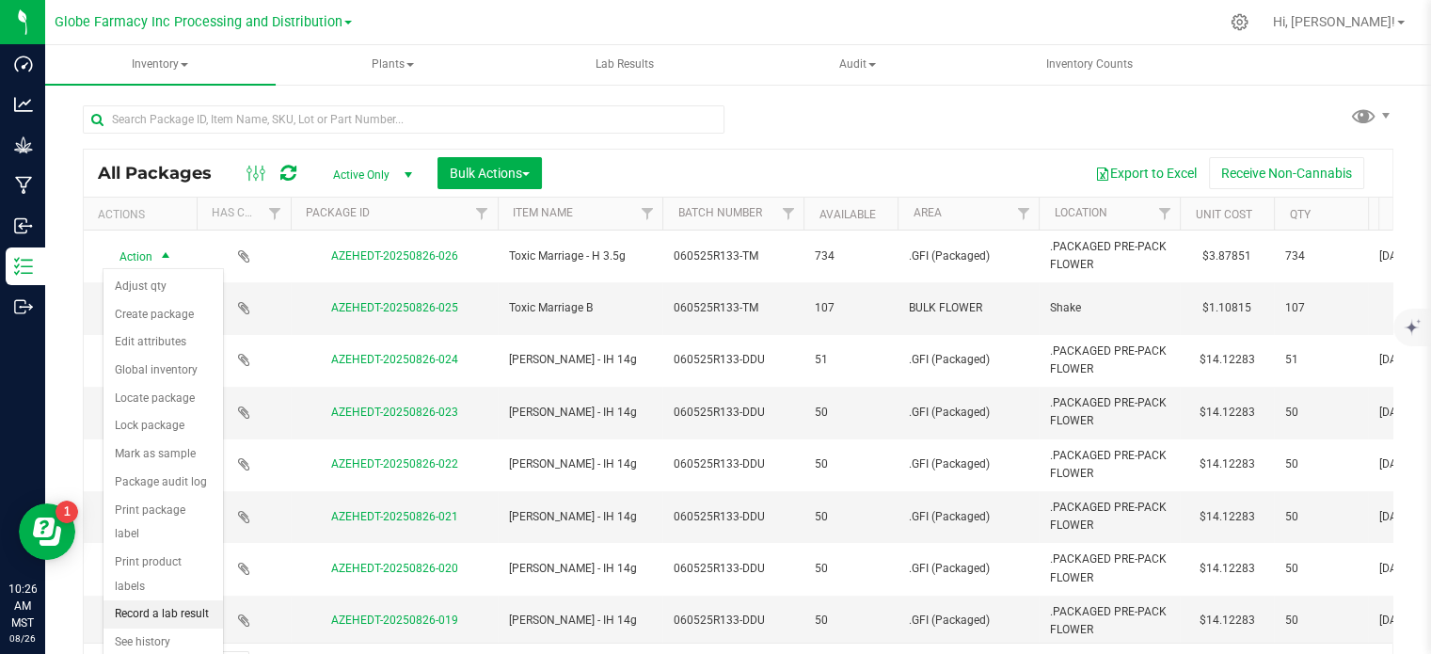
click at [650, 149] on div "All Packages Active Only Active Only Lab Samples Locked All Bulk Actions Add to…" at bounding box center [738, 419] width 1311 height 540
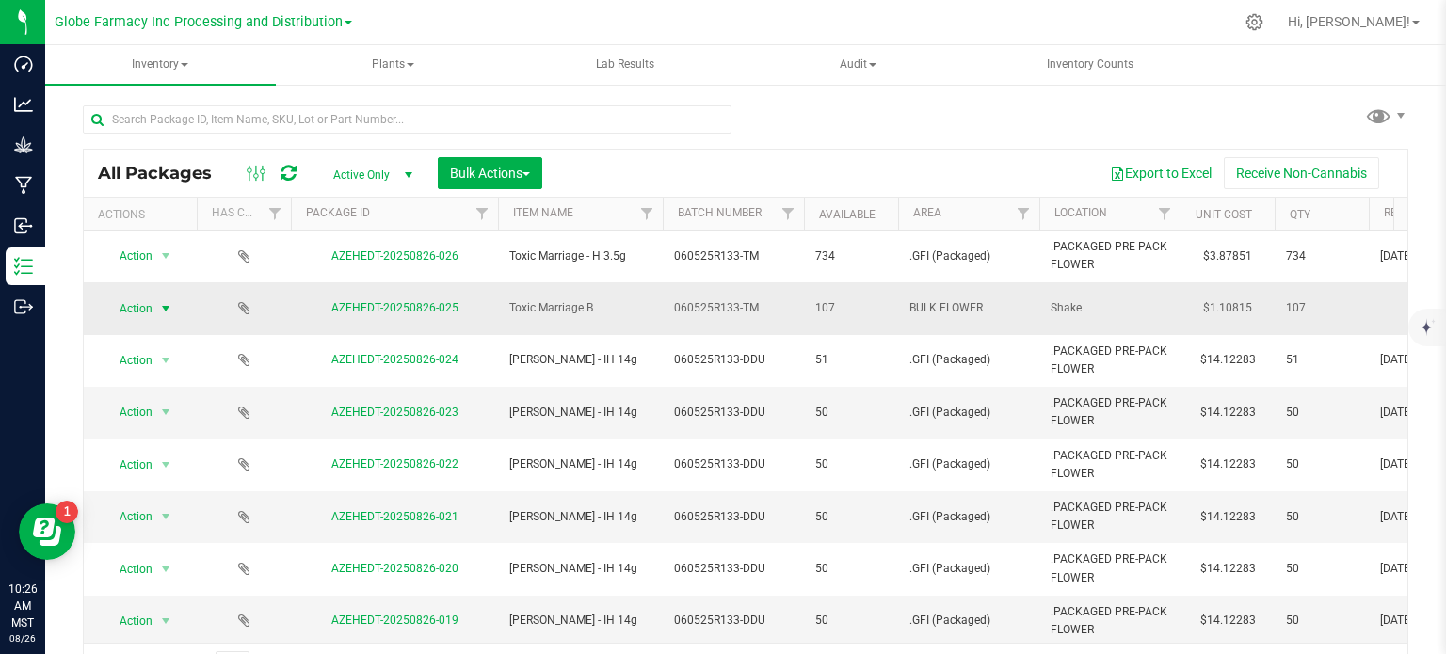
click at [156, 296] on span "select" at bounding box center [166, 309] width 24 height 26
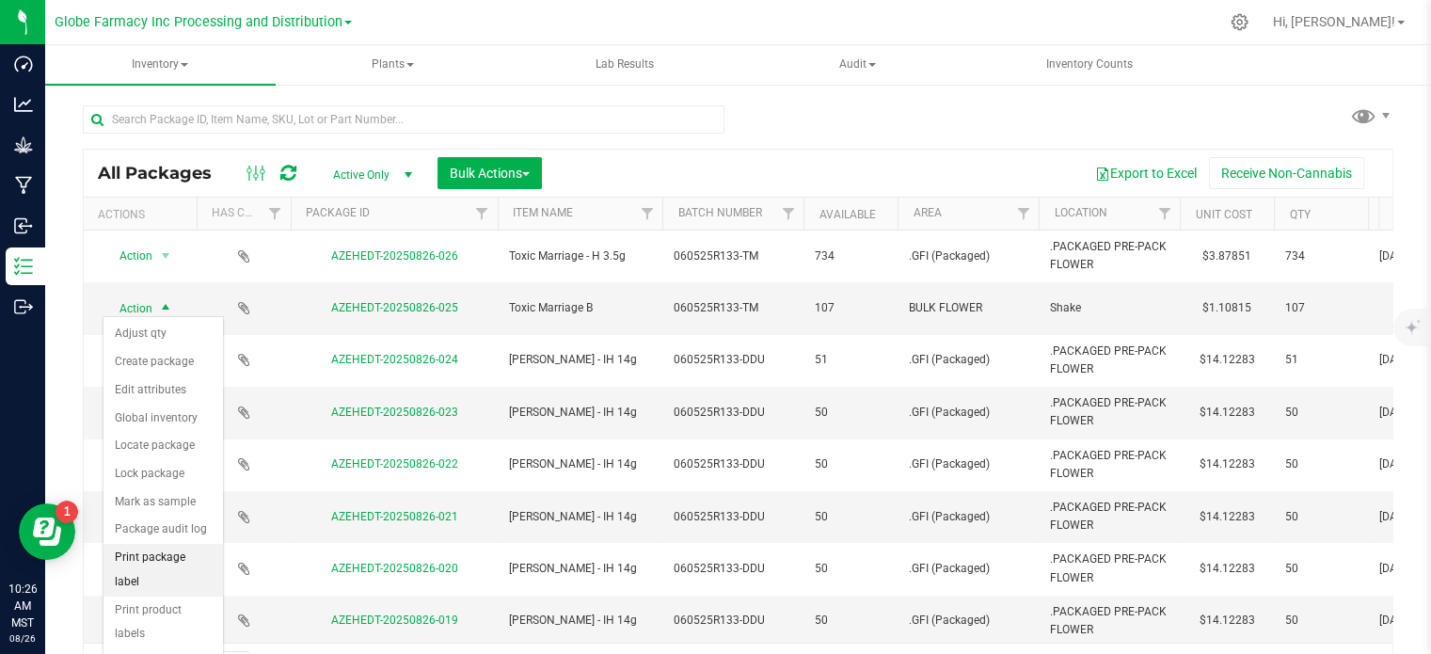
click at [158, 557] on li "Print package label" at bounding box center [164, 570] width 120 height 52
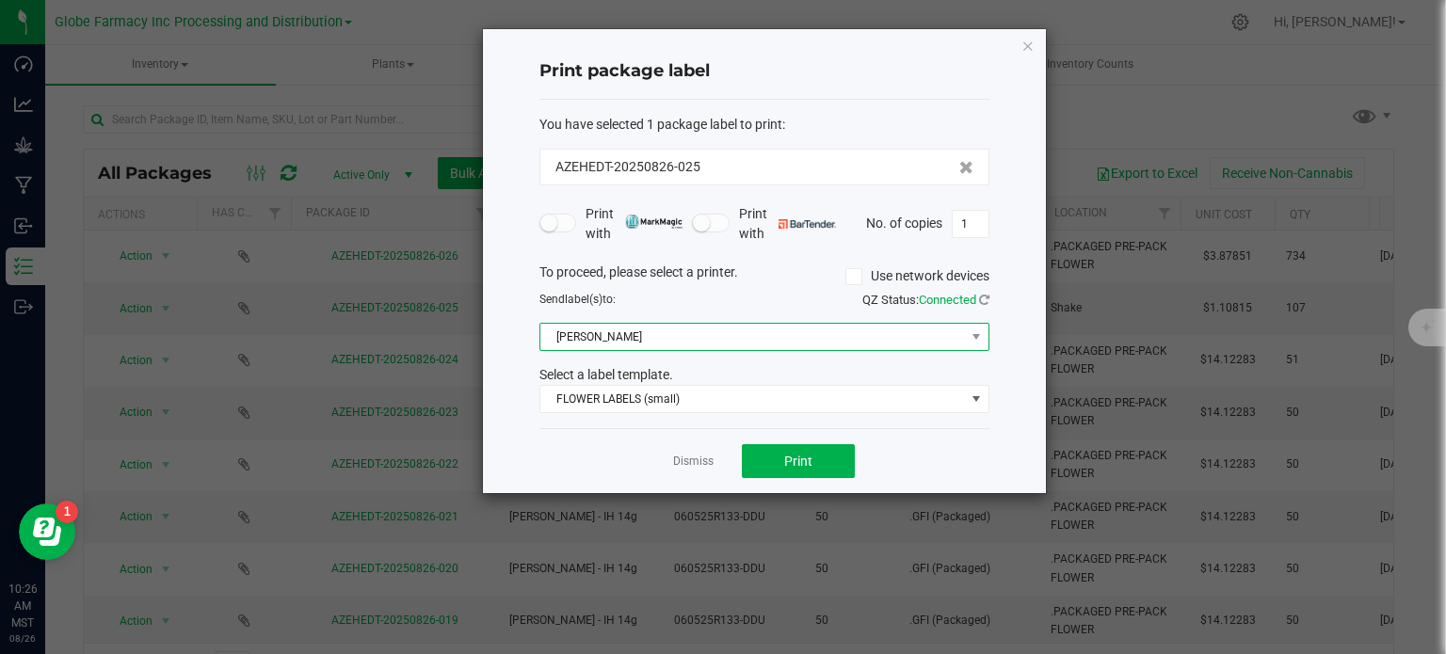
click at [751, 336] on span "[PERSON_NAME]" at bounding box center [752, 337] width 424 height 26
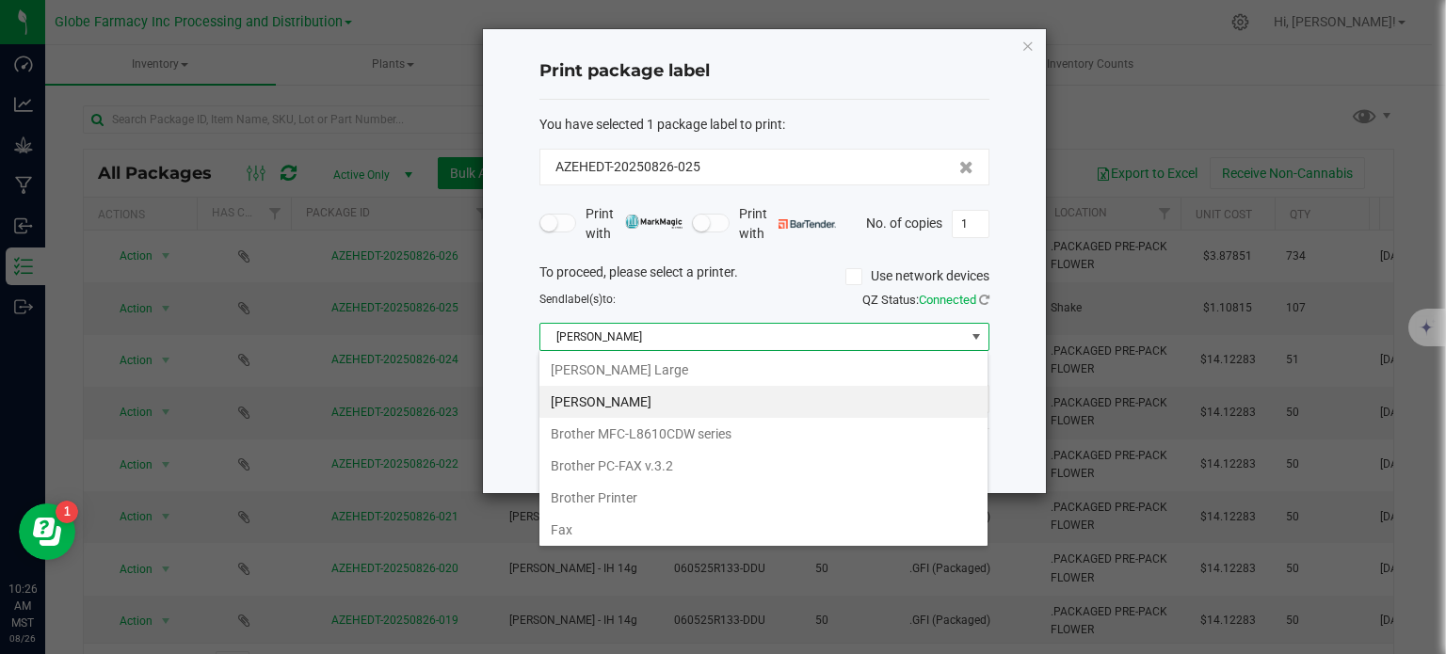
scroll to position [27, 450]
click at [722, 377] on Large "[PERSON_NAME] Large" at bounding box center [763, 370] width 448 height 32
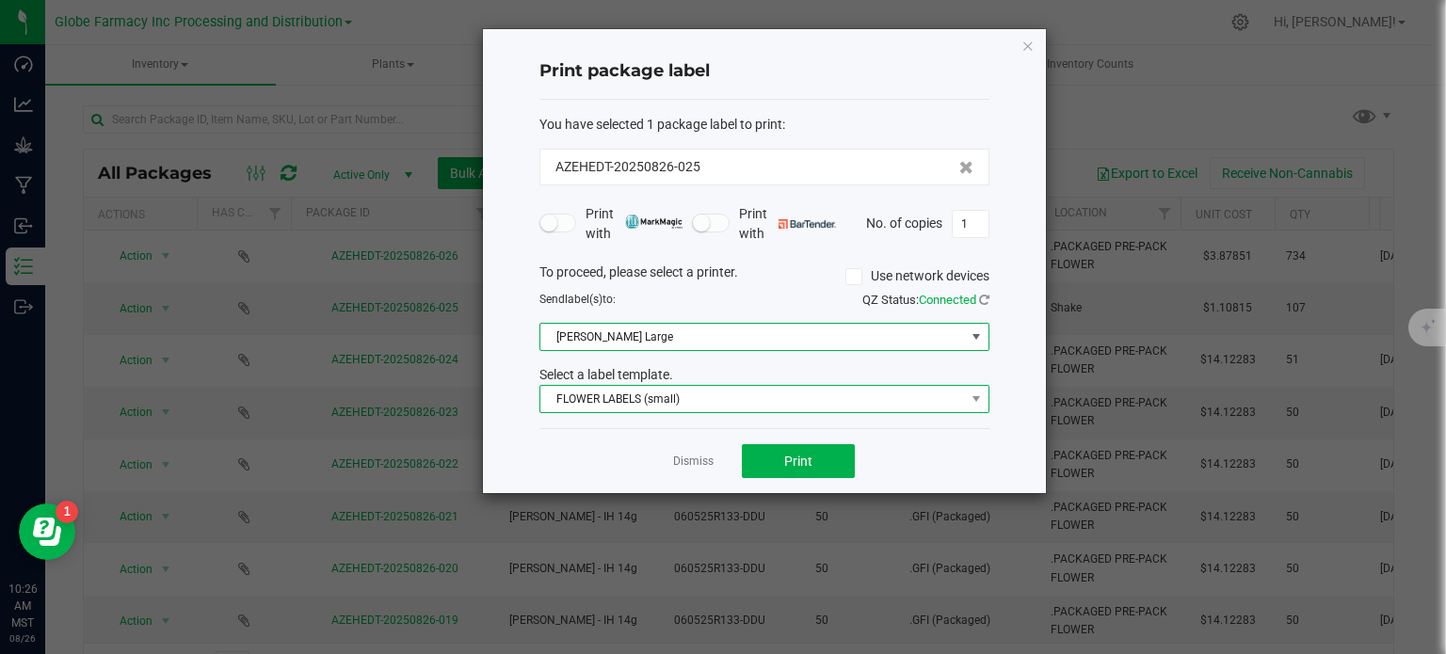
click at [714, 387] on span "FLOWER LABELS (small)" at bounding box center [752, 399] width 424 height 26
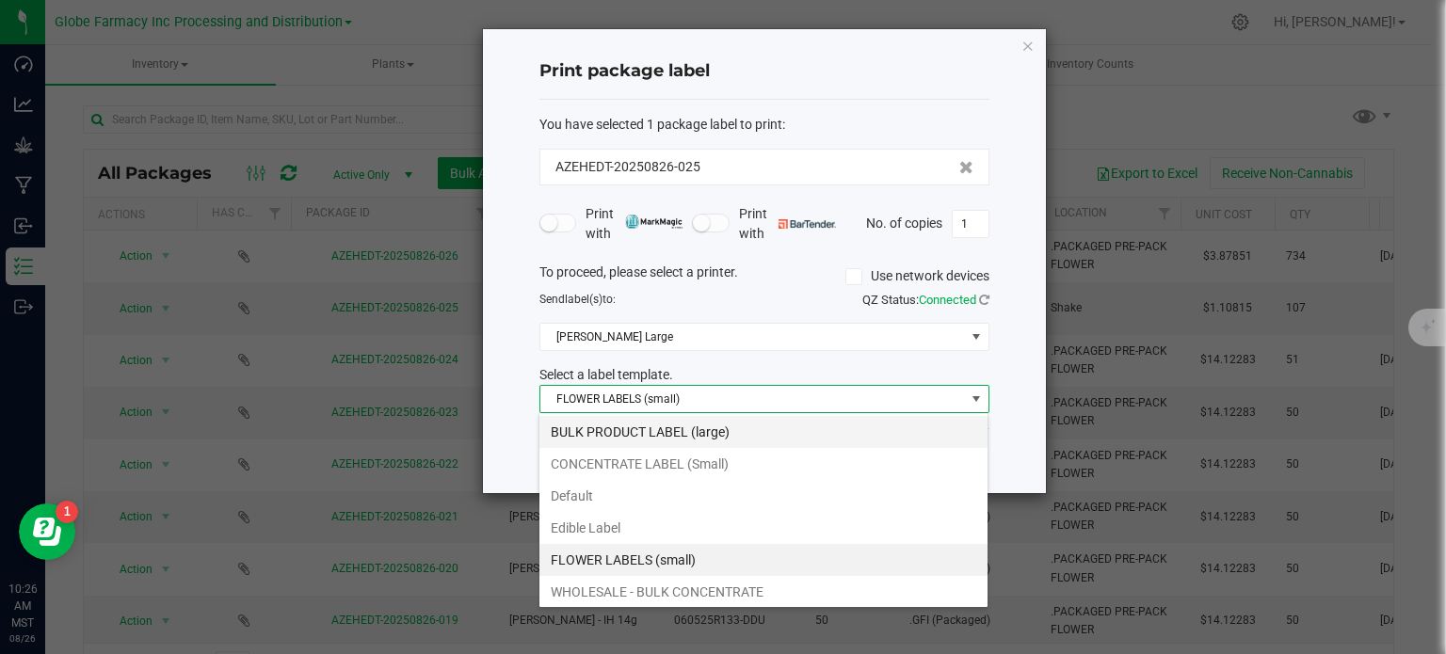
click at [712, 426] on li "BULK PRODUCT LABEL (large)" at bounding box center [763, 432] width 448 height 32
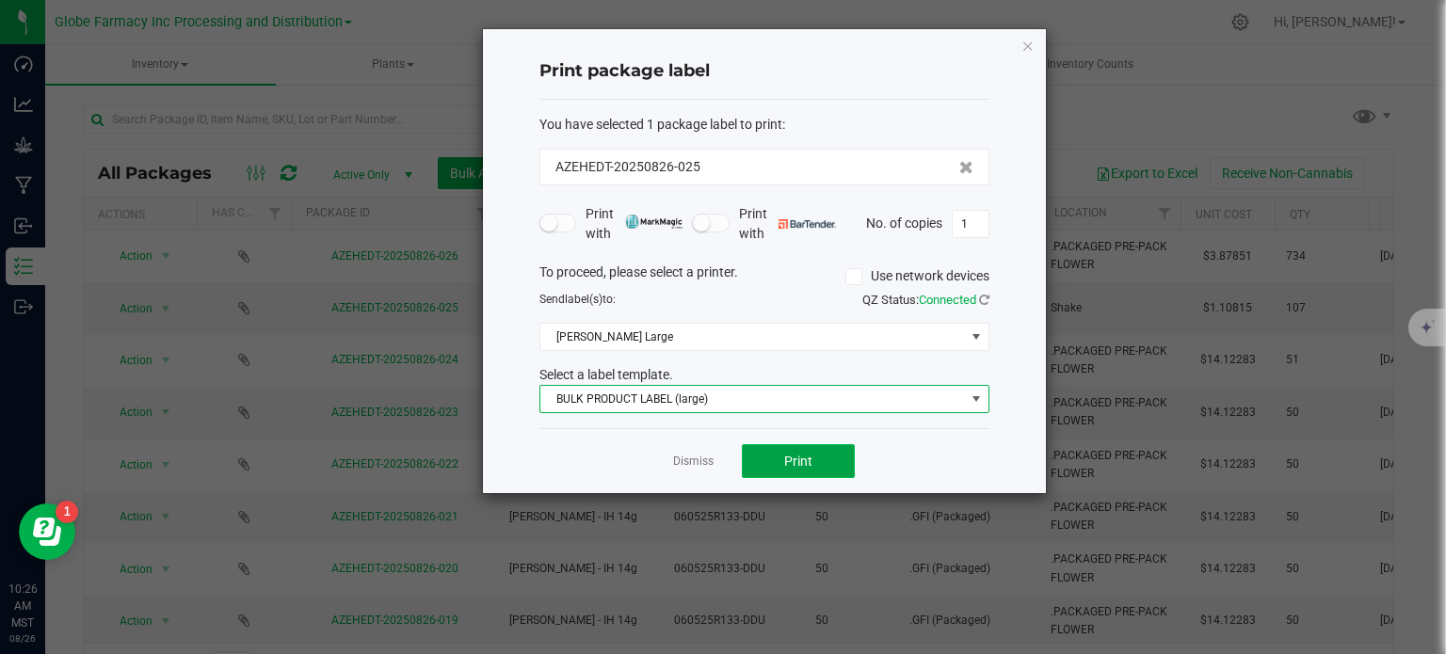
click at [779, 455] on button "Print" at bounding box center [798, 461] width 113 height 34
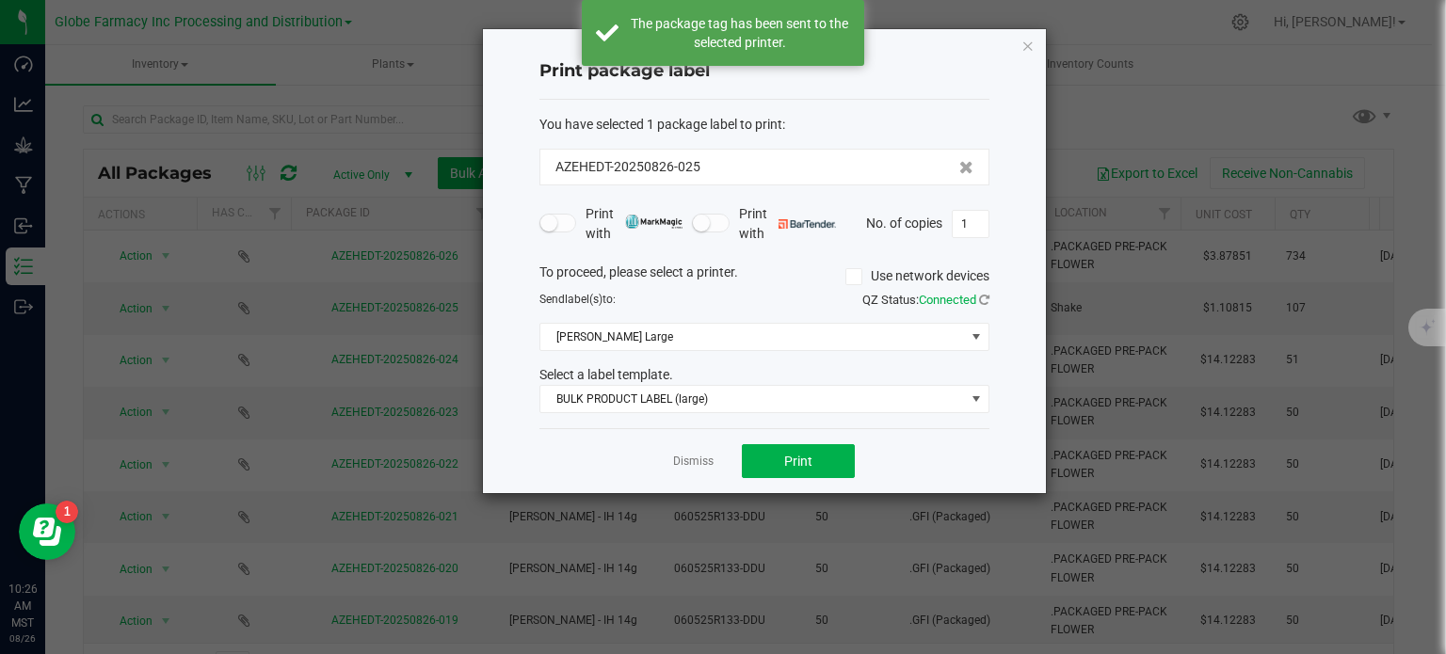
click at [1031, 44] on icon "button" at bounding box center [1027, 45] width 13 height 23
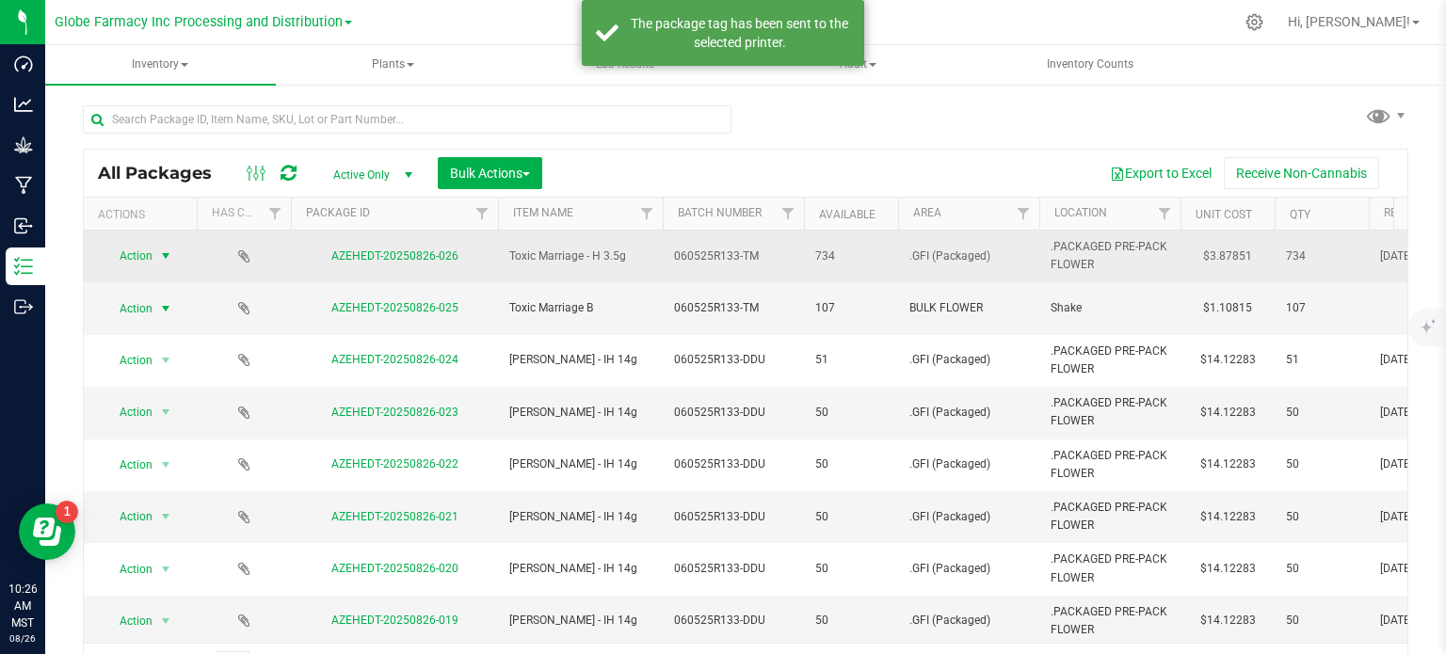
click at [142, 260] on span "Action" at bounding box center [128, 256] width 51 height 26
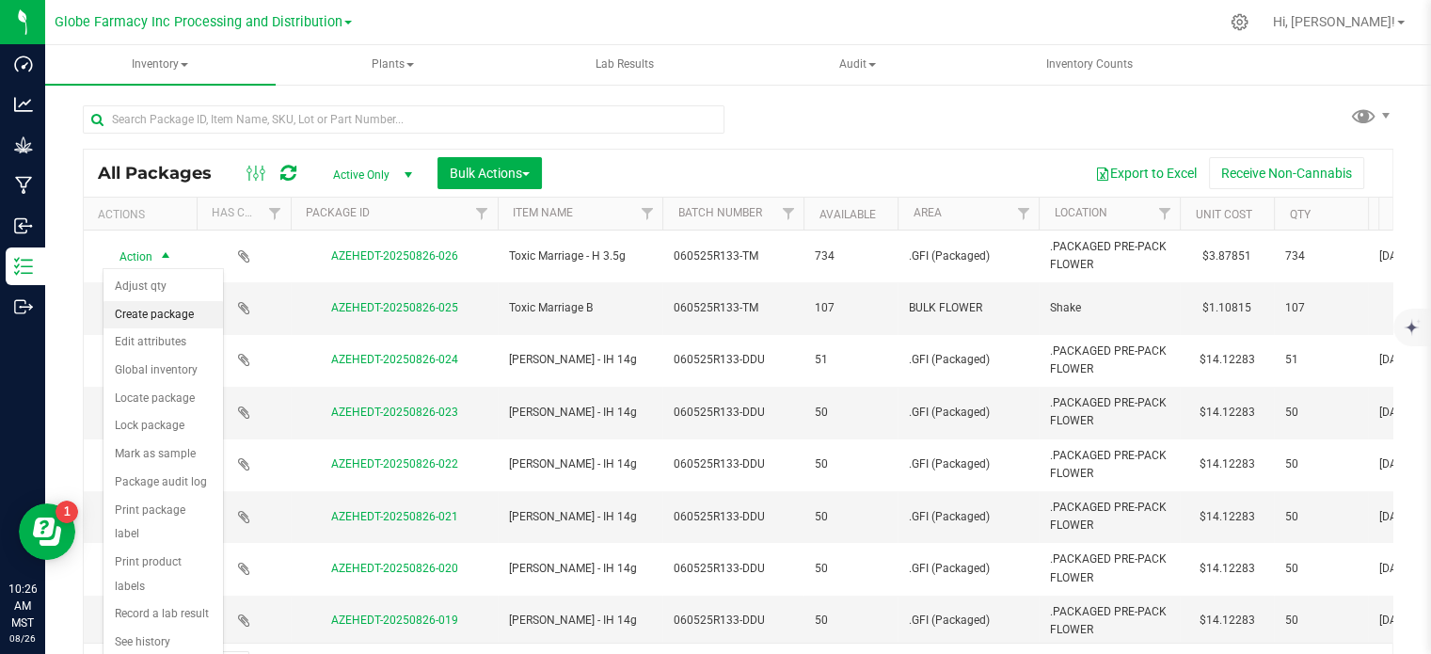
click at [169, 323] on li "Create package" at bounding box center [164, 315] width 120 height 28
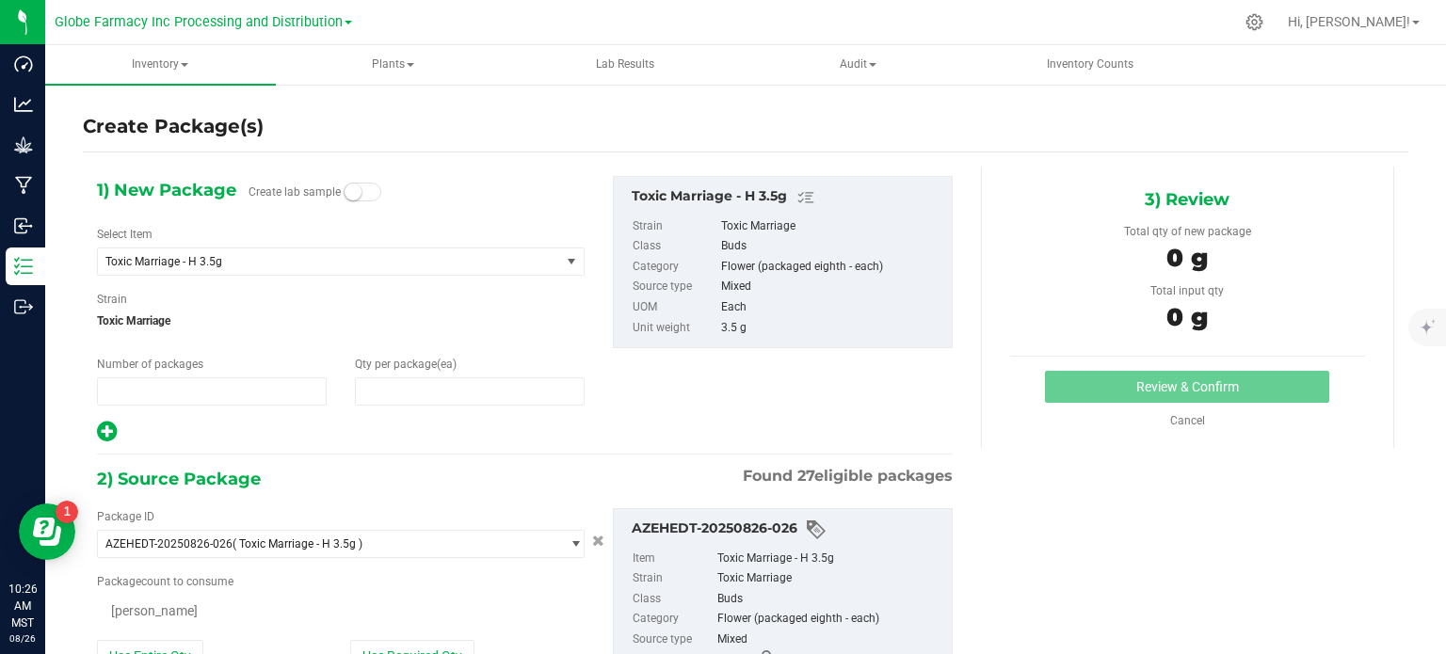
type input "1"
type input "0"
click at [191, 401] on input "1" at bounding box center [212, 391] width 228 height 26
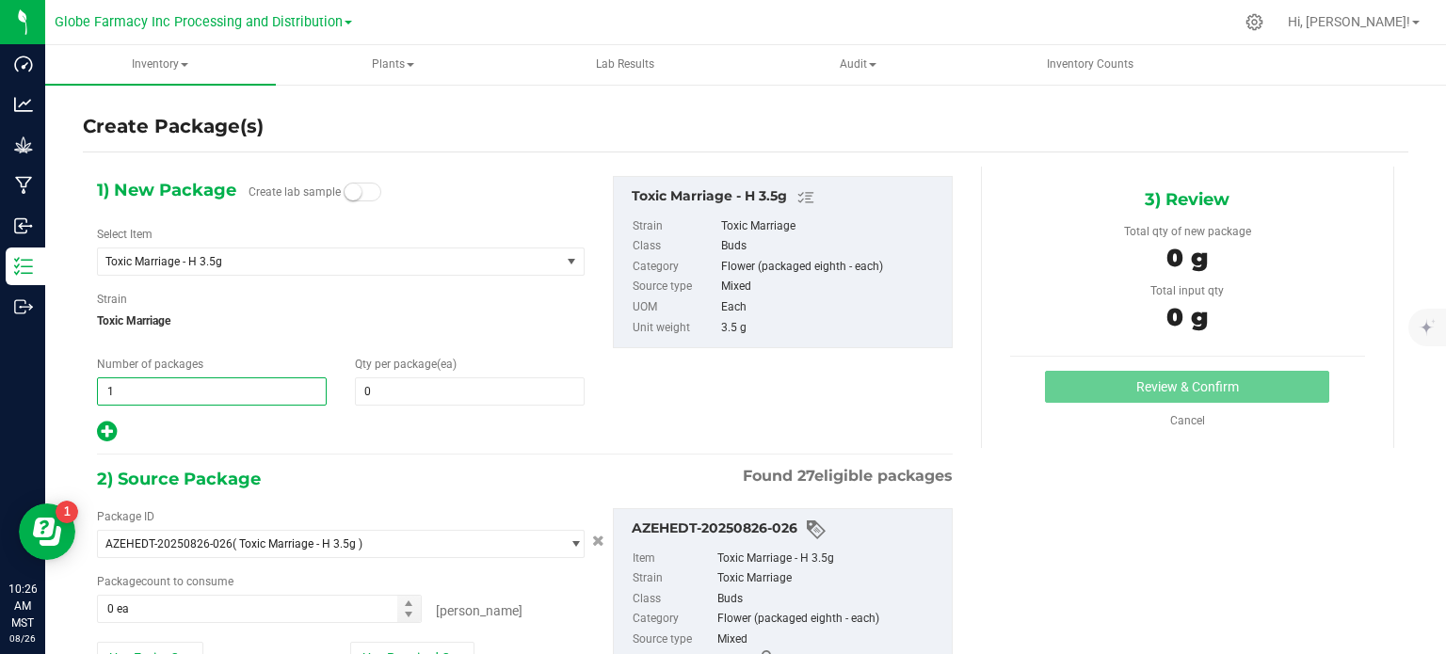
type input "4"
click at [360, 396] on input "0" at bounding box center [470, 391] width 228 height 26
type input "4"
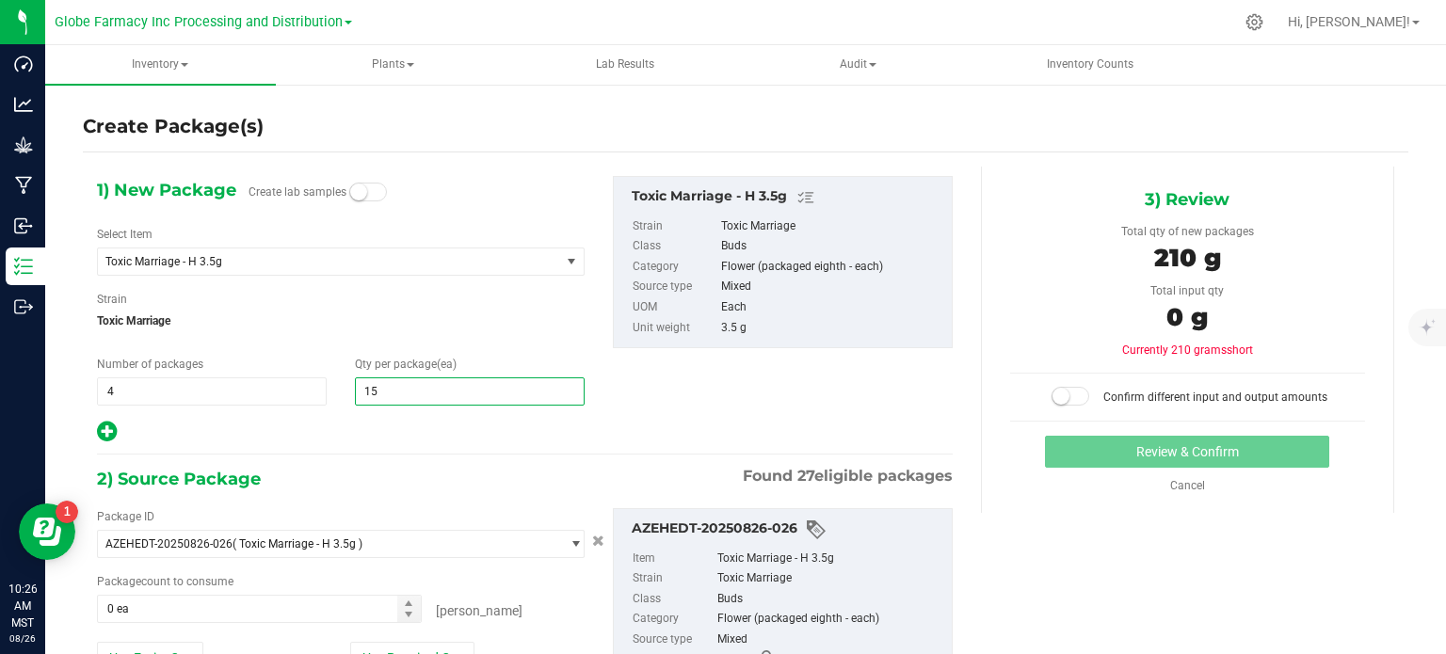
type input "150"
click at [389, 452] on div "1) New Package Create lab samples Select Item Toxic Marriage - H 3.5g (THE) ESS…" at bounding box center [525, 484] width 884 height 635
click at [102, 436] on icon at bounding box center [107, 432] width 20 height 24
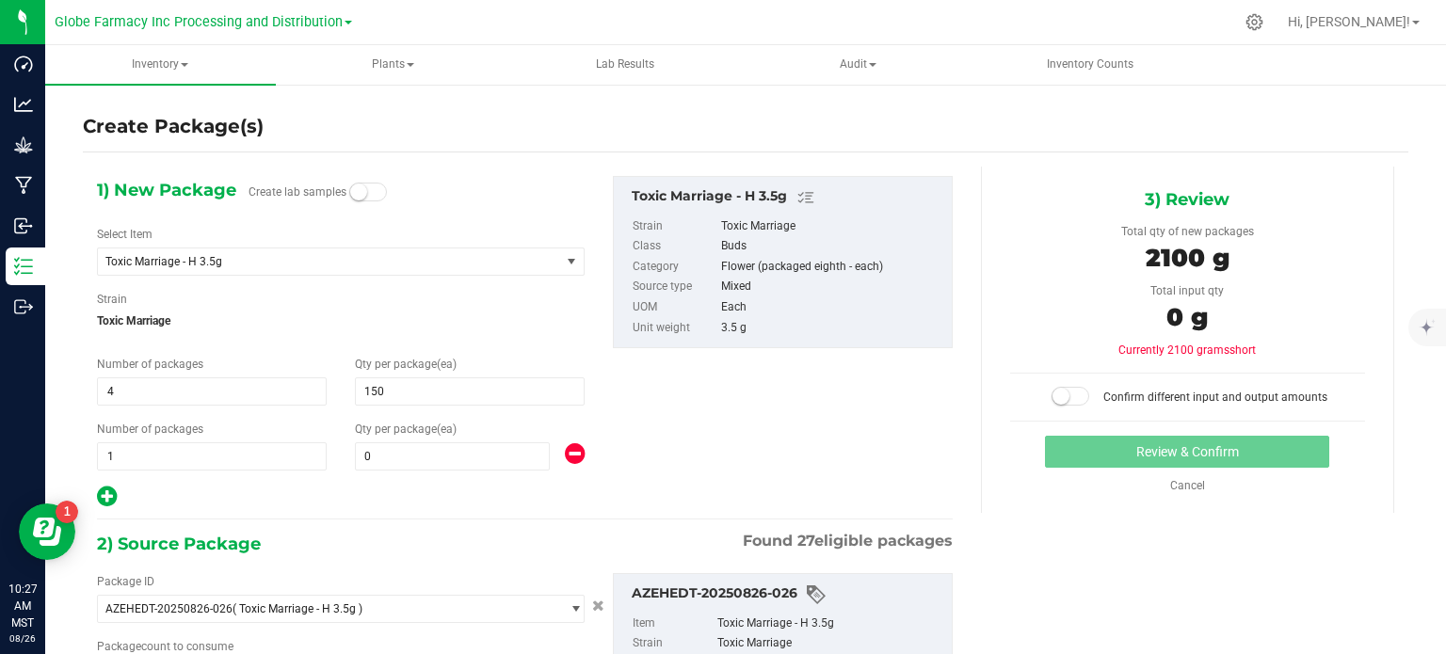
type input "150"
click at [392, 465] on span "0 0" at bounding box center [452, 456] width 195 height 28
type input "134"
click at [397, 488] on div at bounding box center [341, 497] width 488 height 24
type input "134"
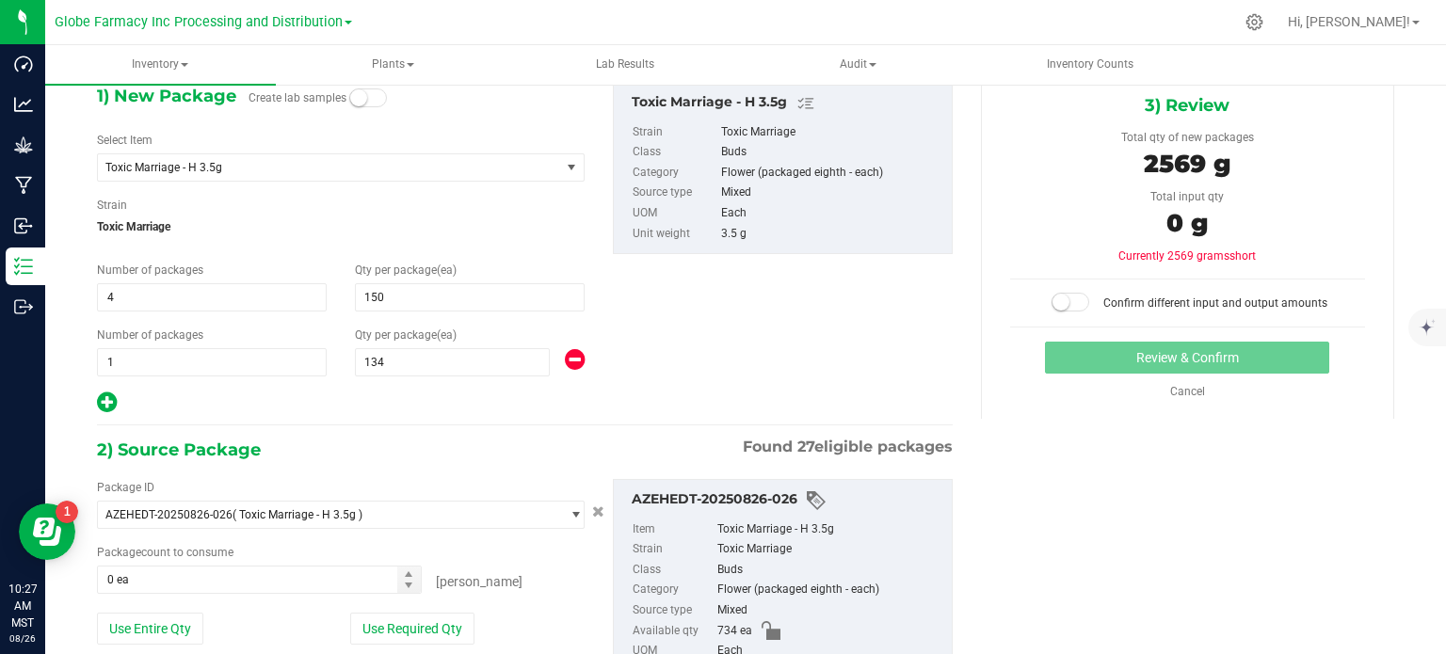
scroll to position [225, 0]
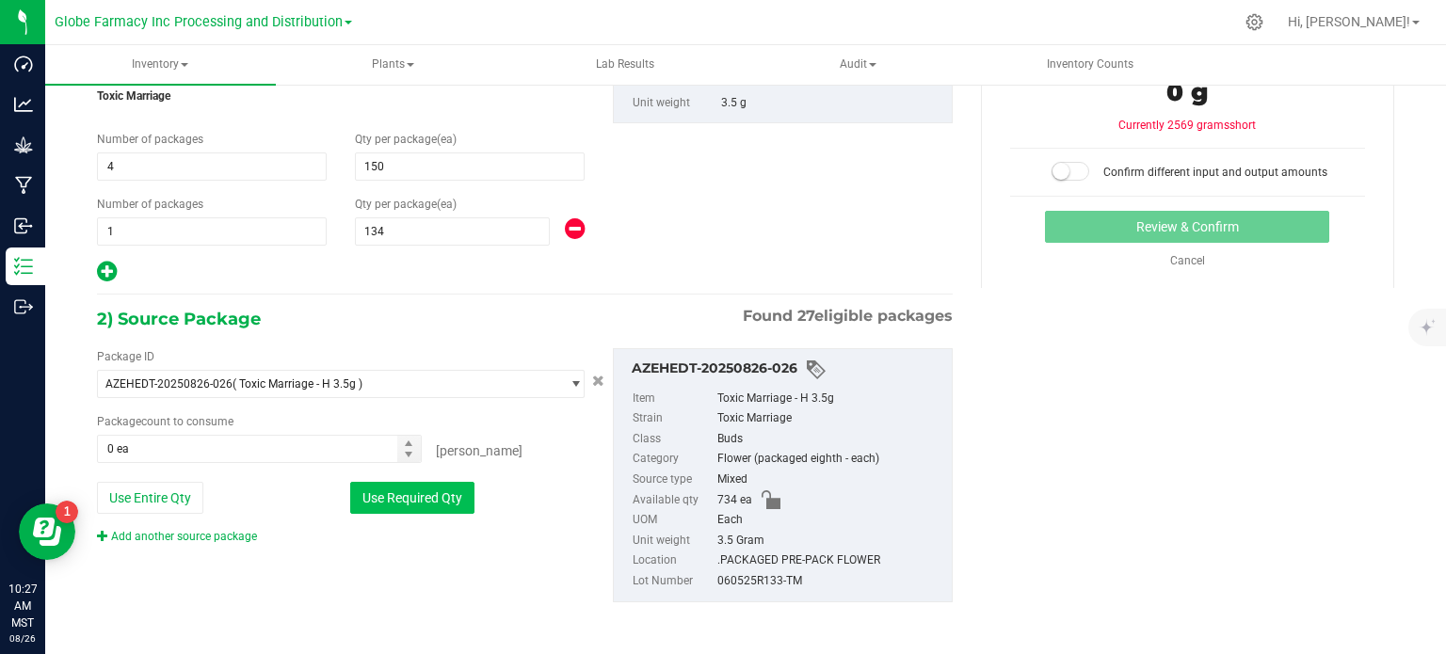
click at [419, 498] on button "Use Required Qty" at bounding box center [412, 498] width 124 height 32
type input "734 ea"
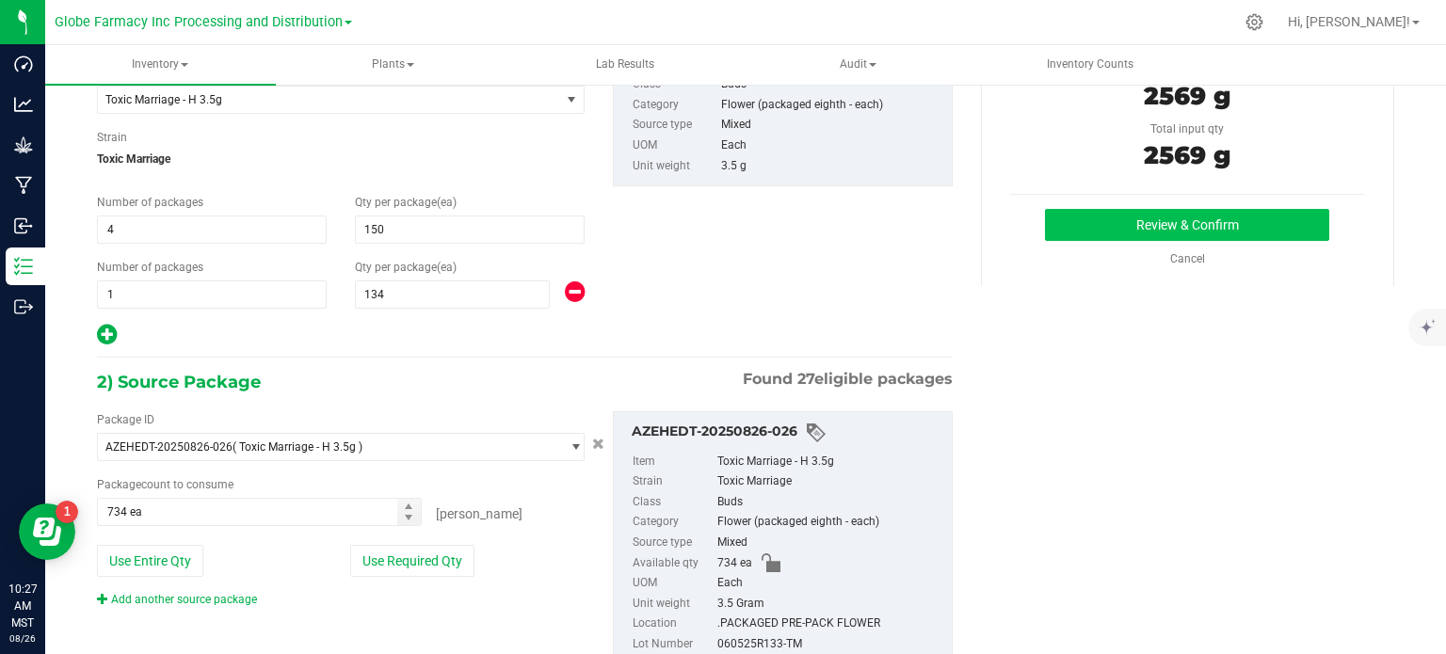
scroll to position [131, 0]
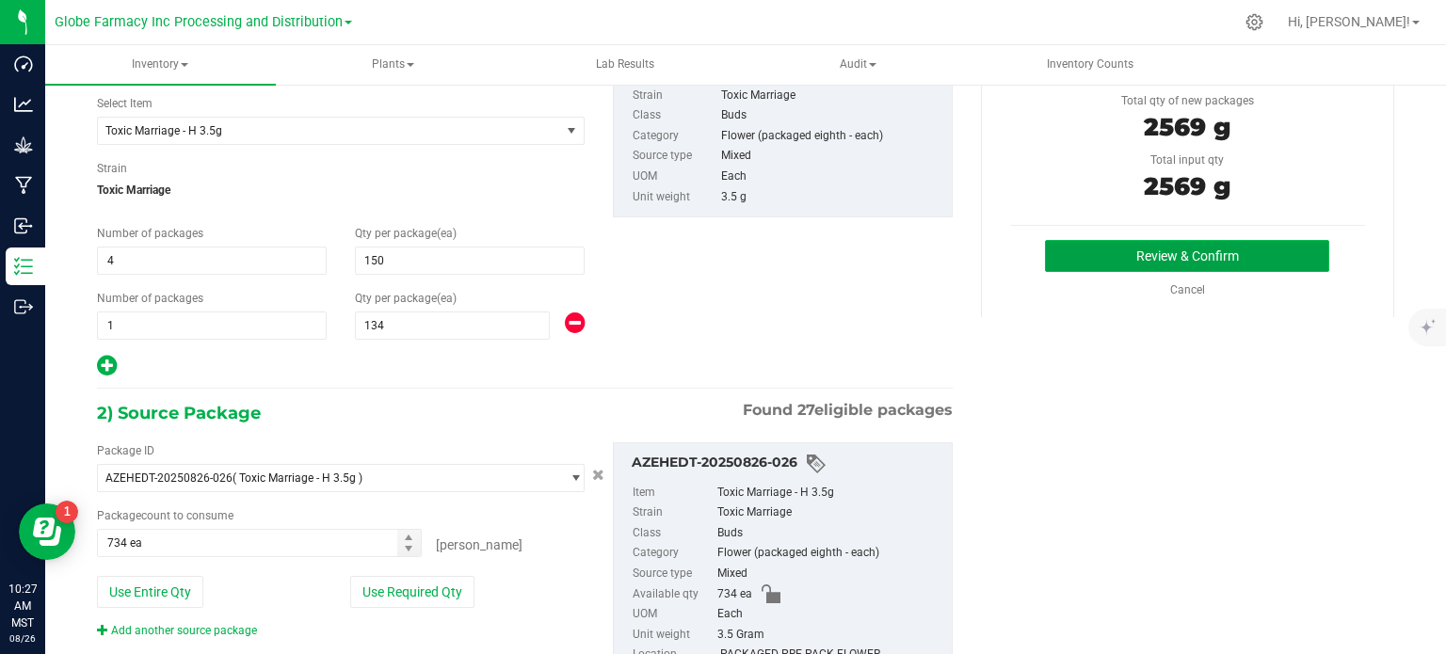
click at [1122, 250] on button "Review & Confirm" at bounding box center [1187, 256] width 284 height 32
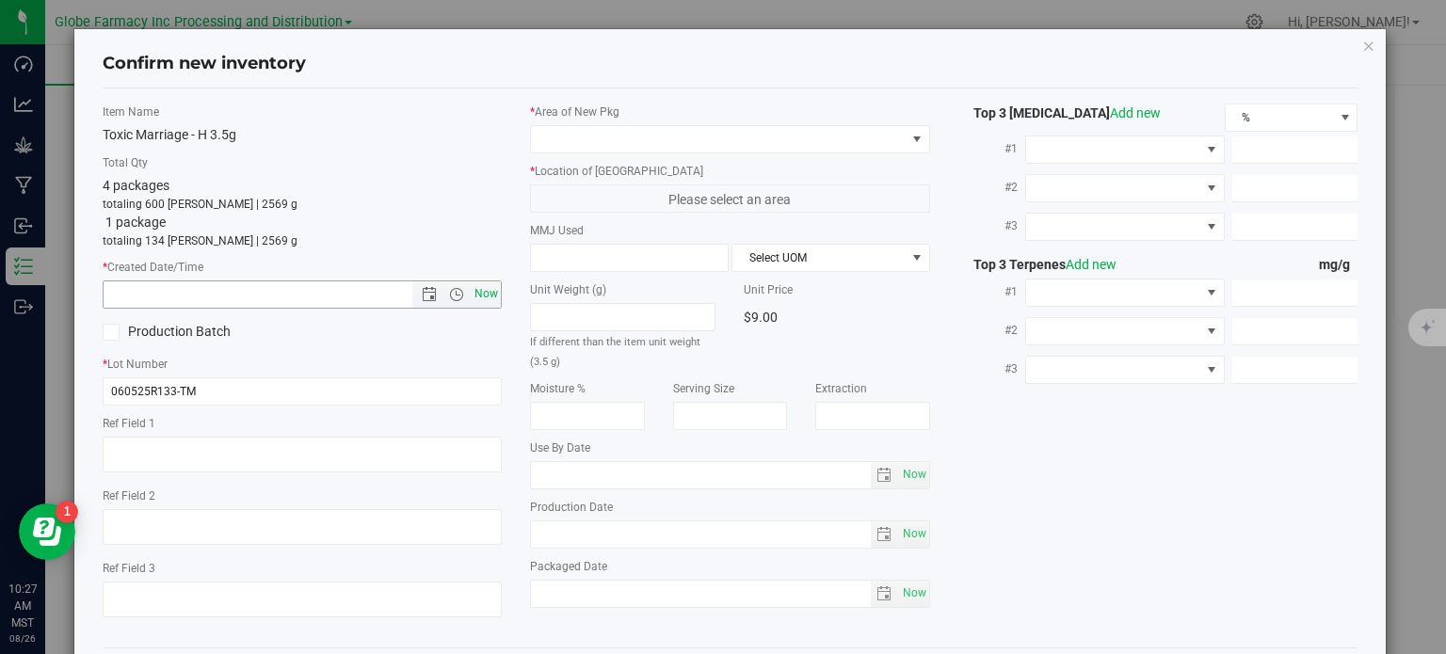
click at [486, 291] on span "Now" at bounding box center [487, 293] width 32 height 27
type input "[DATE] 10:27 AM"
click at [248, 458] on textarea at bounding box center [303, 455] width 400 height 36
type textarea "FLOWER"
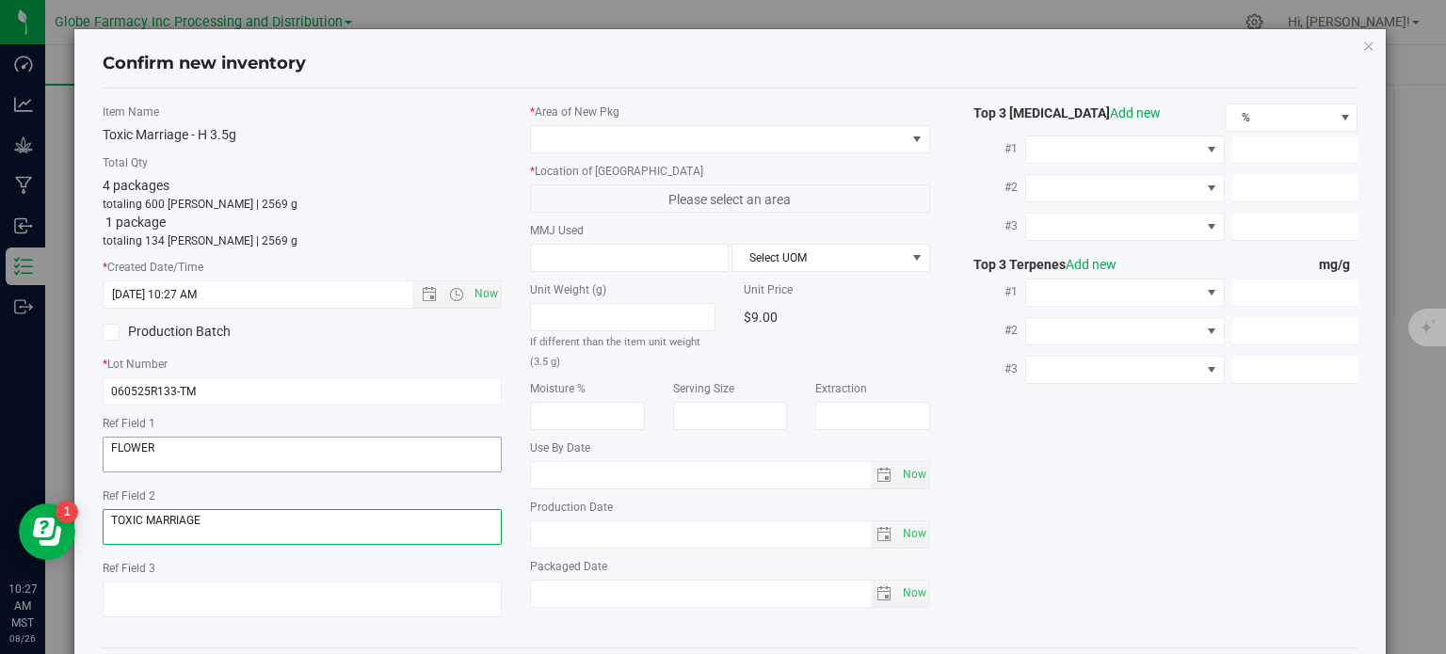
type textarea "TOXIC MARRIAGE"
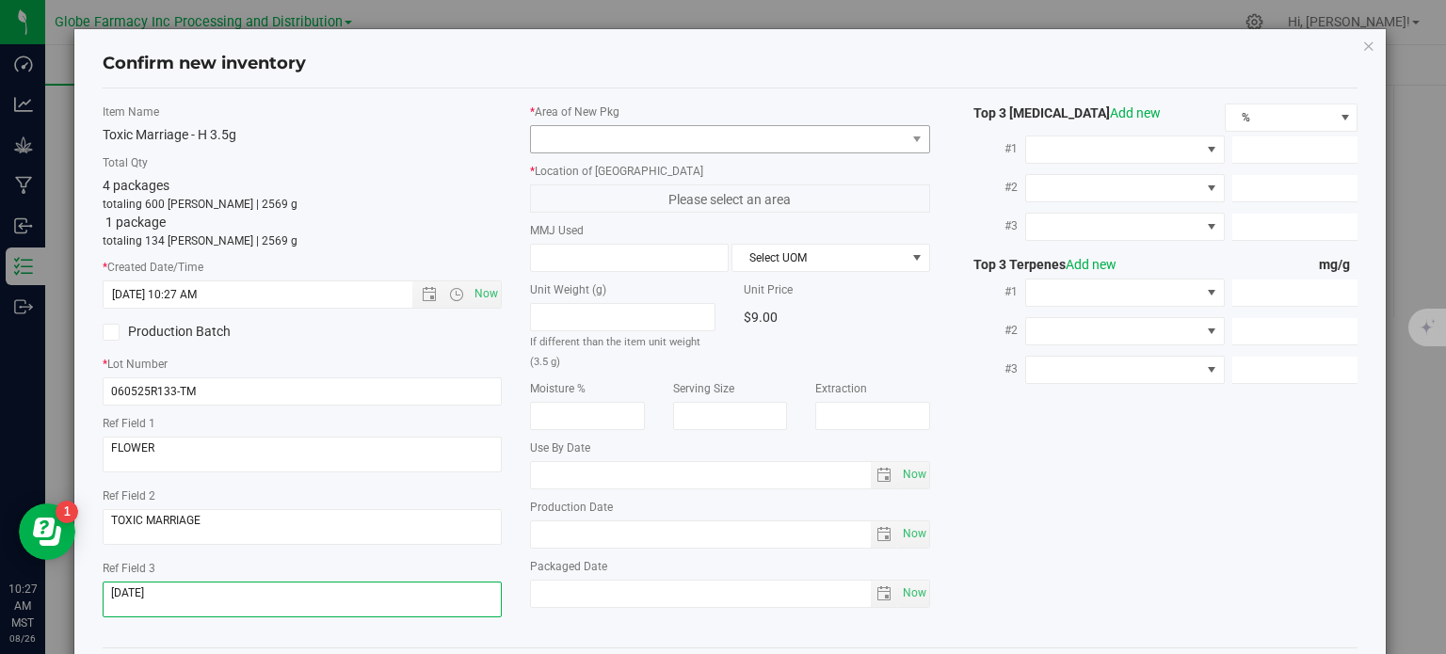
type textarea "[DATE]"
click at [731, 138] on span at bounding box center [718, 139] width 375 height 26
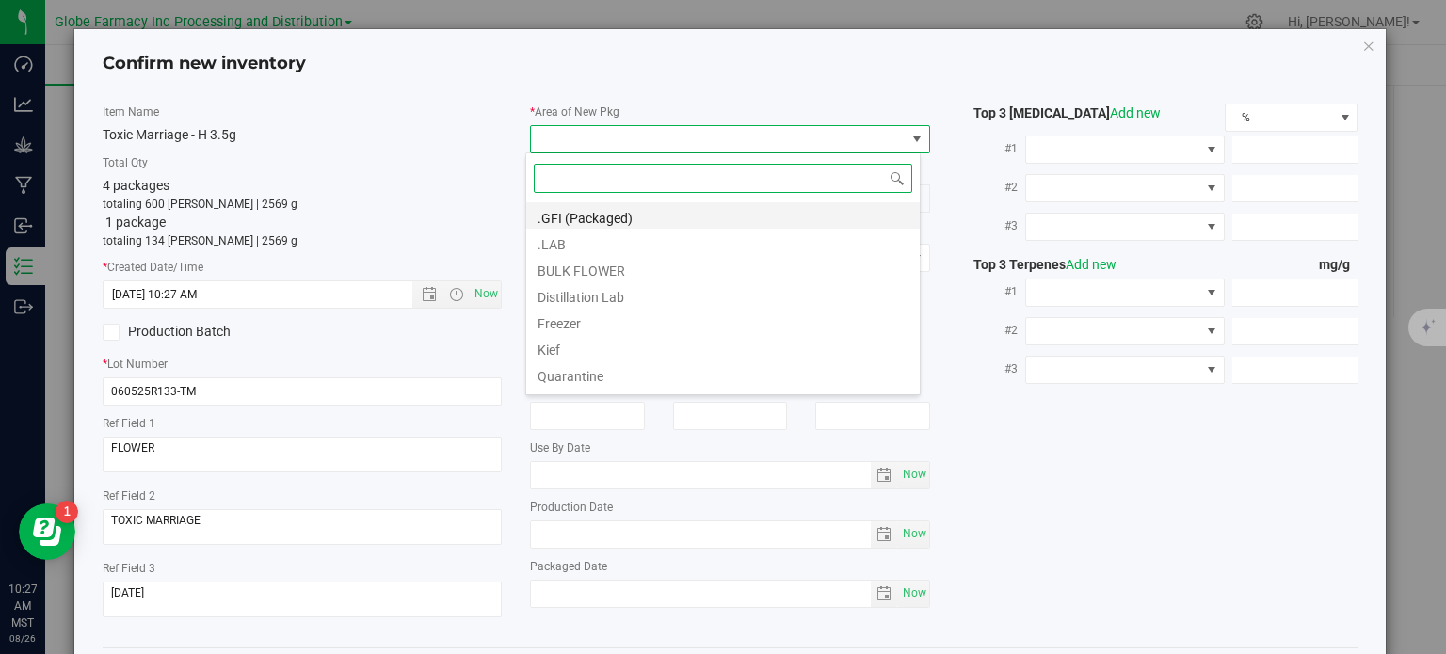
scroll to position [27, 395]
click at [696, 220] on li ".GFI (Packaged)" at bounding box center [722, 215] width 393 height 26
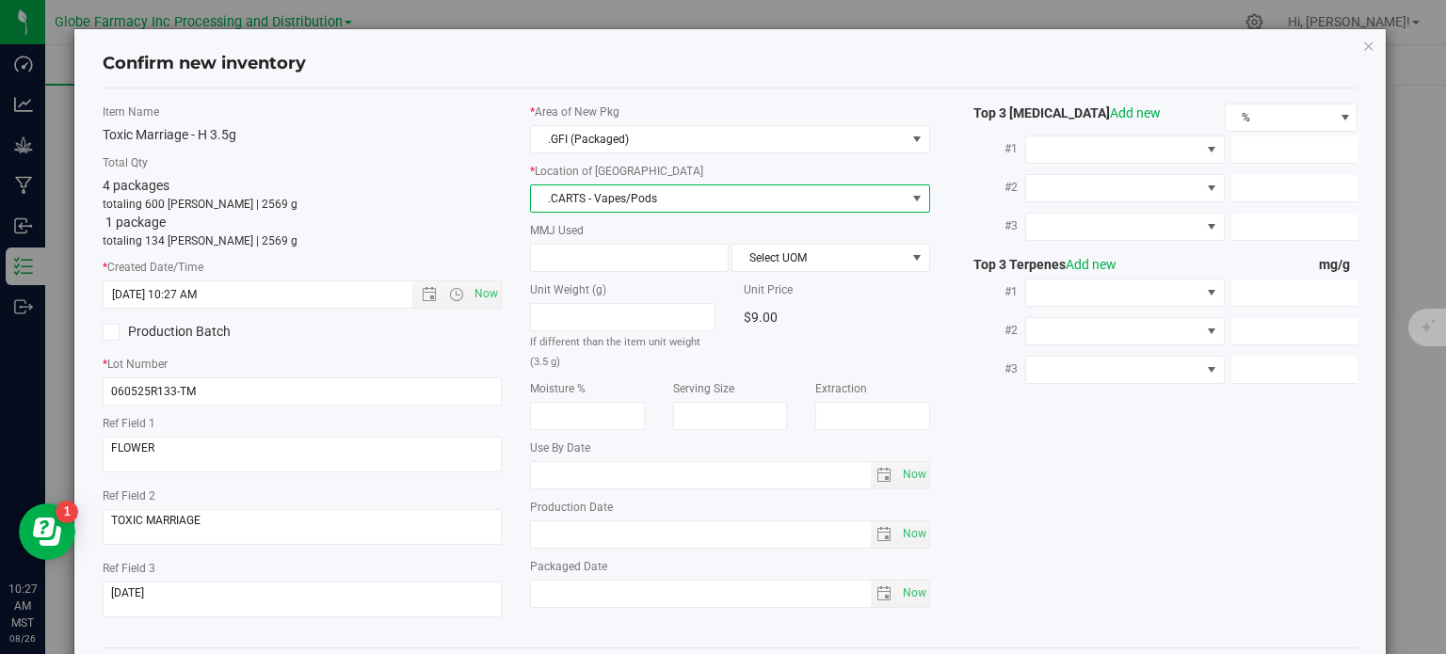
click at [676, 200] on span ".CARTS - Vapes/Pods" at bounding box center [718, 198] width 375 height 26
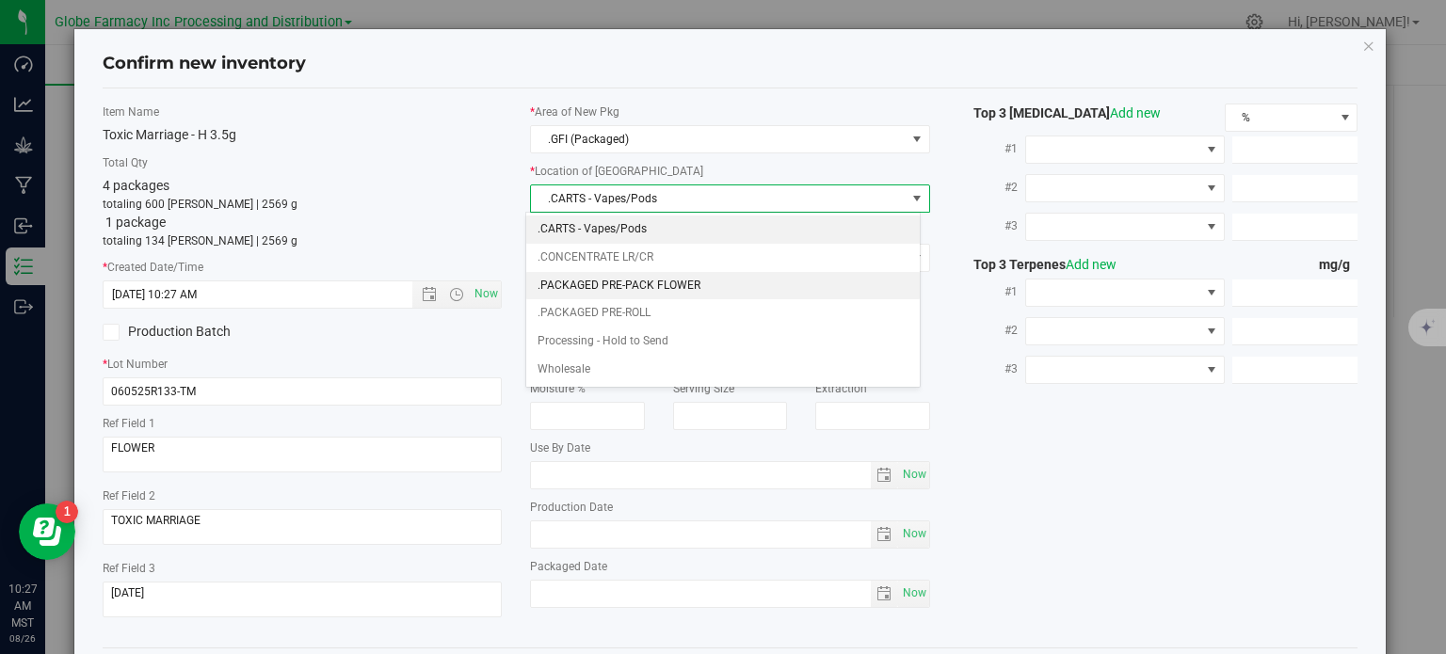
click at [670, 281] on li ".PACKAGED PRE-PACK FLOWER" at bounding box center [722, 286] width 393 height 28
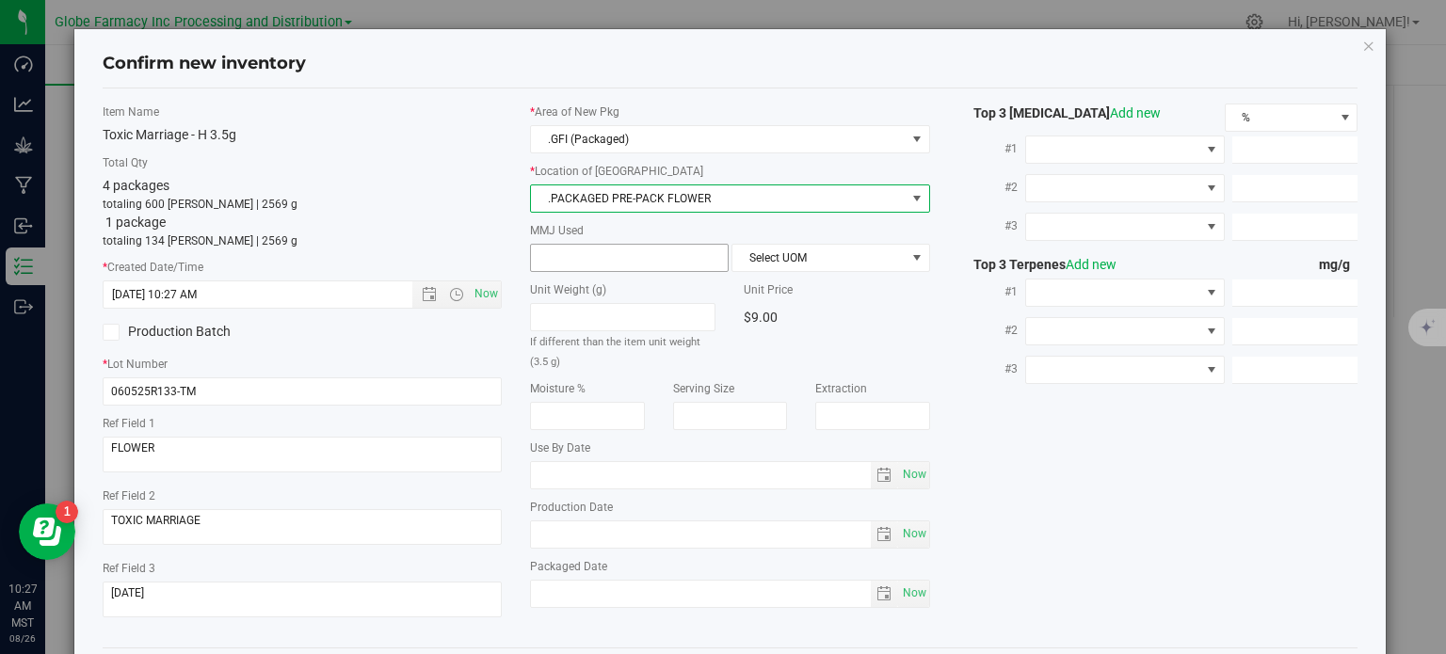
click at [629, 266] on span at bounding box center [629, 258] width 199 height 28
type input "3.5"
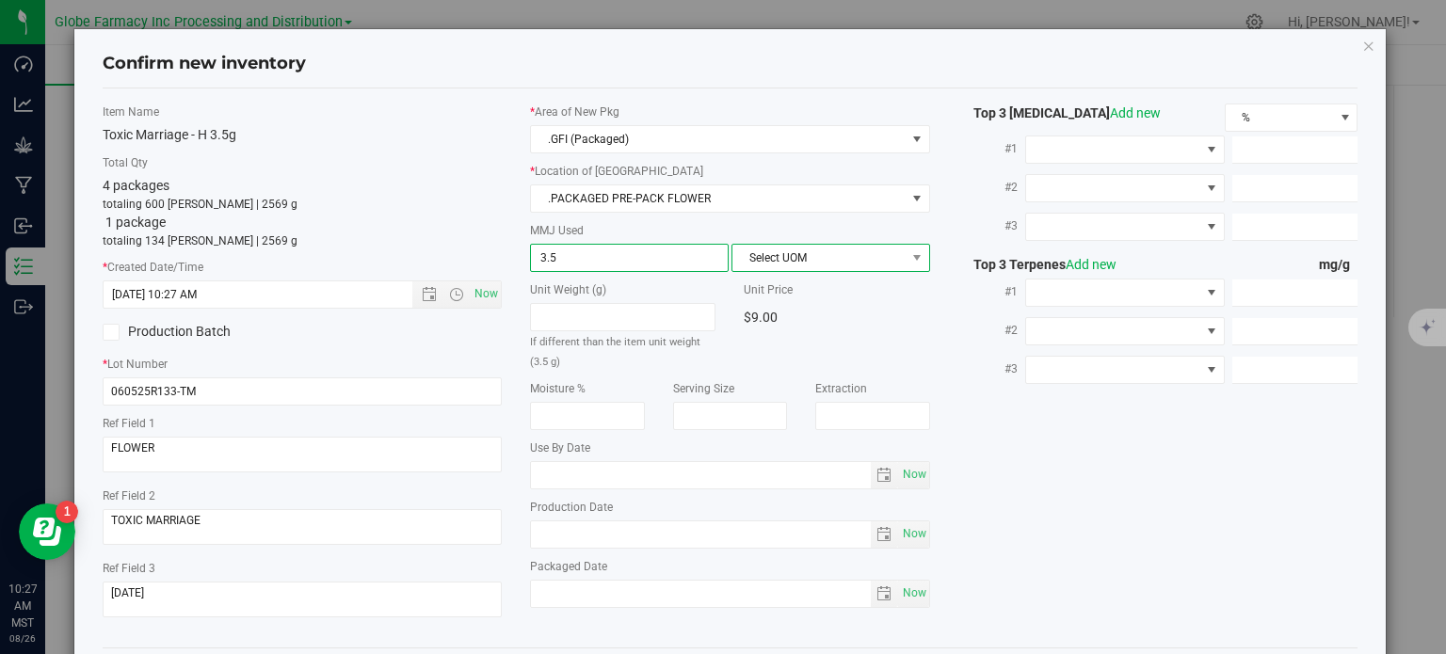
click at [843, 260] on span "Select UOM" at bounding box center [818, 258] width 173 height 26
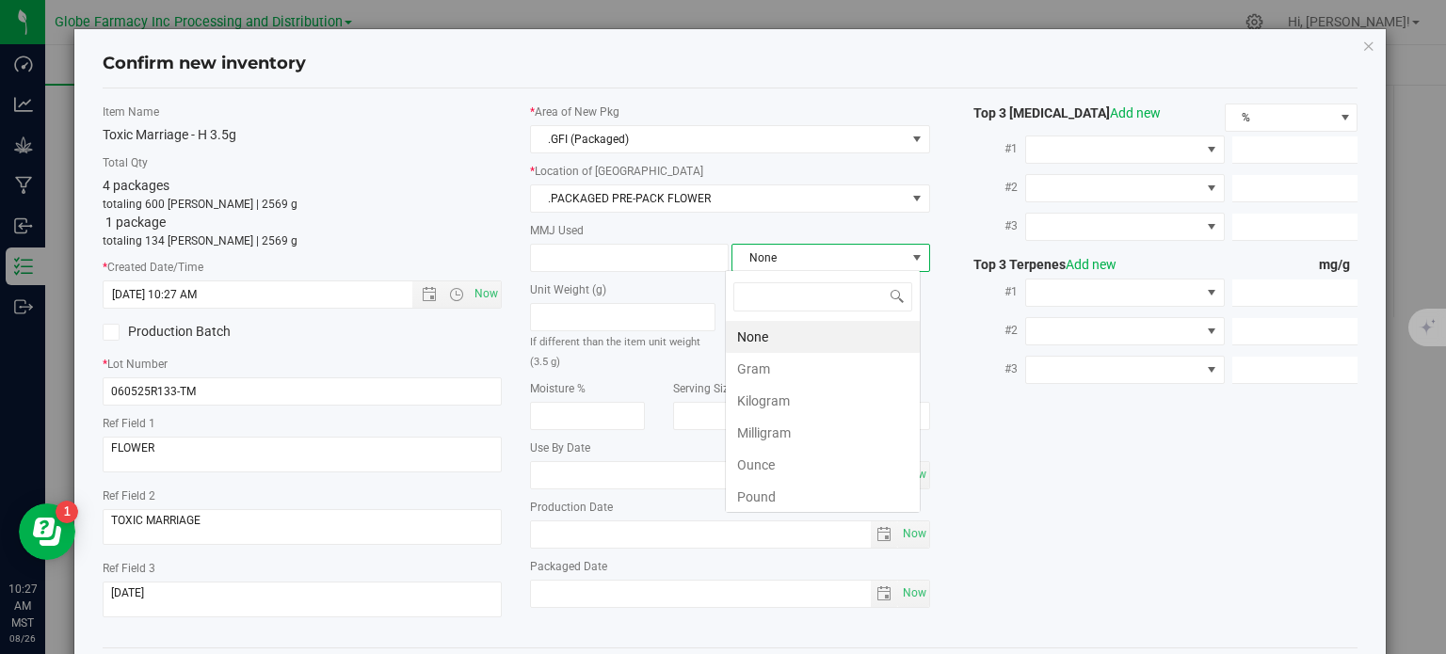
type input "3.5000"
click at [812, 371] on li "Gram" at bounding box center [823, 369] width 194 height 32
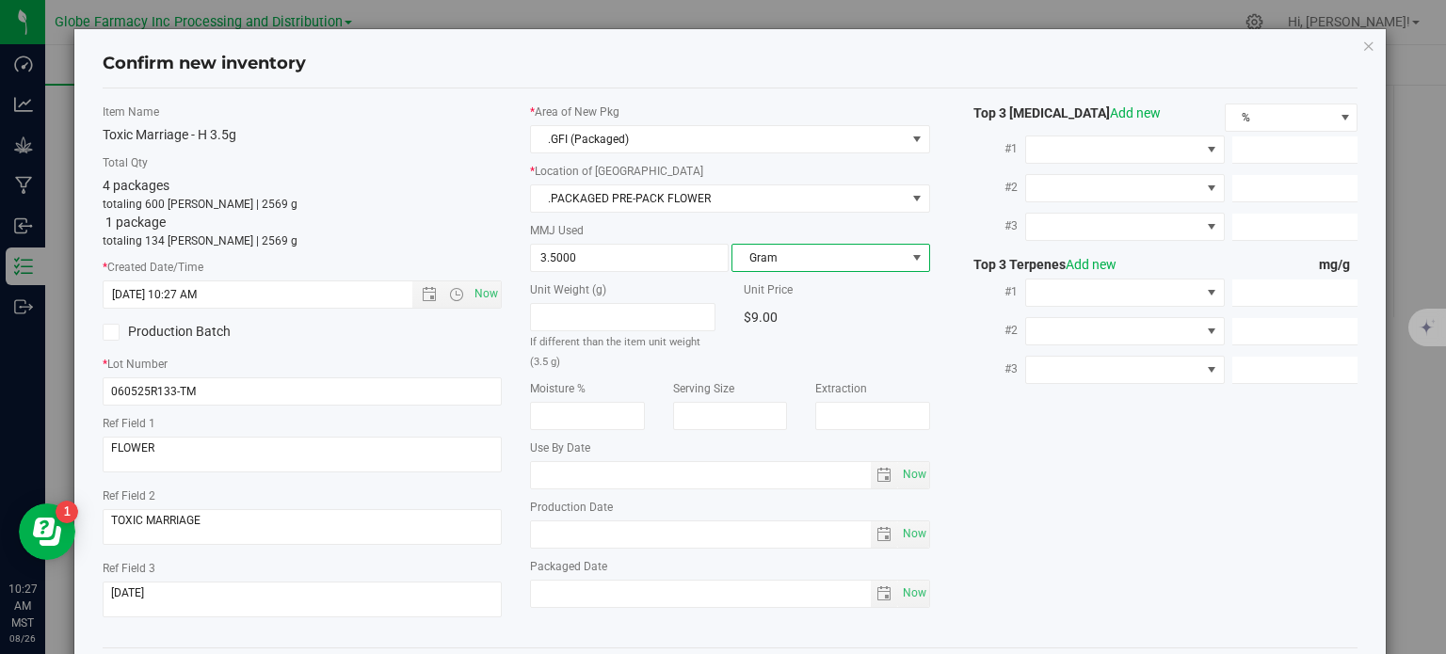
click at [1031, 440] on div "Item Name Toxic Marriage - H 3.5g Total Qty 4 packages totaling 600 [PERSON_NAM…" at bounding box center [730, 368] width 1284 height 529
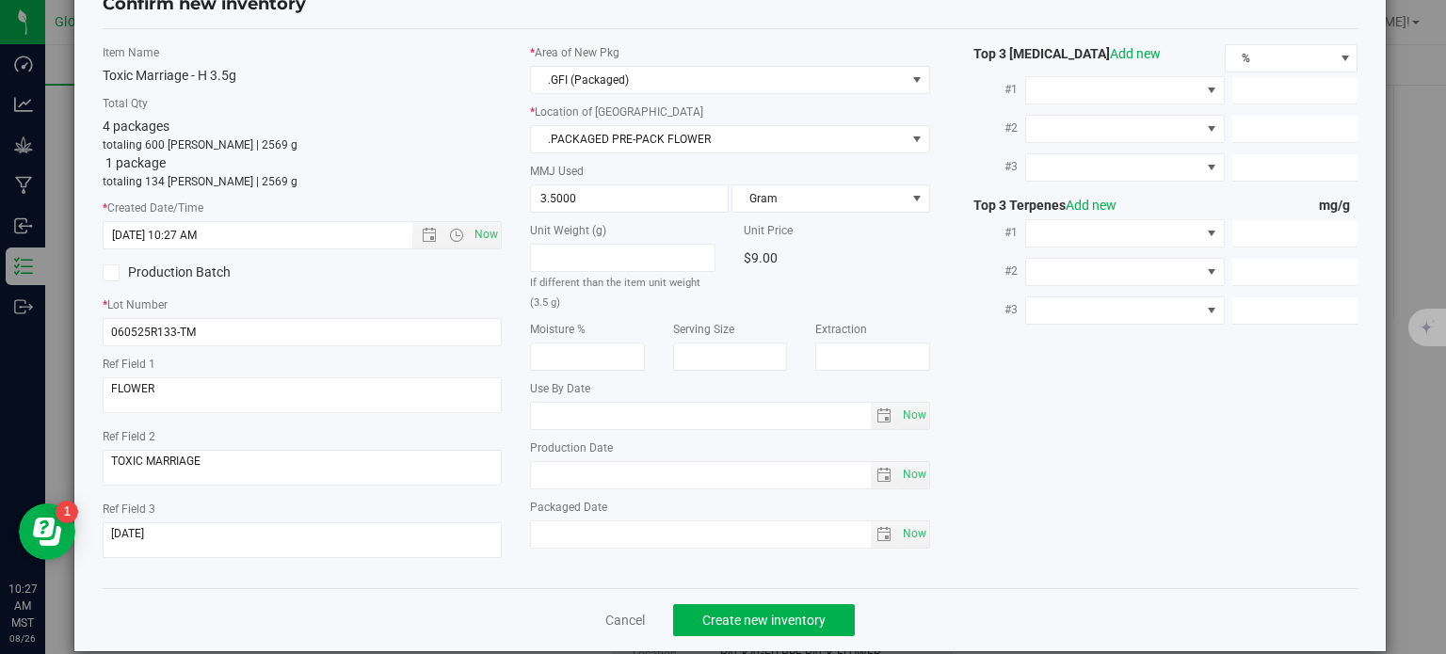
scroll to position [84, 0]
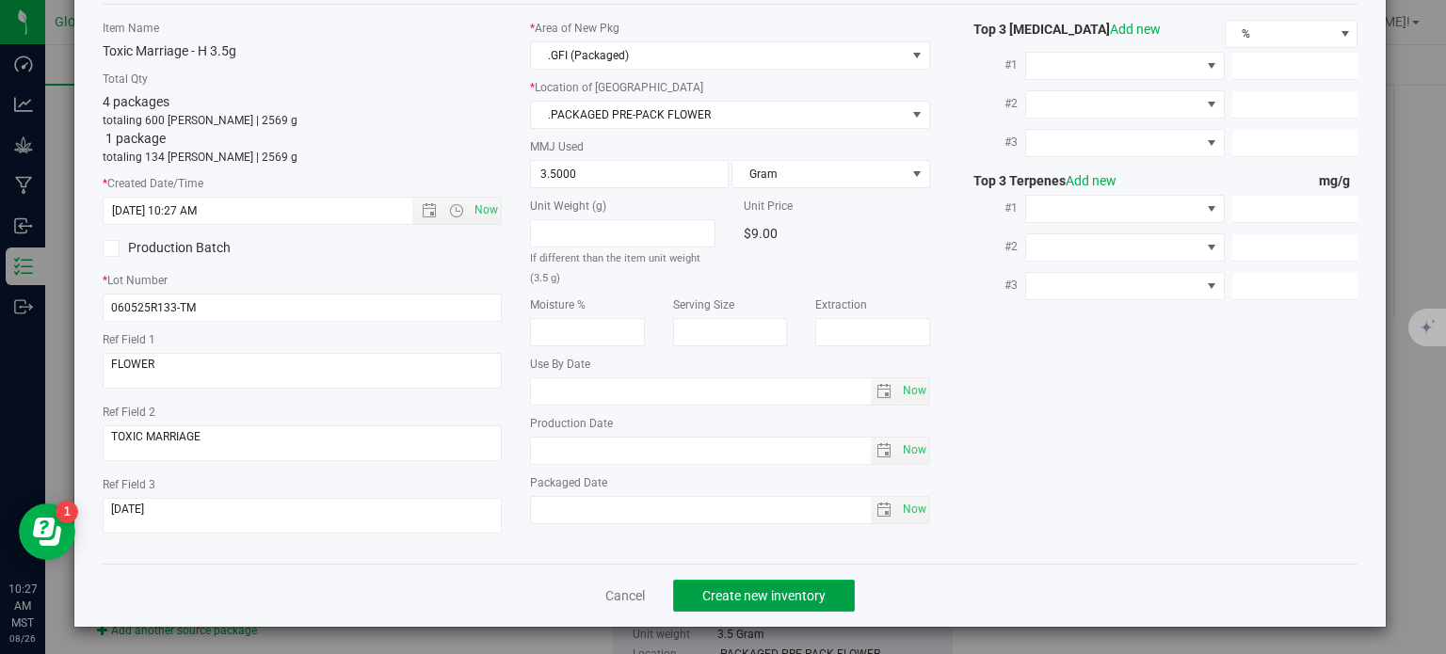
click at [794, 593] on span "Create new inventory" at bounding box center [763, 595] width 123 height 15
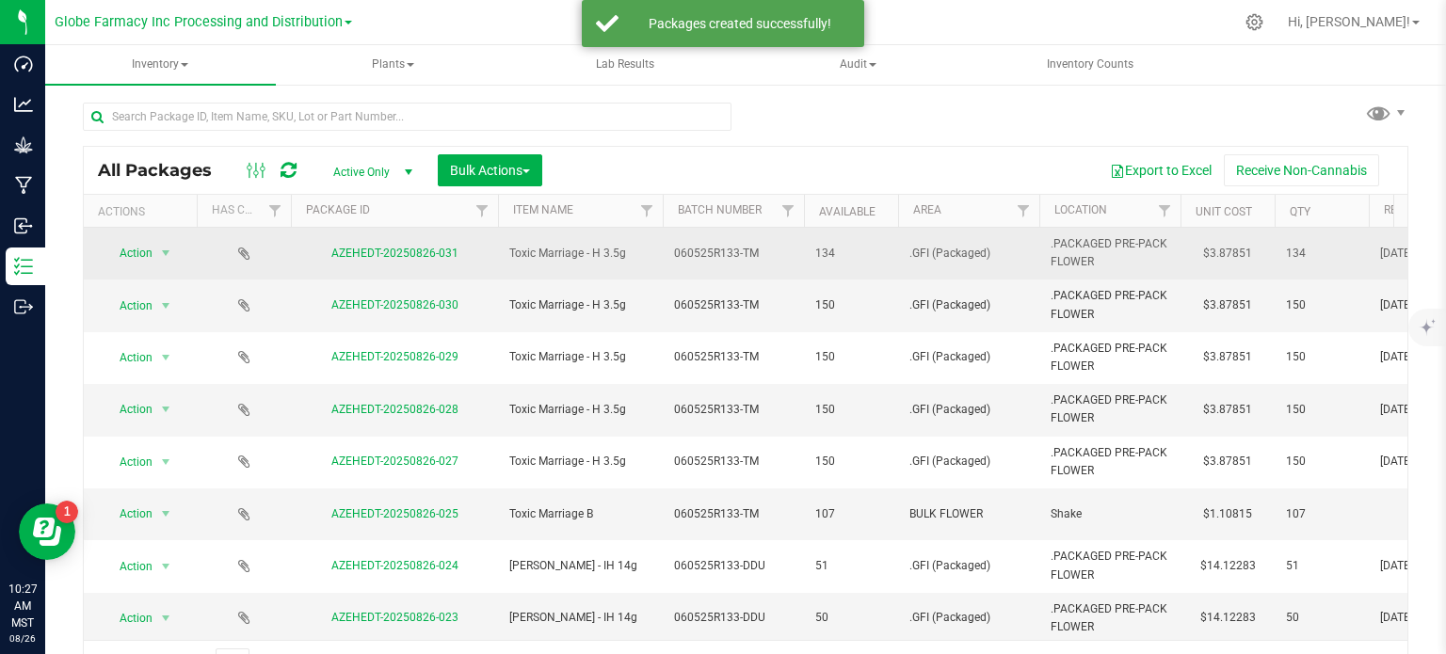
scroll to position [33, 0]
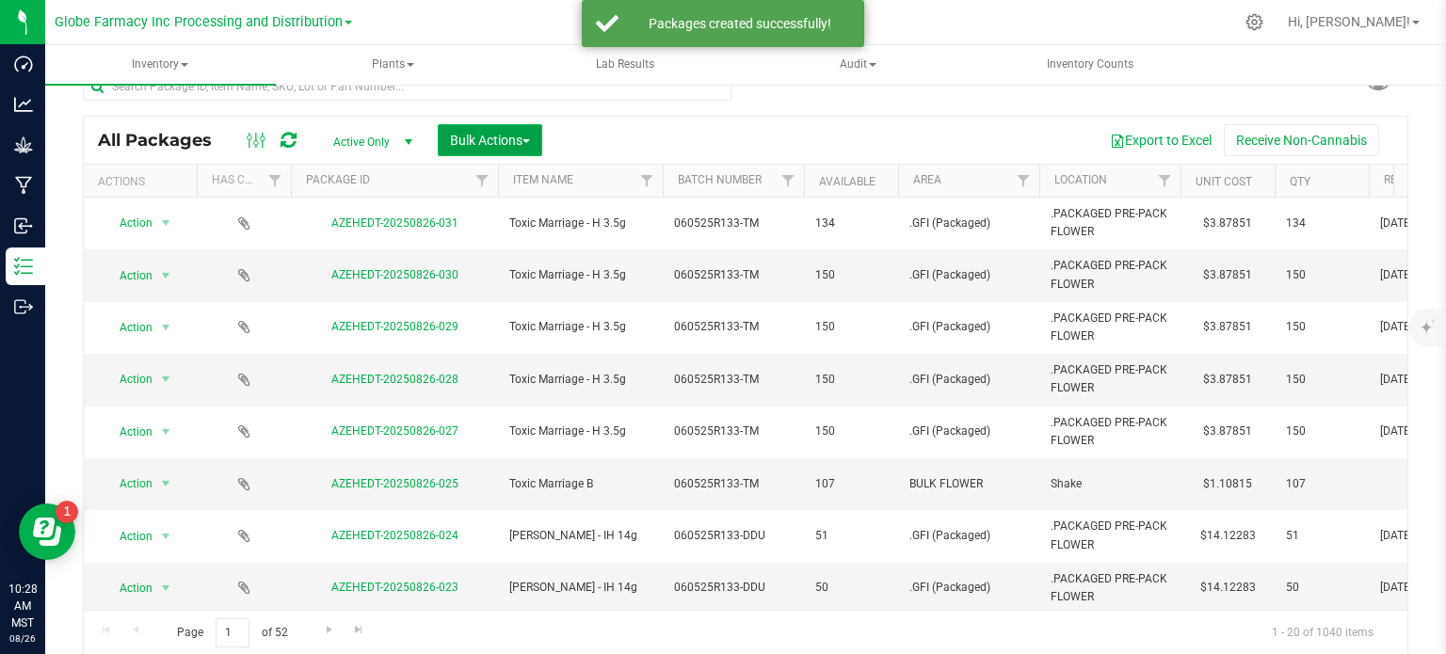
click at [511, 143] on span "Bulk Actions" at bounding box center [490, 140] width 80 height 15
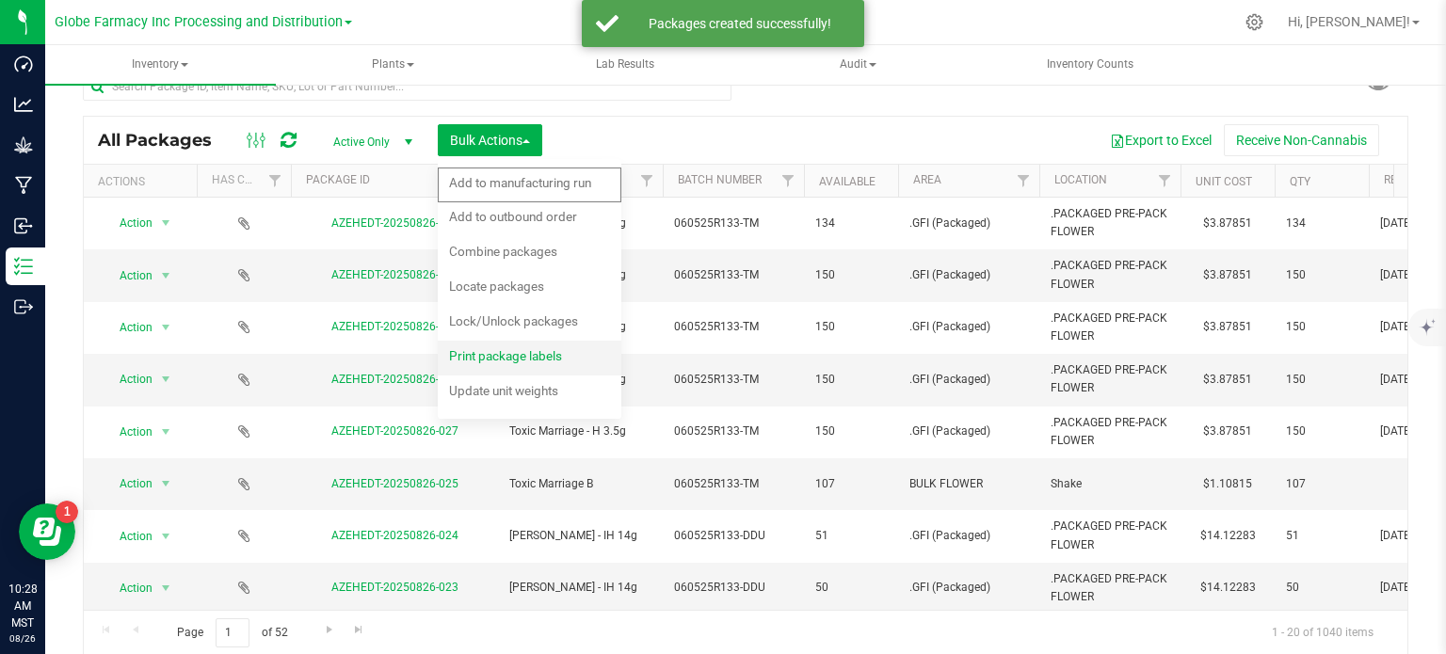
click at [523, 353] on span "Print package labels" at bounding box center [505, 355] width 113 height 15
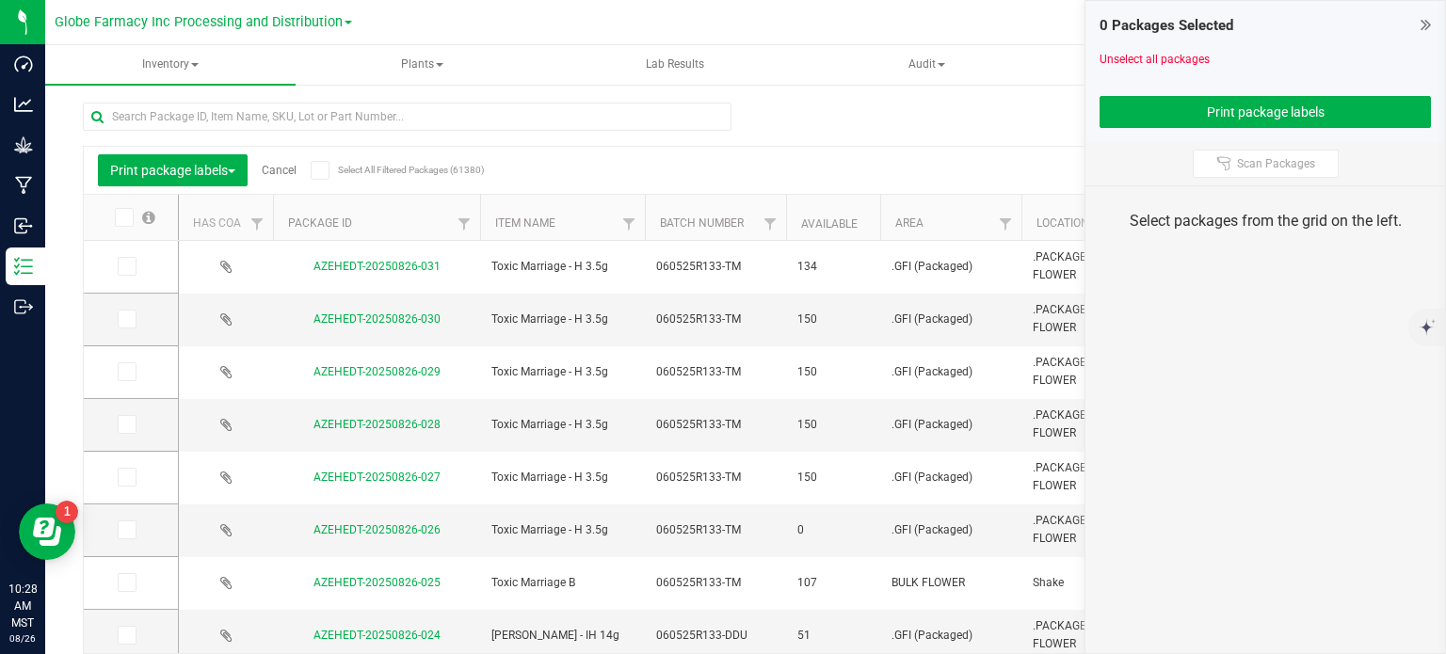
scroll to position [33, 0]
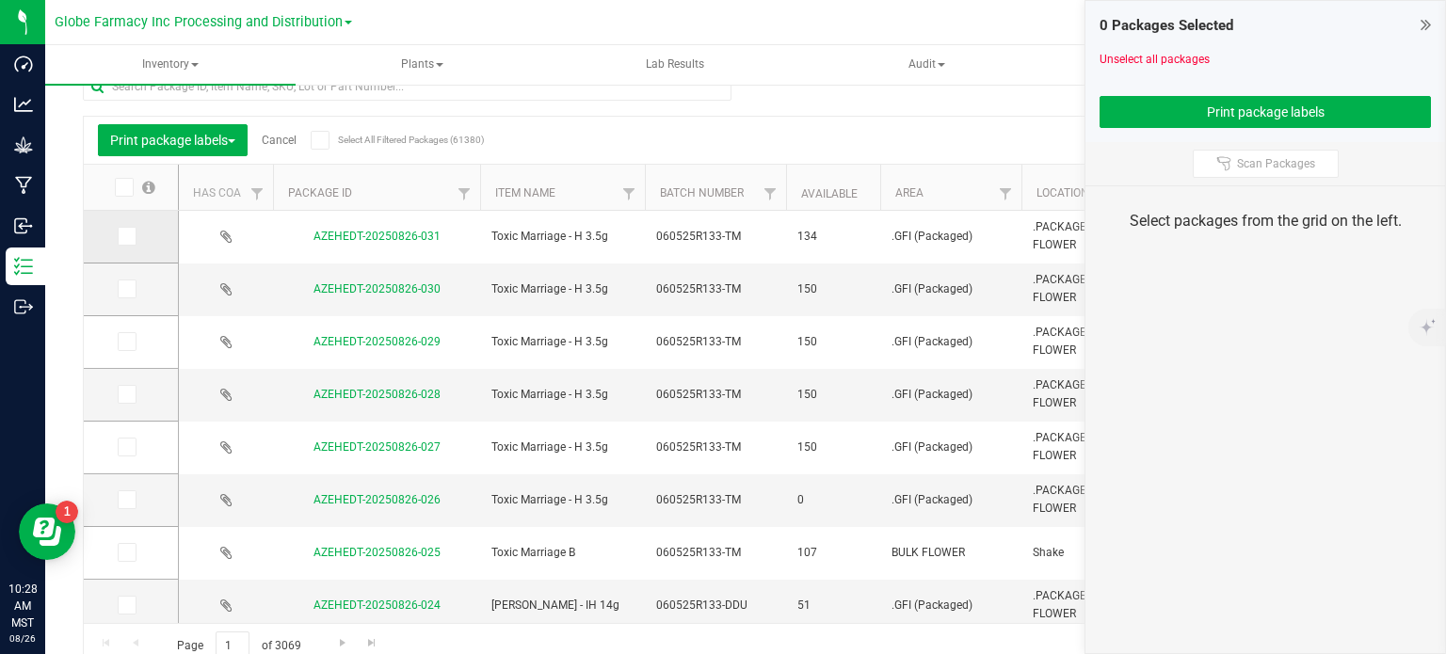
click at [132, 234] on span at bounding box center [127, 236] width 19 height 19
click at [0, 0] on input "checkbox" at bounding box center [0, 0] width 0 height 0
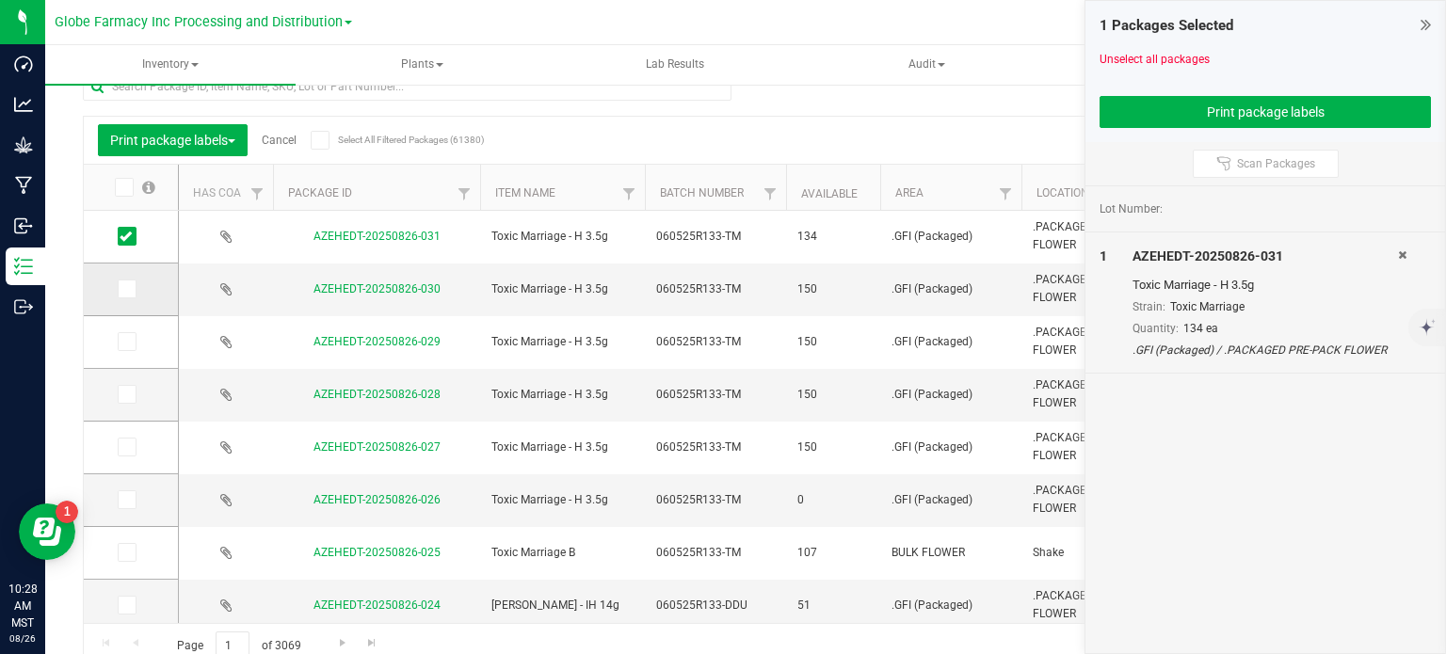
click at [128, 289] on icon at bounding box center [126, 289] width 12 height 0
click at [0, 0] on input "checkbox" at bounding box center [0, 0] width 0 height 0
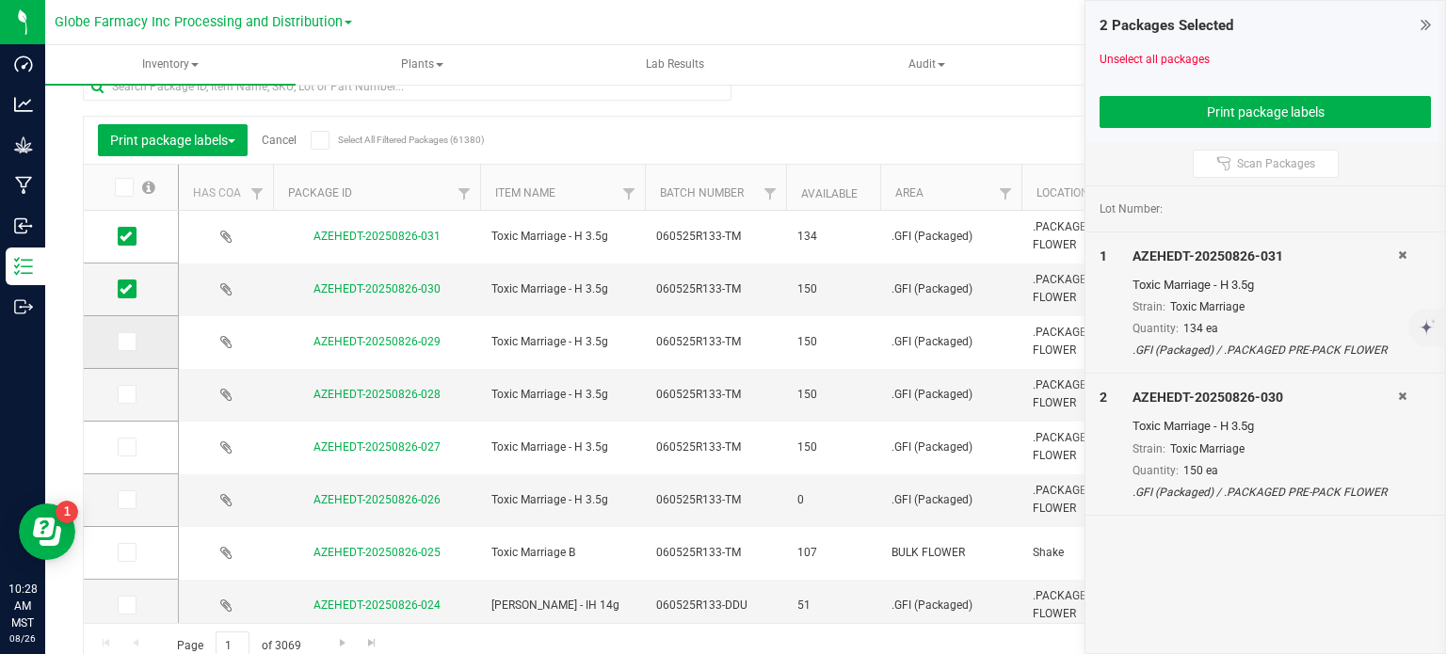
click at [126, 342] on icon at bounding box center [126, 342] width 12 height 0
click at [0, 0] on input "checkbox" at bounding box center [0, 0] width 0 height 0
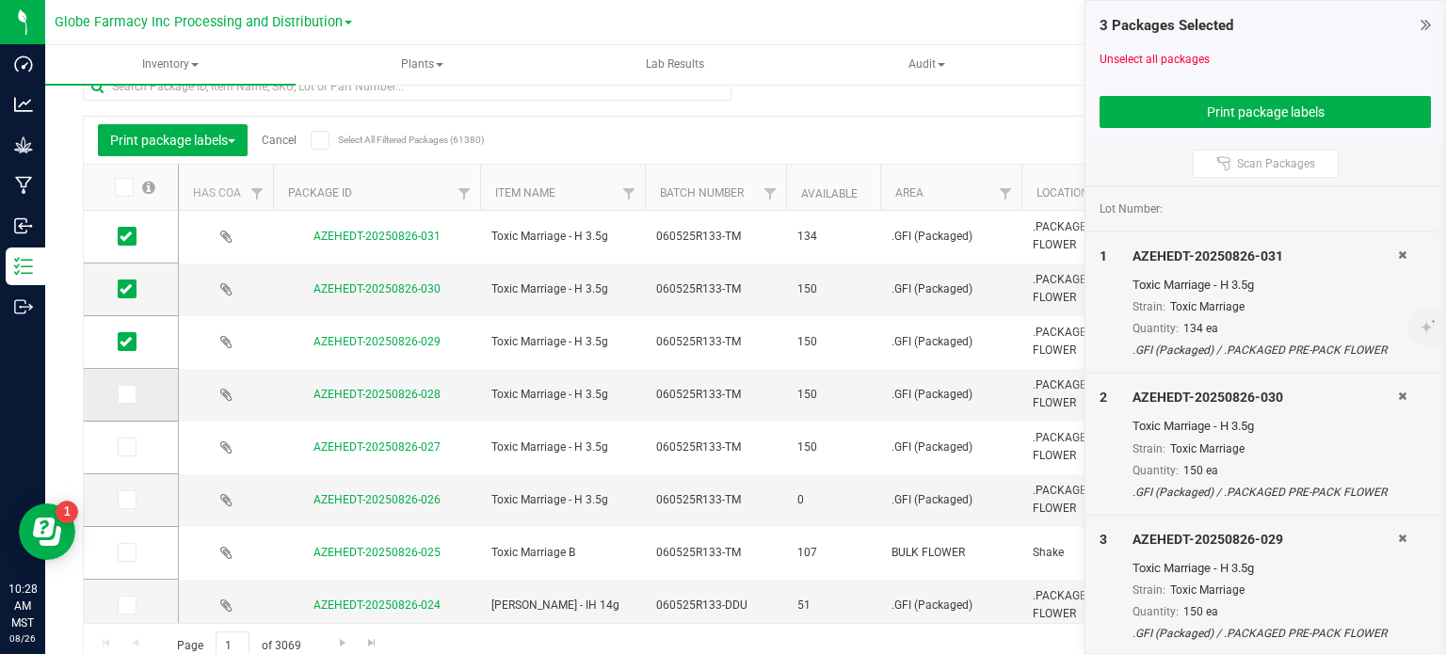
click at [123, 394] on icon at bounding box center [126, 394] width 12 height 0
click at [0, 0] on input "checkbox" at bounding box center [0, 0] width 0 height 0
click at [127, 447] on icon at bounding box center [126, 447] width 12 height 0
click at [0, 0] on input "checkbox" at bounding box center [0, 0] width 0 height 0
click at [1159, 112] on button "Print package labels" at bounding box center [1264, 112] width 331 height 32
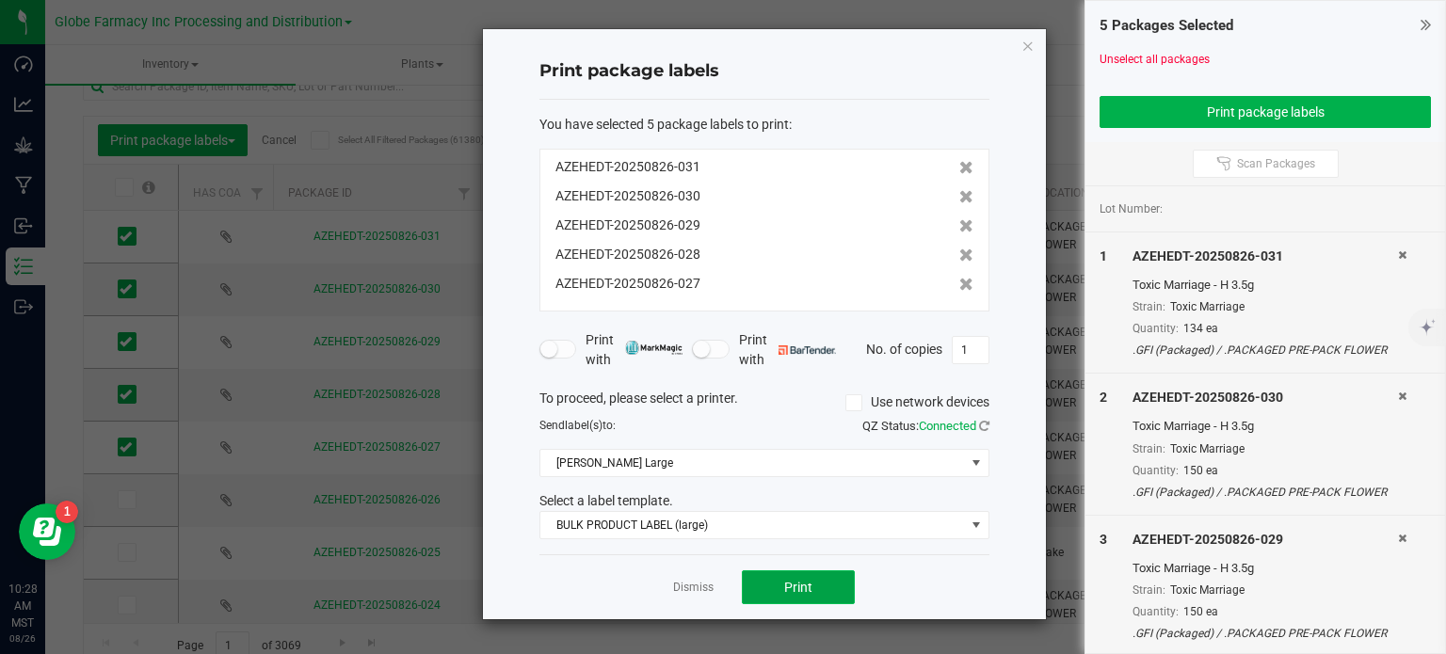
click at [793, 583] on span "Print" at bounding box center [798, 587] width 28 height 15
click at [1021, 43] on icon "button" at bounding box center [1027, 45] width 13 height 23
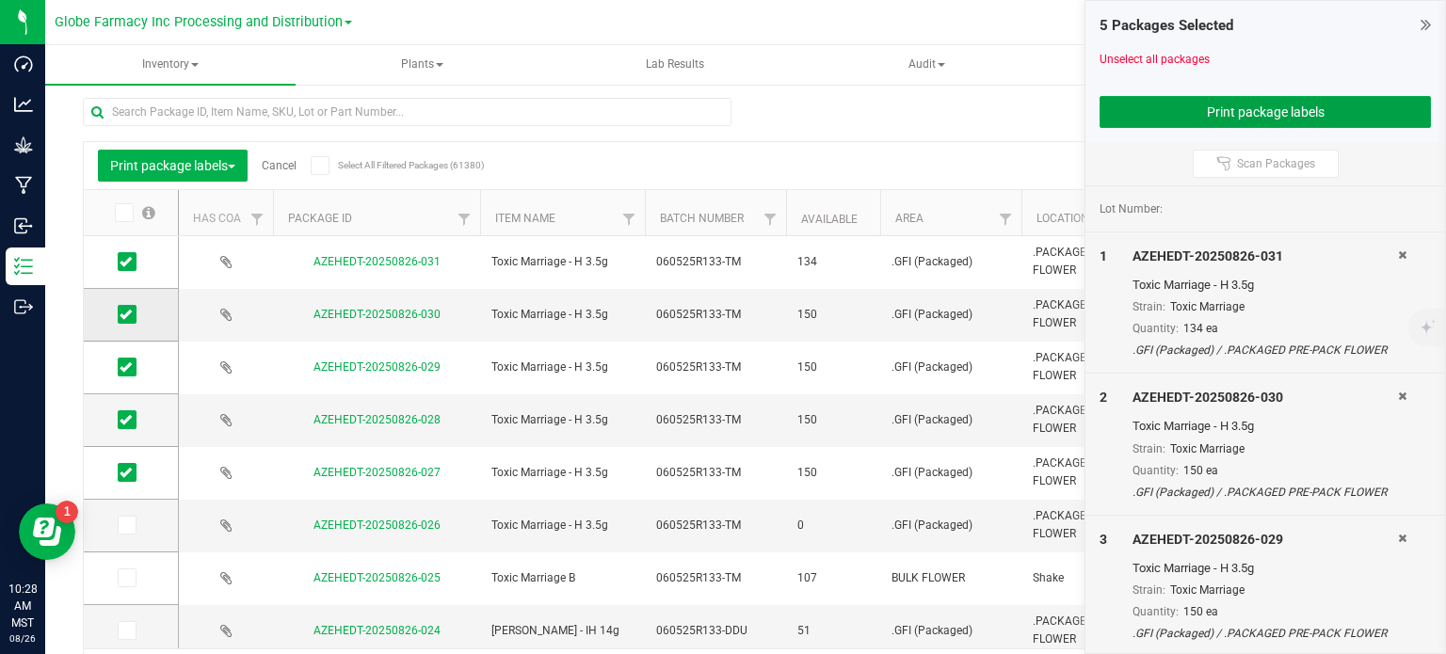
scroll to position [0, 0]
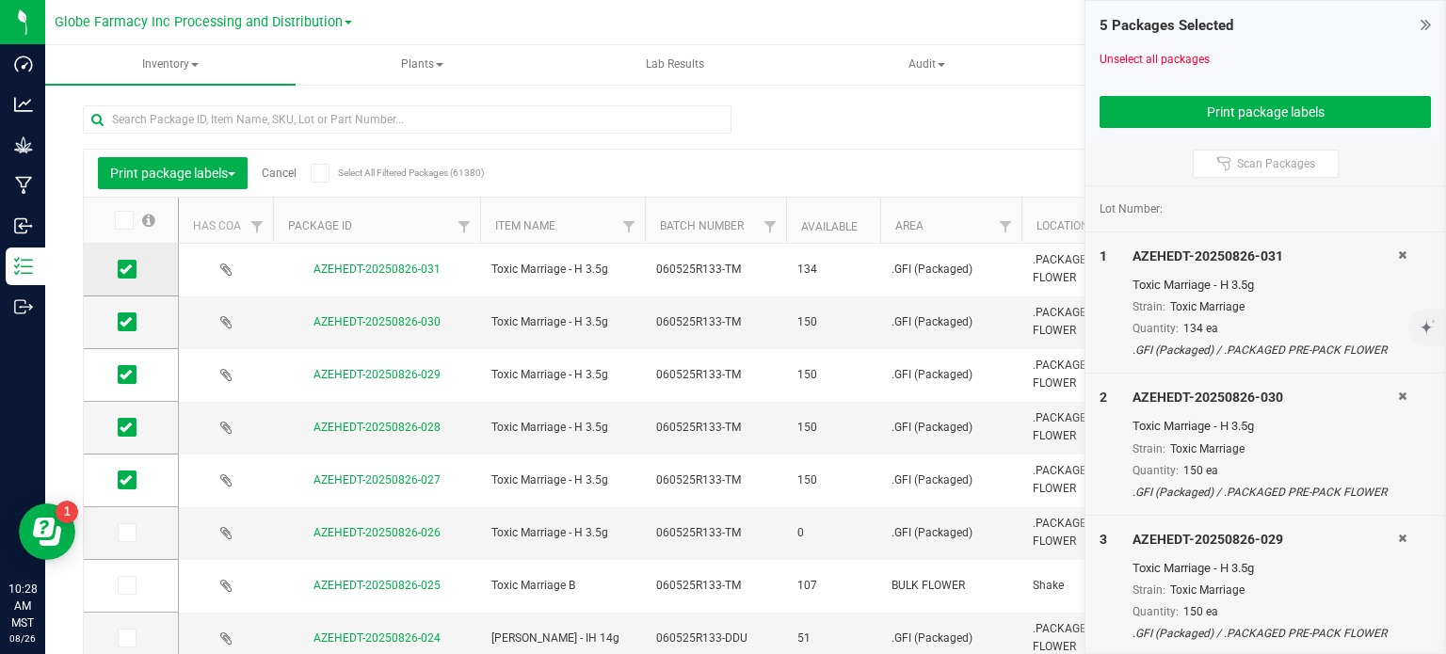
click at [120, 269] on icon at bounding box center [126, 269] width 12 height 0
click at [0, 0] on input "checkbox" at bounding box center [0, 0] width 0 height 0
click at [132, 322] on span at bounding box center [127, 321] width 19 height 19
click at [0, 0] on input "checkbox" at bounding box center [0, 0] width 0 height 0
click at [121, 375] on icon at bounding box center [126, 375] width 12 height 0
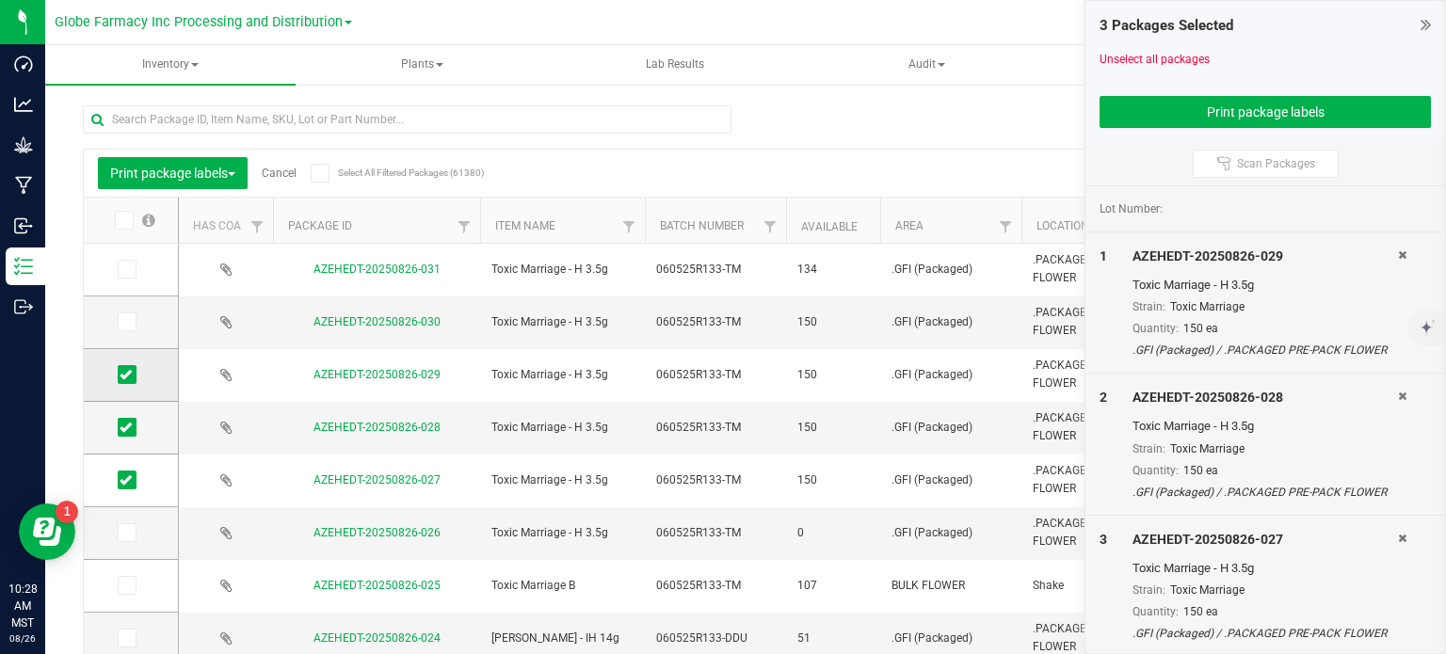
click at [0, 0] on input "checkbox" at bounding box center [0, 0] width 0 height 0
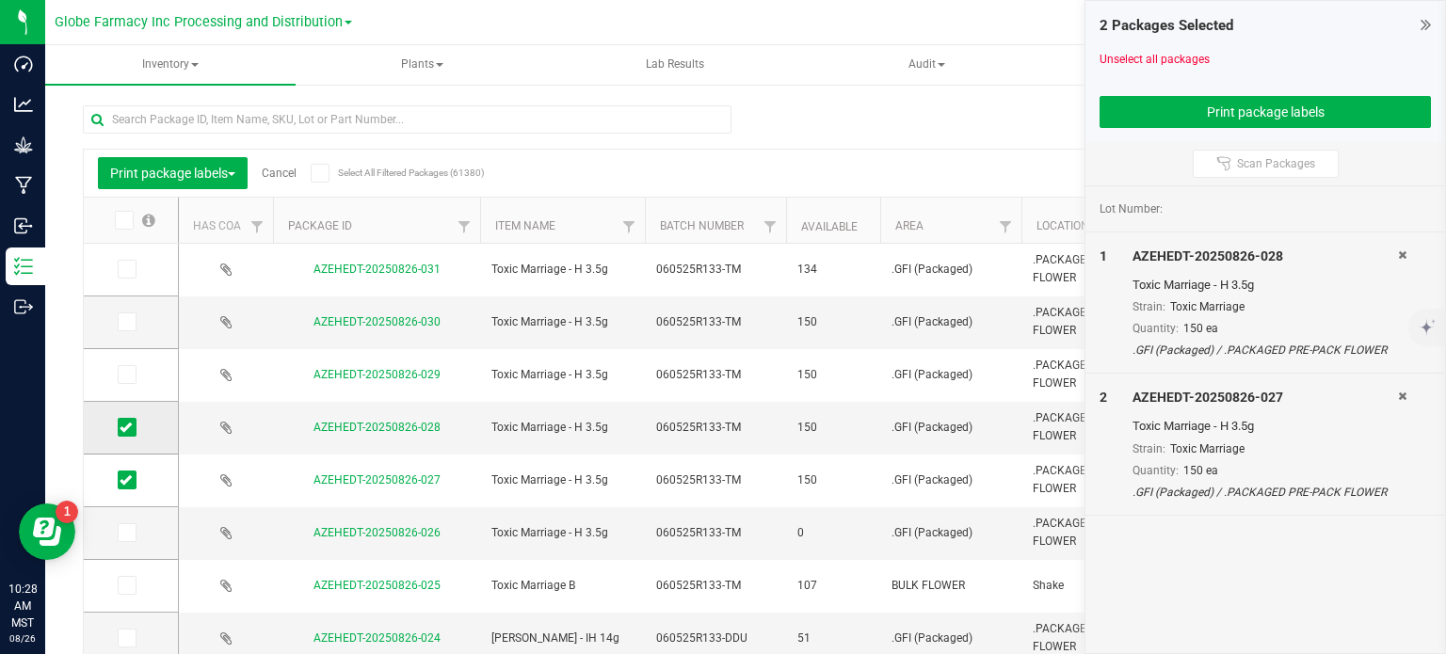
click at [116, 426] on td at bounding box center [131, 428] width 94 height 53
click at [128, 427] on icon at bounding box center [126, 427] width 12 height 0
click at [0, 0] on input "checkbox" at bounding box center [0, 0] width 0 height 0
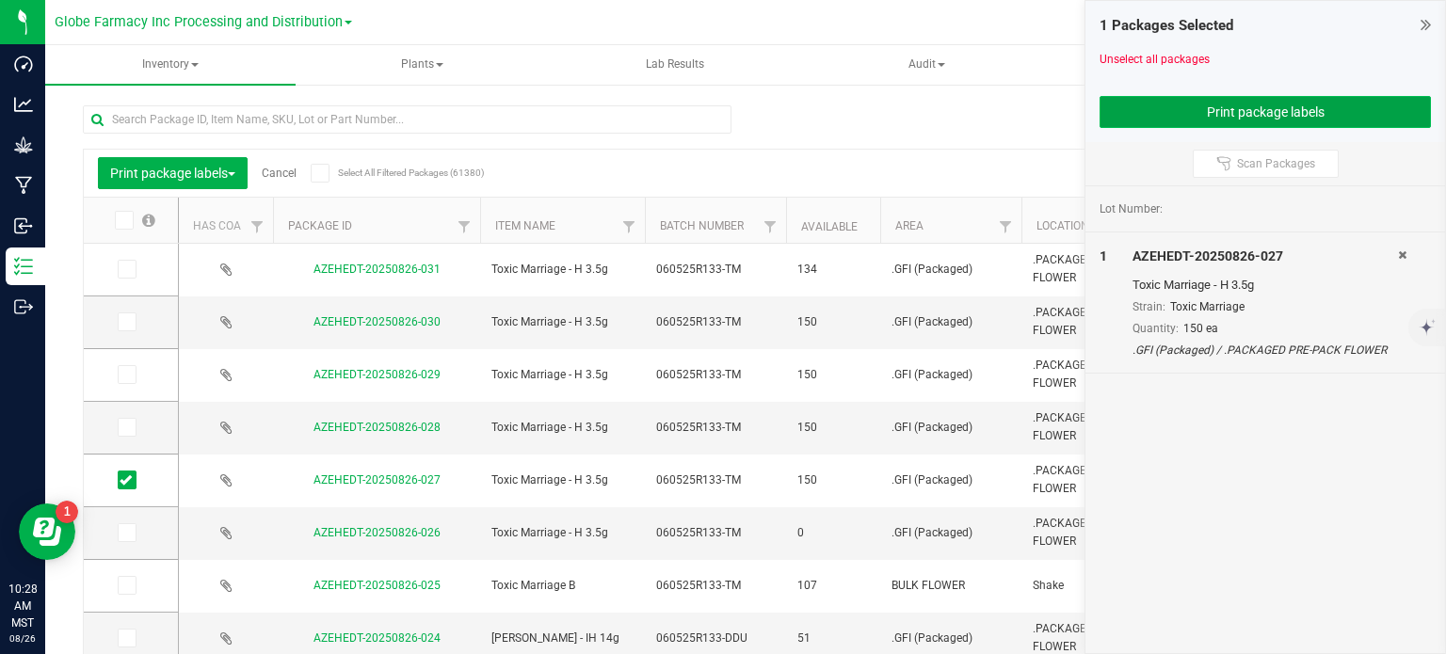
click at [1152, 103] on button "Print package labels" at bounding box center [1264, 112] width 331 height 32
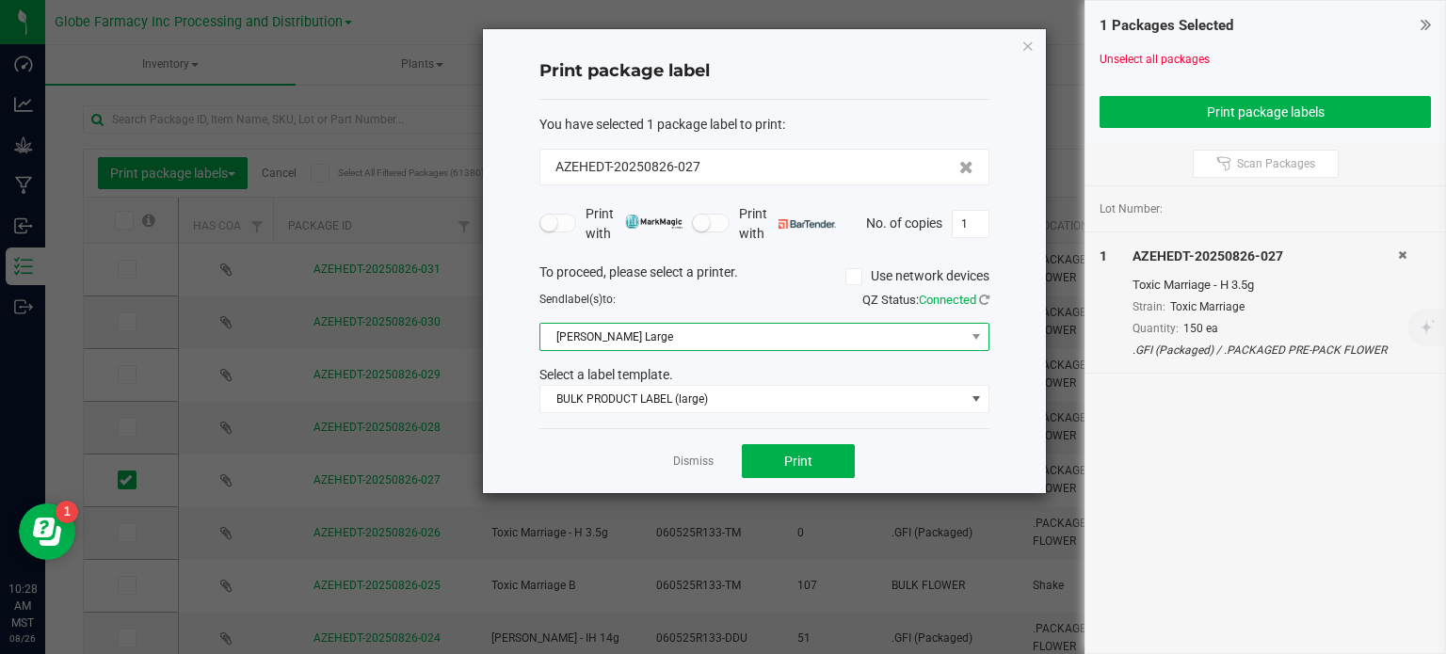
click at [696, 349] on span "[PERSON_NAME] Large" at bounding box center [752, 337] width 424 height 26
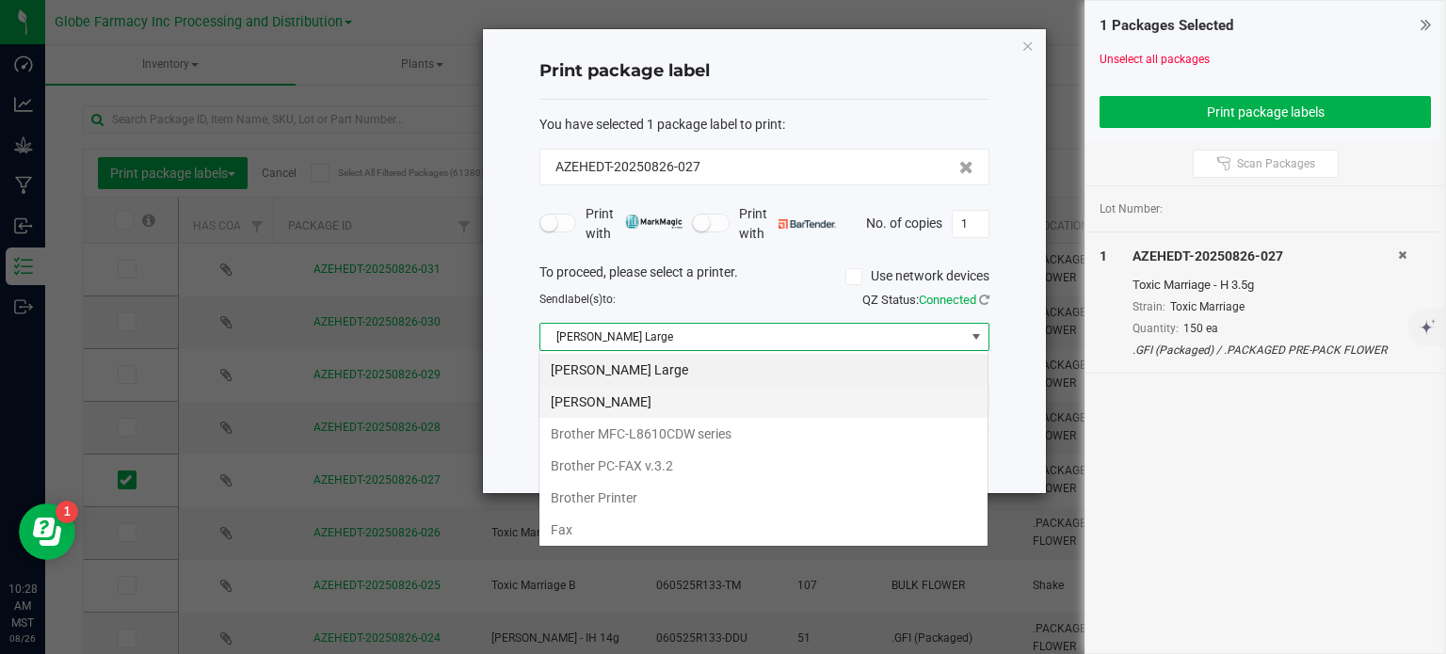
scroll to position [27, 450]
click at [650, 403] on Small "[PERSON_NAME]" at bounding box center [763, 402] width 448 height 32
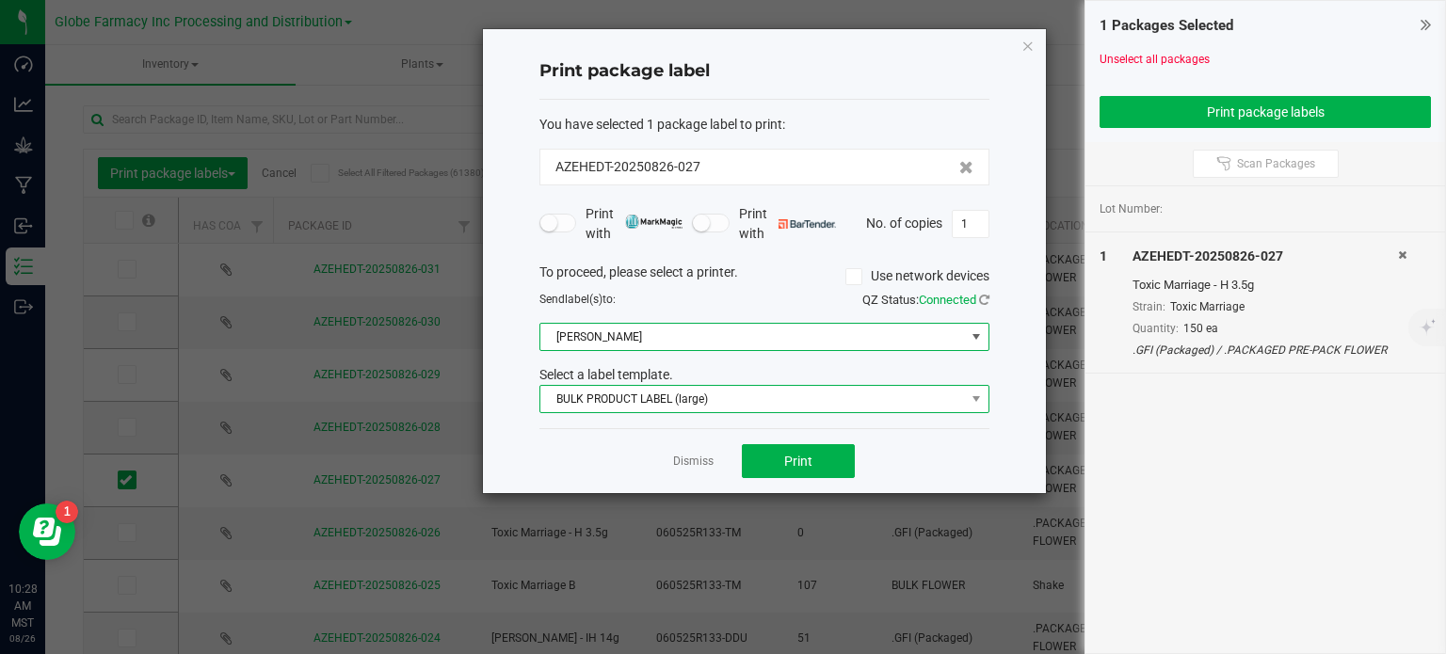
click at [651, 395] on span "BULK PRODUCT LABEL (large)" at bounding box center [752, 399] width 424 height 26
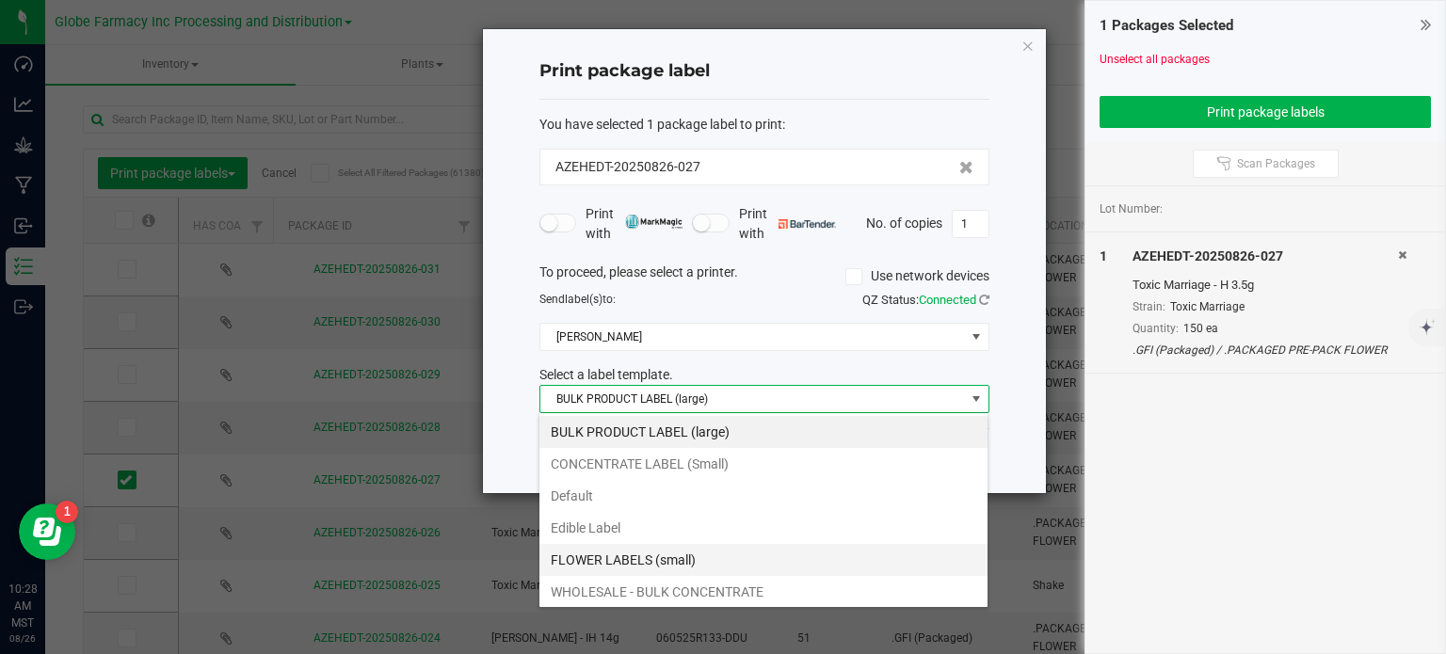
click at [681, 560] on li "FLOWER LABELS (small)" at bounding box center [763, 560] width 448 height 32
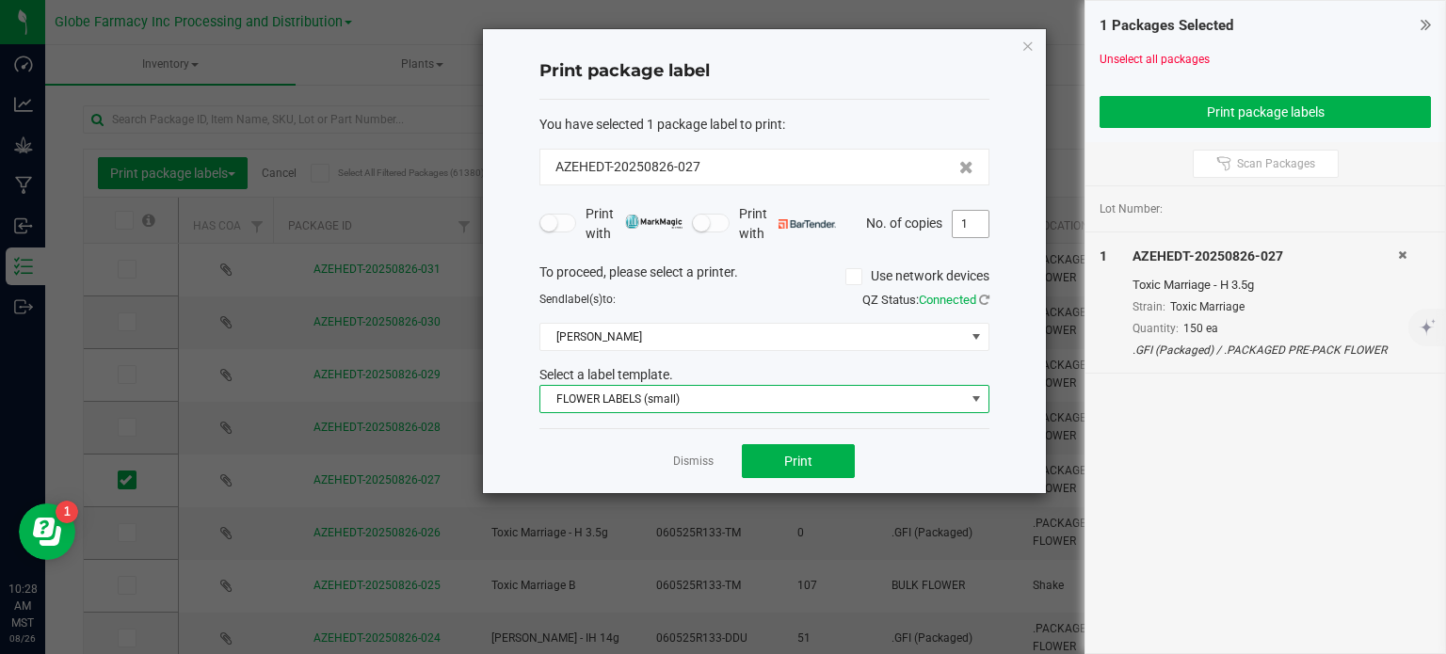
click at [972, 212] on input "1" at bounding box center [970, 224] width 36 height 26
type input "150"
click at [768, 458] on button "Print" at bounding box center [798, 461] width 113 height 34
click at [1030, 43] on icon "button" at bounding box center [1027, 45] width 13 height 23
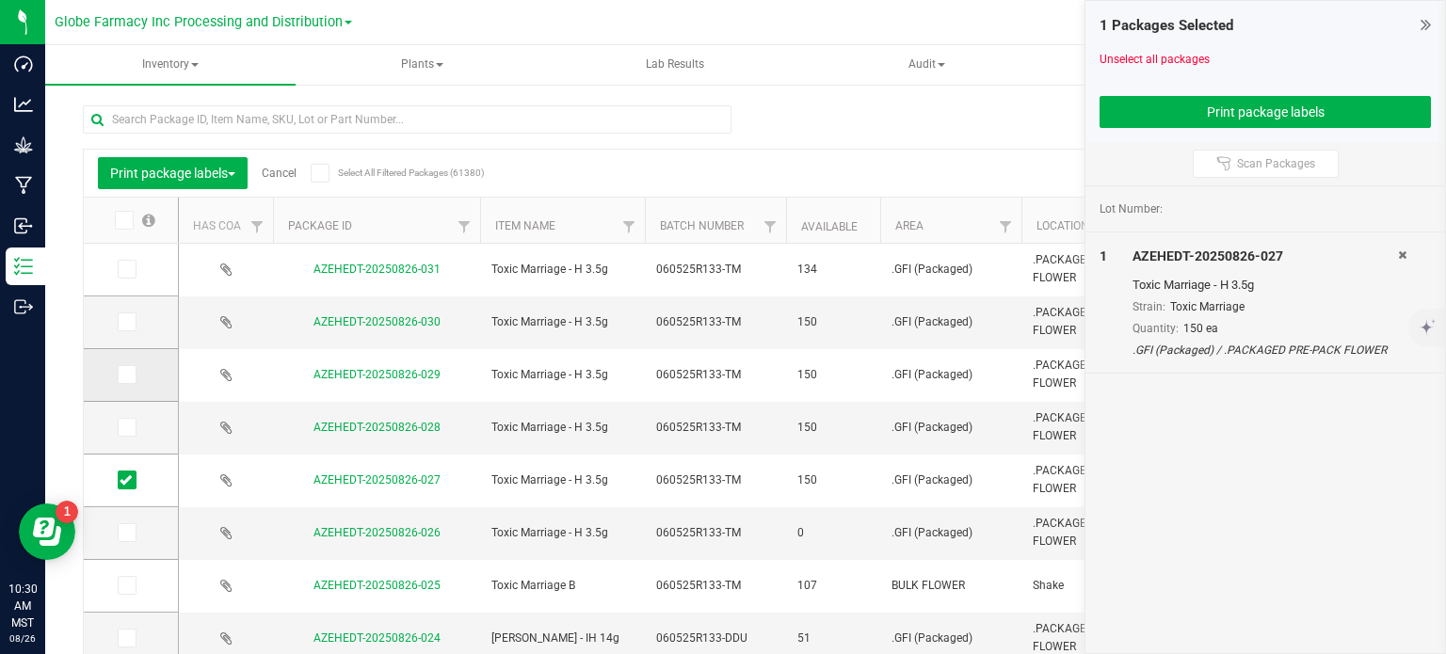
drag, startPoint x: 128, startPoint y: 432, endPoint x: 125, endPoint y: 390, distance: 42.4
click at [128, 427] on icon at bounding box center [126, 427] width 12 height 0
click at [0, 0] on input "checkbox" at bounding box center [0, 0] width 0 height 0
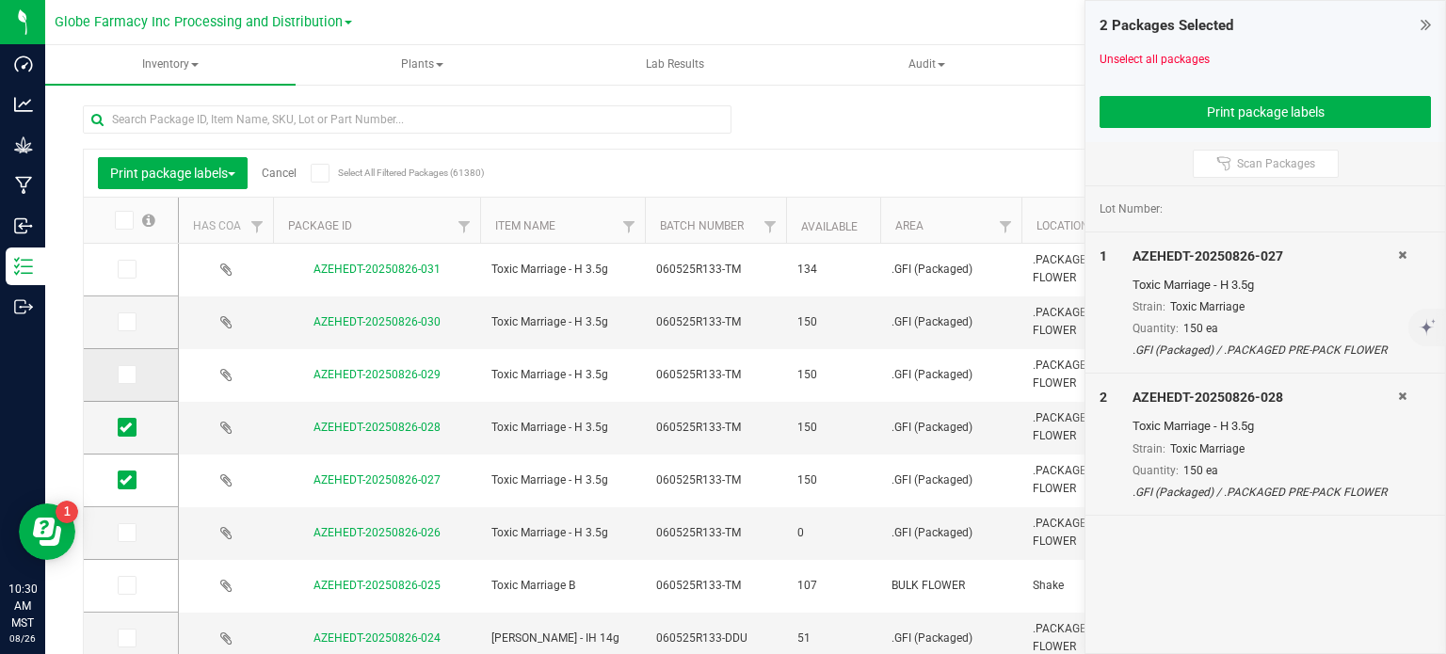
click at [125, 375] on icon at bounding box center [126, 375] width 12 height 0
click at [0, 0] on input "checkbox" at bounding box center [0, 0] width 0 height 0
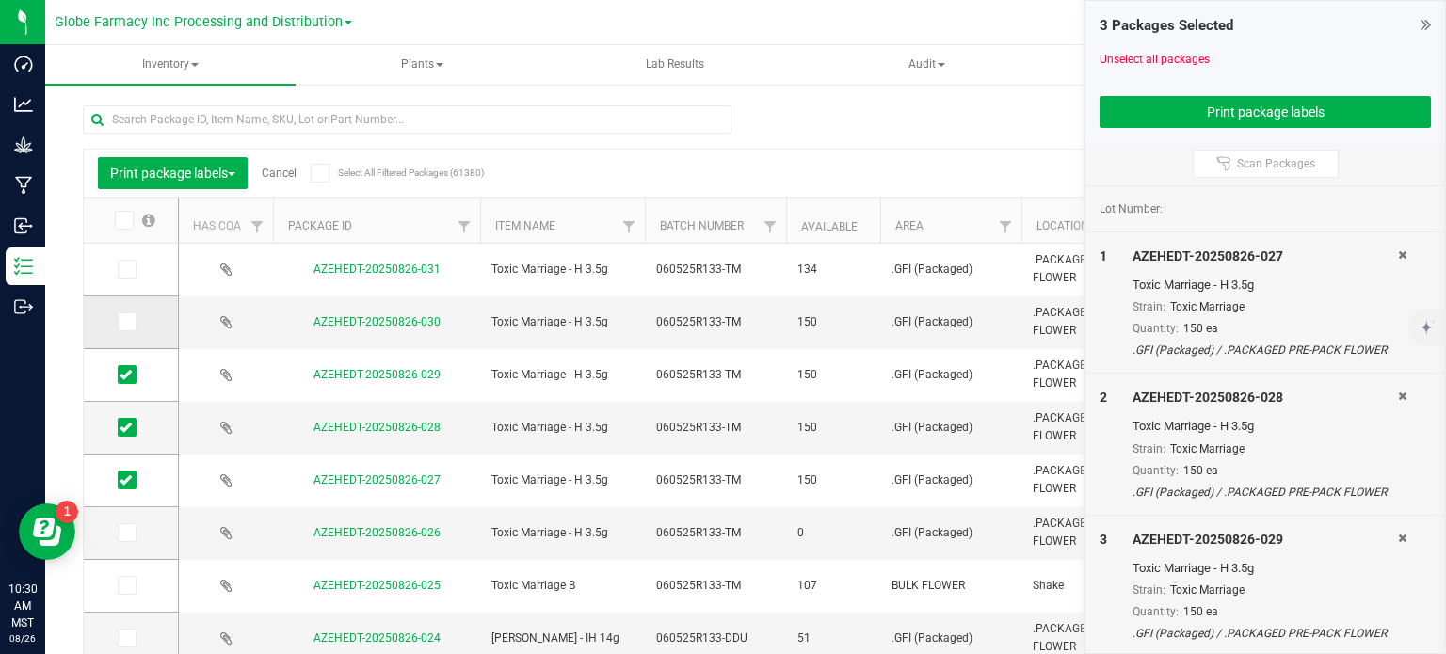
click at [138, 324] on label at bounding box center [131, 321] width 27 height 19
click at [0, 0] on input "checkbox" at bounding box center [0, 0] width 0 height 0
click at [1246, 122] on button "Print package labels" at bounding box center [1264, 112] width 331 height 32
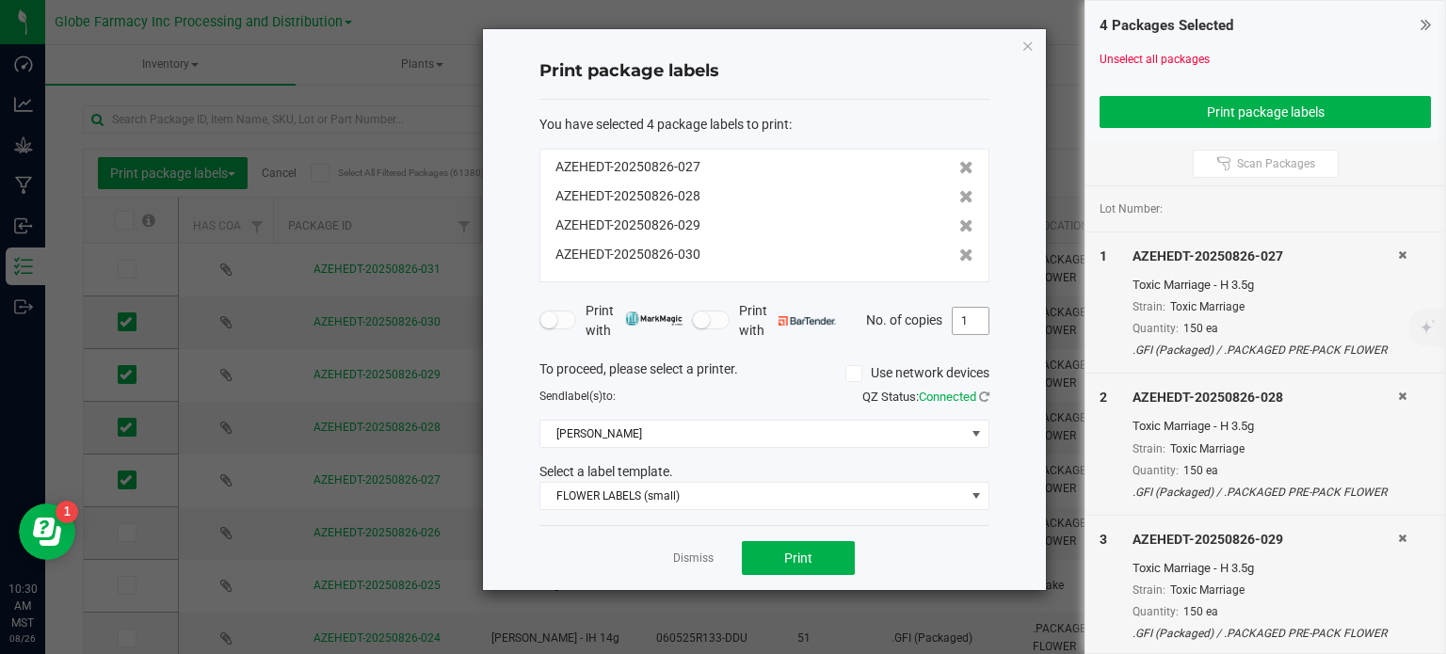
drag, startPoint x: 973, startPoint y: 323, endPoint x: 982, endPoint y: 305, distance: 19.8
click at [973, 322] on input "1" at bounding box center [970, 321] width 36 height 26
type input "150"
click at [765, 541] on button "Print" at bounding box center [798, 558] width 113 height 34
click at [1032, 47] on icon "button" at bounding box center [1027, 45] width 13 height 23
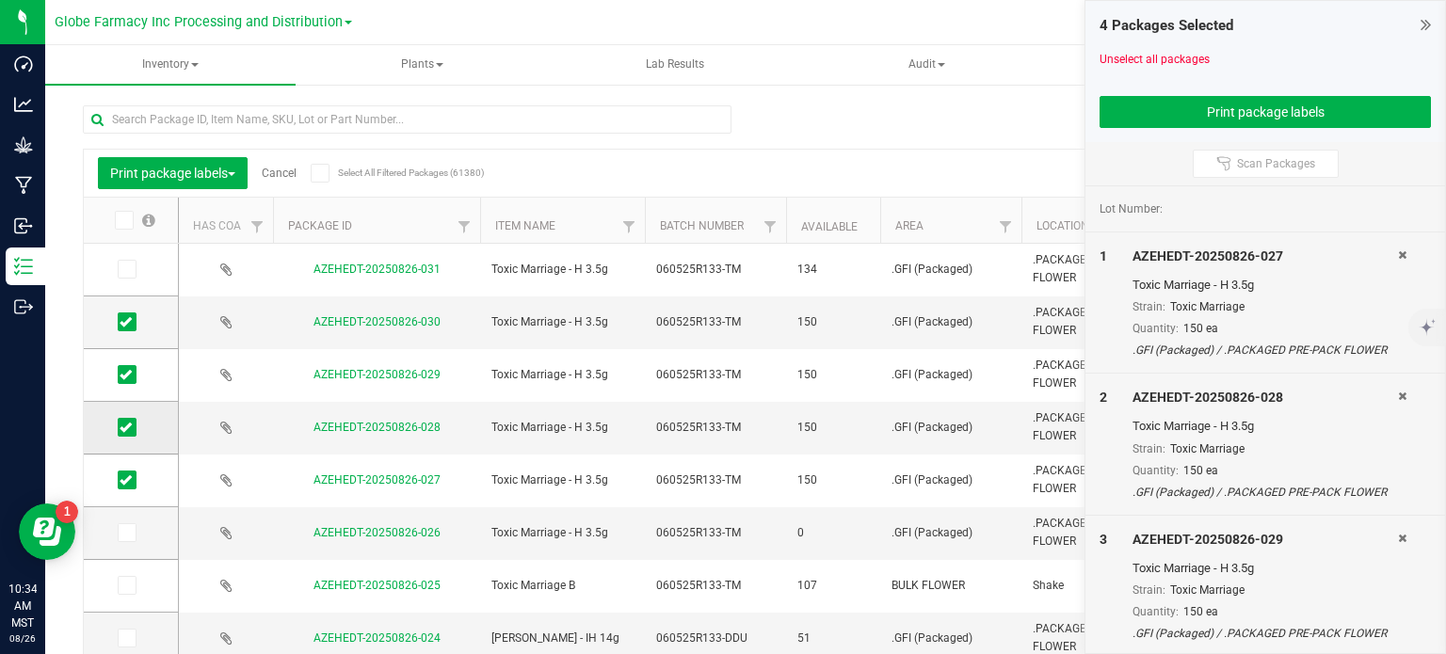
drag, startPoint x: 126, startPoint y: 479, endPoint x: 126, endPoint y: 439, distance: 40.5
click at [126, 480] on icon at bounding box center [126, 480] width 12 height 0
click at [0, 0] on input "checkbox" at bounding box center [0, 0] width 0 height 0
click at [127, 427] on icon at bounding box center [126, 427] width 12 height 0
click at [0, 0] on input "checkbox" at bounding box center [0, 0] width 0 height 0
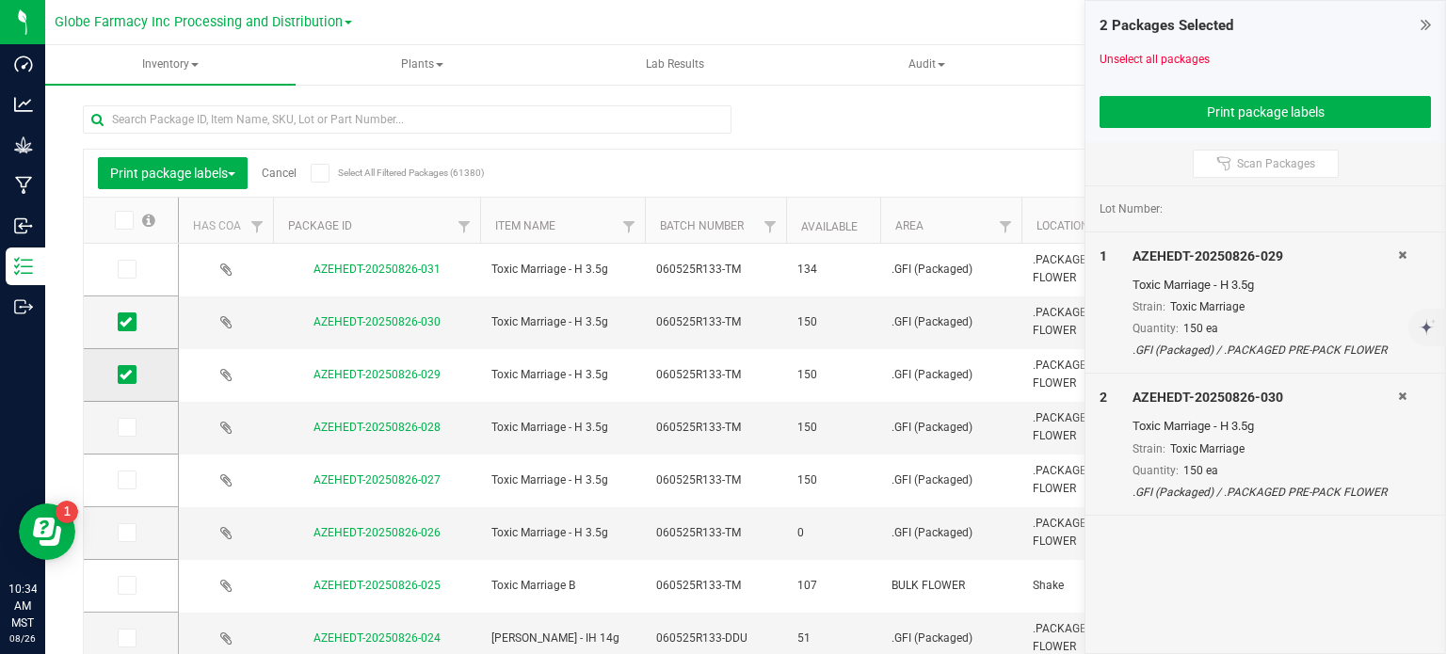
click at [127, 375] on icon at bounding box center [126, 375] width 12 height 0
click at [0, 0] on input "checkbox" at bounding box center [0, 0] width 0 height 0
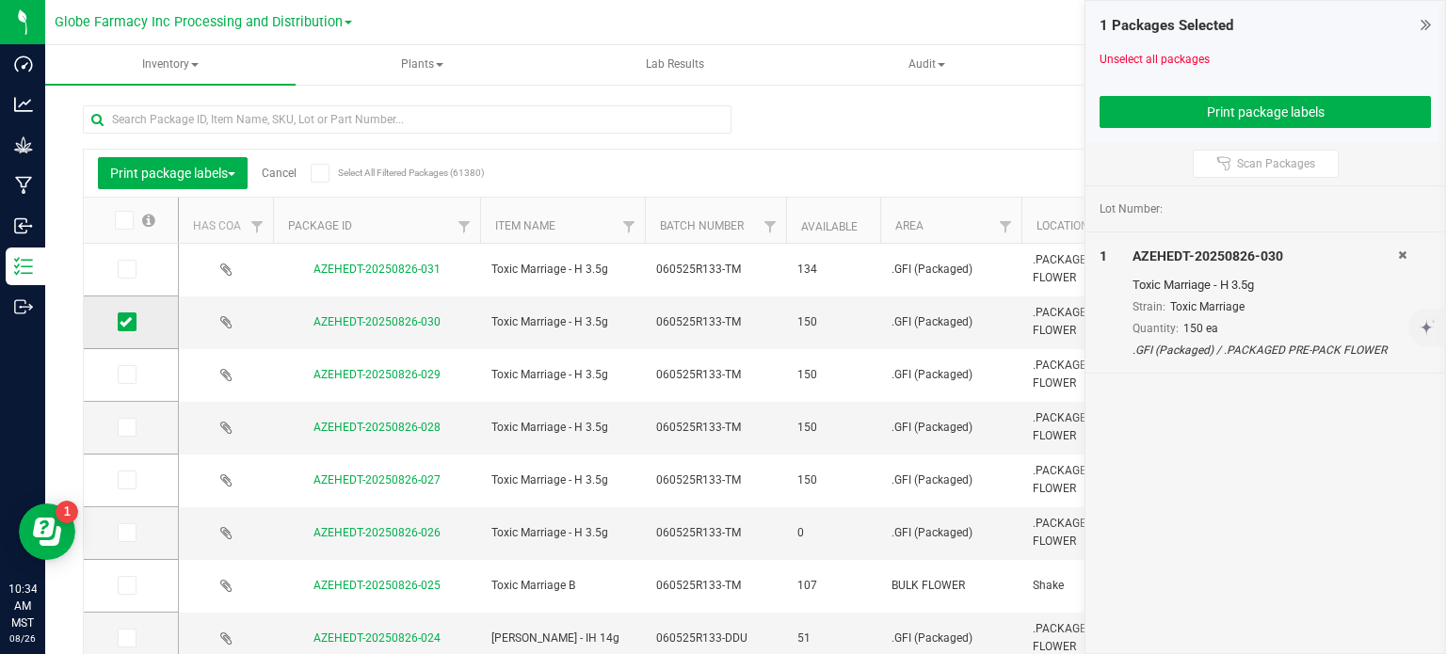
click at [131, 322] on icon at bounding box center [126, 322] width 12 height 0
click at [0, 0] on input "checkbox" at bounding box center [0, 0] width 0 height 0
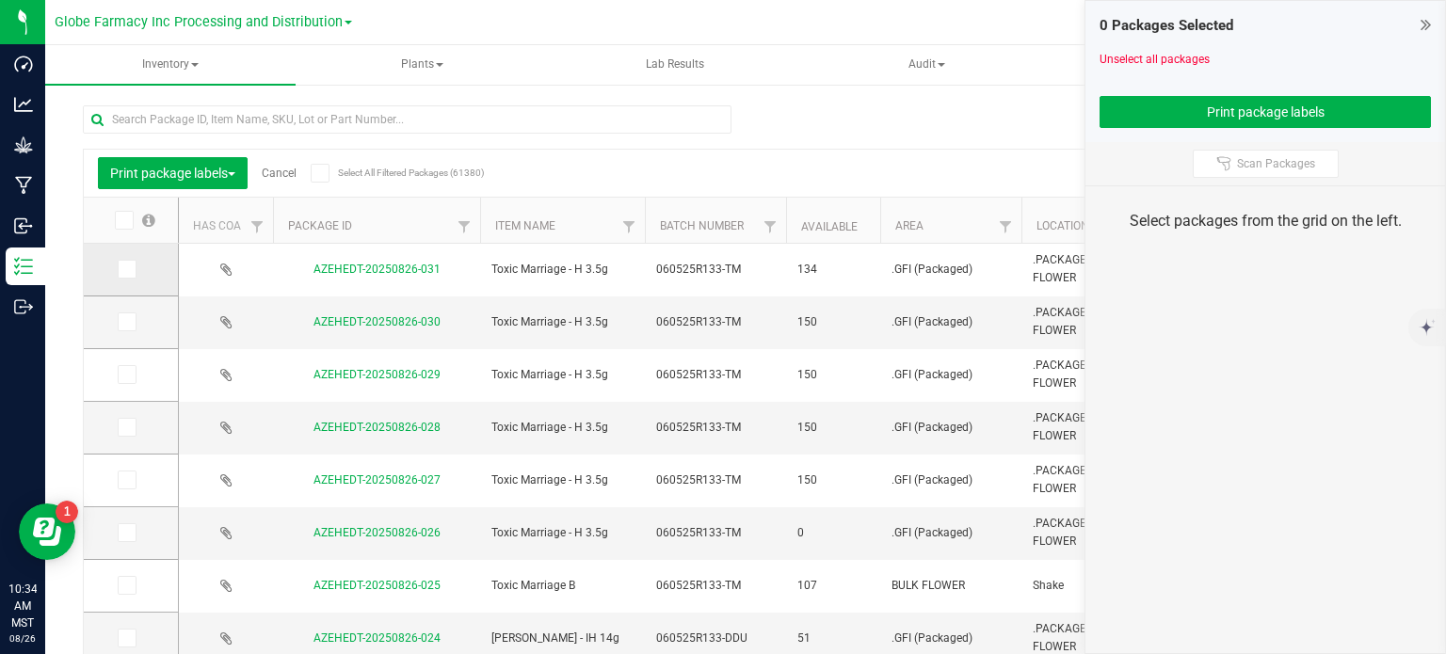
drag, startPoint x: 120, startPoint y: 266, endPoint x: 140, endPoint y: 267, distance: 19.8
click at [121, 269] on icon at bounding box center [126, 269] width 12 height 0
click at [0, 0] on input "checkbox" at bounding box center [0, 0] width 0 height 0
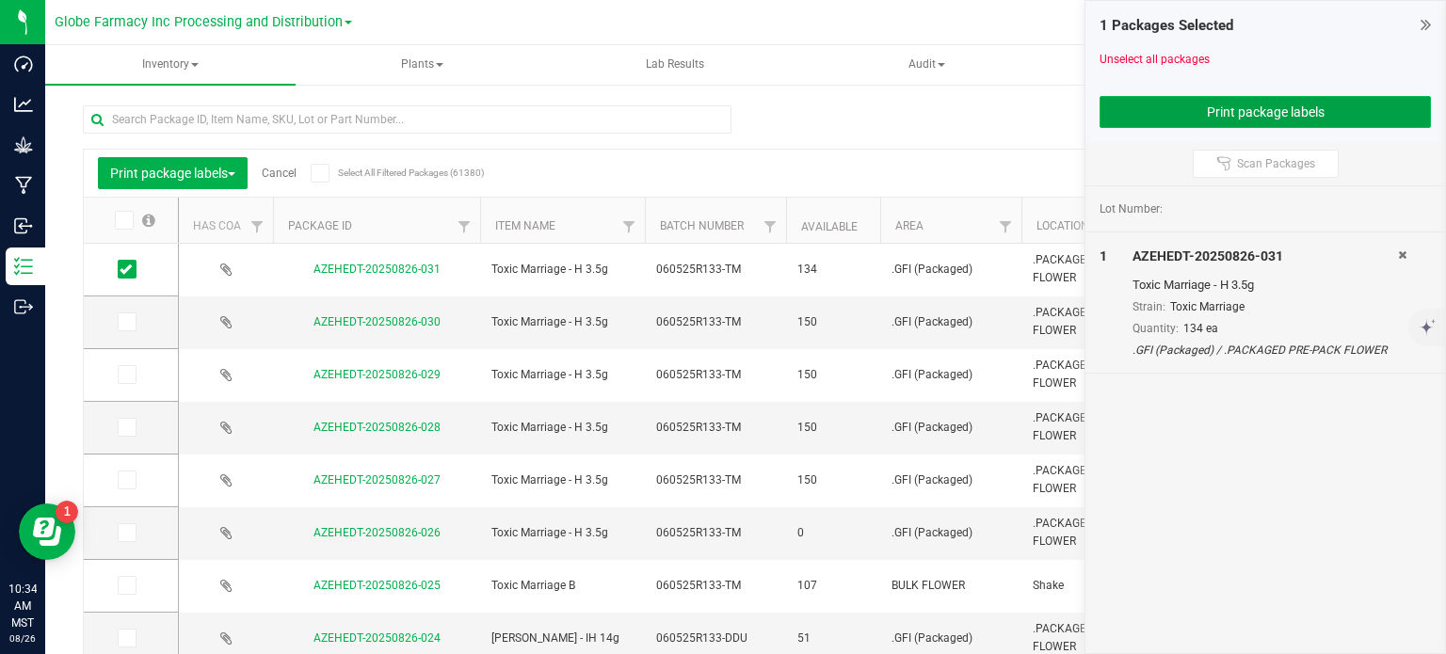
click at [1254, 118] on button "Print package labels" at bounding box center [1264, 112] width 331 height 32
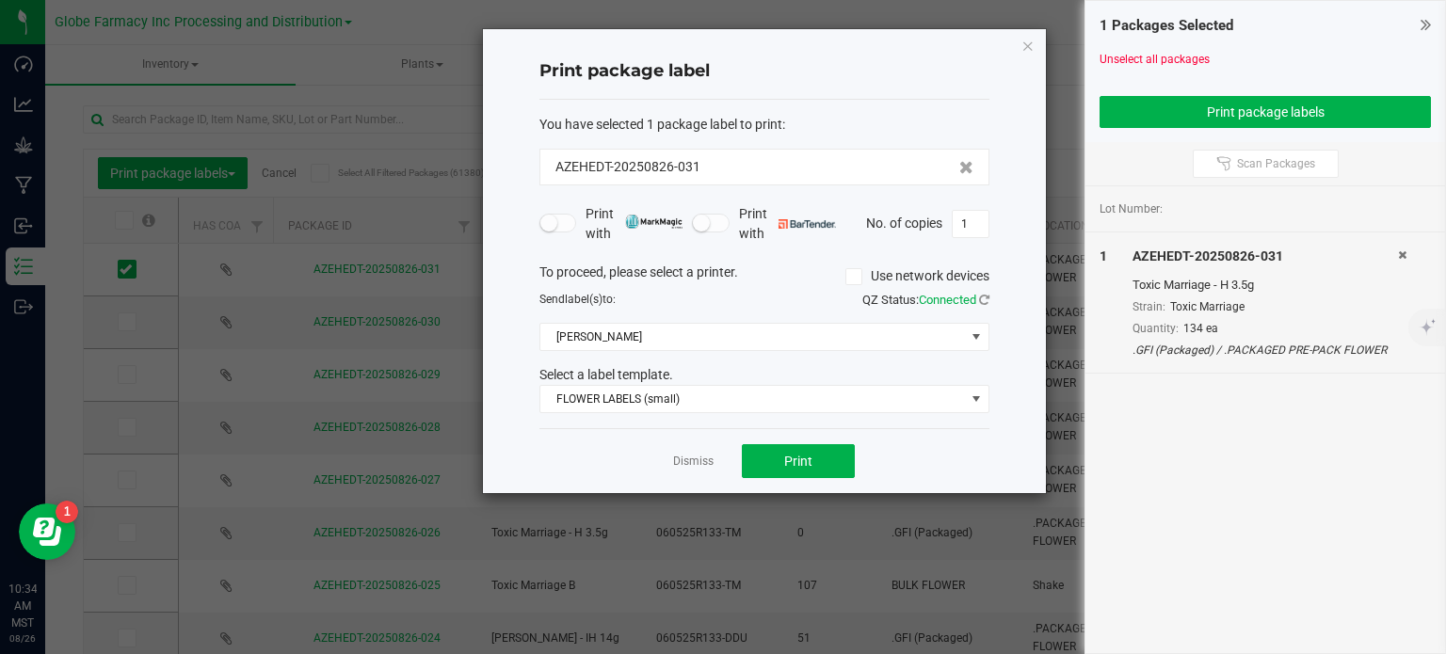
drag, startPoint x: 963, startPoint y: 219, endPoint x: 971, endPoint y: 207, distance: 14.9
click at [964, 217] on input "1" at bounding box center [970, 224] width 36 height 26
type input "134"
click at [845, 458] on button "Print" at bounding box center [798, 461] width 113 height 34
drag, startPoint x: 1024, startPoint y: 42, endPoint x: 410, endPoint y: 234, distance: 643.0
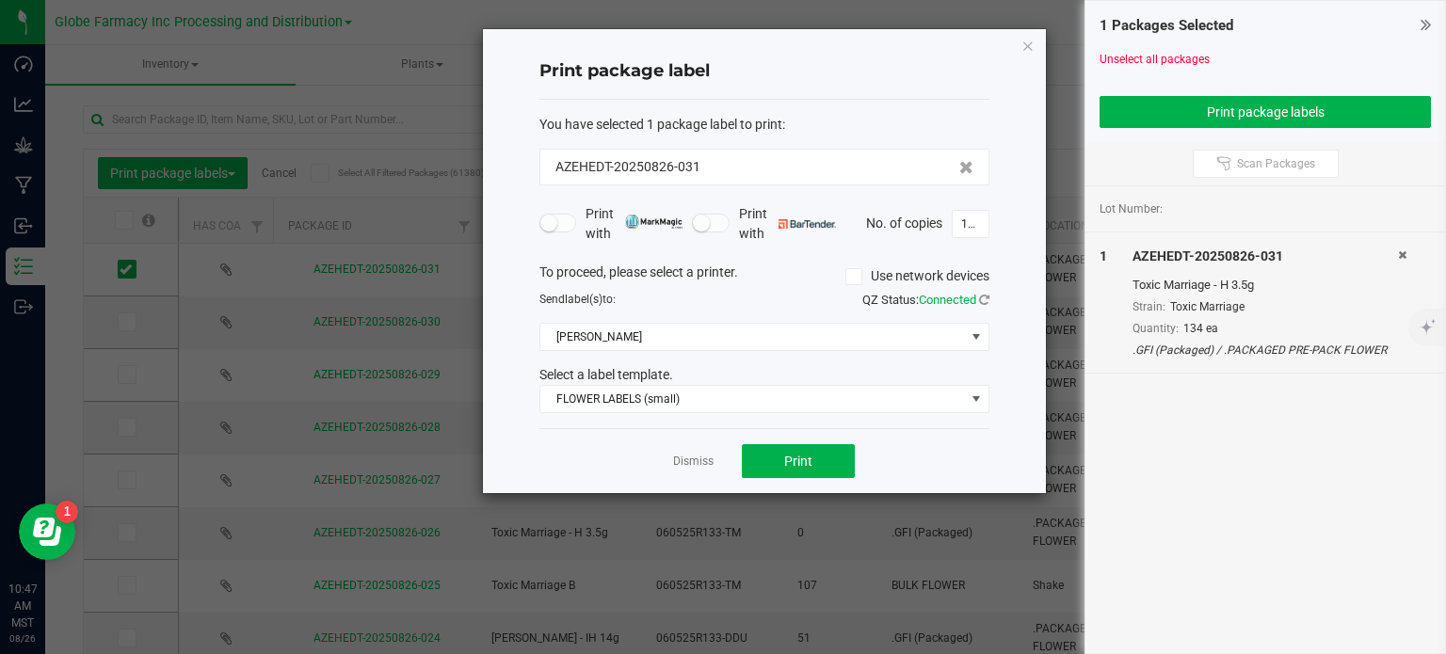
click at [1024, 42] on icon "button" at bounding box center [1027, 45] width 13 height 23
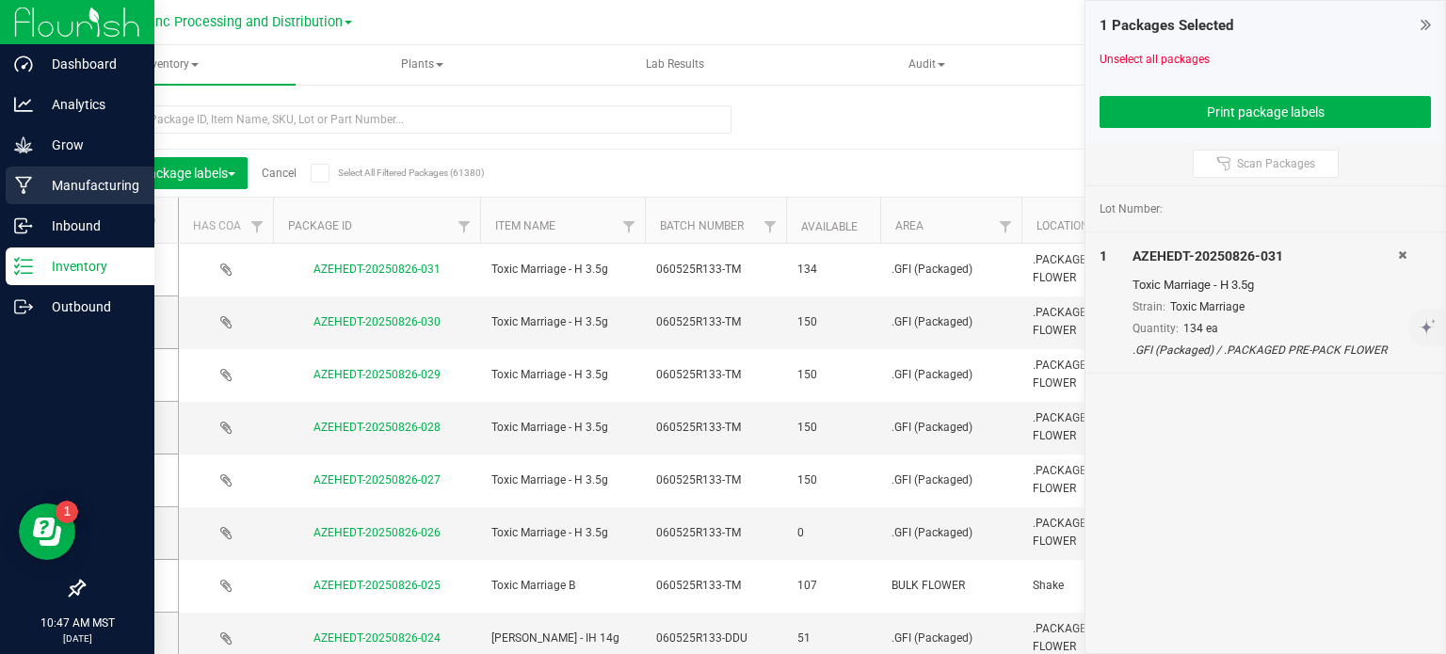
click at [41, 184] on p "Manufacturing" at bounding box center [89, 185] width 113 height 23
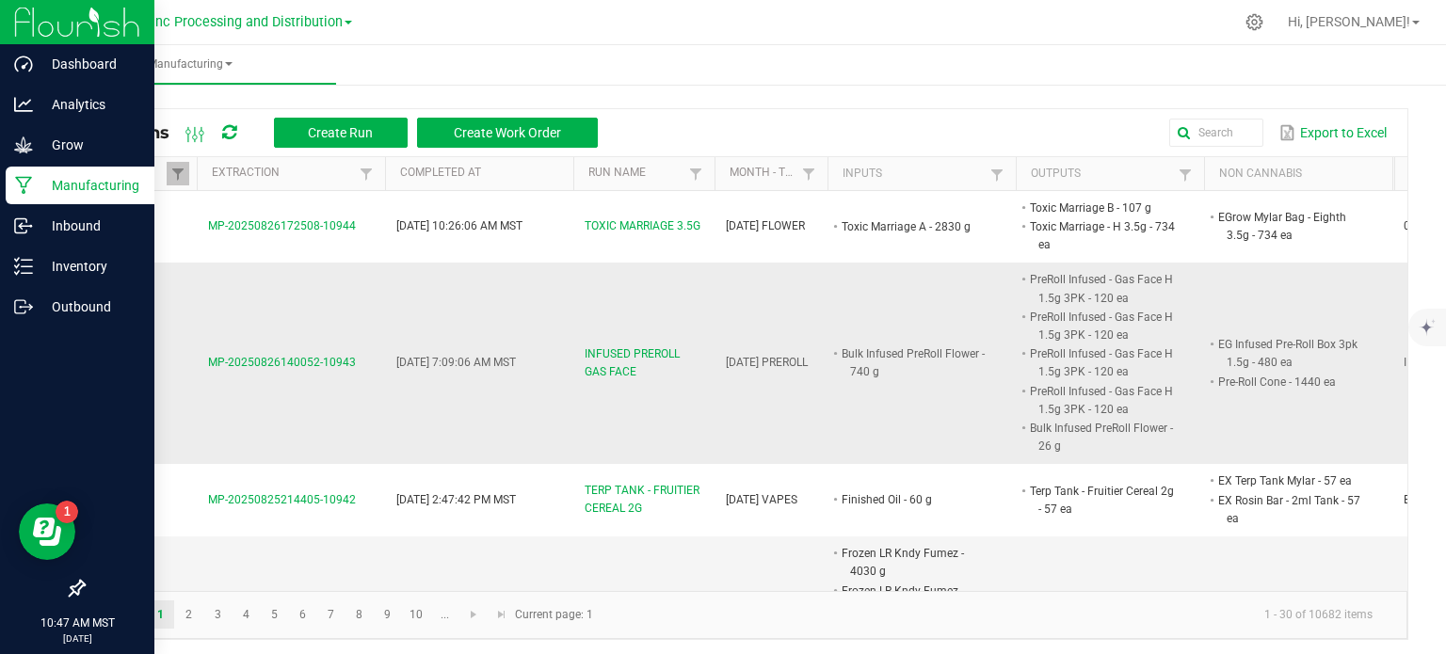
click at [599, 356] on span "INFUSED PREROLL GAS FACE" at bounding box center [643, 363] width 119 height 36
